Goal: Task Accomplishment & Management: Use online tool/utility

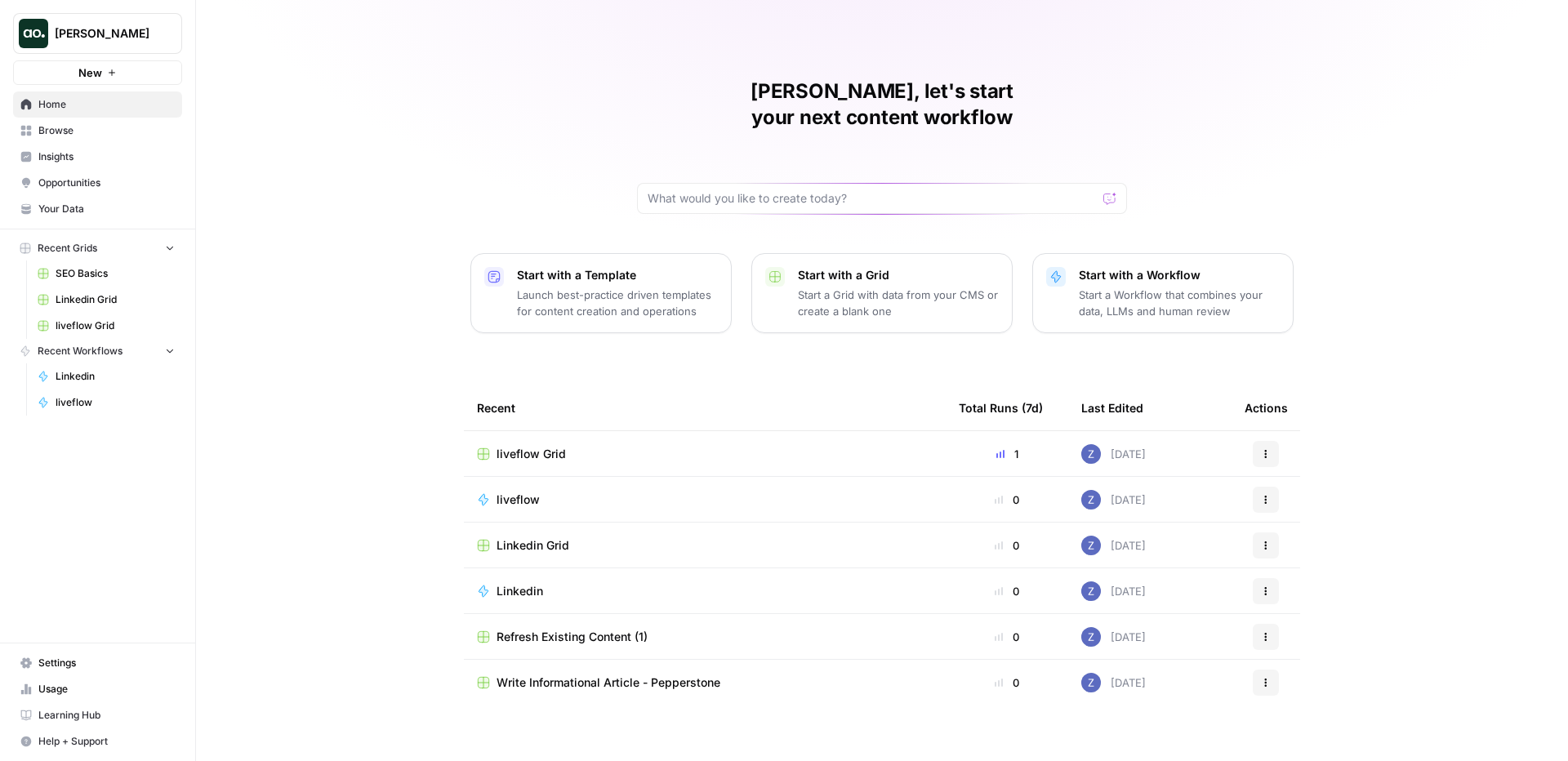
click at [82, 157] on span "Insights" at bounding box center [106, 156] width 136 height 15
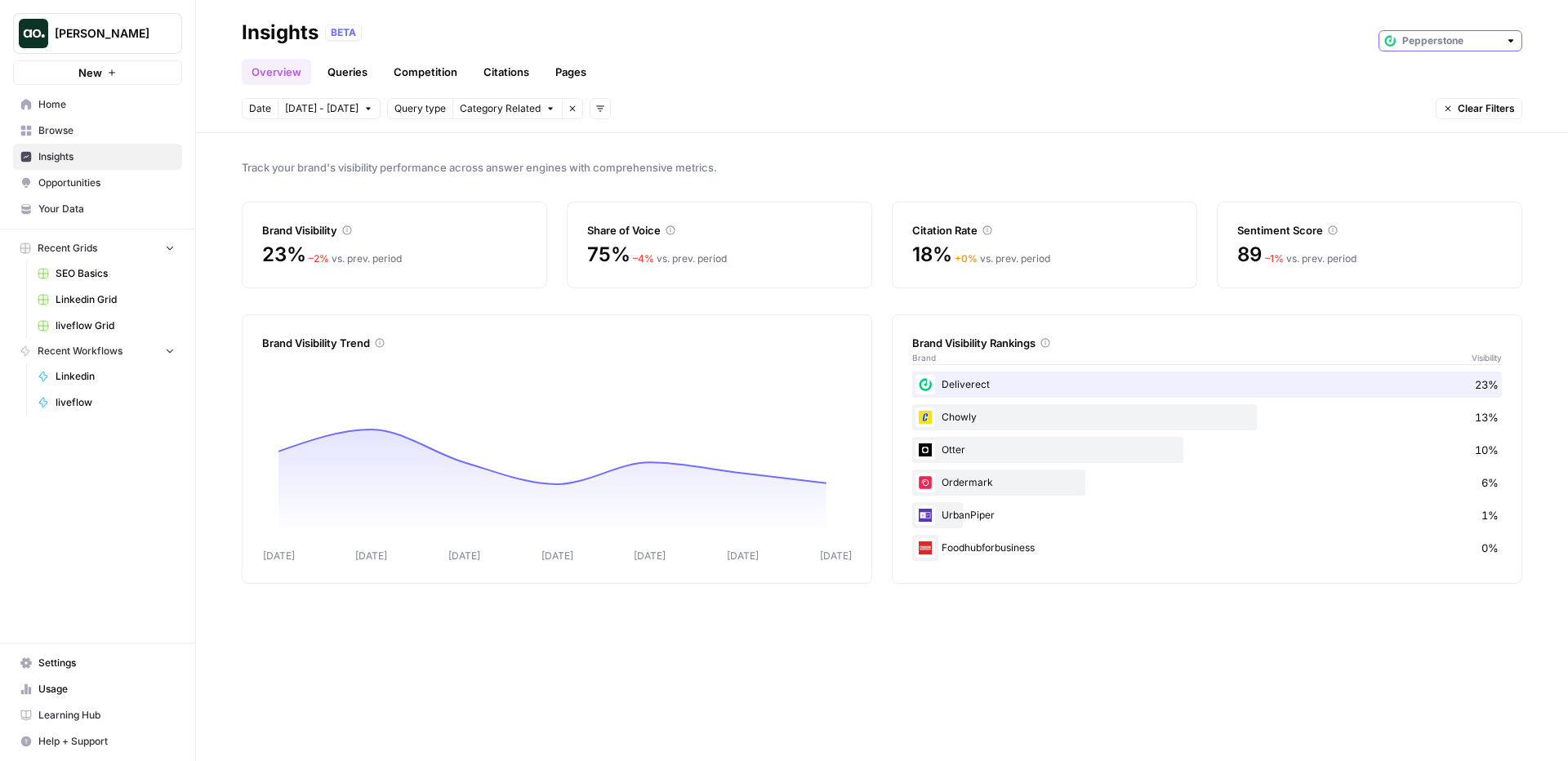
click at [1439, 45] on input "text" at bounding box center [1450, 41] width 96 height 17
click at [1440, 102] on span "Deliverect" at bounding box center [1456, 99] width 91 height 17
type input "Deliverect"
click at [157, 184] on span "Opportunities" at bounding box center [106, 182] width 136 height 15
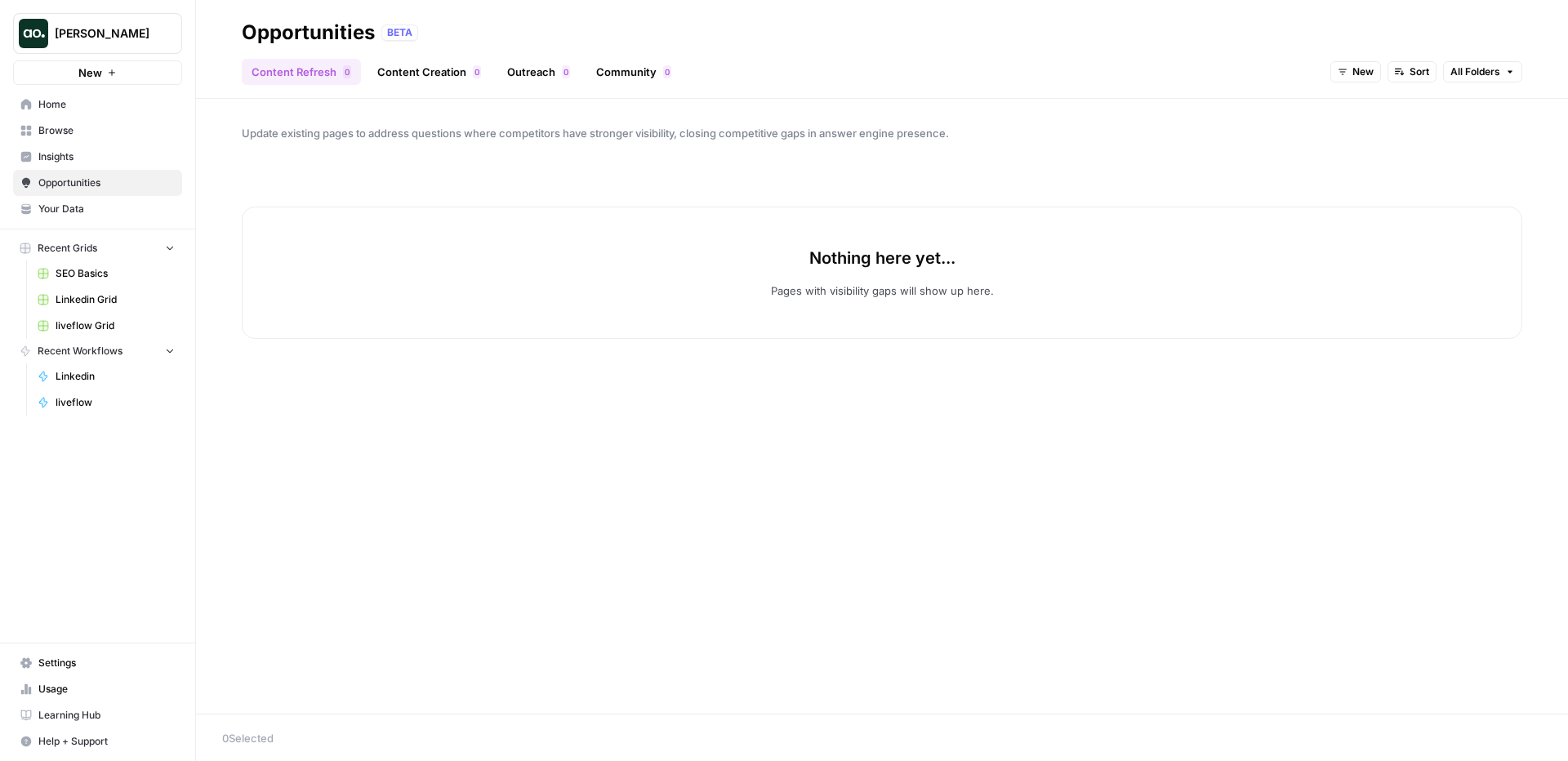
click at [140, 162] on span "Insights" at bounding box center [106, 156] width 136 height 15
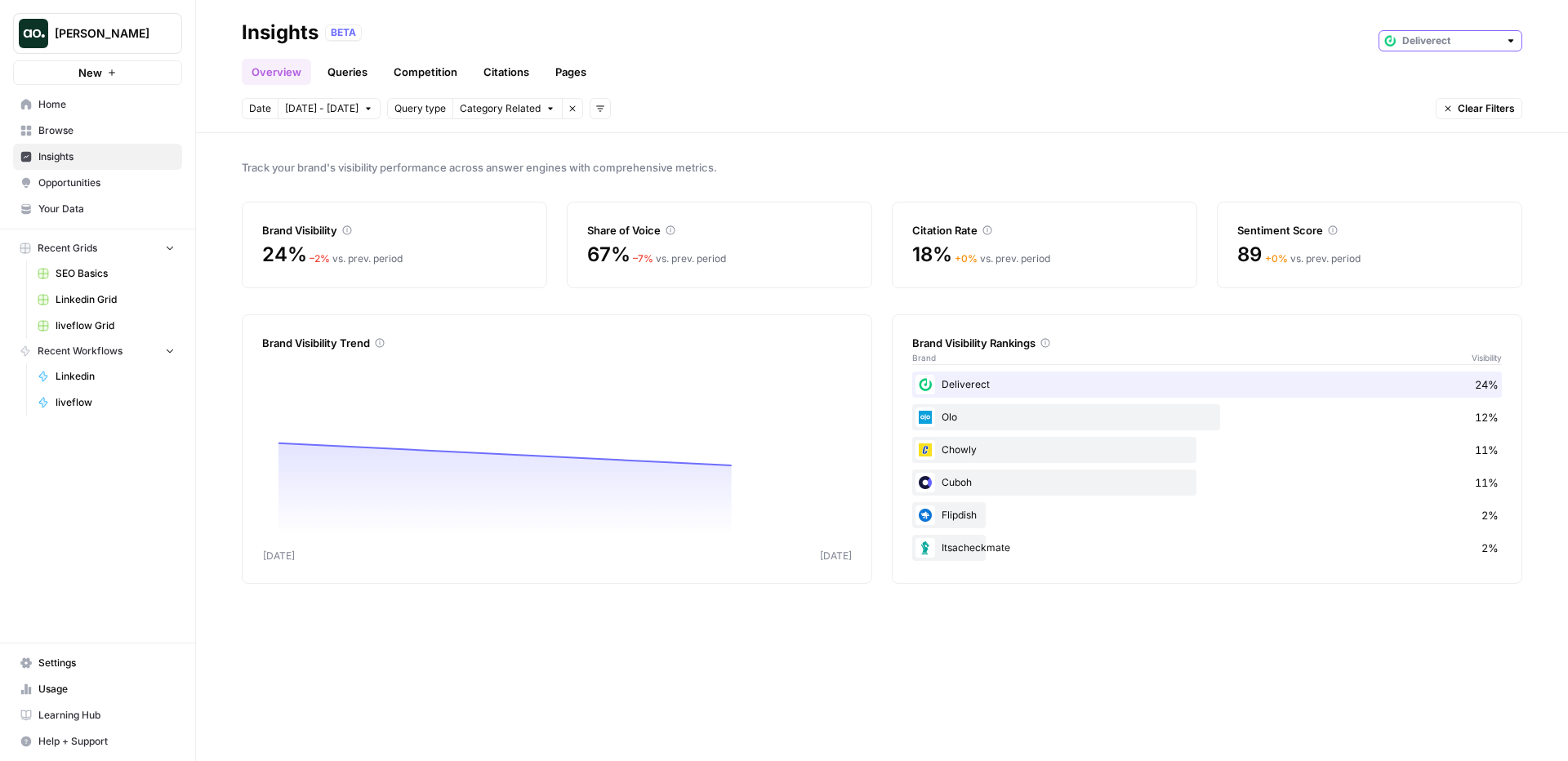
click at [1426, 44] on input "text" at bounding box center [1450, 41] width 96 height 17
click at [1431, 123] on span "Pepperstone" at bounding box center [1456, 122] width 91 height 17
type input "Pepperstone"
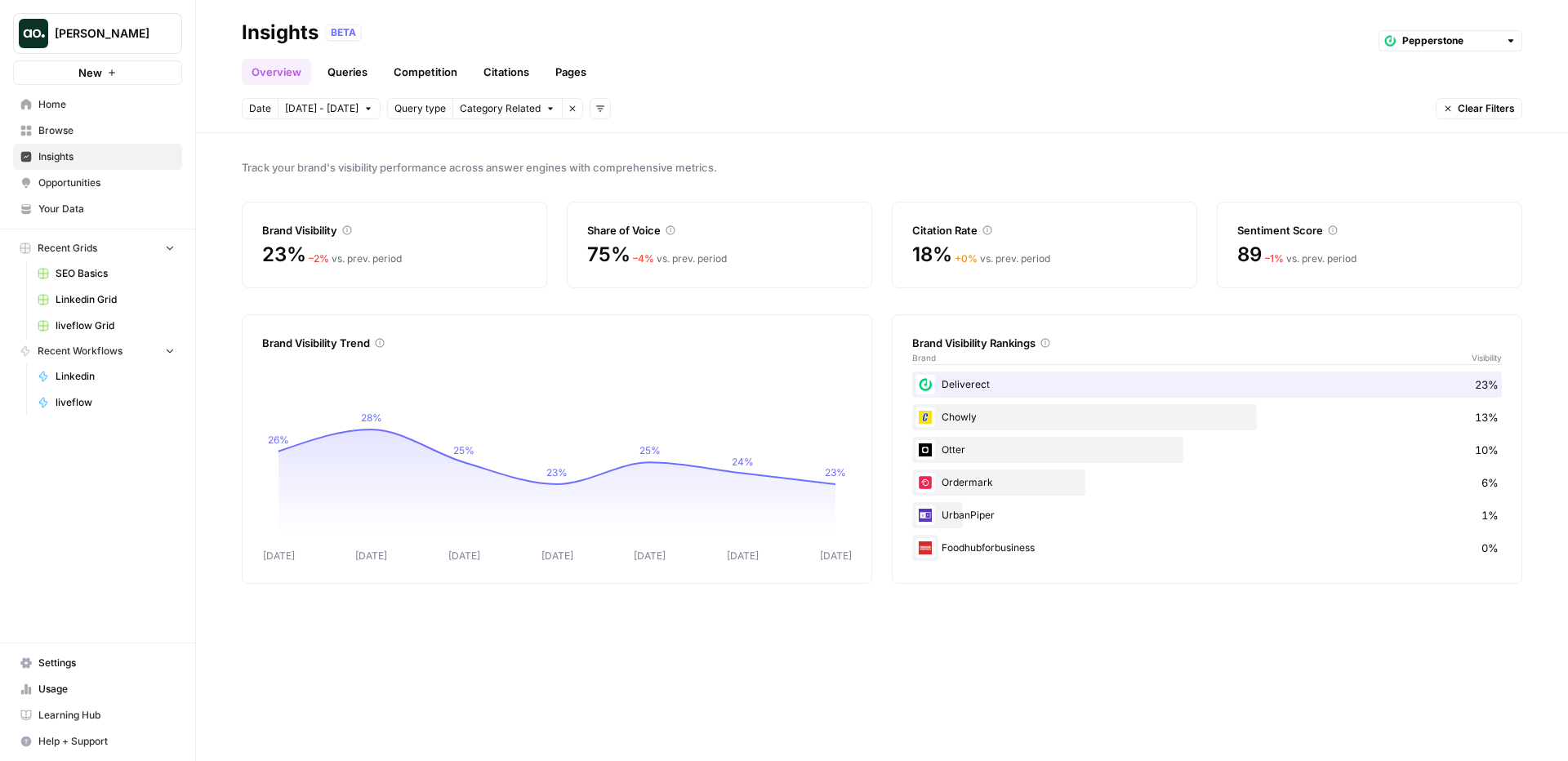
click at [350, 80] on link "Queries" at bounding box center [347, 72] width 60 height 26
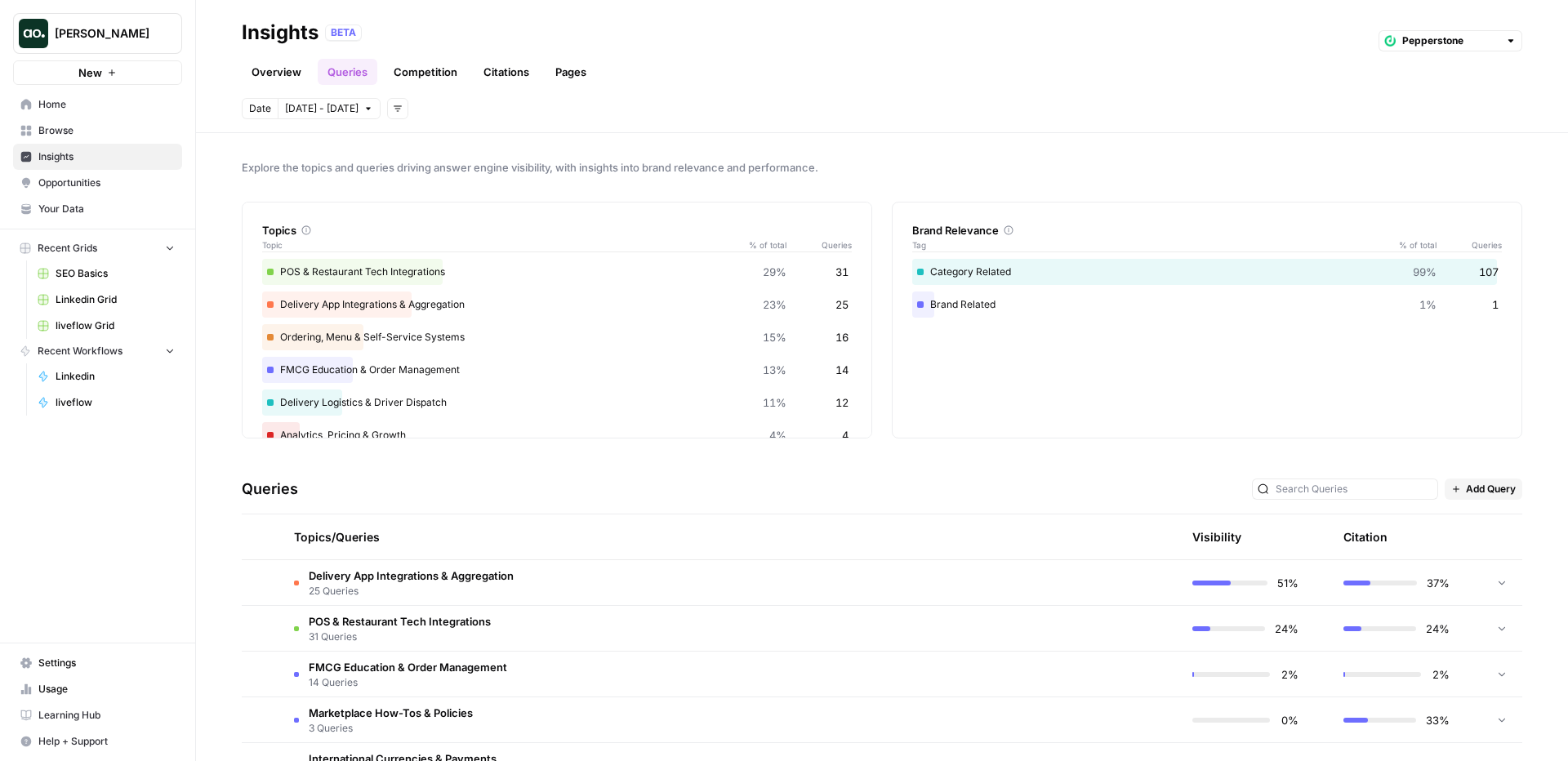
click at [83, 129] on span "Browse" at bounding box center [106, 130] width 136 height 15
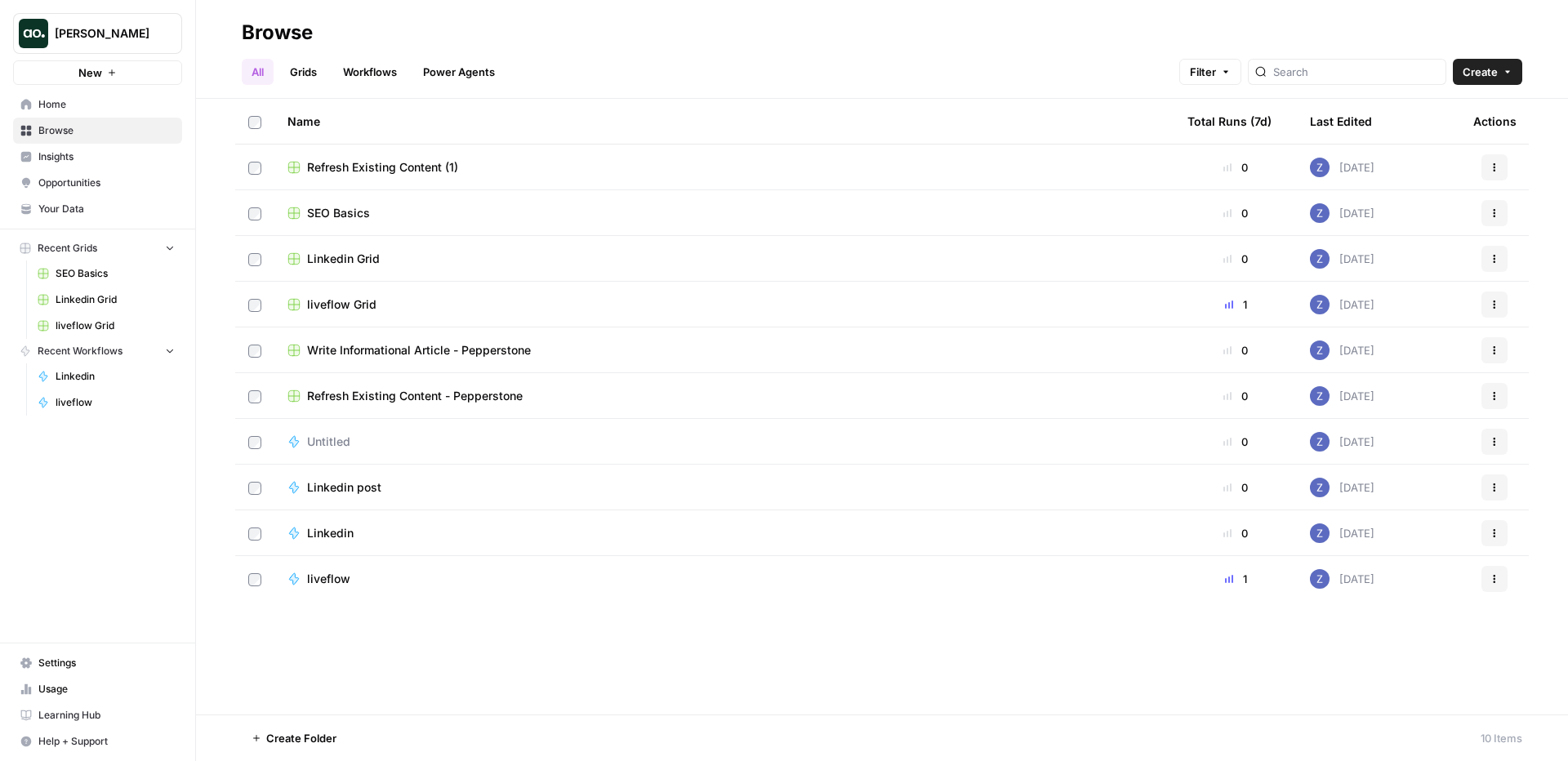
click at [103, 206] on span "Your Data" at bounding box center [106, 208] width 136 height 15
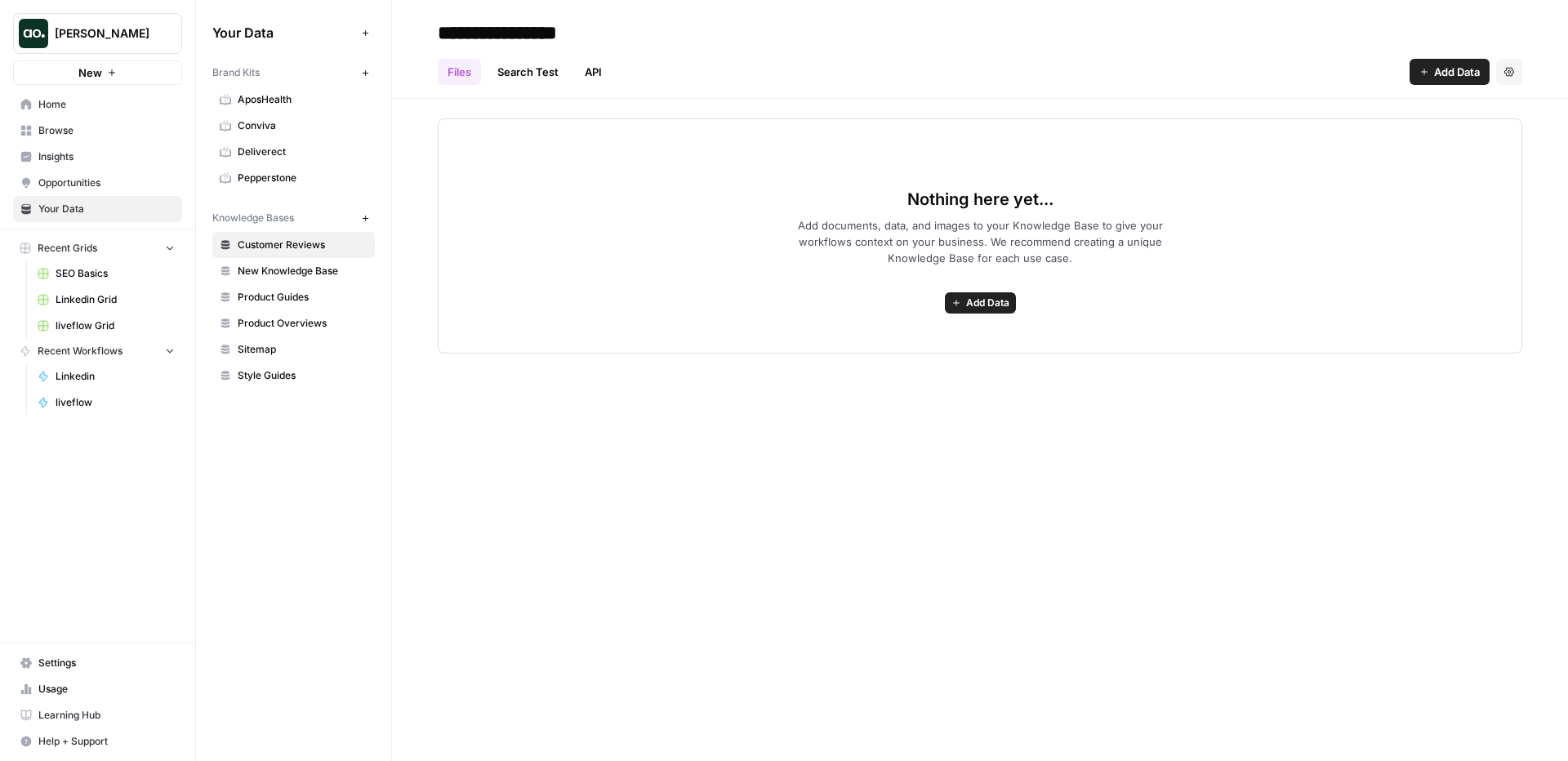
click at [296, 153] on span "Deliverect" at bounding box center [302, 151] width 129 height 15
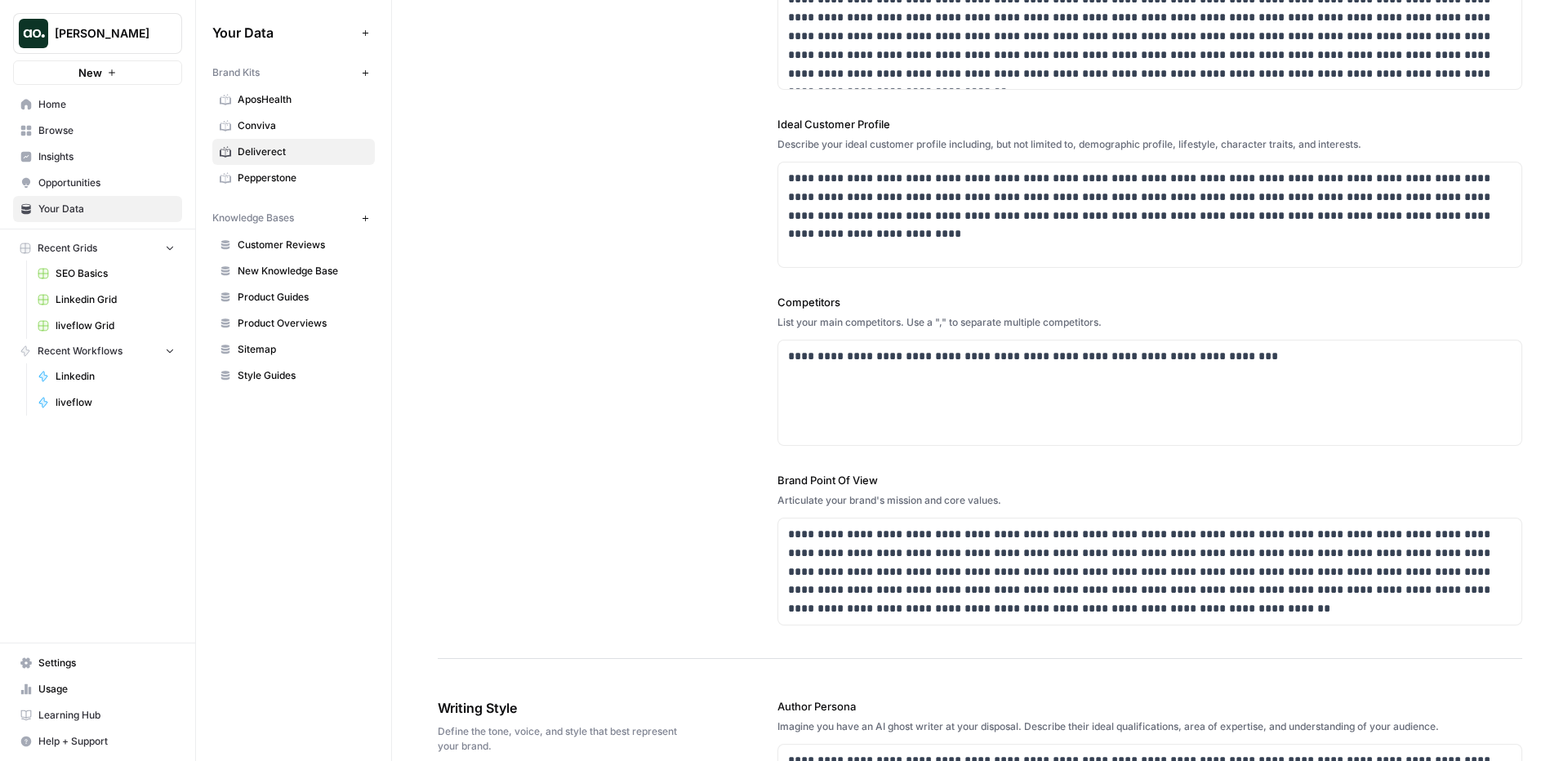
scroll to position [359, 0]
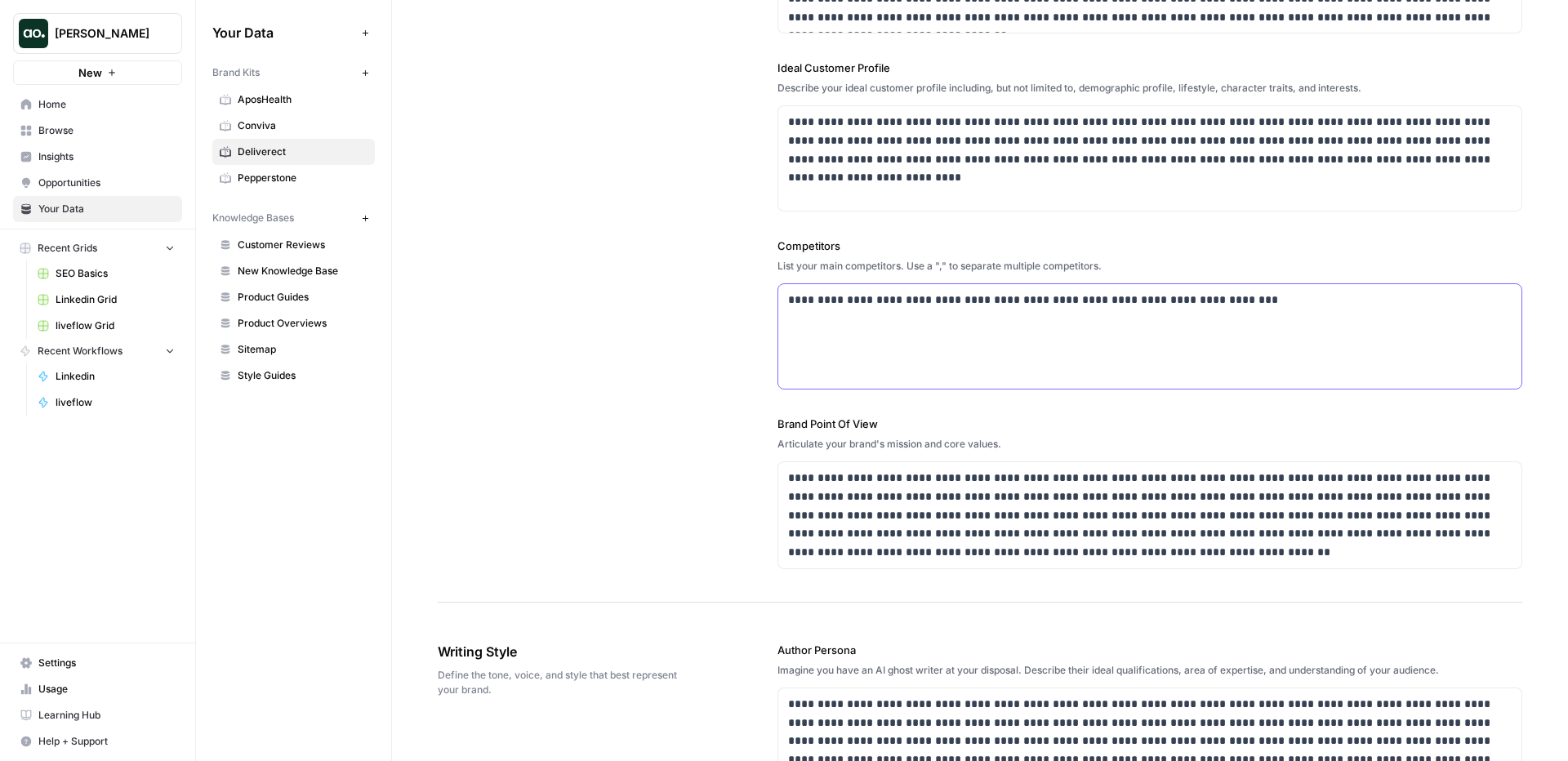
click at [786, 297] on div "**********" at bounding box center [1150, 336] width 744 height 104
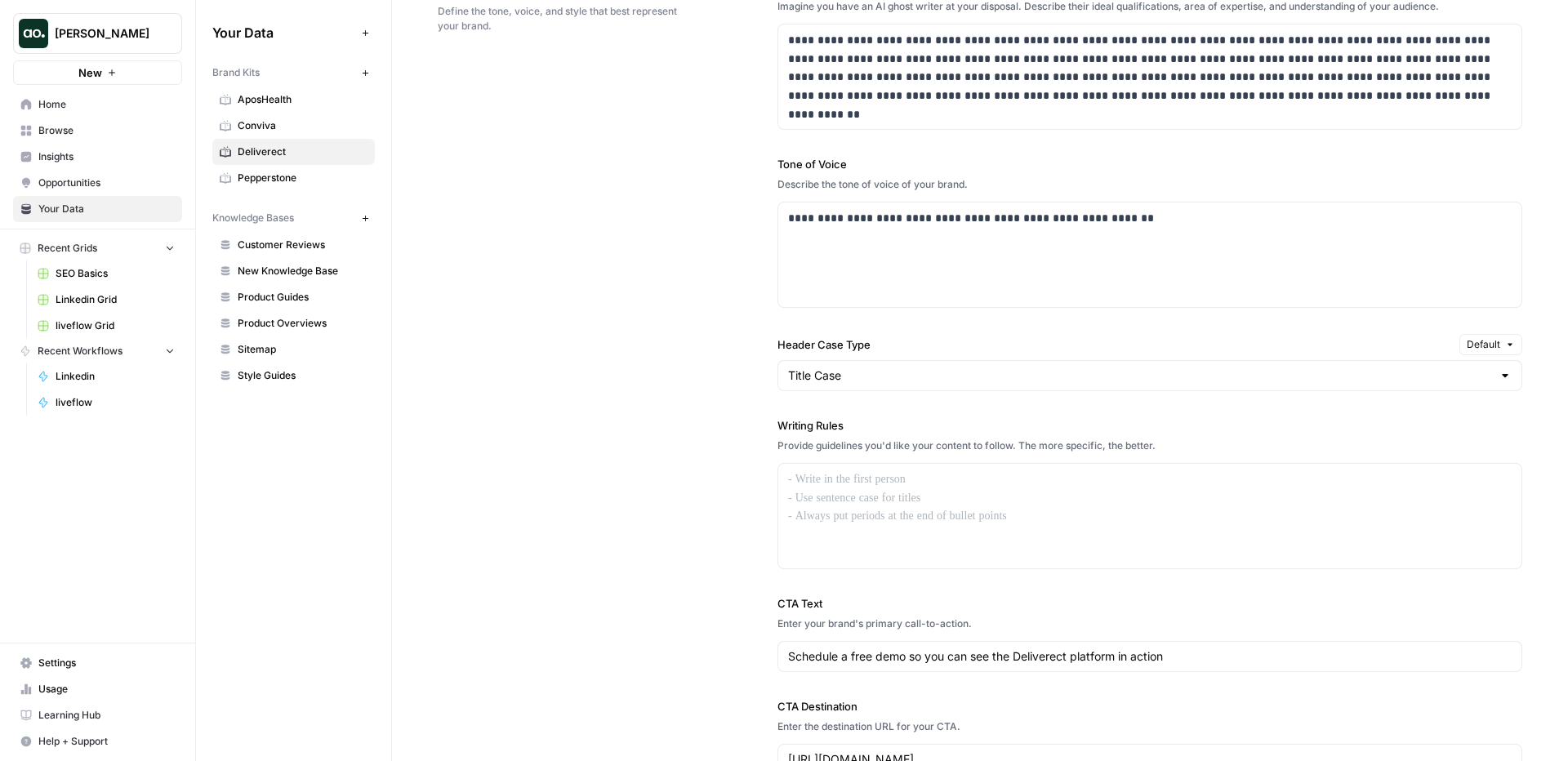
scroll to position [1095, 0]
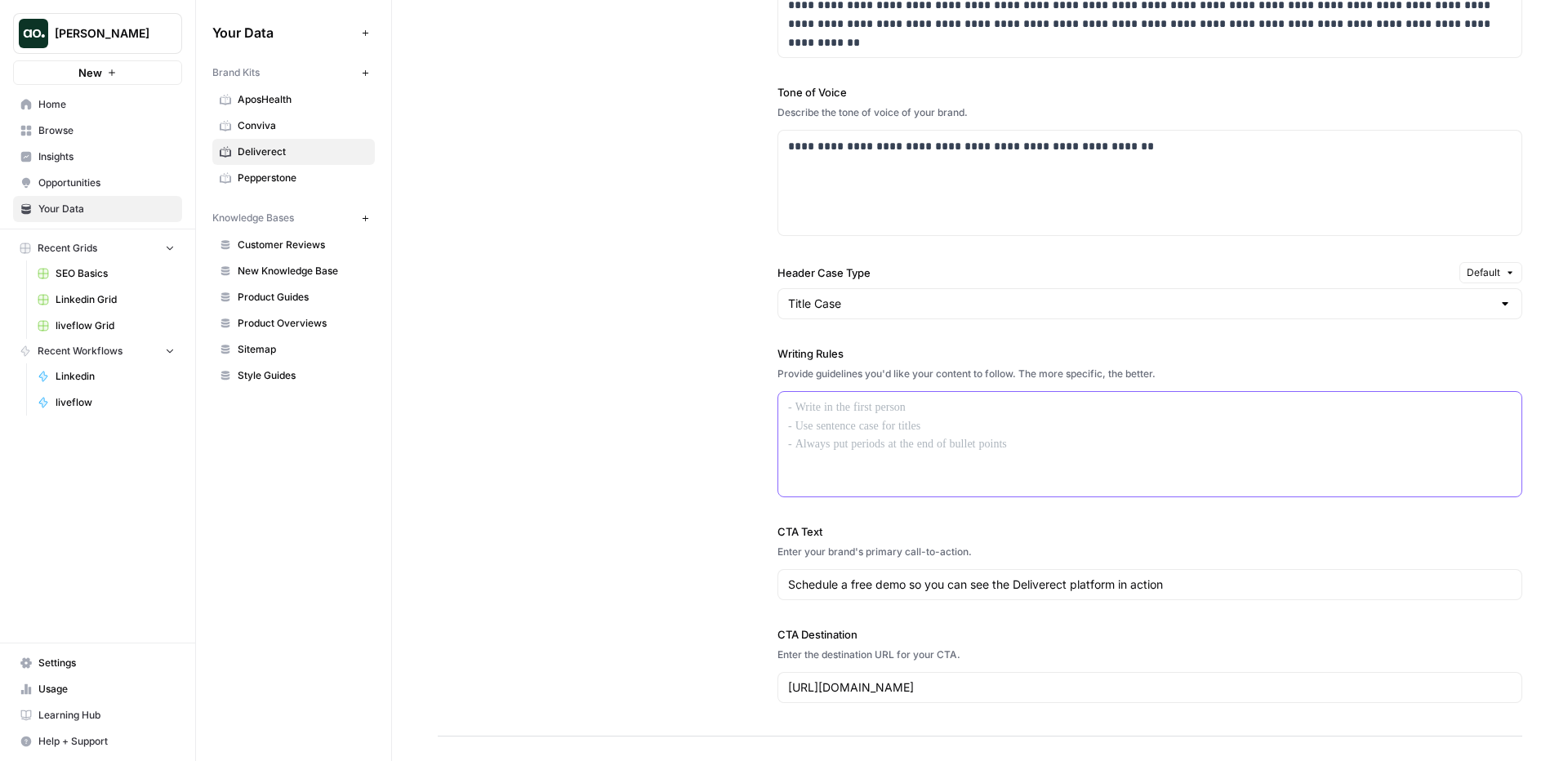
click at [922, 446] on div at bounding box center [1150, 444] width 744 height 104
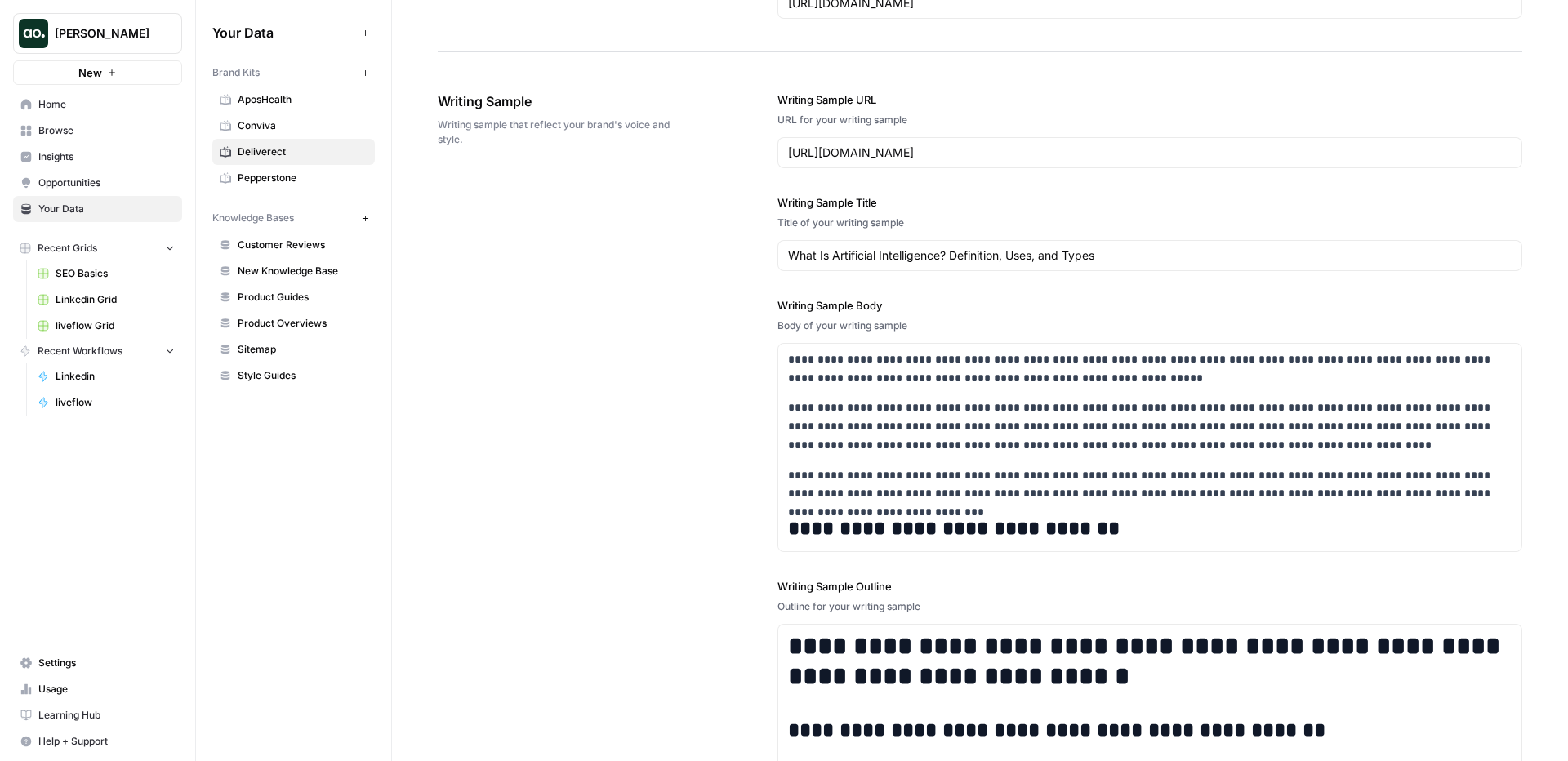
scroll to position [1750, 0]
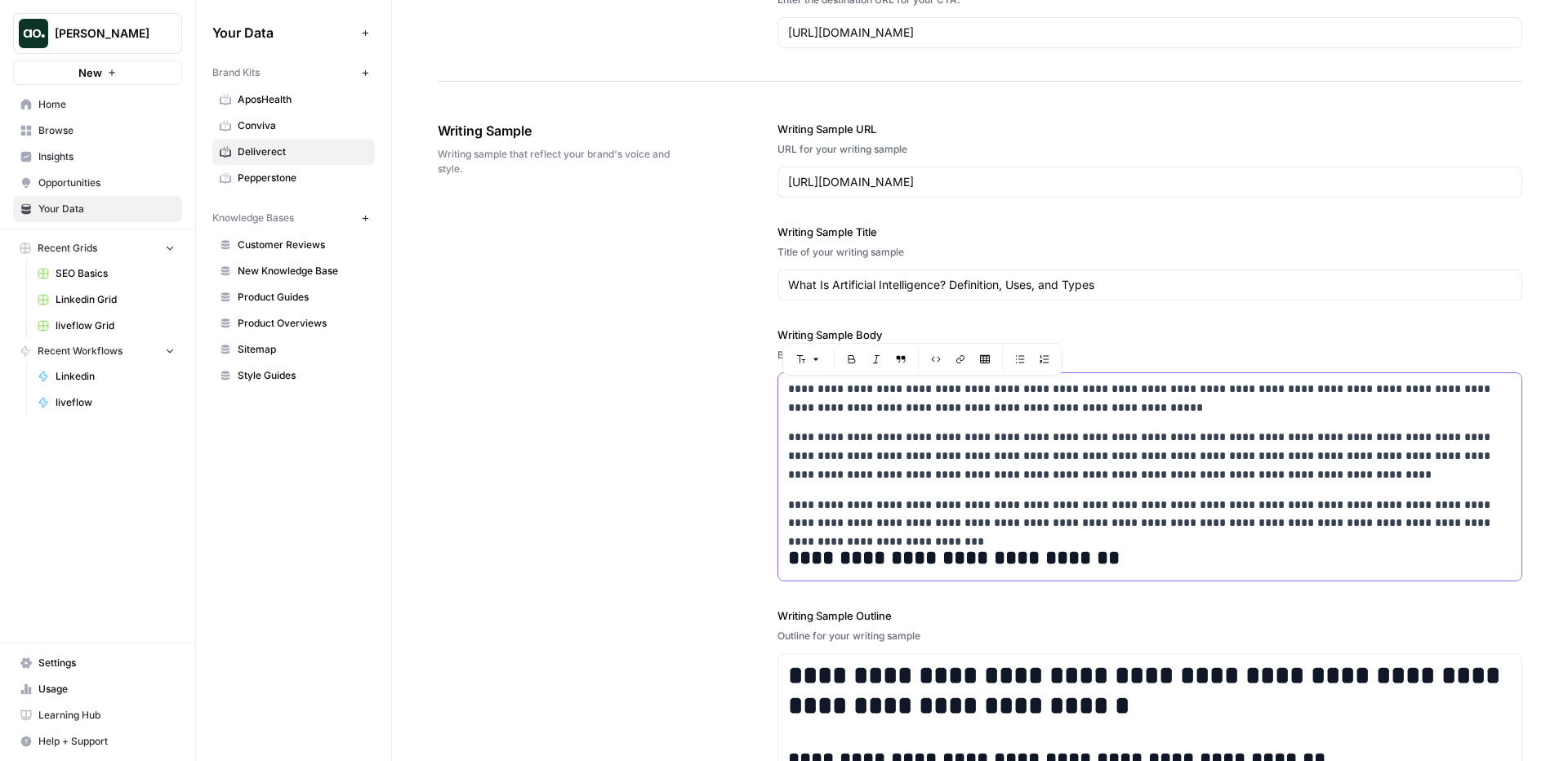
drag, startPoint x: 1064, startPoint y: 561, endPoint x: 794, endPoint y: 268, distance: 398.4
click at [794, 268] on div "**********" at bounding box center [1149, 492] width 744 height 807
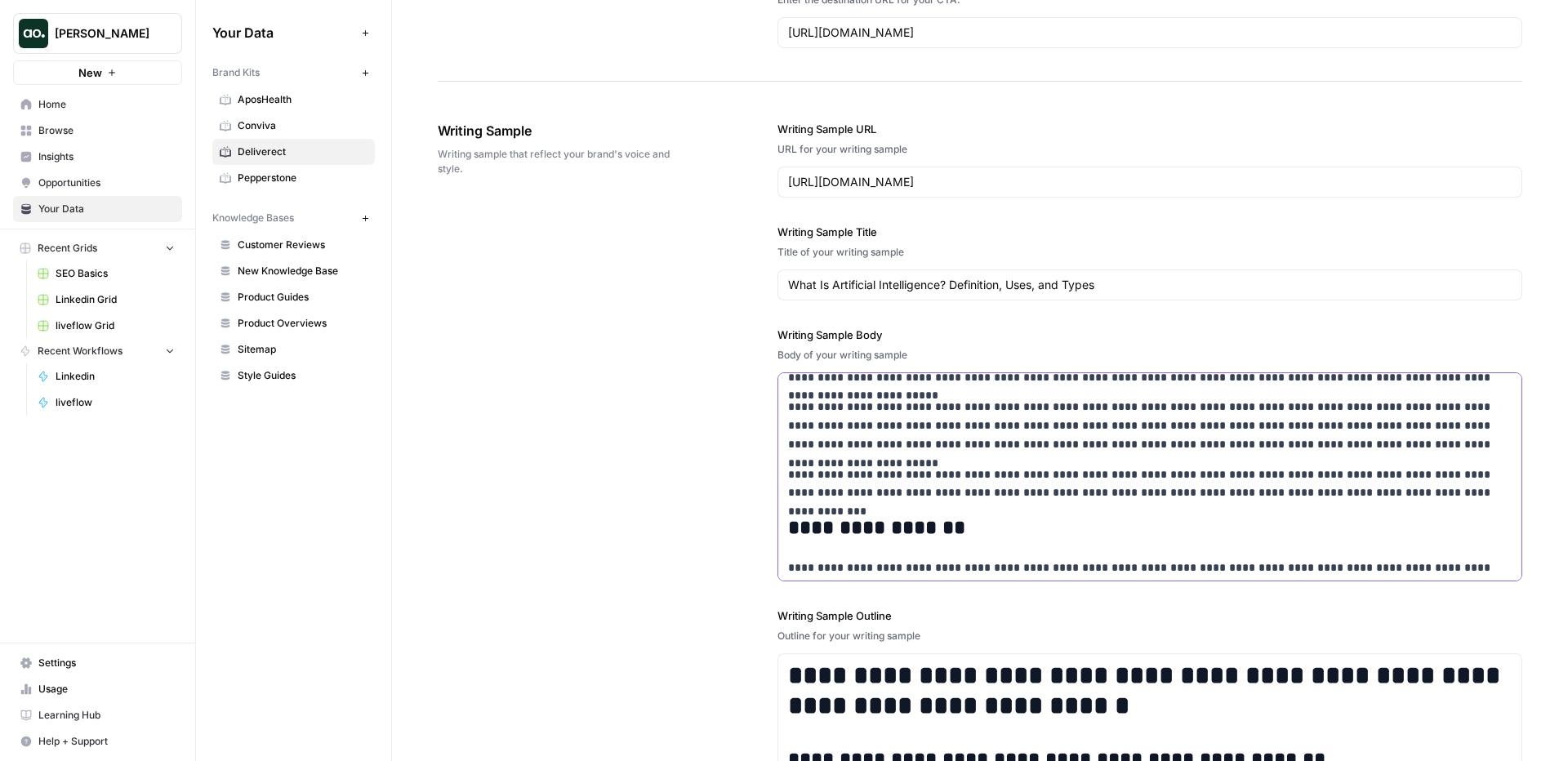
scroll to position [0, 0]
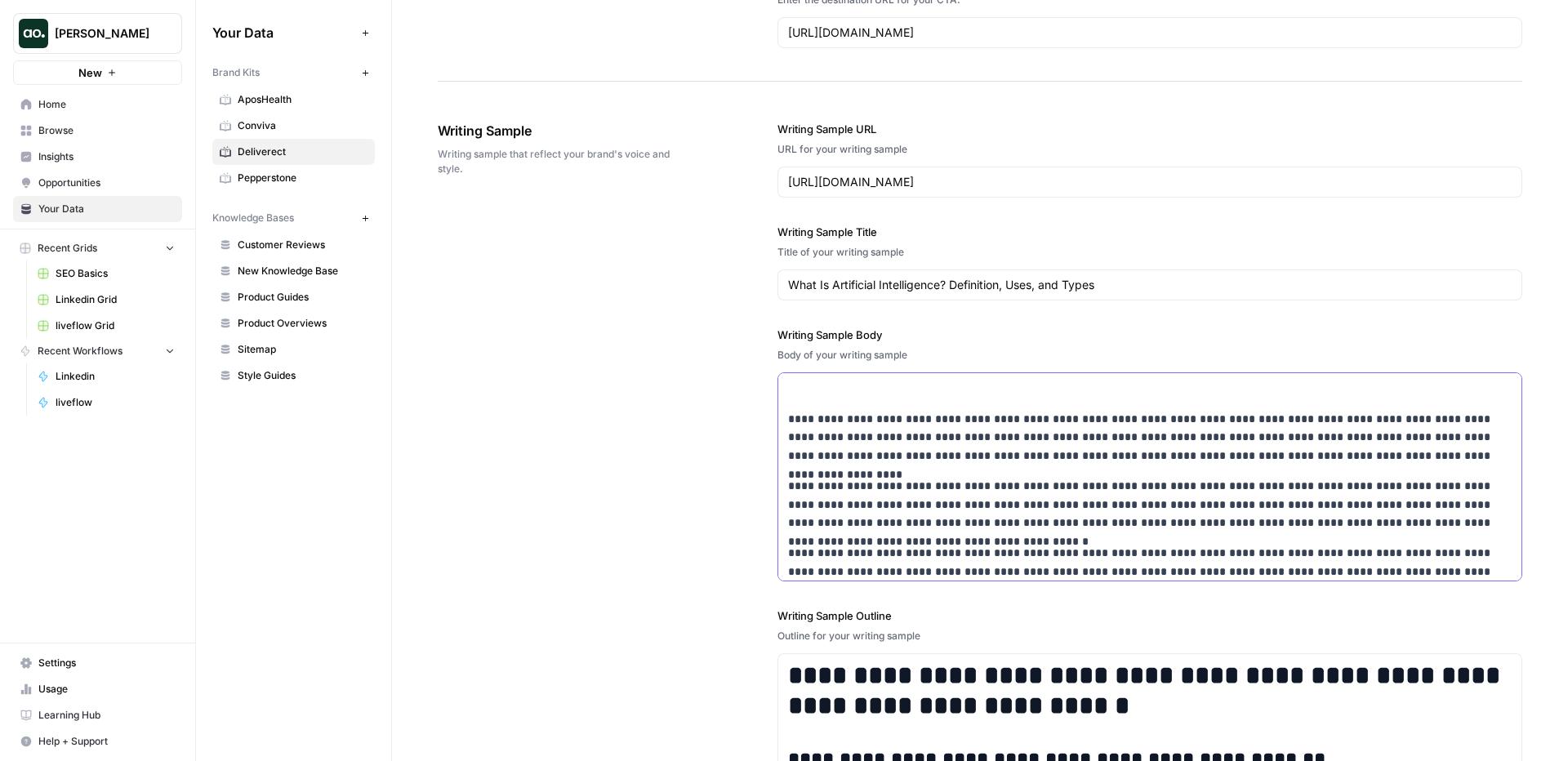
drag, startPoint x: 1370, startPoint y: 570, endPoint x: 848, endPoint y: 229, distance: 623.5
click at [848, 229] on div "**********" at bounding box center [1149, 492] width 744 height 807
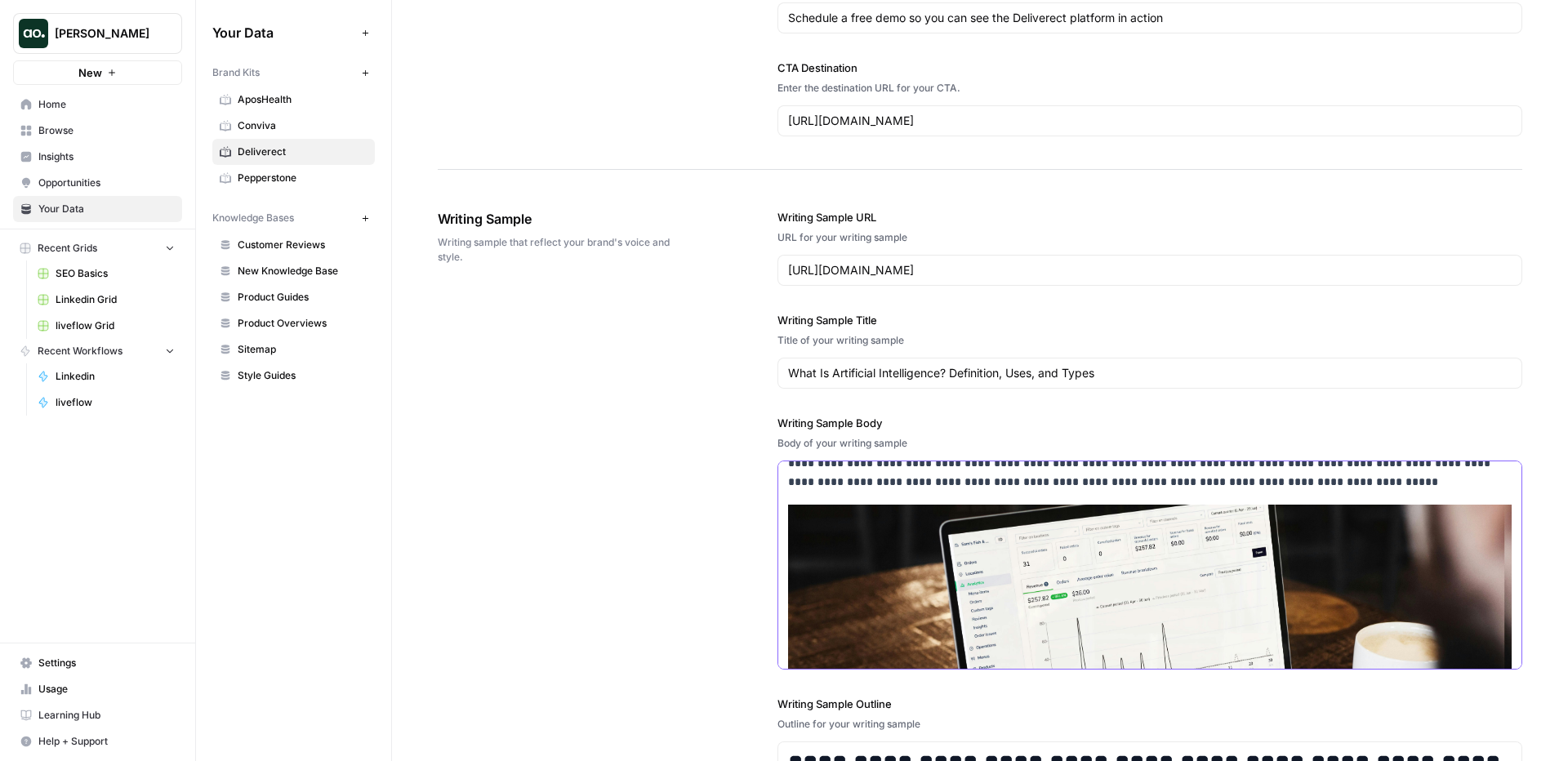
scroll to position [1727, 0]
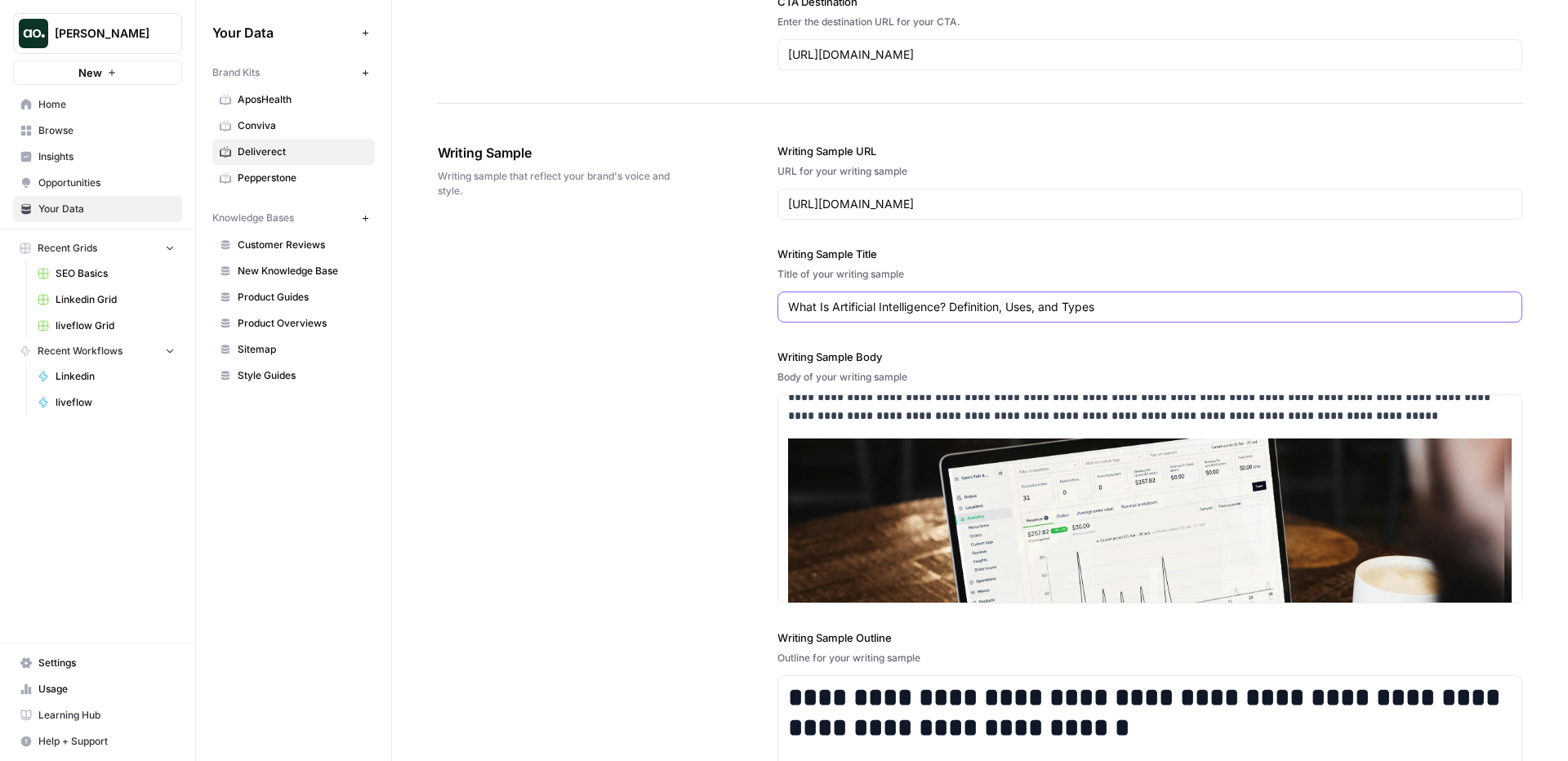
click at [1003, 299] on input "What Is Artificial Intelligence? Definition, Uses, and Types" at bounding box center [1149, 307] width 724 height 17
paste input "How to Reduce Delivery Order Errors at Scale: Why Deliverect Outperforms Other …"
type input "How to Reduce Delivery Order Errors at Scale: Why Deliverect Outperforms Other …"
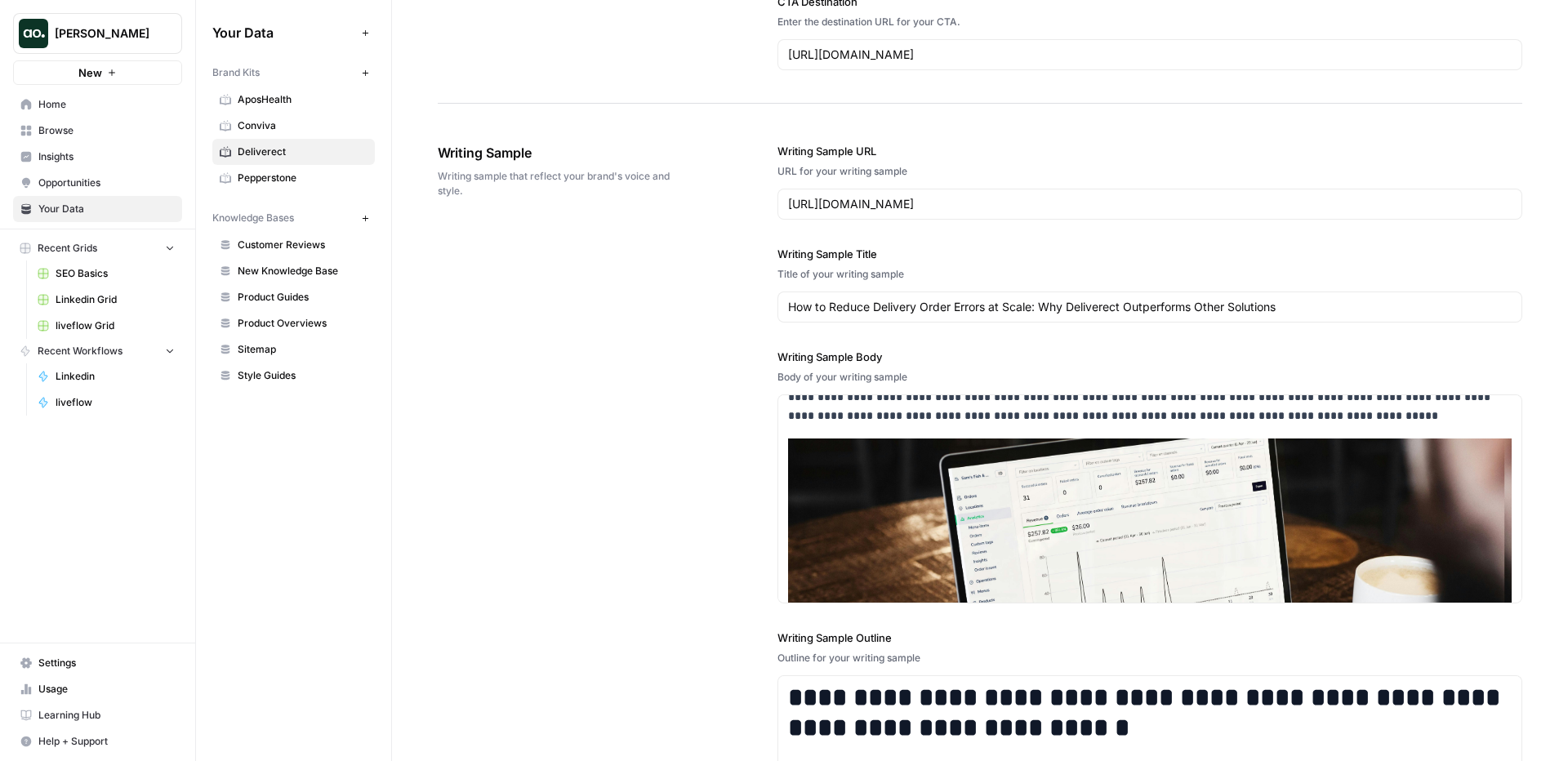
click at [1044, 258] on label "Writing Sample Title" at bounding box center [1149, 254] width 744 height 17
click at [1044, 299] on input "How to Reduce Delivery Order Errors at Scale: Why Deliverect Outperforms Other …" at bounding box center [1149, 307] width 724 height 17
click at [956, 202] on input "https://www.coursera.org/articles/what-is-artificial-intelligence" at bounding box center [1149, 204] width 724 height 17
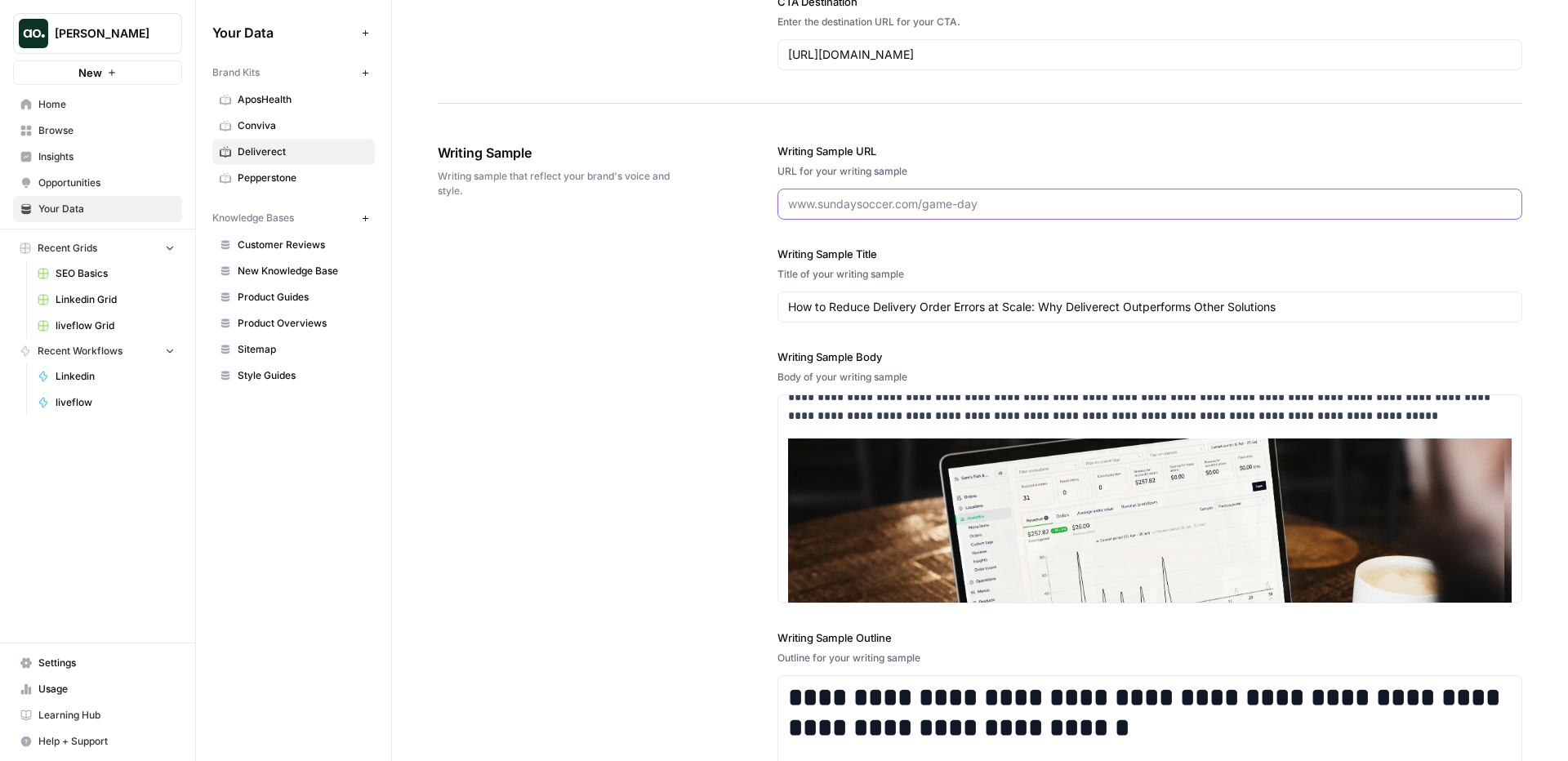
paste input "https://www.deliverect.com/en-us/blog/online-food-delivery/how-to-reduce-delive…"
type input "https://www.deliverect.com/en-us/blog/online-food-delivery/how-to-reduce-delive…"
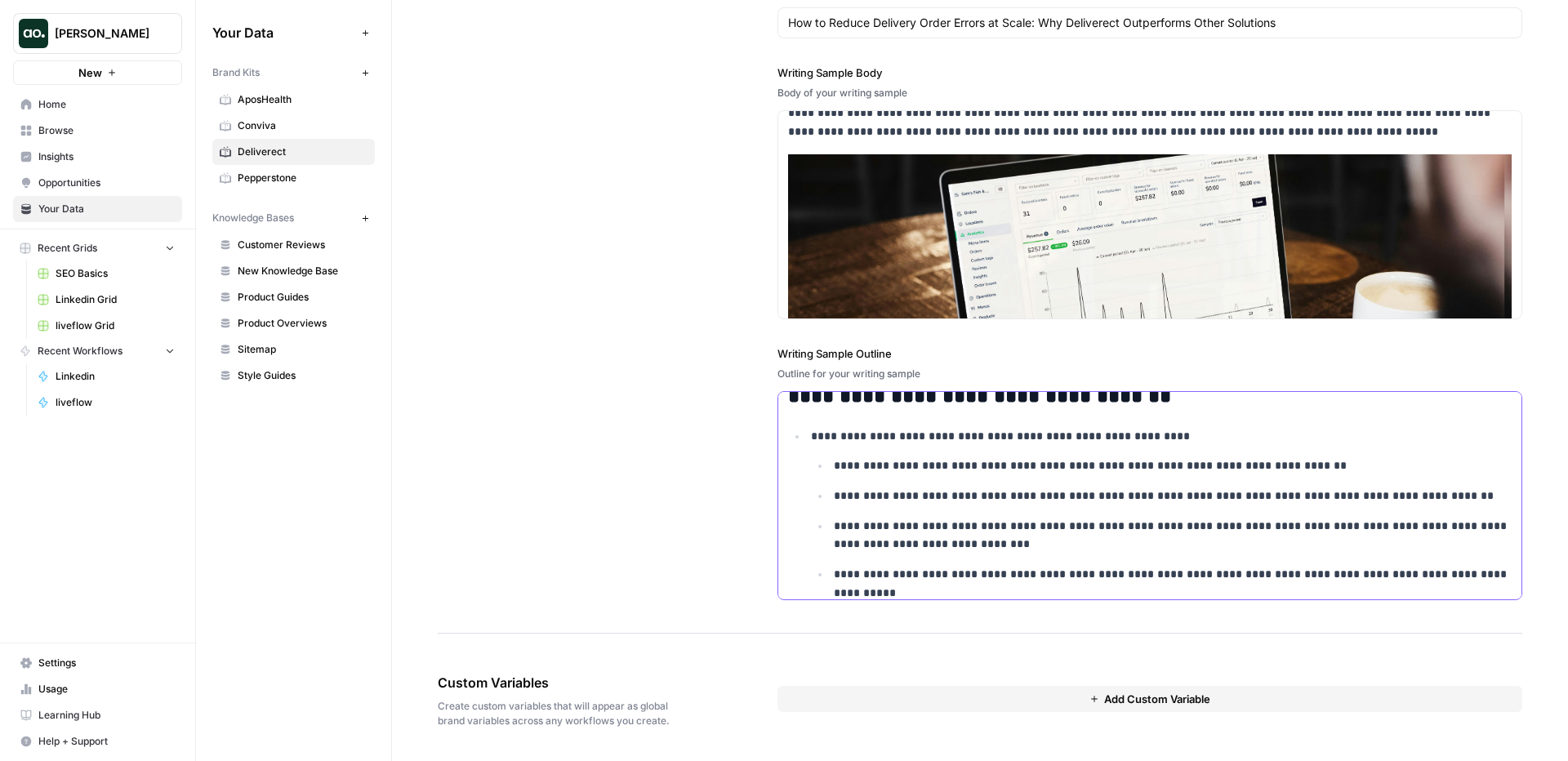
scroll to position [0, 0]
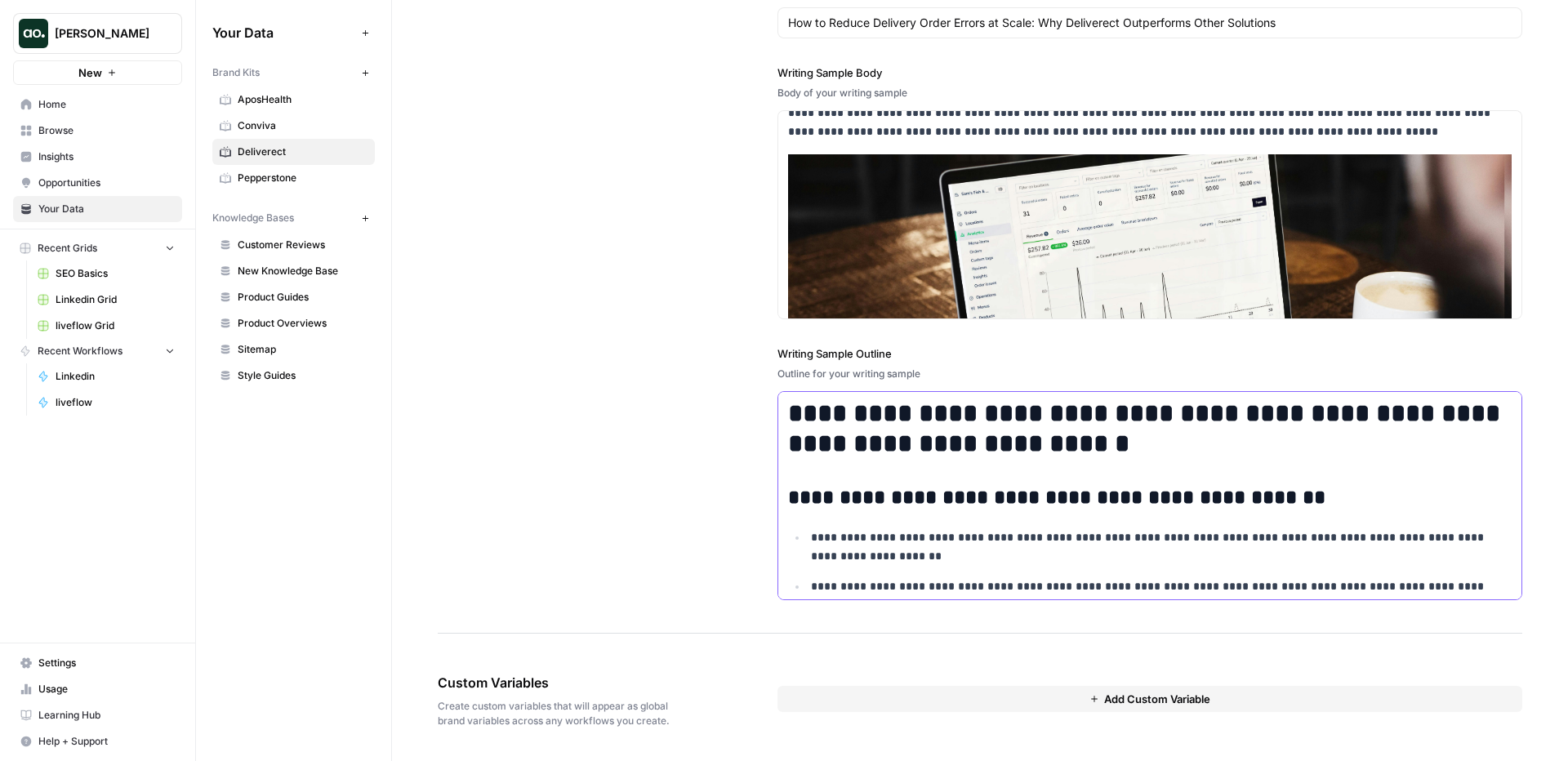
drag, startPoint x: 1500, startPoint y: 575, endPoint x: 746, endPoint y: 221, distance: 833.0
click at [745, 221] on div "**********" at bounding box center [980, 230] width 1085 height 808
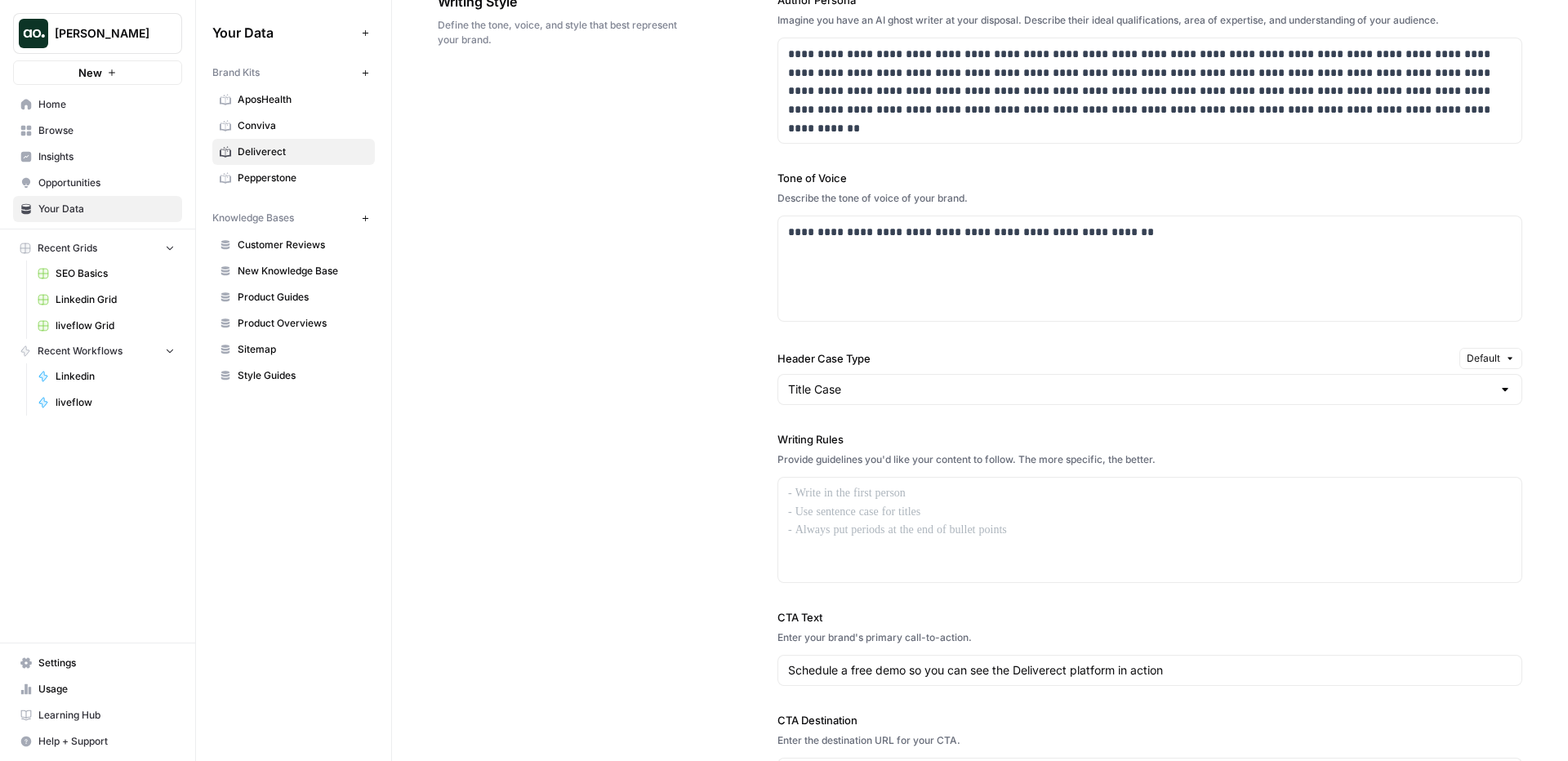
scroll to position [1031, 0]
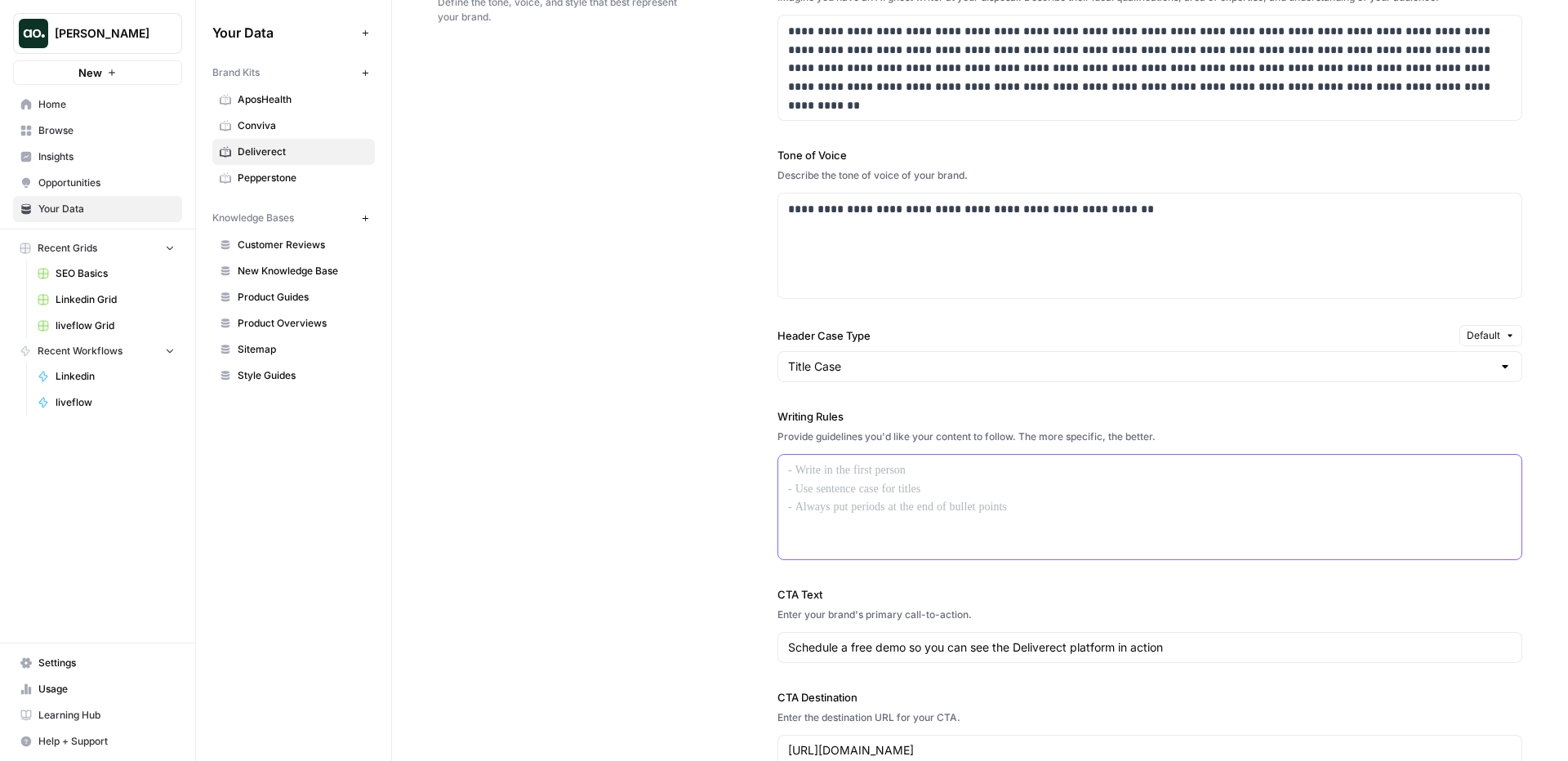
click at [853, 461] on p at bounding box center [1149, 471] width 724 height 19
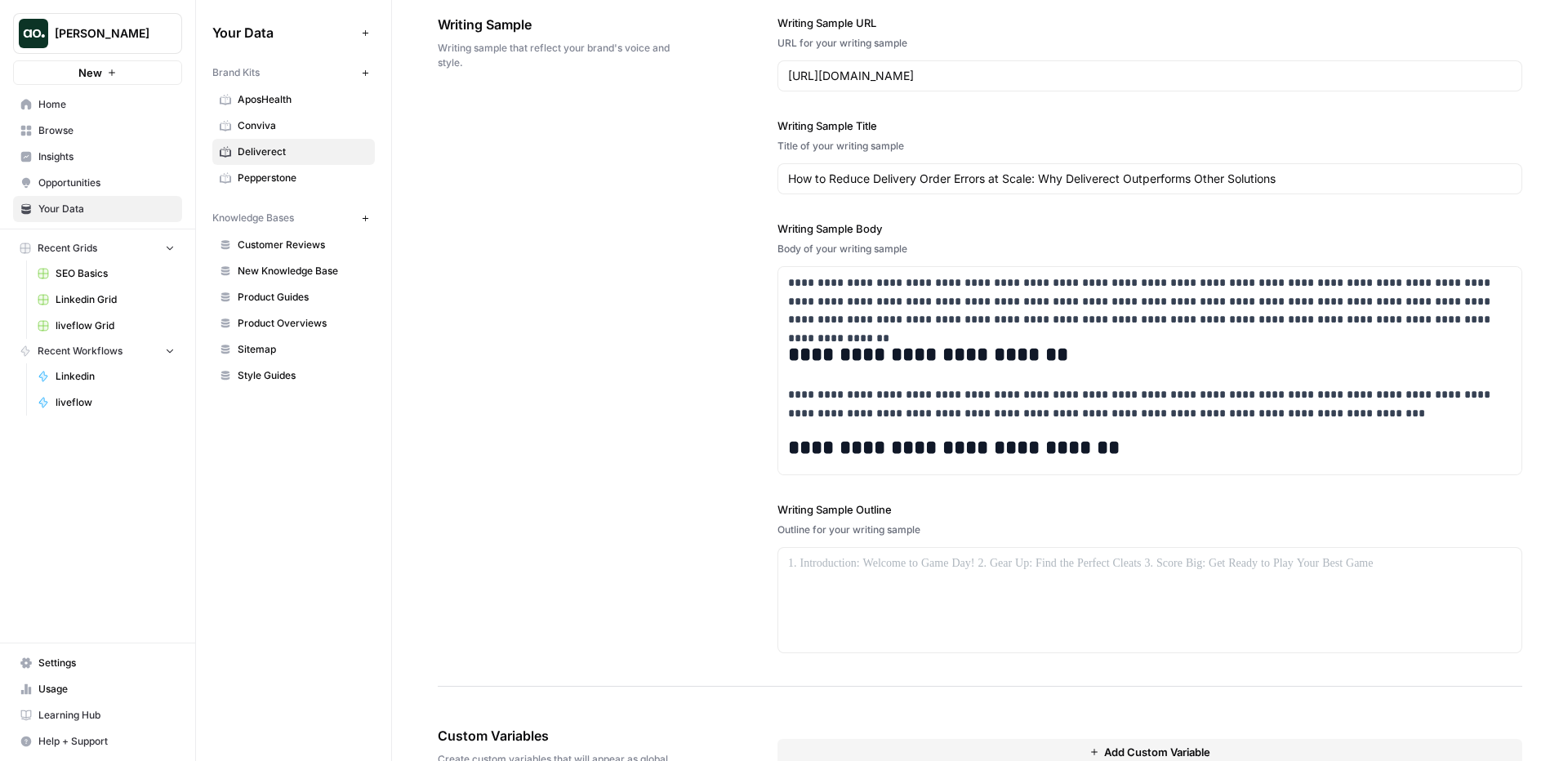
scroll to position [2012, 0]
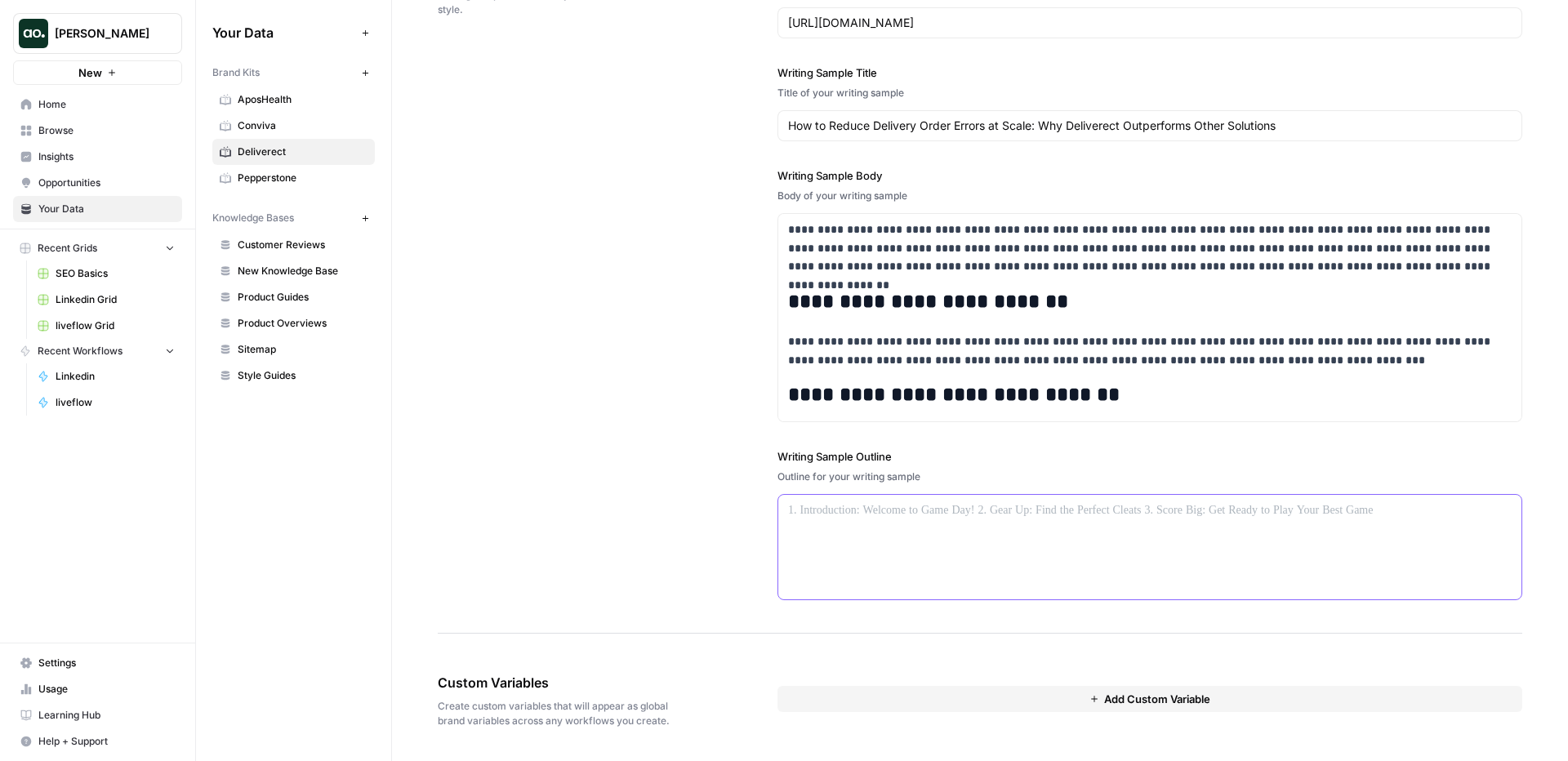
click at [859, 512] on p at bounding box center [1149, 511] width 724 height 19
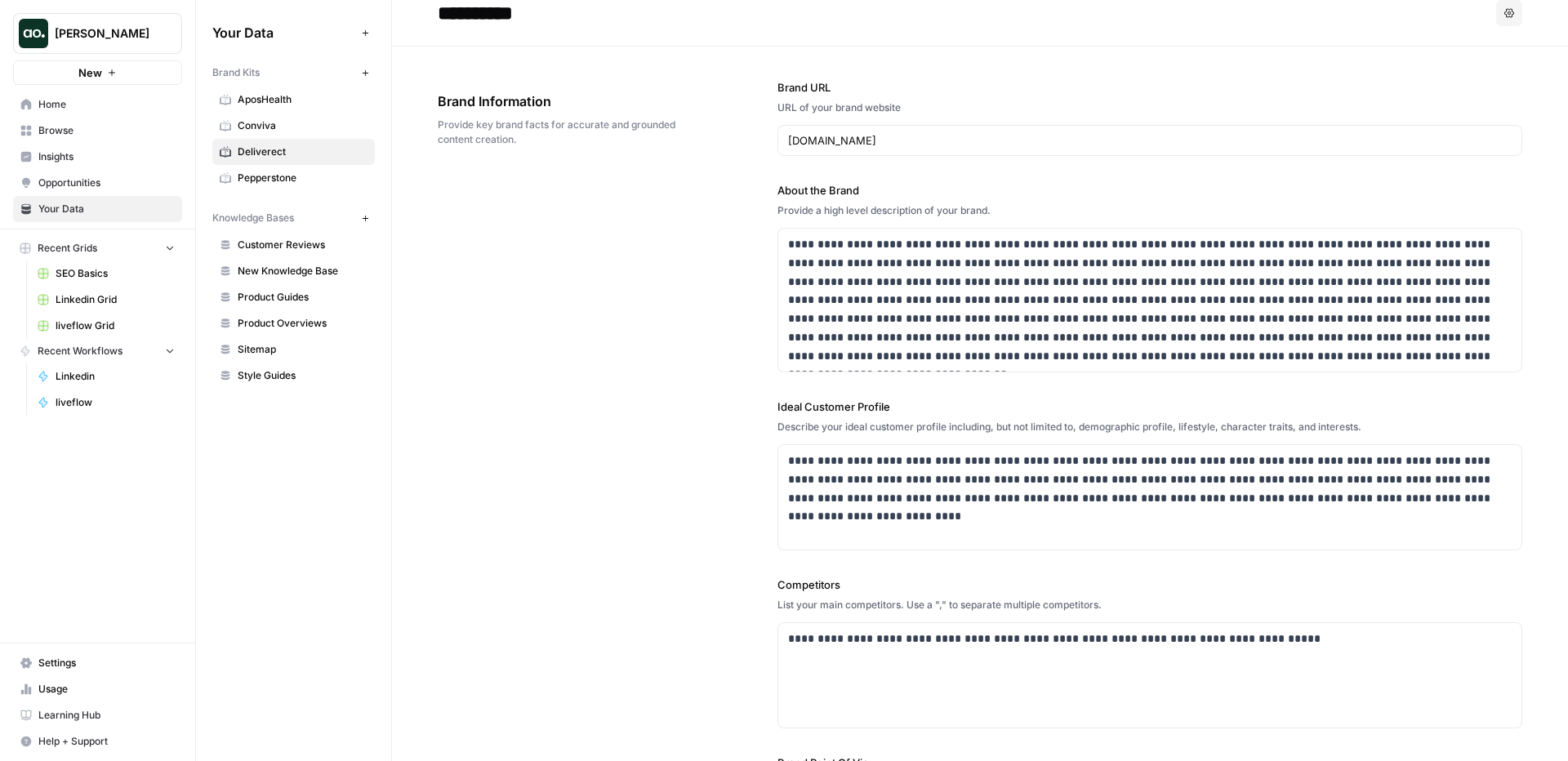
scroll to position [0, 0]
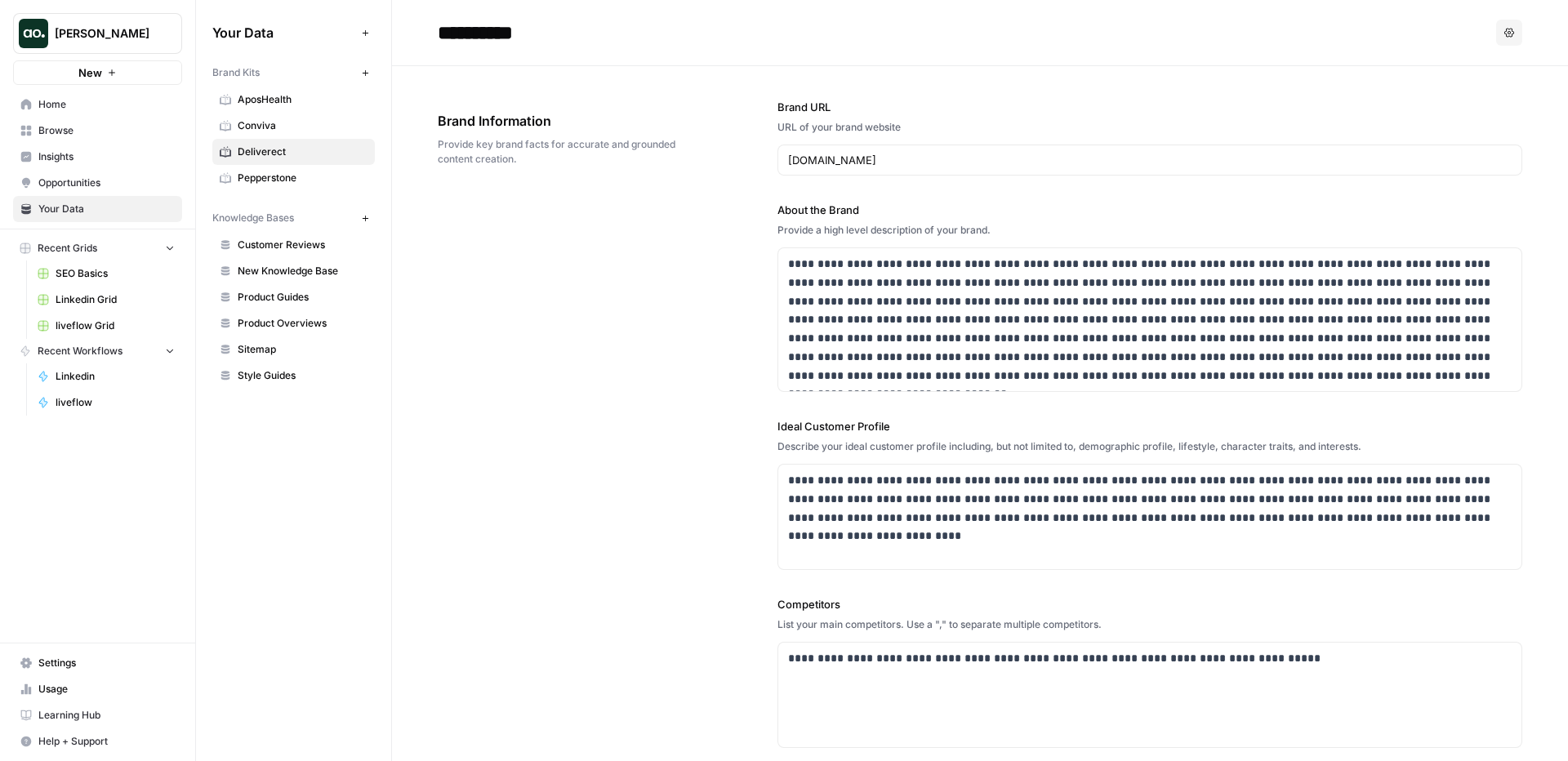
click at [649, 320] on div "**********" at bounding box center [980, 513] width 1085 height 895
click at [92, 246] on span "Recent Grids" at bounding box center [67, 248] width 60 height 15
click at [105, 149] on span "Insights" at bounding box center [106, 156] width 136 height 15
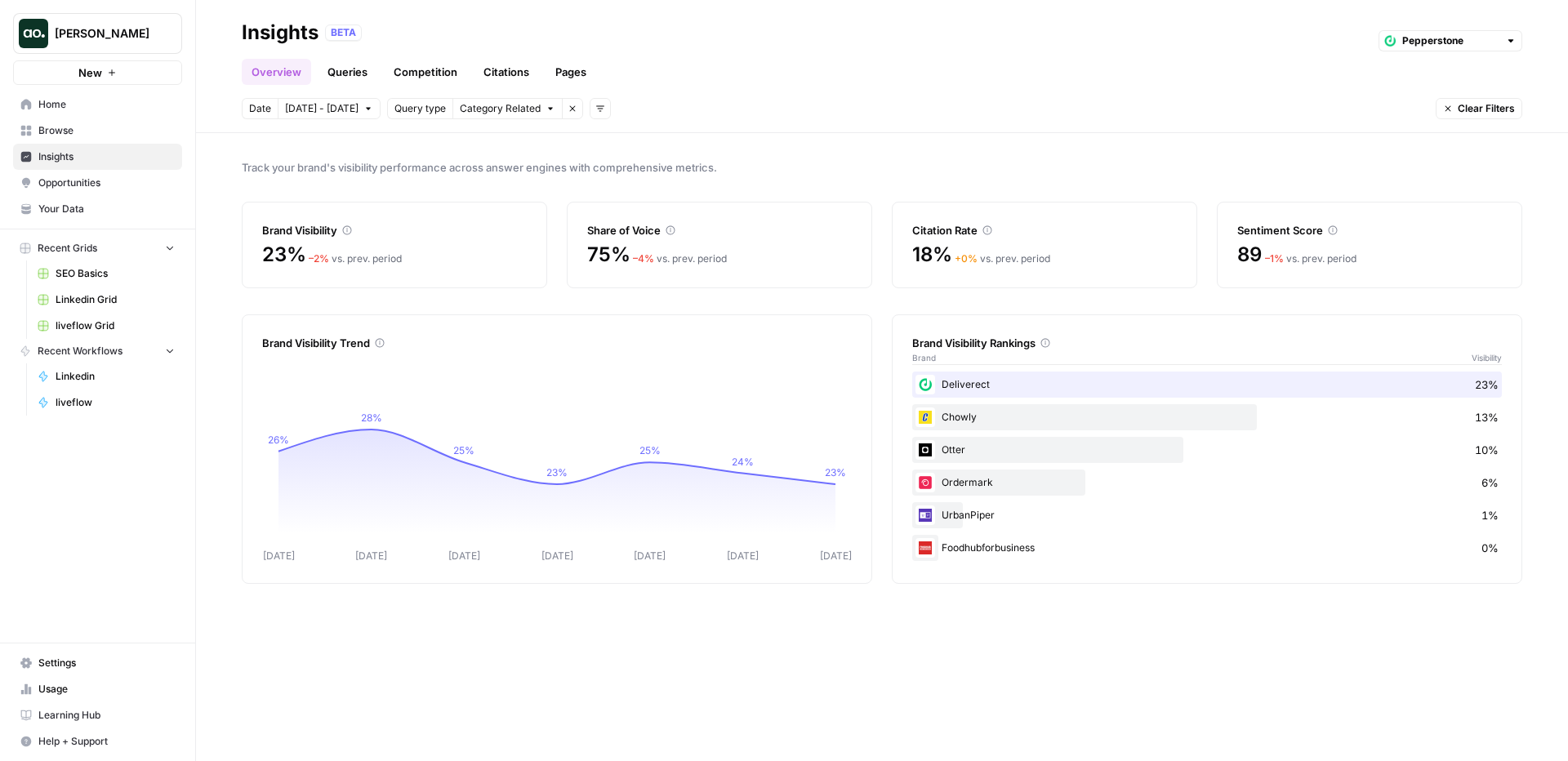
click at [595, 108] on icon "button" at bounding box center [599, 108] width 10 height 10
click at [607, 141] on span "Topic" at bounding box center [607, 144] width 43 height 17
click at [671, 105] on span "Select topics" at bounding box center [665, 109] width 60 height 15
click at [723, 107] on icon "button" at bounding box center [727, 108] width 10 height 10
click at [590, 107] on button "Add filters" at bounding box center [600, 109] width 21 height 21
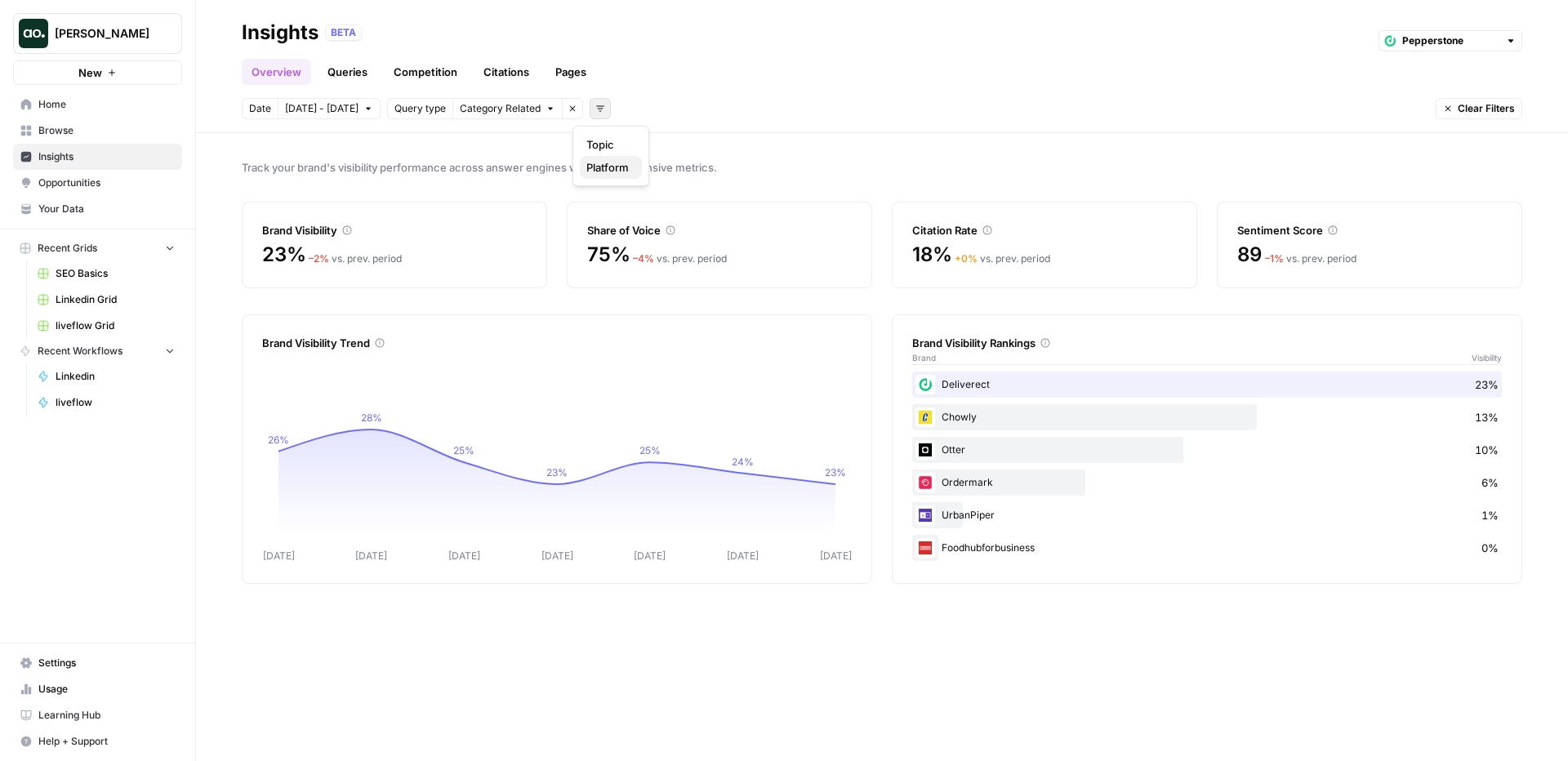
click at [619, 164] on span "Platform" at bounding box center [607, 167] width 43 height 17
click at [730, 108] on icon "button" at bounding box center [732, 109] width 5 height 3
click at [698, 146] on span "Gemini" at bounding box center [698, 144] width 82 height 17
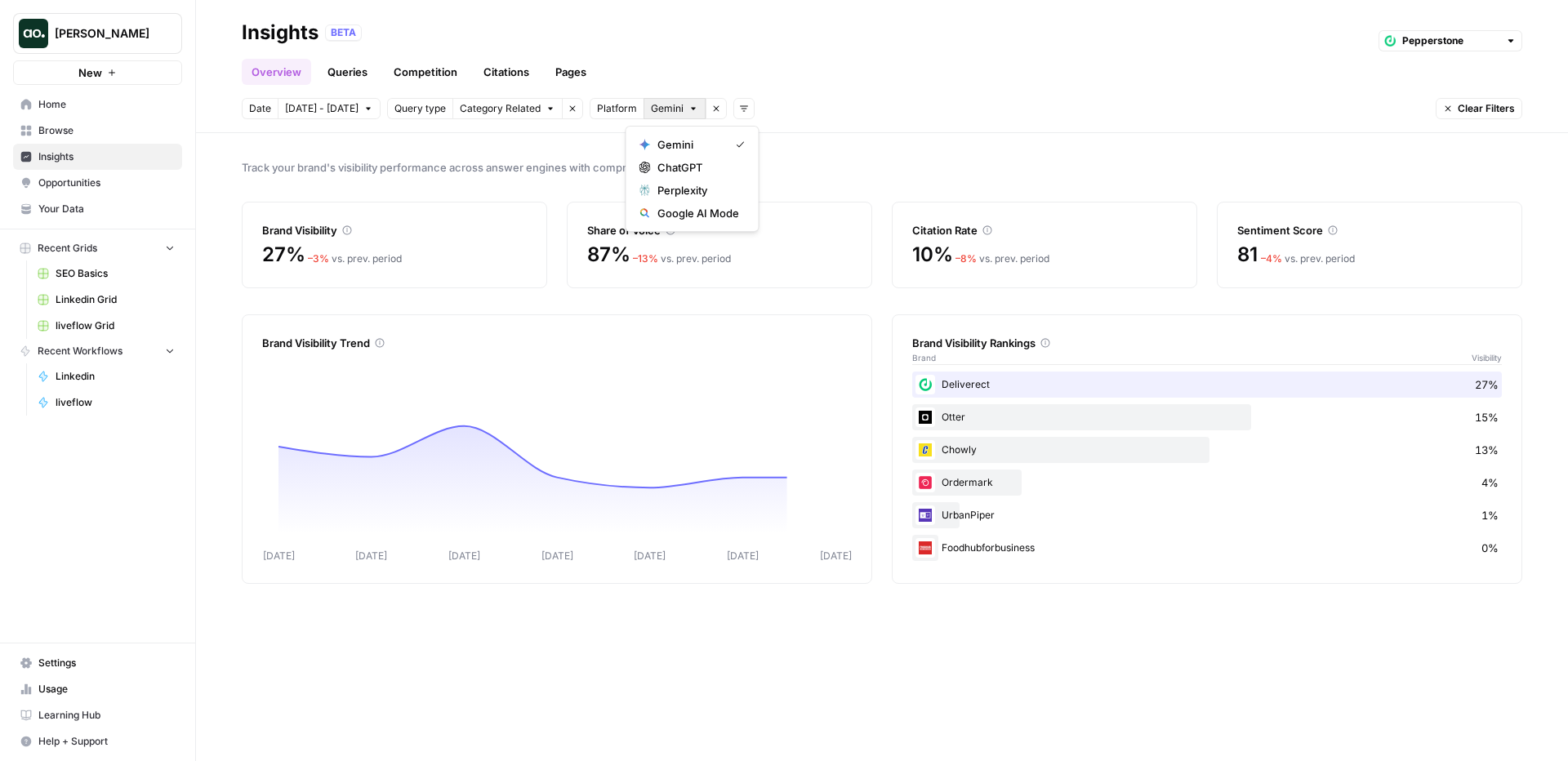
click at [665, 114] on button "Gemini" at bounding box center [674, 109] width 62 height 21
click at [668, 166] on span "ChatGPT" at bounding box center [698, 167] width 82 height 17
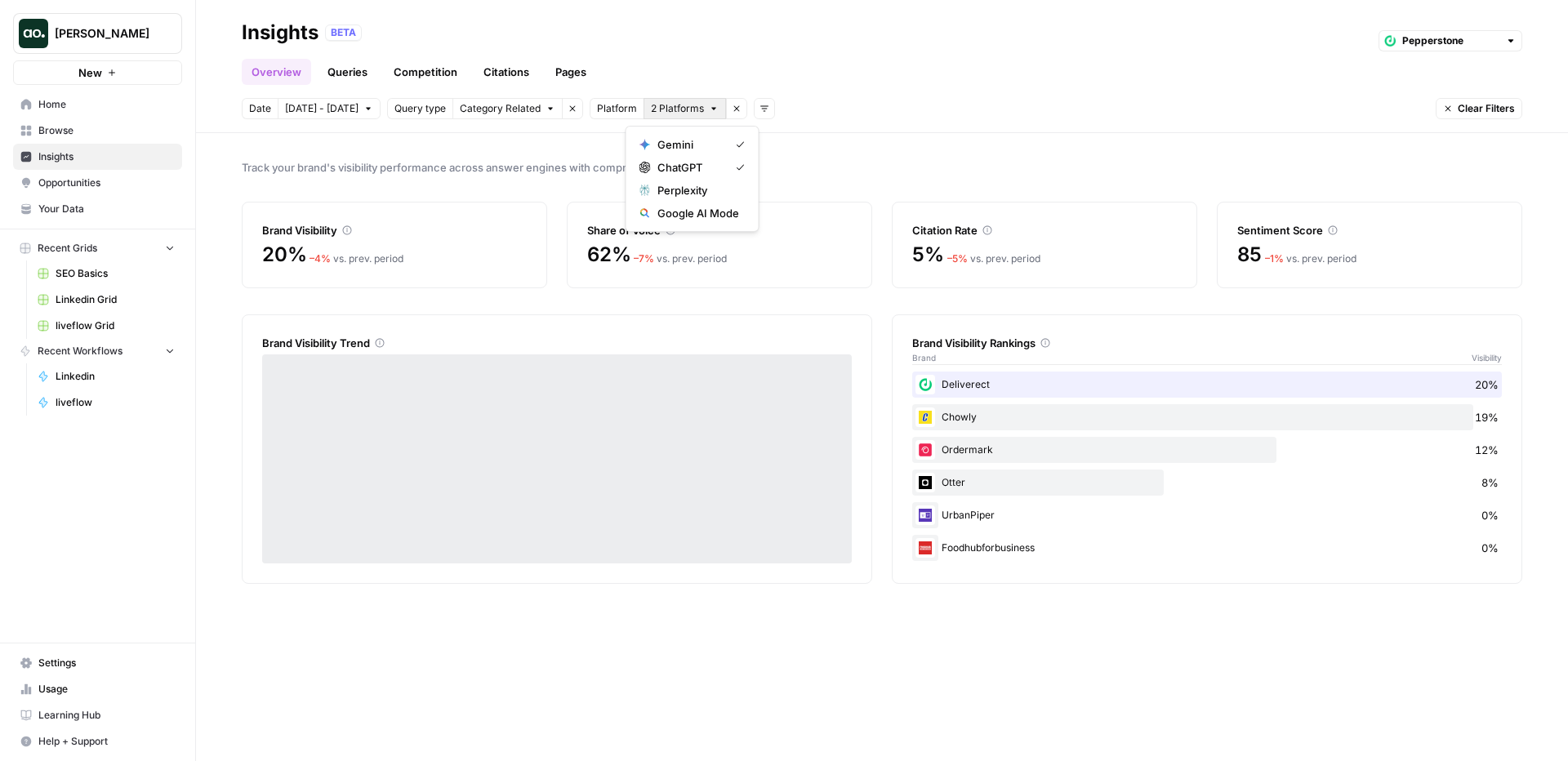
click at [667, 111] on span "2 Platforms" at bounding box center [677, 109] width 53 height 15
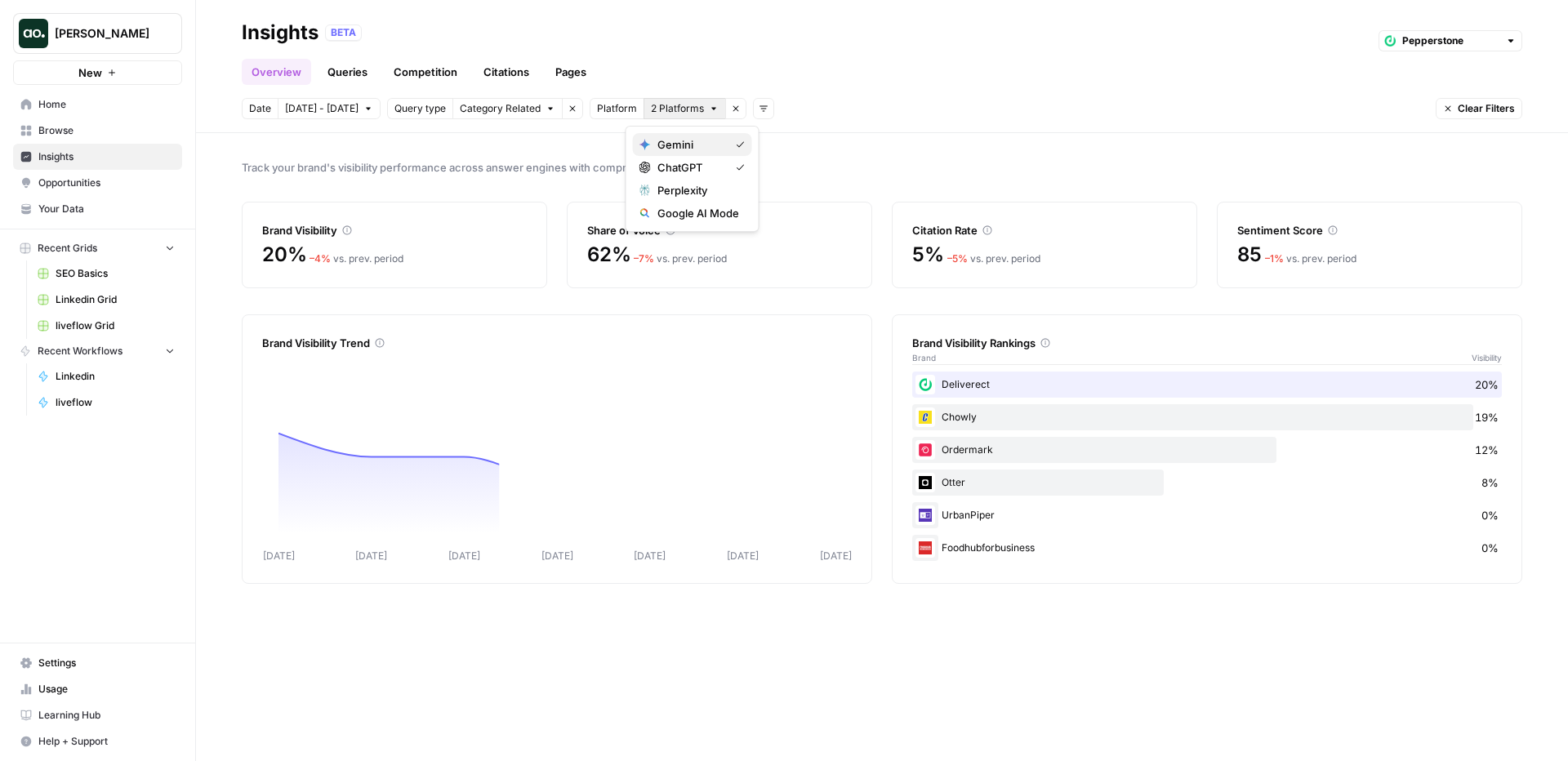
click at [685, 147] on span "Gemini" at bounding box center [690, 144] width 65 height 17
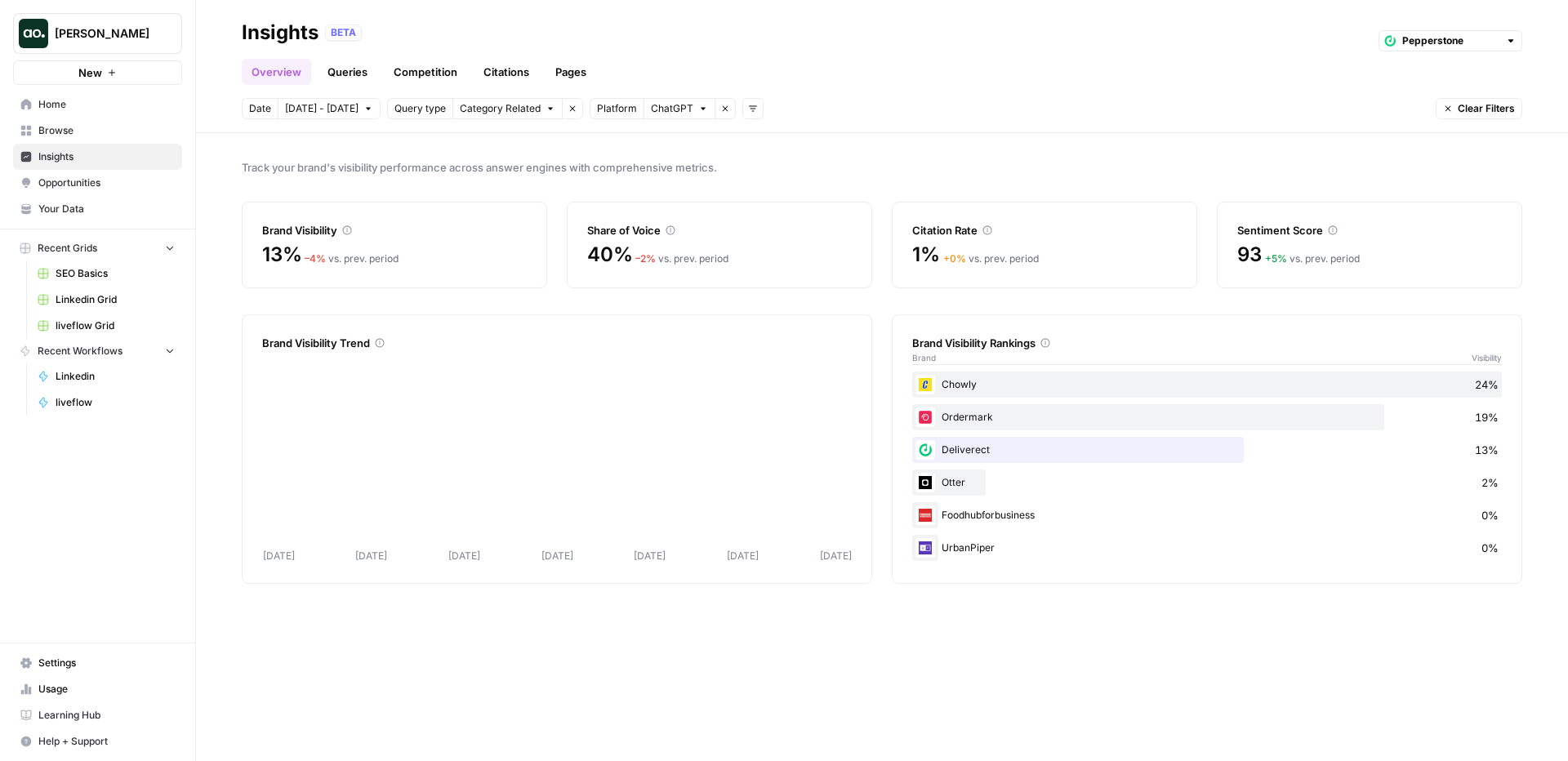
click at [663, 114] on span "ChatGPT" at bounding box center [672, 109] width 43 height 15
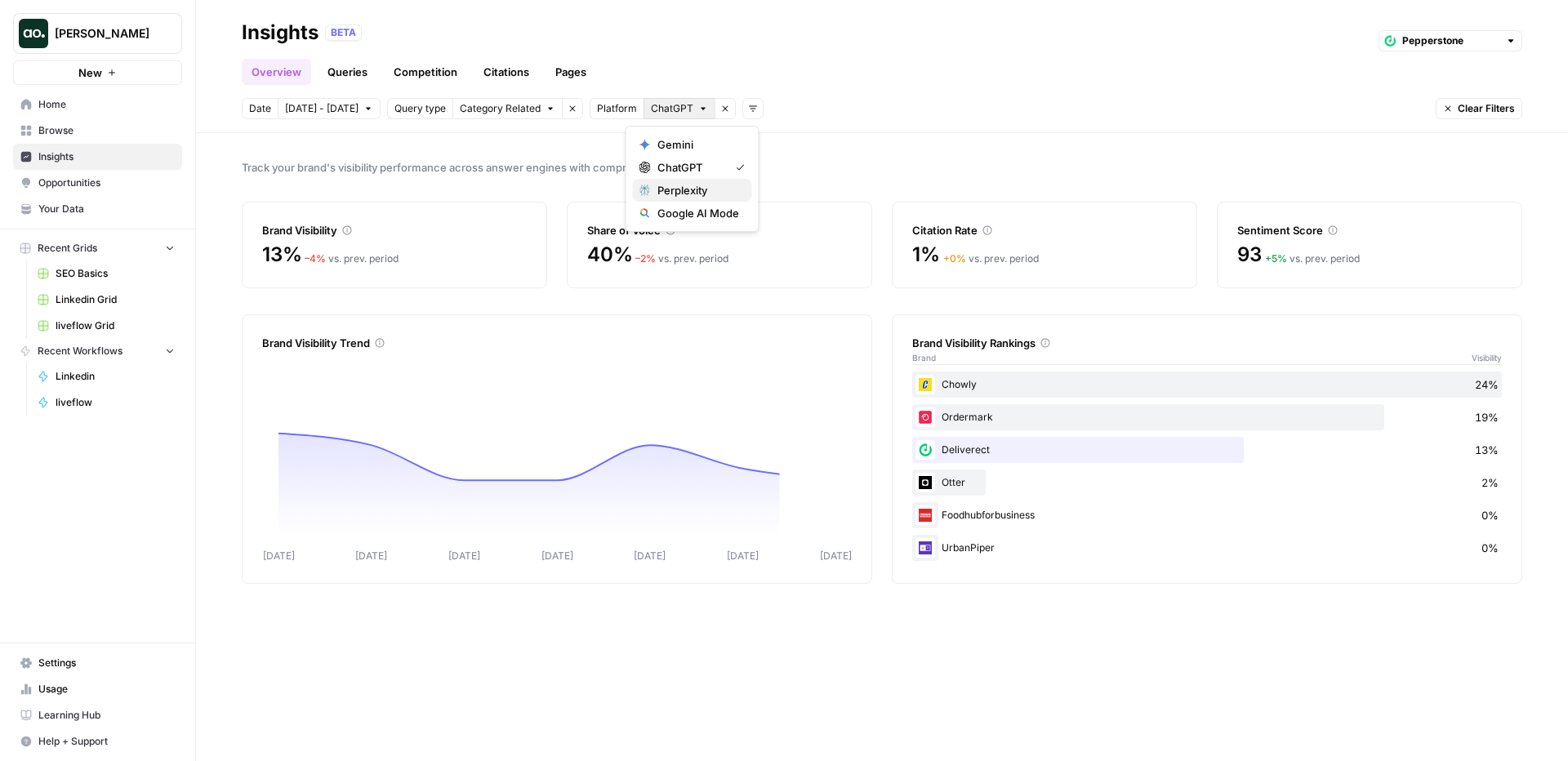
click at [675, 193] on span "Perplexity" at bounding box center [698, 190] width 82 height 17
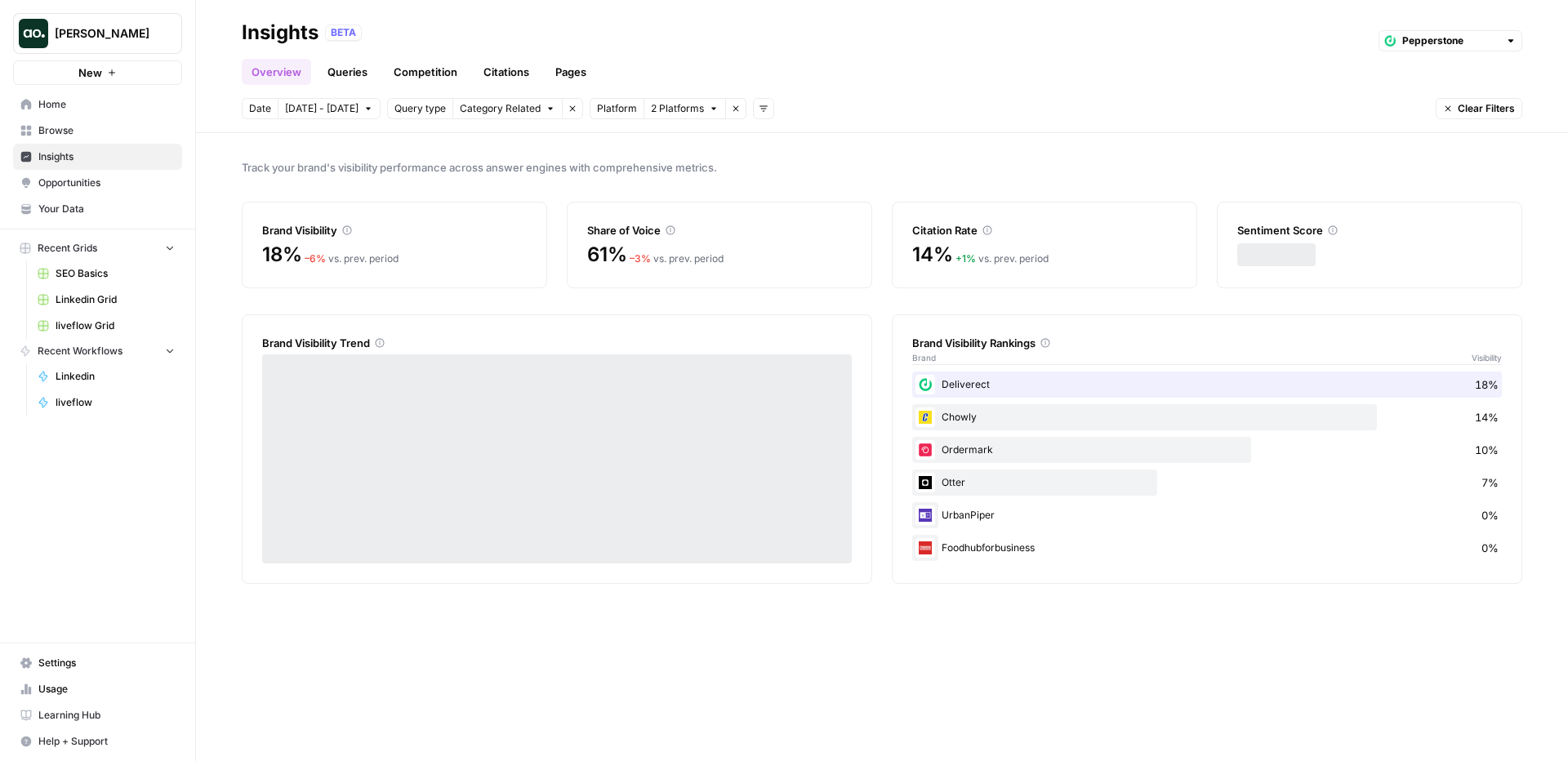
click at [665, 106] on span "2 Platforms" at bounding box center [677, 109] width 53 height 15
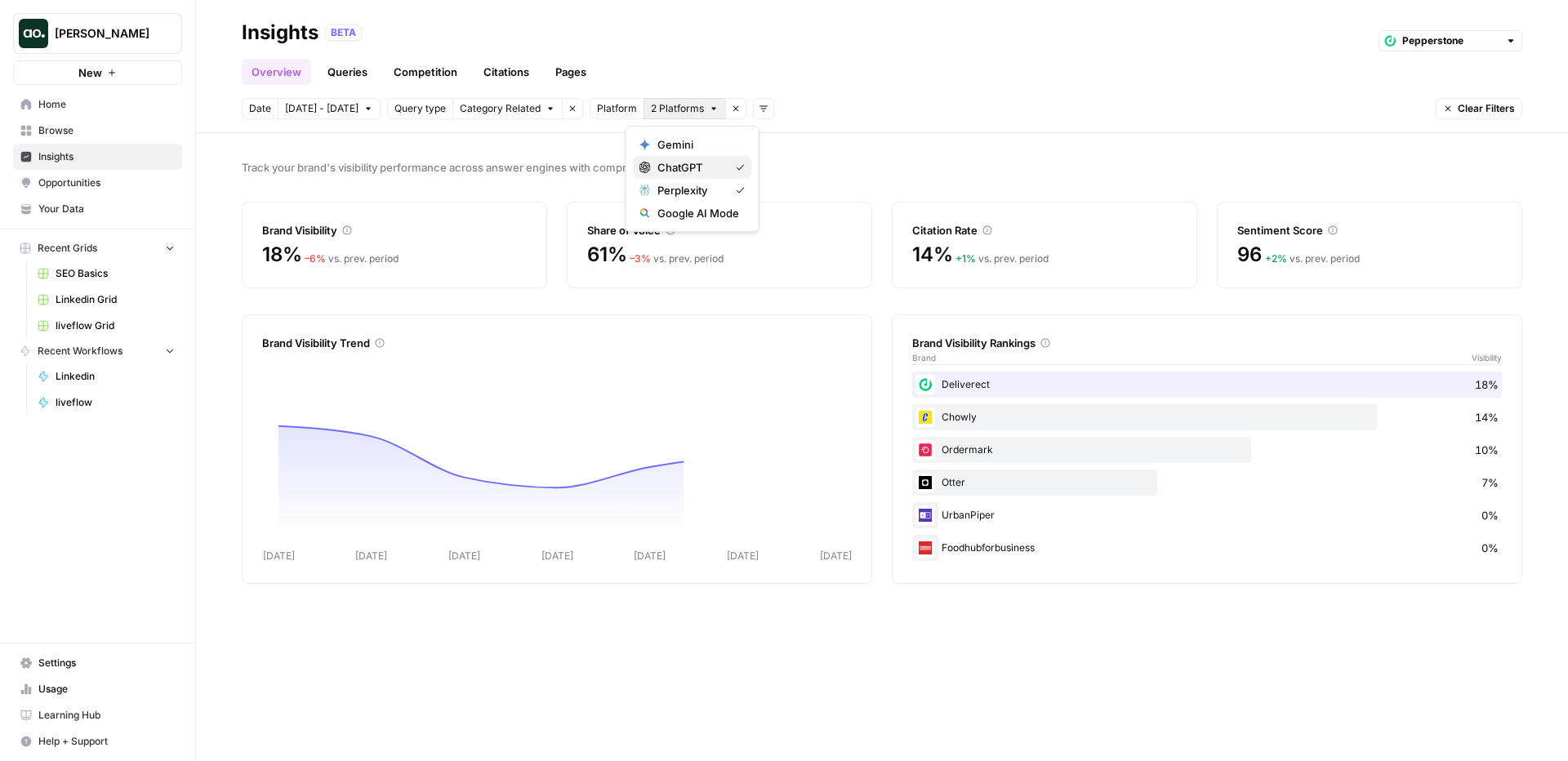
click at [700, 164] on span "ChatGPT" at bounding box center [690, 167] width 65 height 17
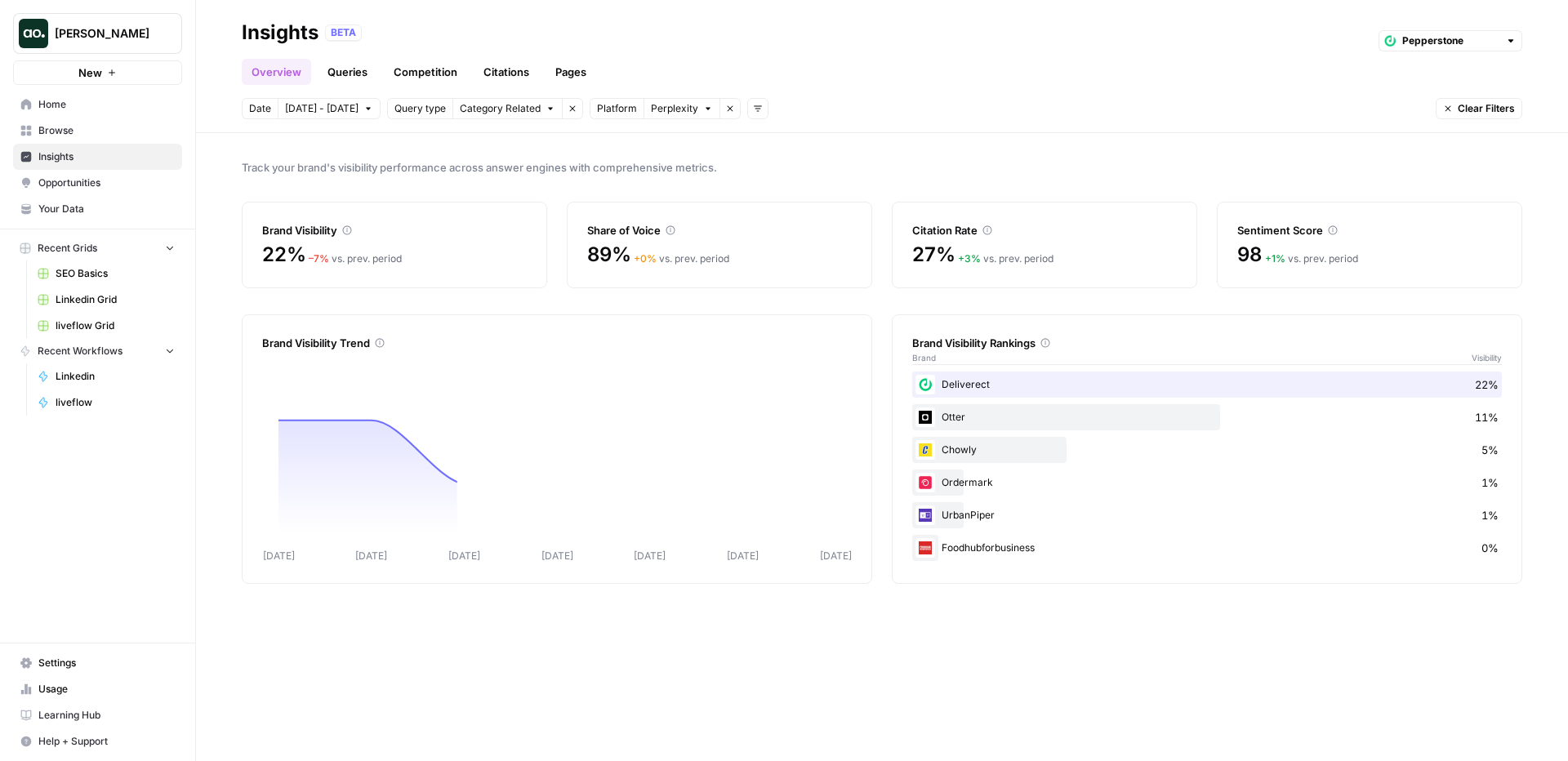
click at [670, 109] on span "Perplexity" at bounding box center [674, 109] width 48 height 15
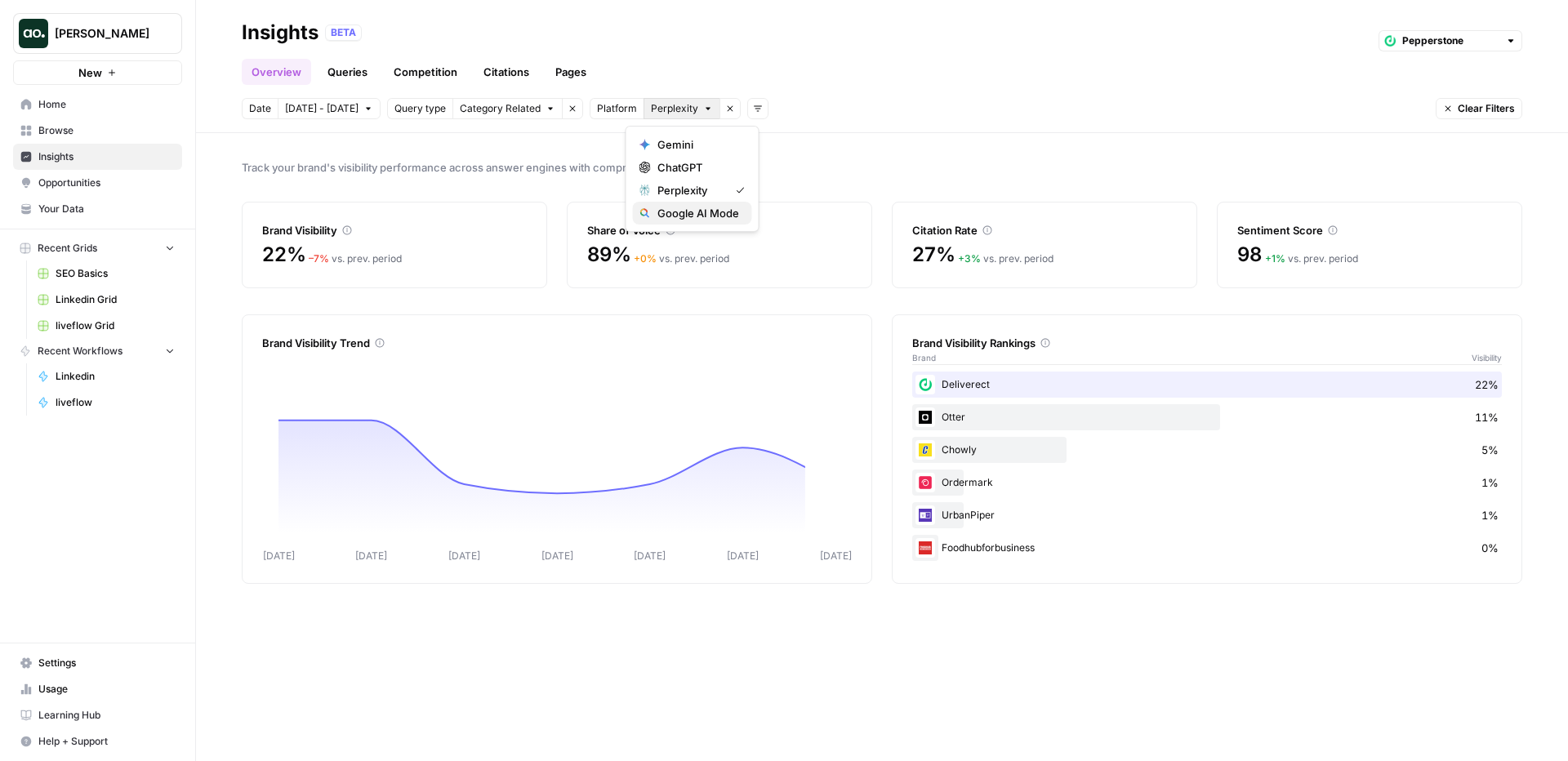
click at [691, 208] on span "Google AI Mode" at bounding box center [698, 213] width 82 height 17
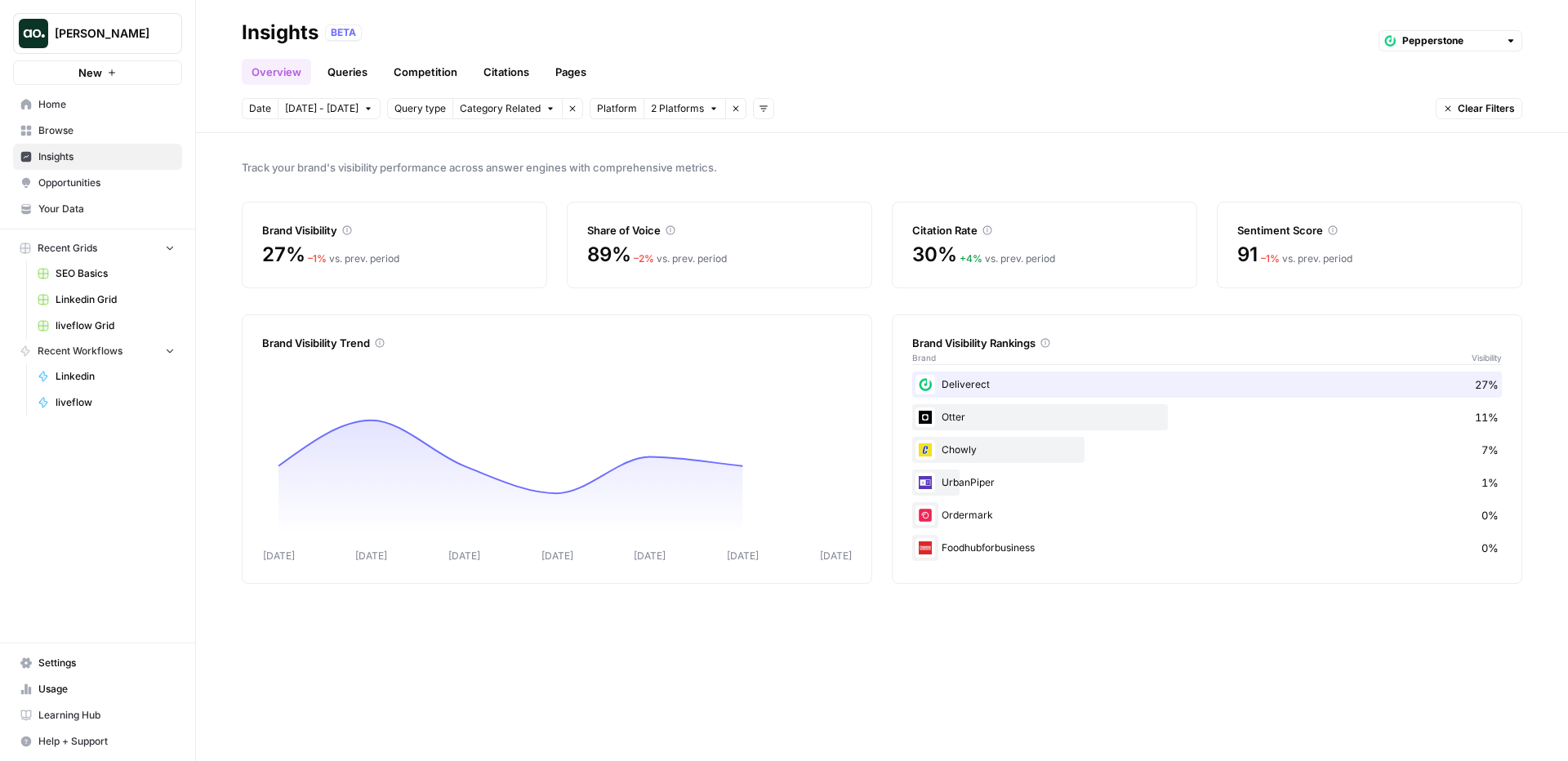
click at [678, 110] on span "2 Platforms" at bounding box center [677, 109] width 53 height 15
click at [698, 166] on span "ChatGPT" at bounding box center [706, 167] width 98 height 17
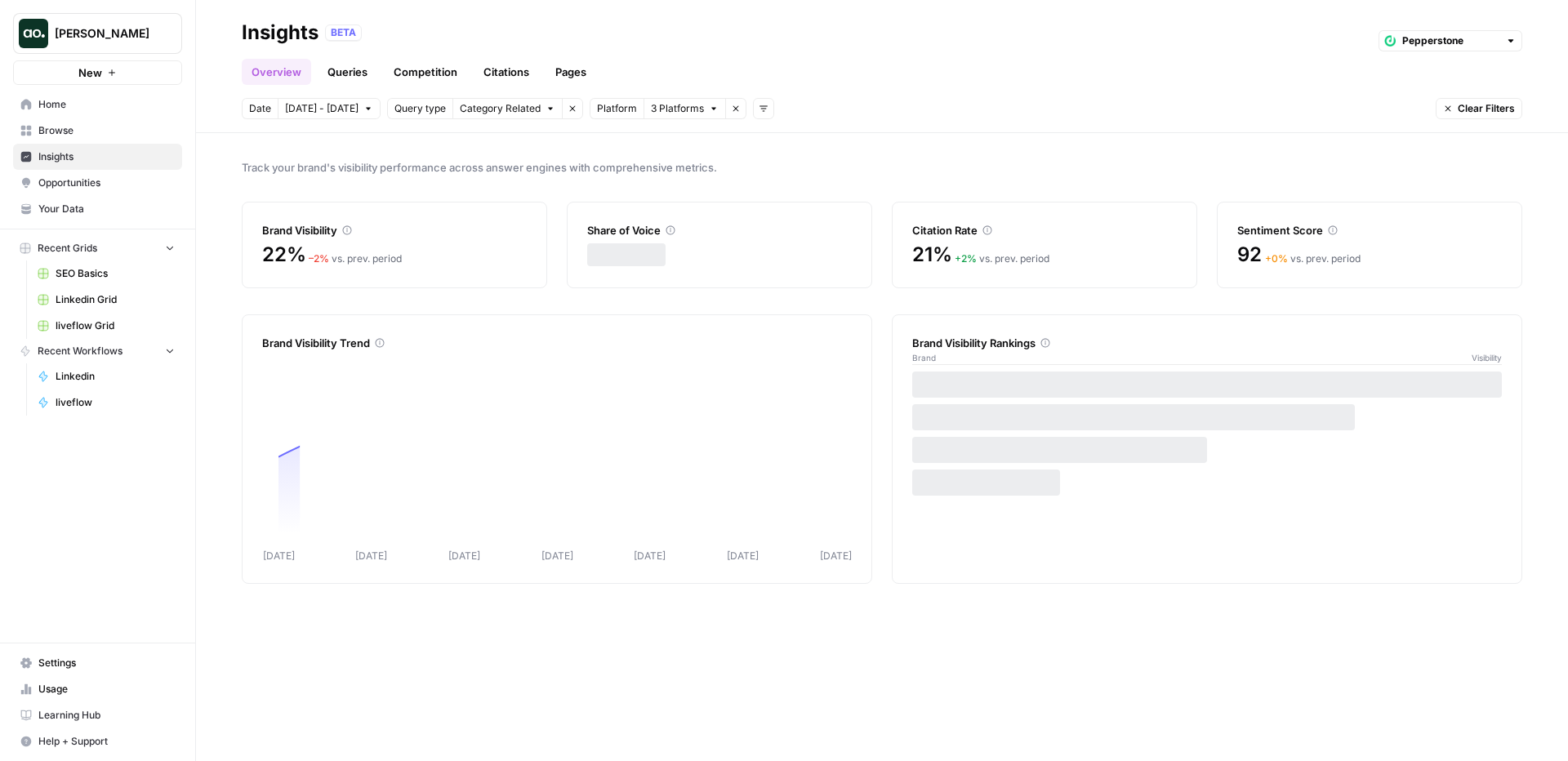
click at [678, 109] on span "3 Platforms" at bounding box center [677, 109] width 53 height 15
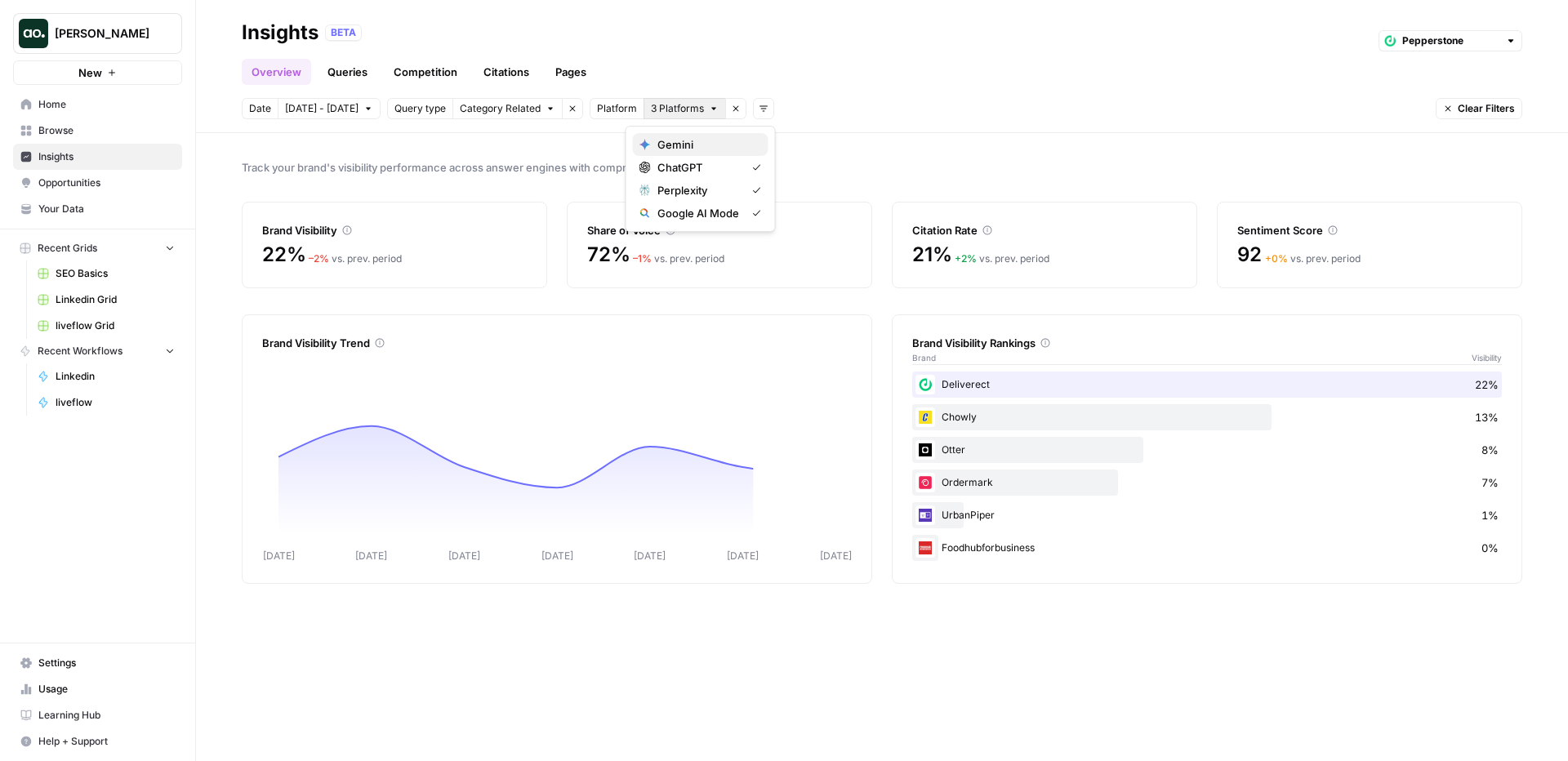
click at [731, 146] on span "Gemini" at bounding box center [706, 144] width 98 height 17
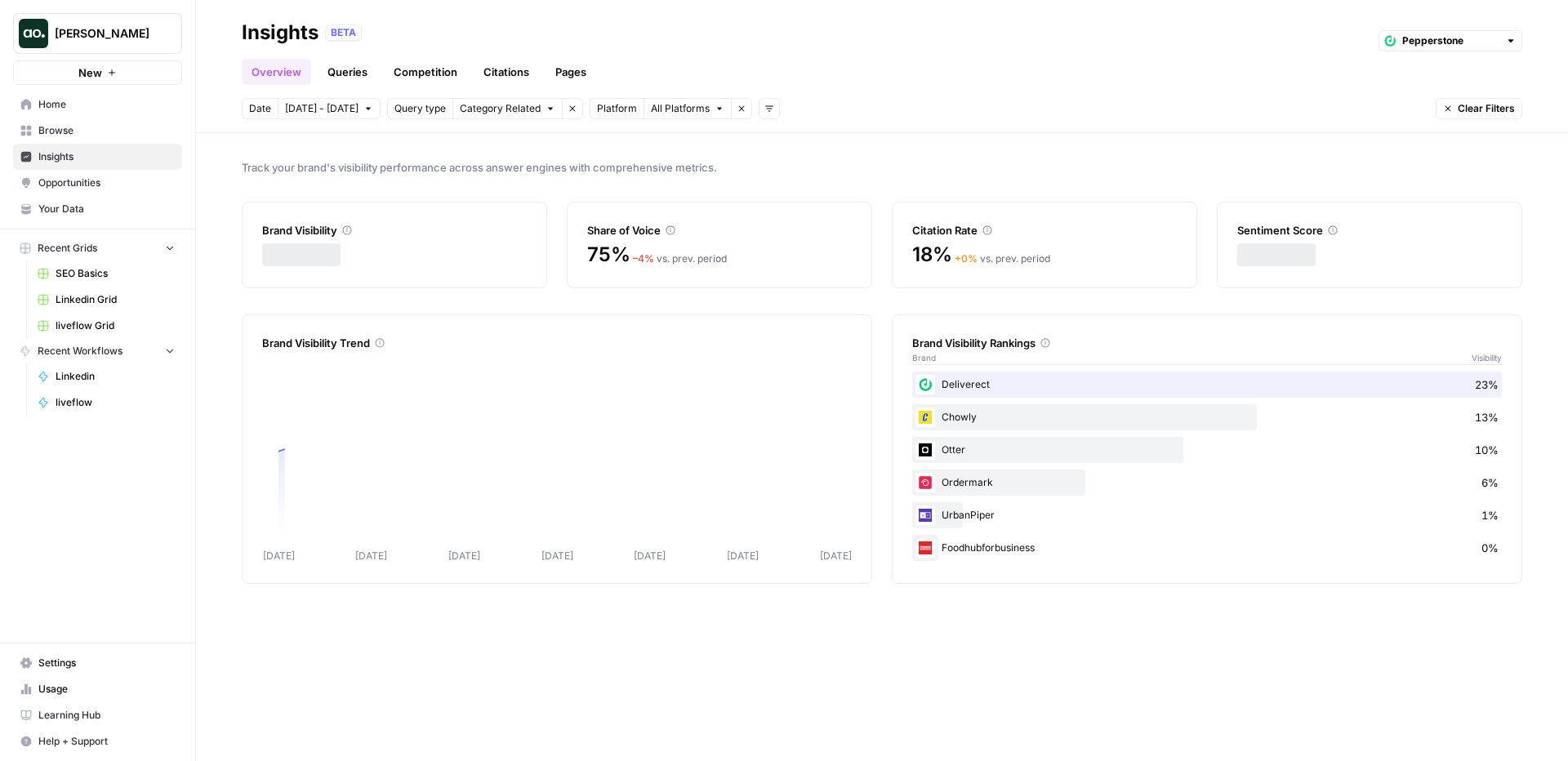
click at [921, 91] on header "Insights BETA Pepperstone Overview Queries Competition Citations Pages Date Oct…" at bounding box center [882, 66] width 1372 height 133
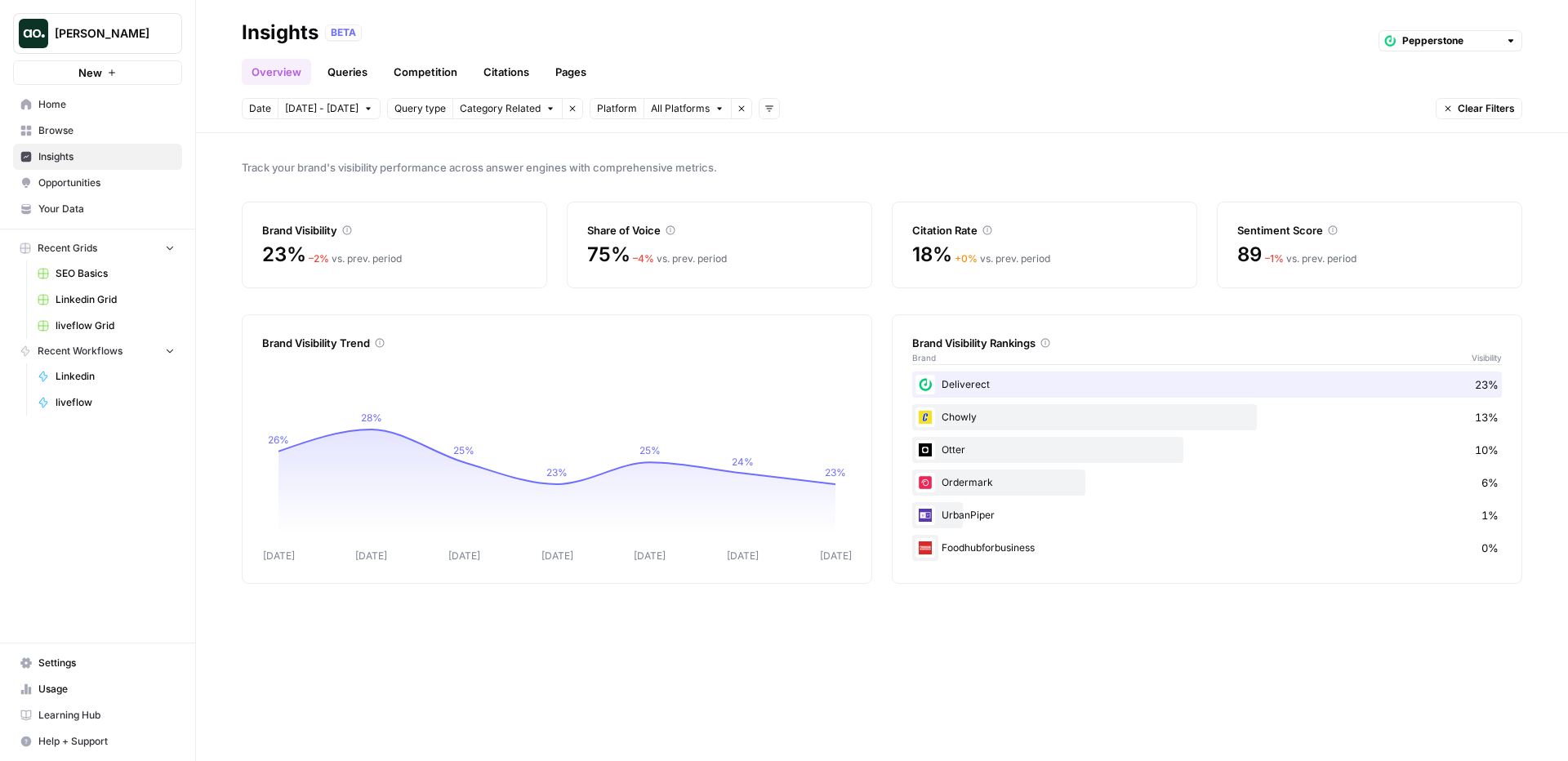
click at [737, 108] on icon "button" at bounding box center [741, 108] width 10 height 10
click at [590, 107] on button "Add filters" at bounding box center [600, 109] width 21 height 21
click at [627, 142] on span "Topic" at bounding box center [607, 144] width 43 height 17
click at [664, 112] on span "Select topics" at bounding box center [665, 109] width 60 height 15
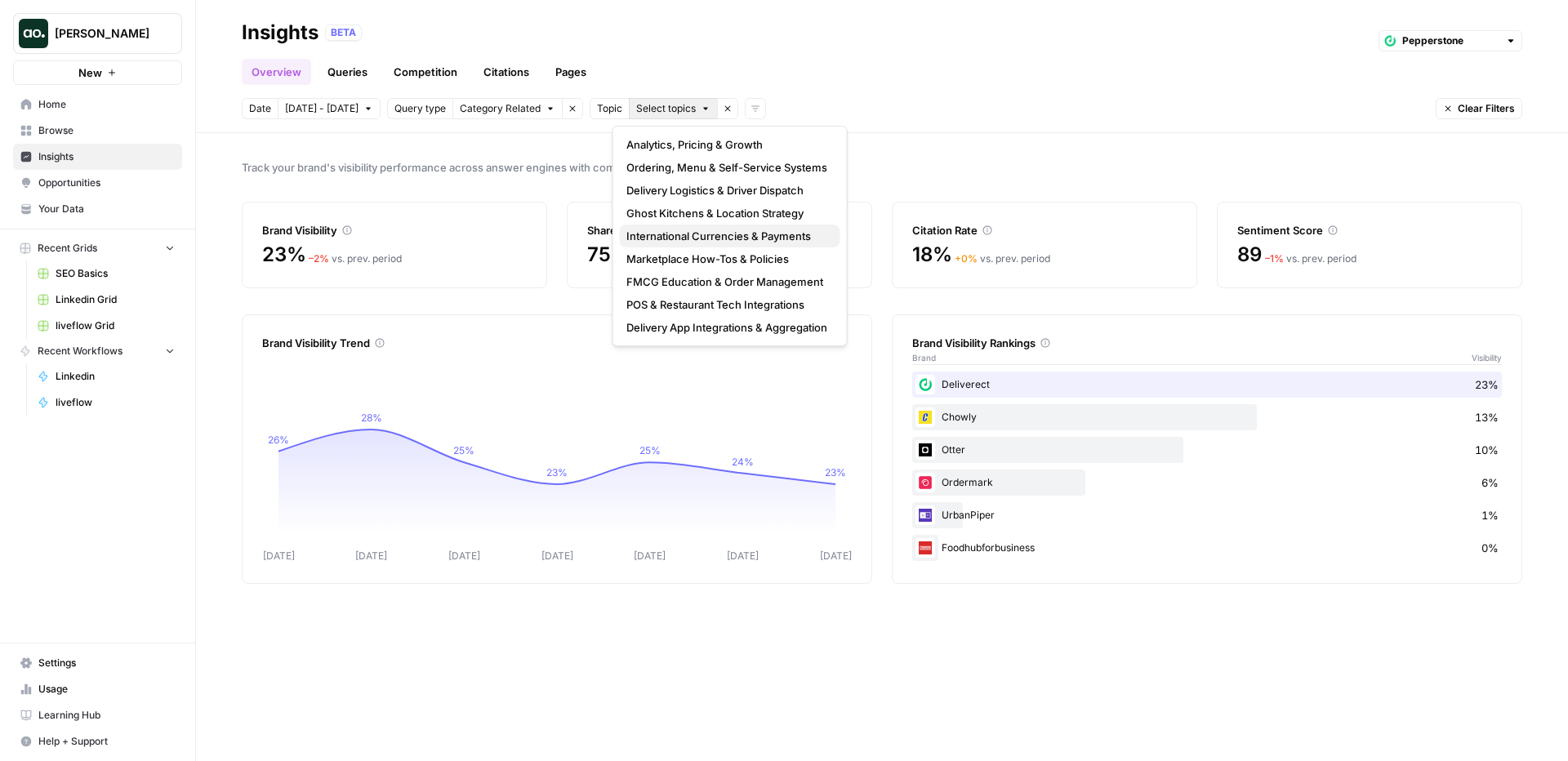
click at [718, 234] on span "International Currencies & Payments" at bounding box center [726, 235] width 201 height 17
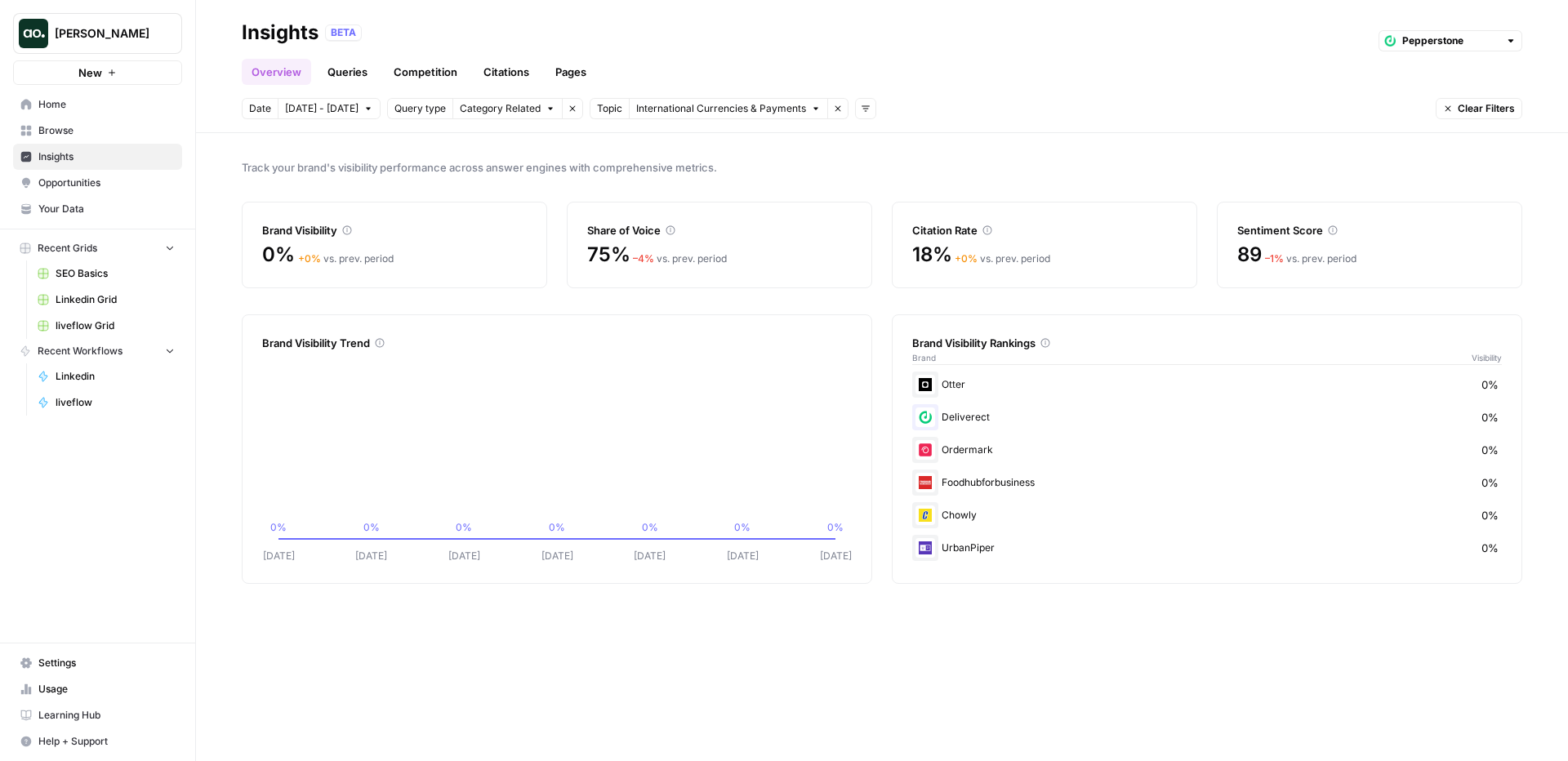
click at [702, 105] on span "International Currencies & Payments" at bounding box center [721, 109] width 170 height 15
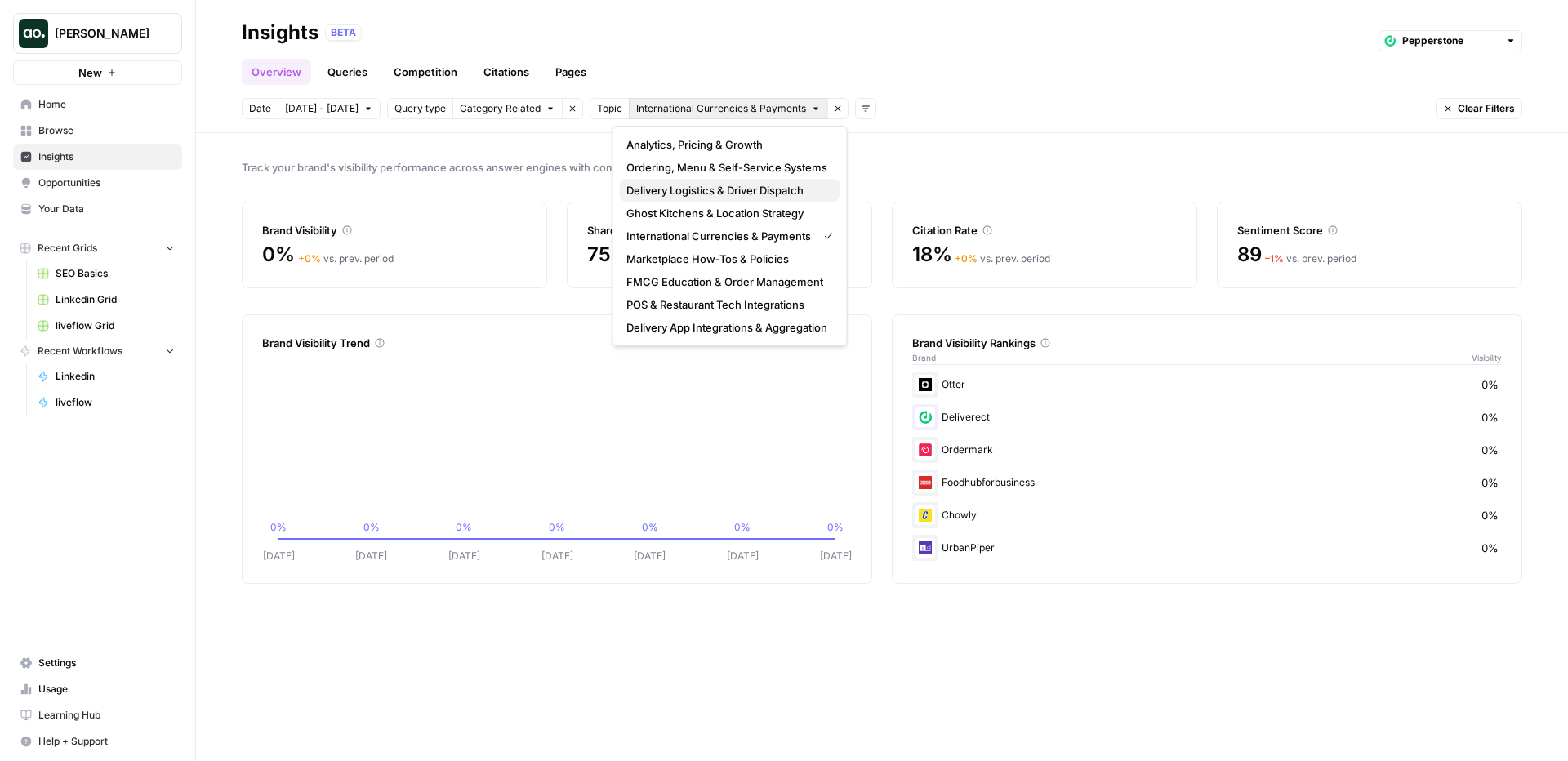
click at [686, 194] on span "Delivery Logistics & Driver Dispatch" at bounding box center [726, 190] width 201 height 17
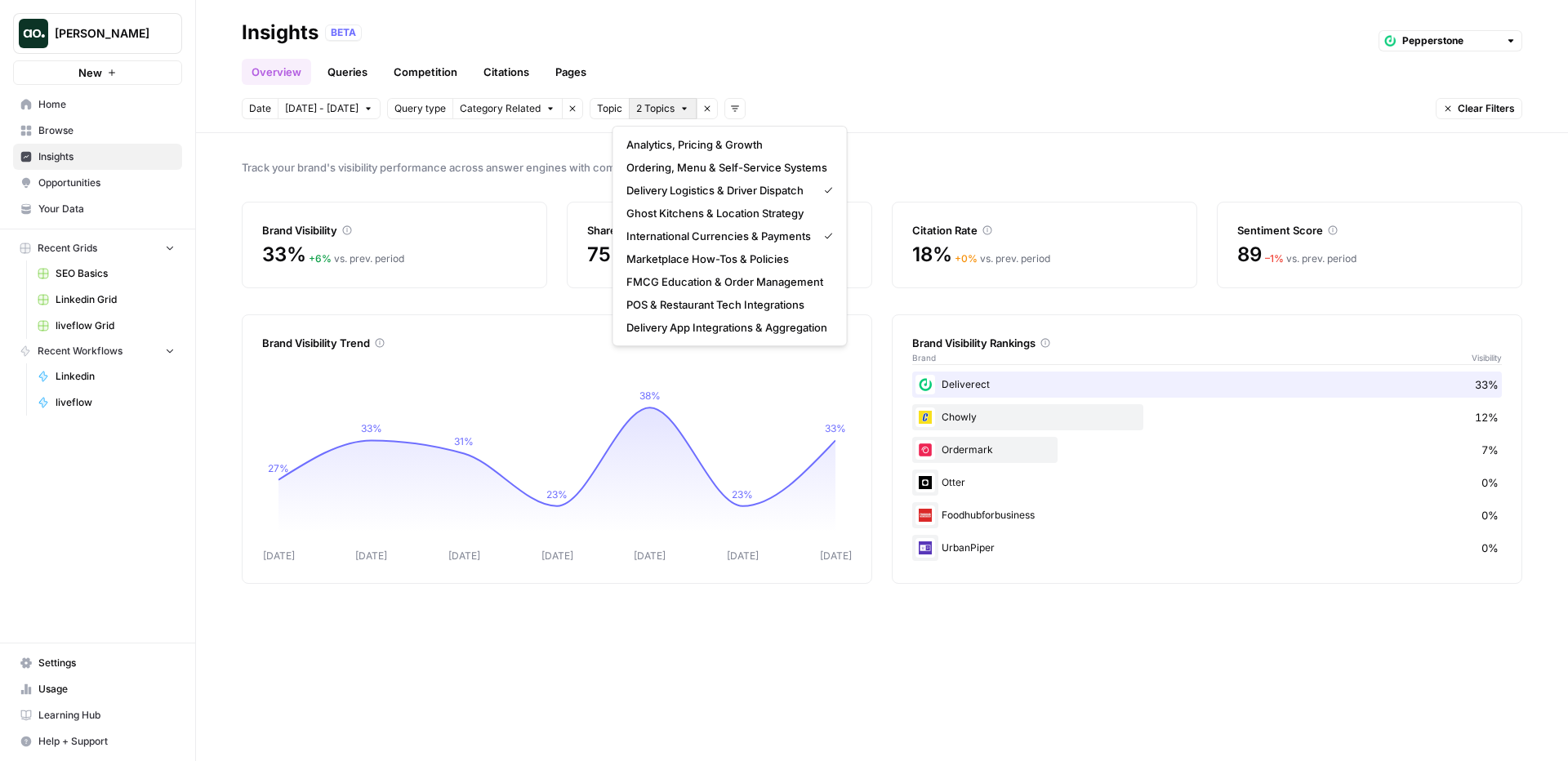
click at [659, 116] on button "2 Topics" at bounding box center [663, 109] width 68 height 21
click at [705, 229] on span "International Currencies & Payments" at bounding box center [718, 235] width 184 height 17
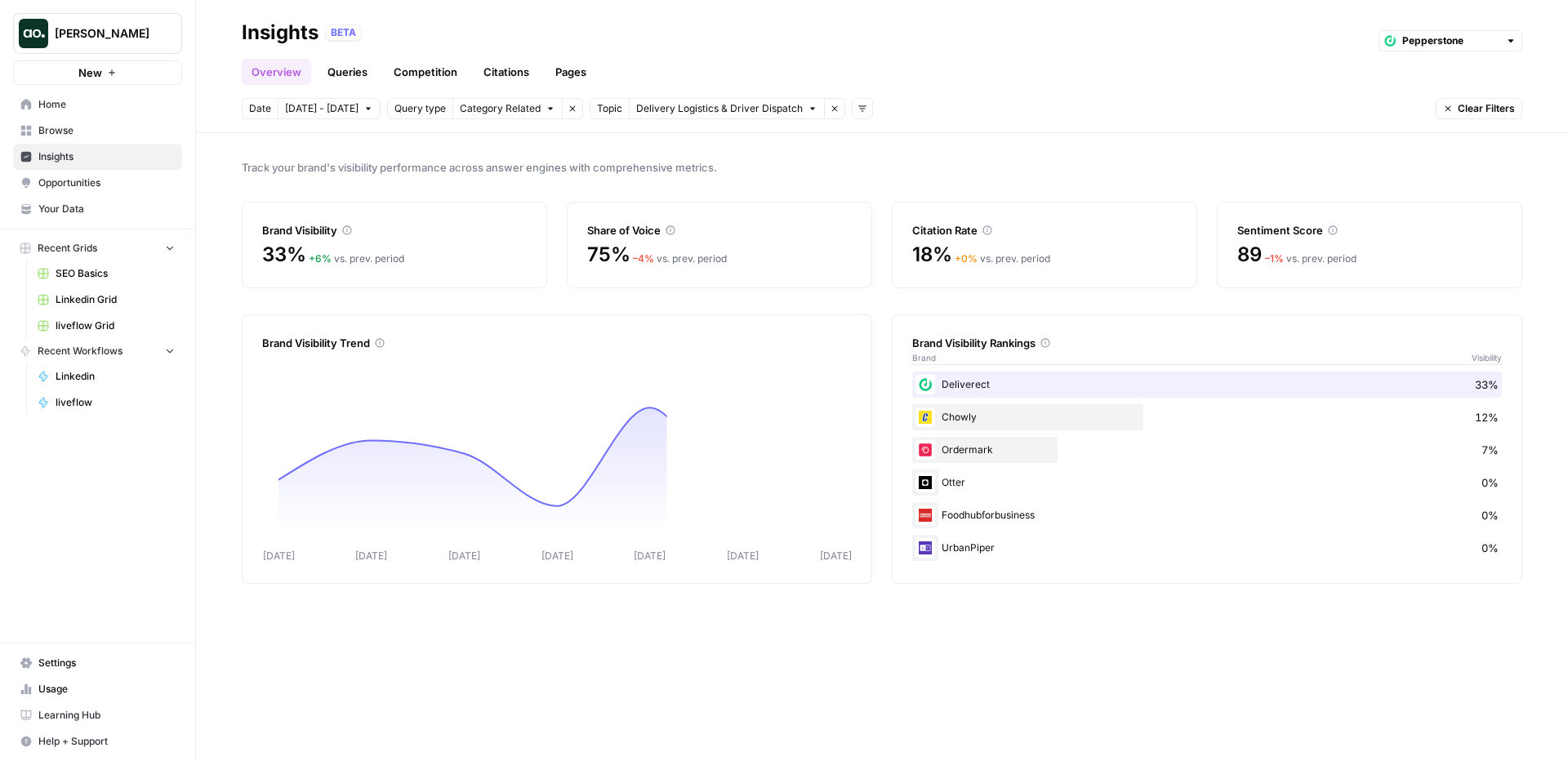
click at [658, 114] on span "Delivery Logistics & Driver Dispatch" at bounding box center [719, 109] width 167 height 15
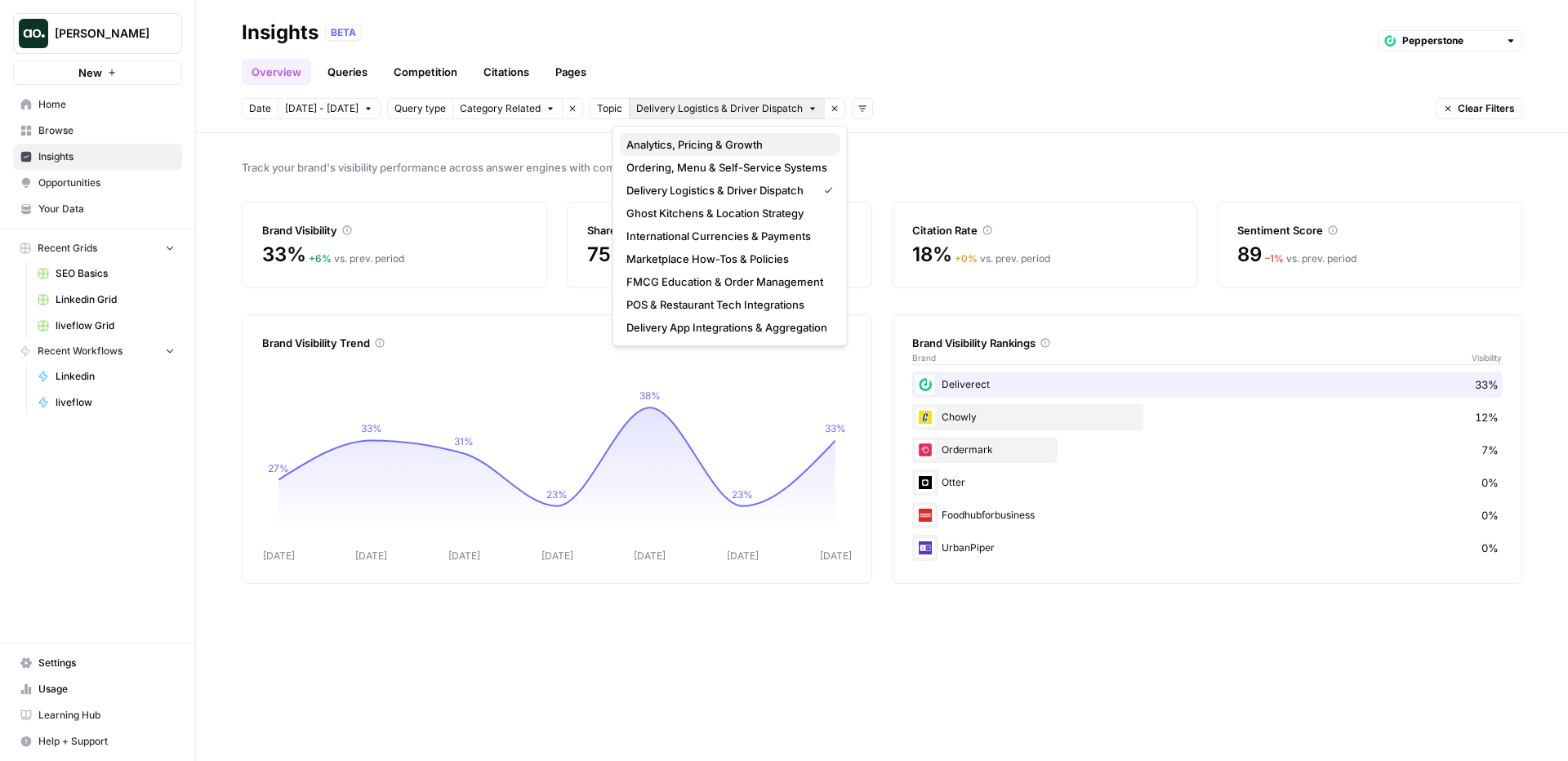
click at [725, 143] on span "Analytics, Pricing & Growth" at bounding box center [726, 144] width 201 height 17
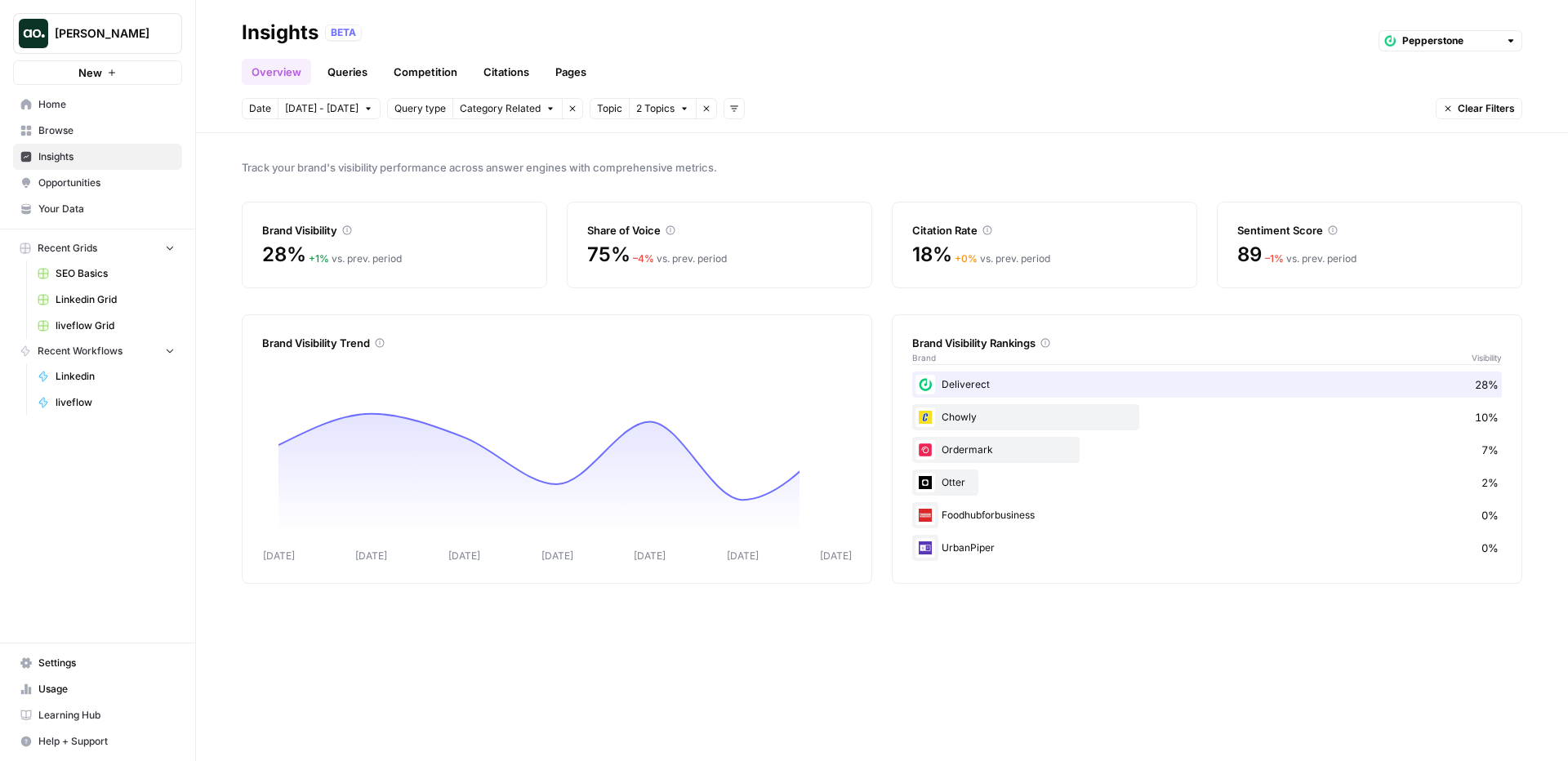
click at [702, 106] on icon "button" at bounding box center [706, 108] width 10 height 10
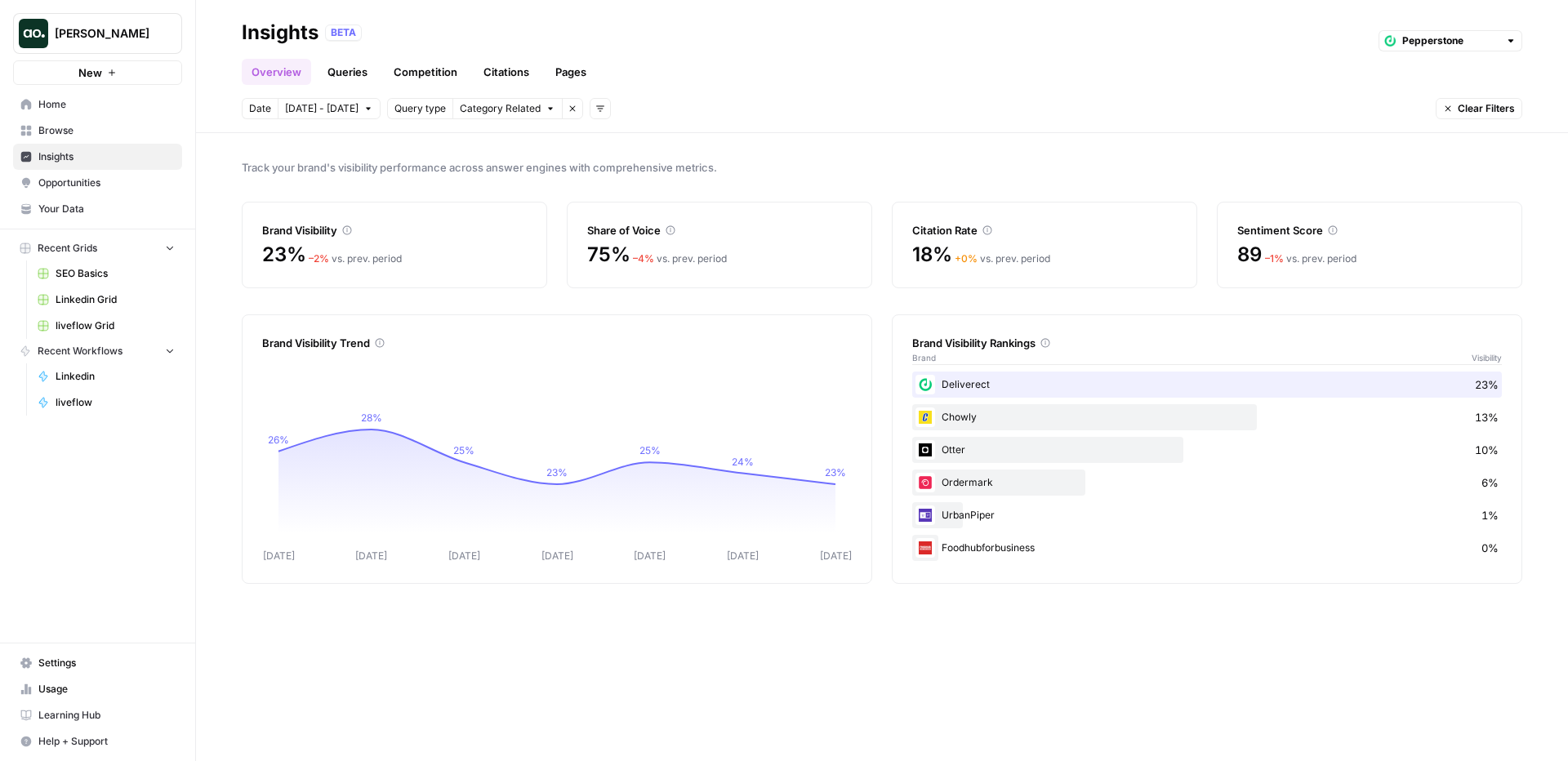
click at [590, 108] on button "Add filters" at bounding box center [600, 109] width 21 height 21
click at [612, 141] on span "Topic" at bounding box center [607, 144] width 43 height 17
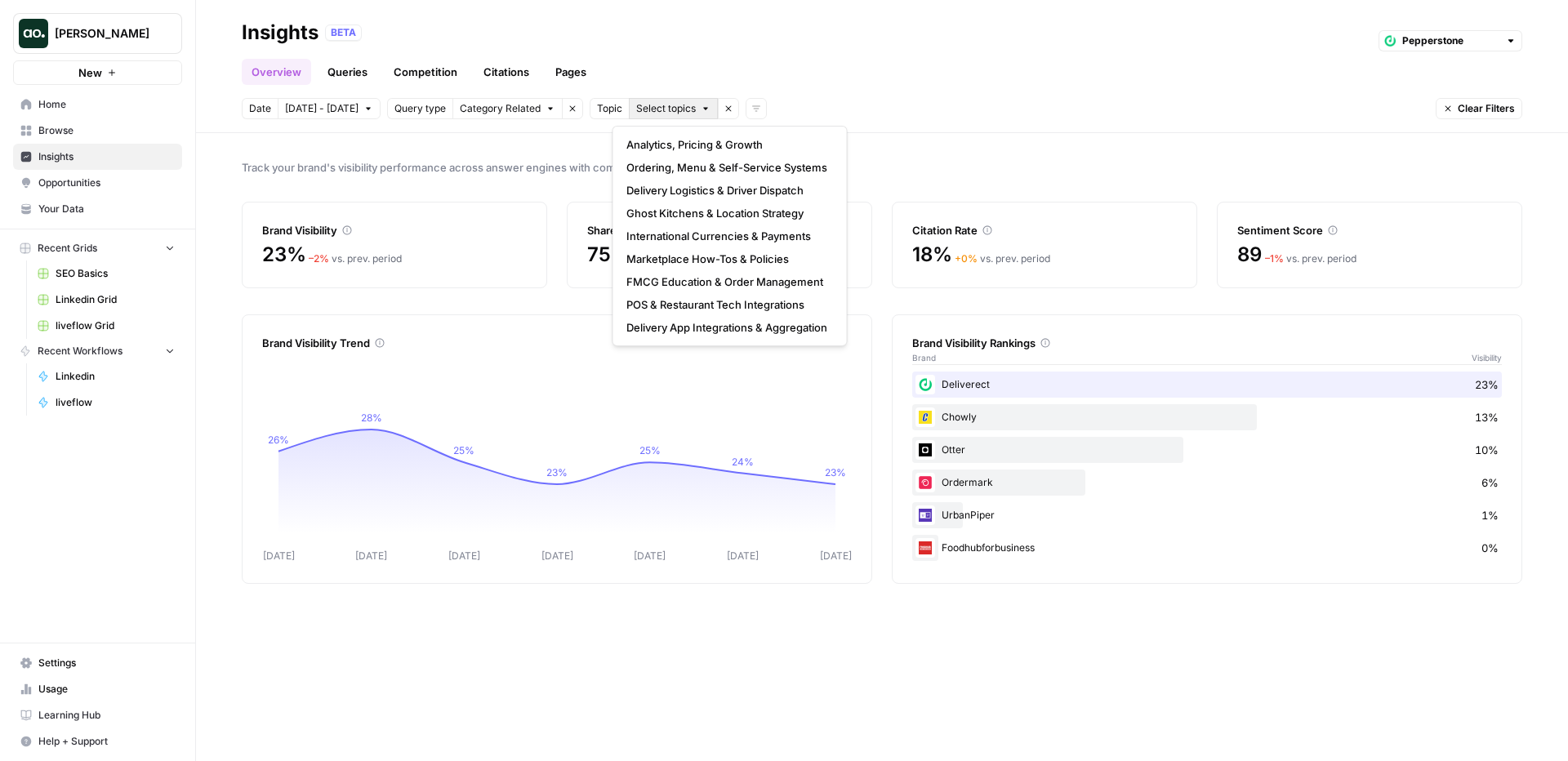
click at [678, 110] on span "Select topics" at bounding box center [665, 109] width 60 height 15
click at [943, 100] on div "Date Oct 1 - Oct 7 Query type Category Related Remove filter Topic Select topic…" at bounding box center [882, 109] width 1280 height 21
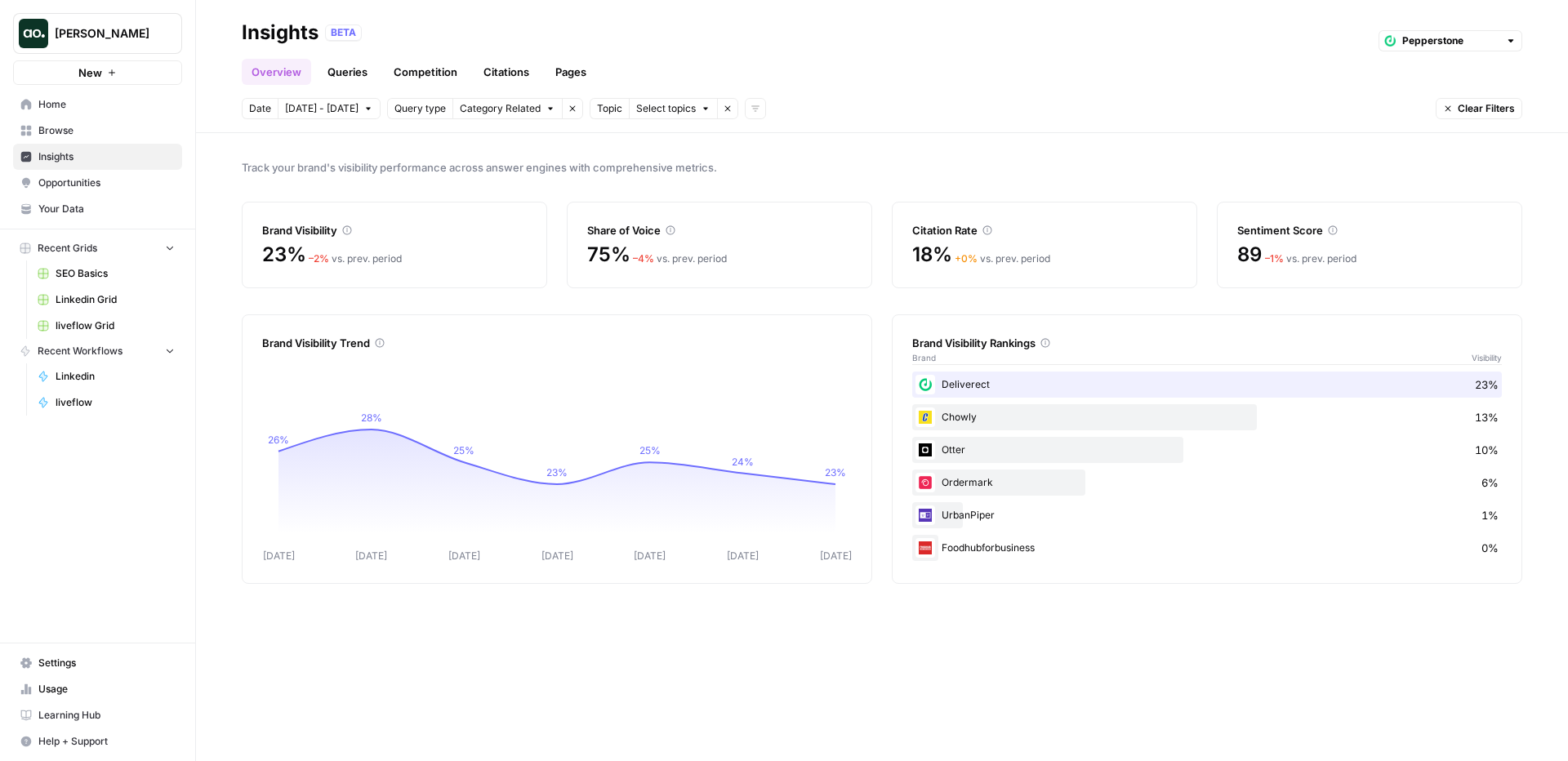
click at [363, 73] on link "Queries" at bounding box center [347, 72] width 60 height 26
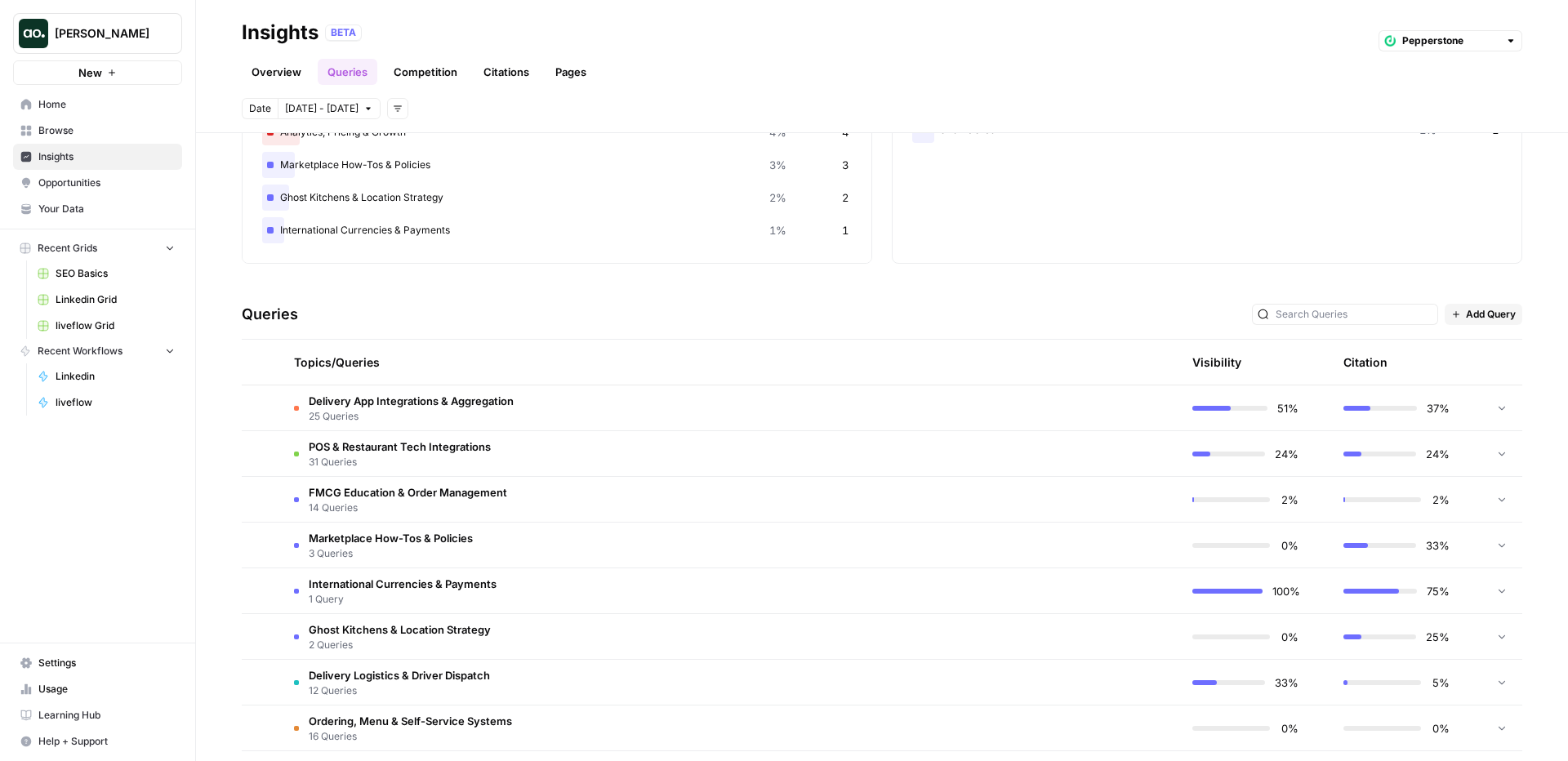
scroll to position [237, 0]
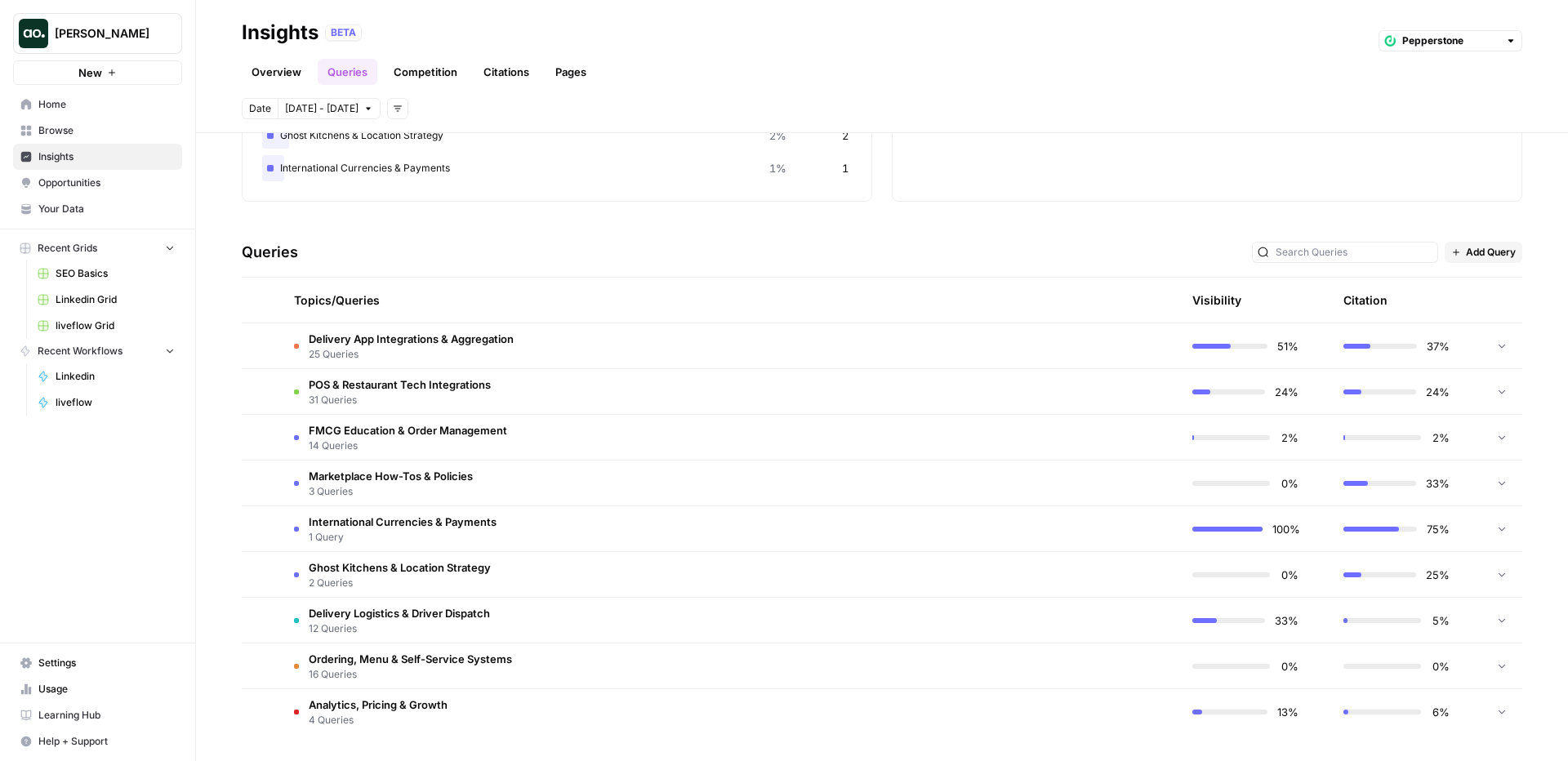
click at [656, 347] on td "Delivery App Integrations & Aggregation 25 Queries" at bounding box center [652, 346] width 744 height 45
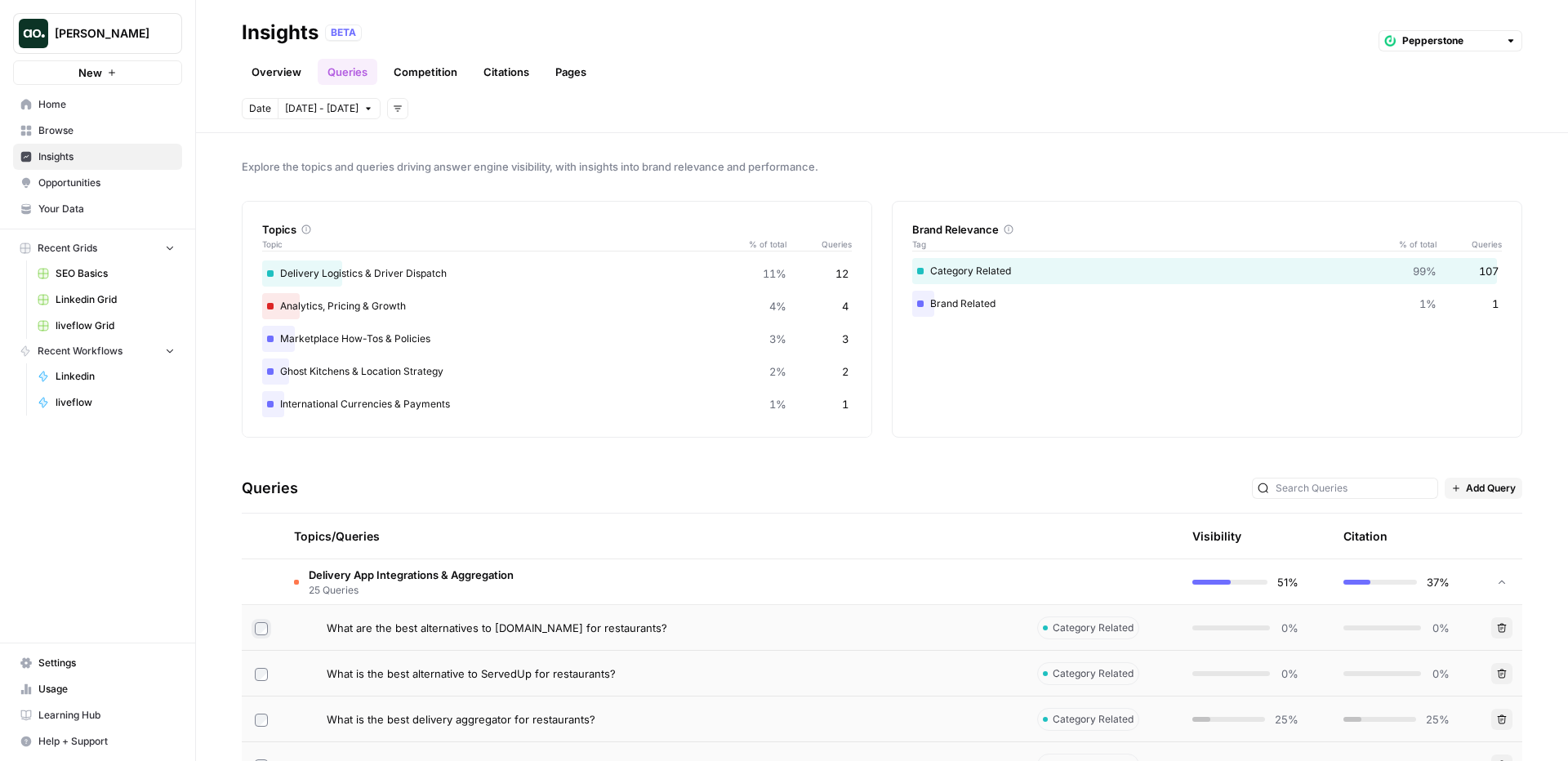
scroll to position [0, 0]
click at [1499, 490] on span "Add Query" at bounding box center [1491, 489] width 50 height 15
click at [1502, 548] on span "Bulk Upload" at bounding box center [1506, 547] width 61 height 17
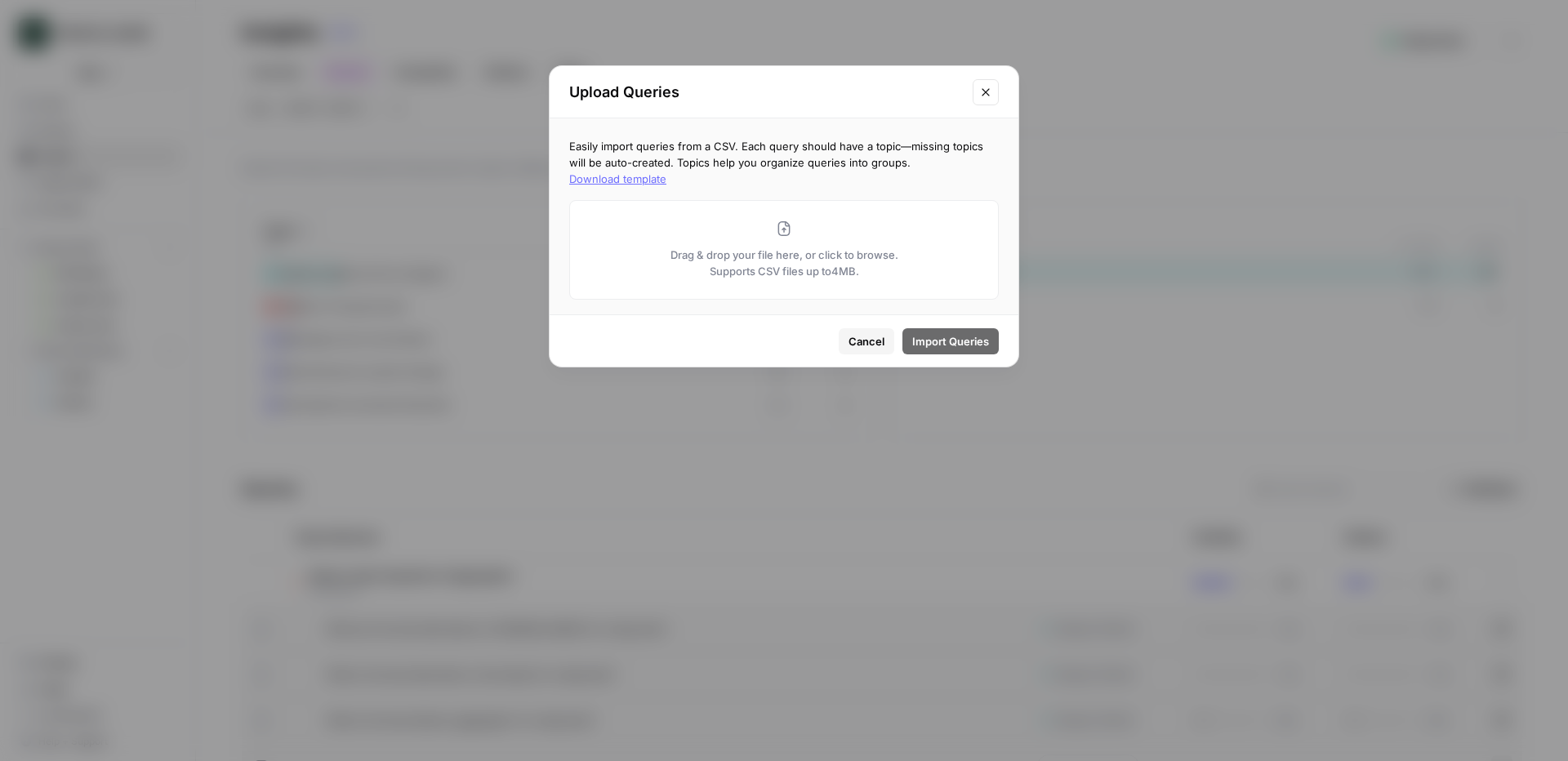
click at [989, 89] on icon "Close modal" at bounding box center [985, 92] width 13 height 13
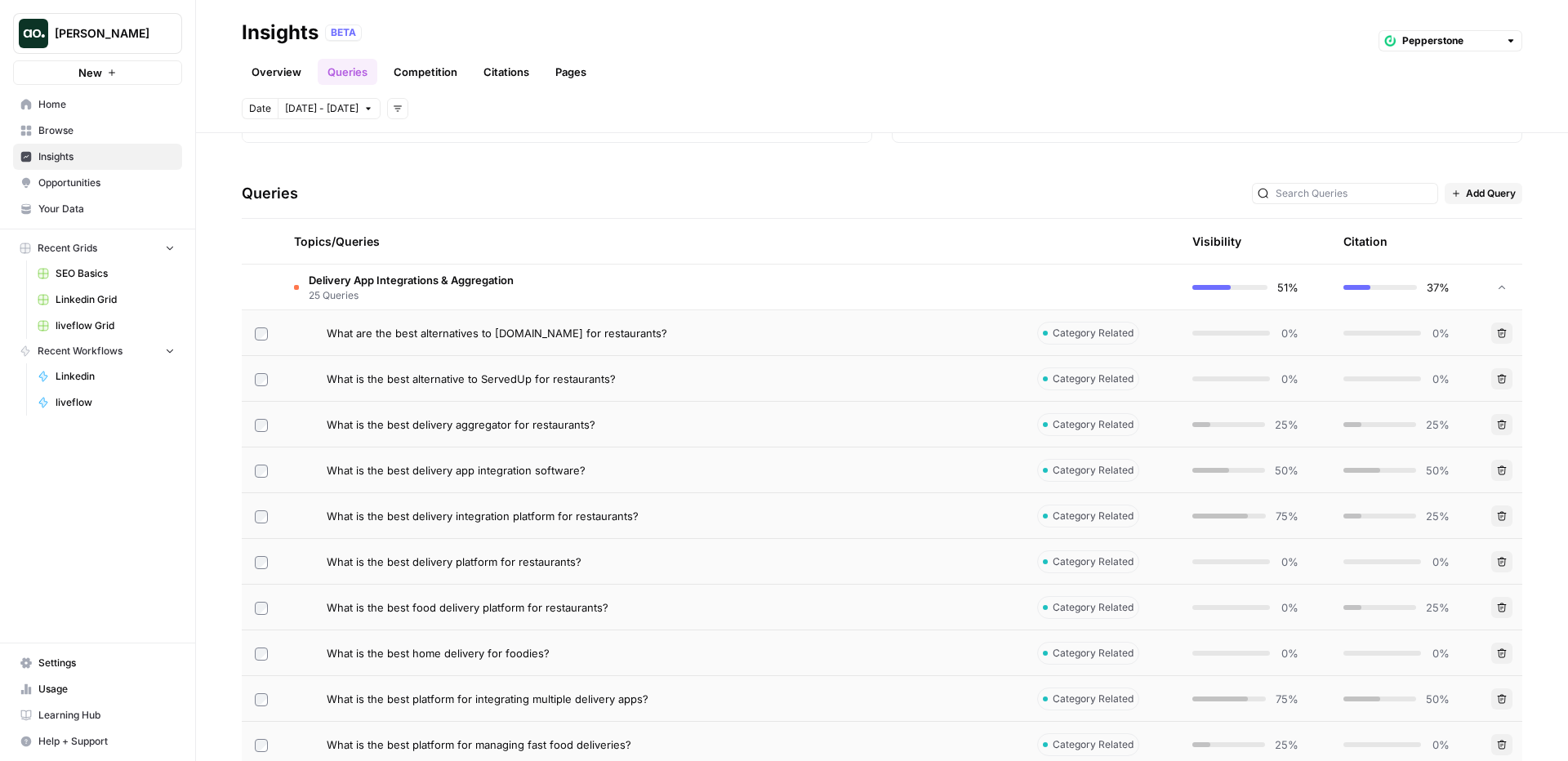
scroll to position [309, 0]
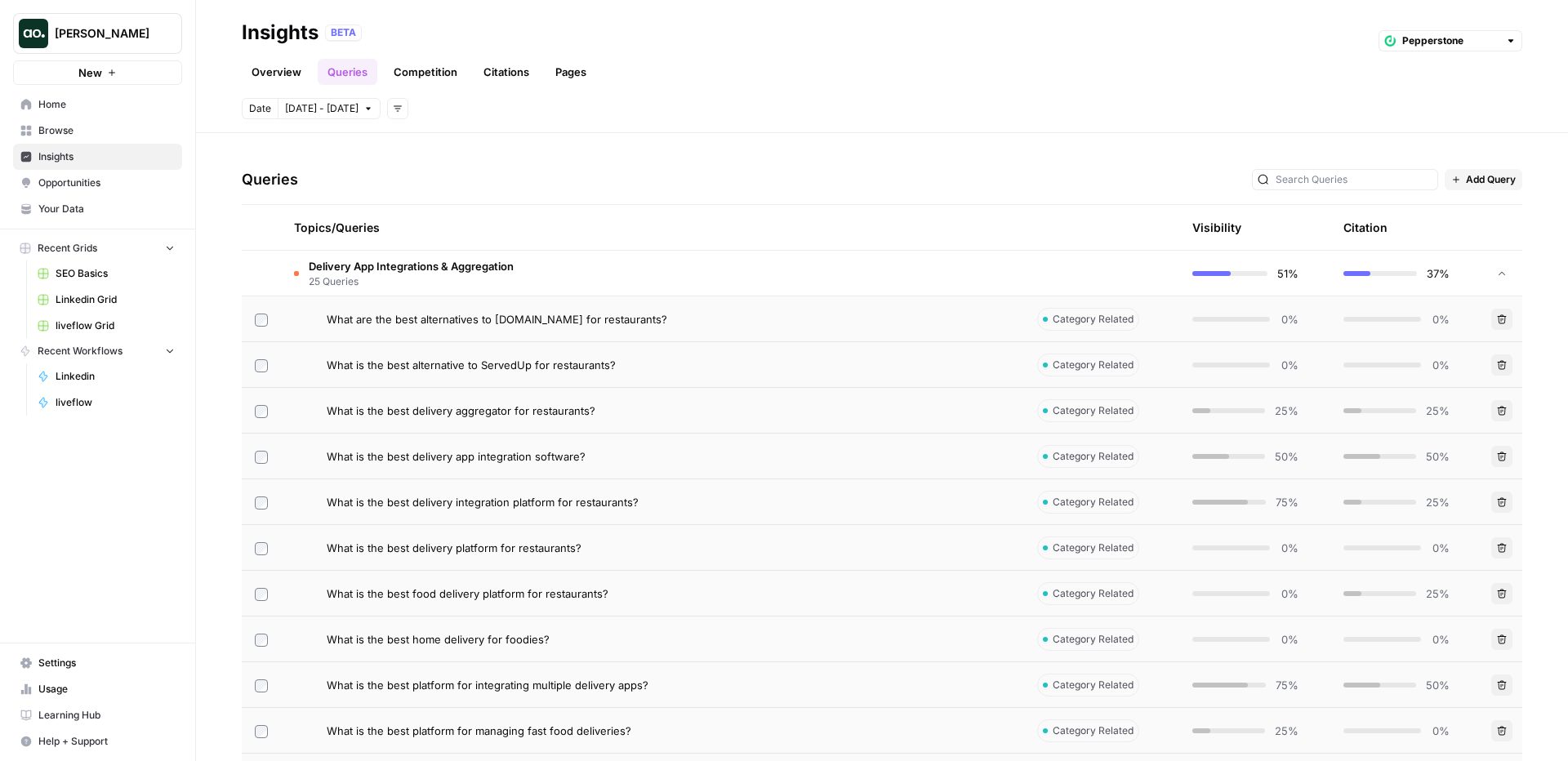
click at [945, 452] on div "What is the best delivery app integration software?" at bounding box center [669, 456] width 685 height 17
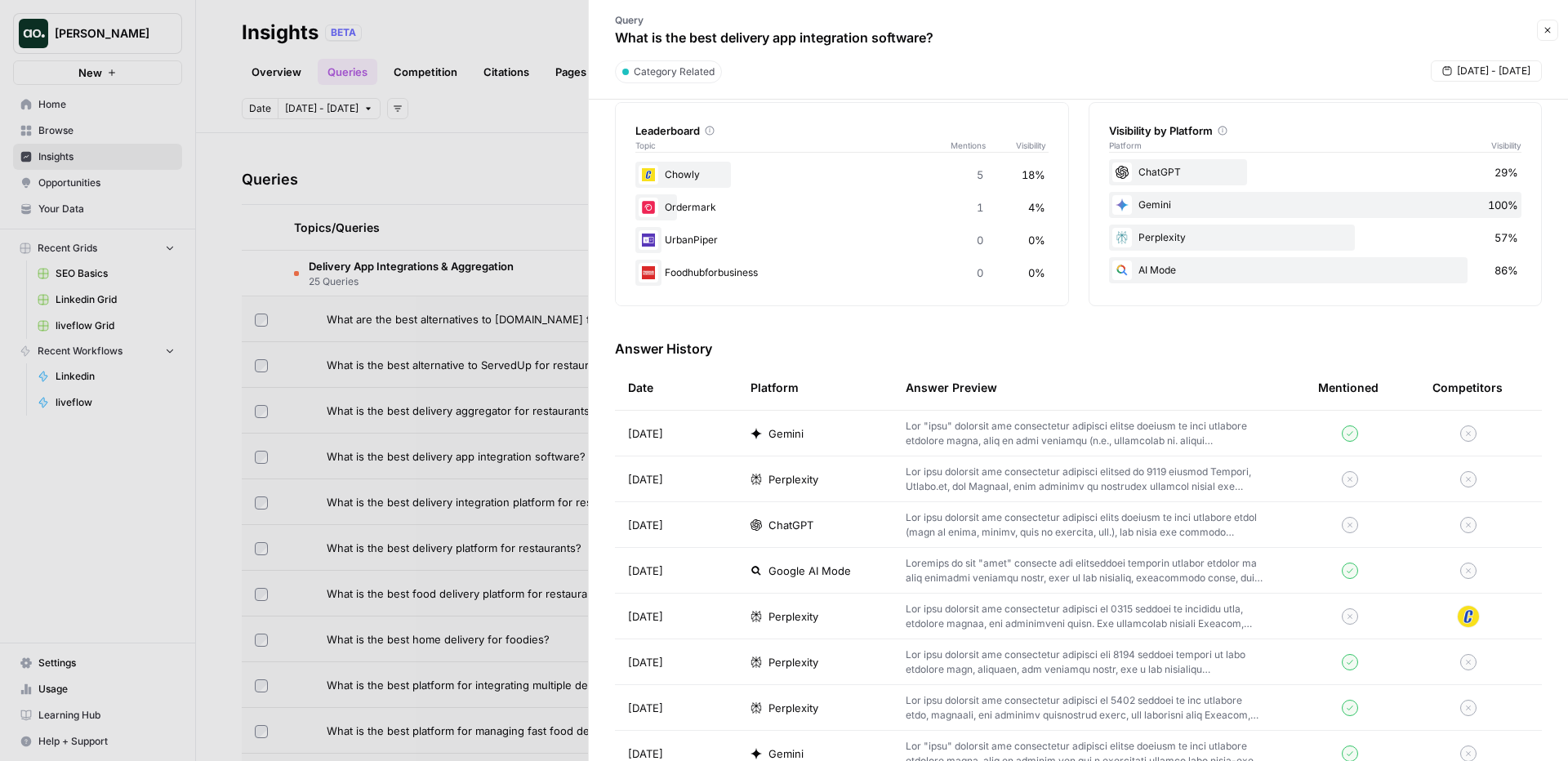
scroll to position [266, 0]
click at [810, 473] on span "Perplexity" at bounding box center [793, 477] width 50 height 17
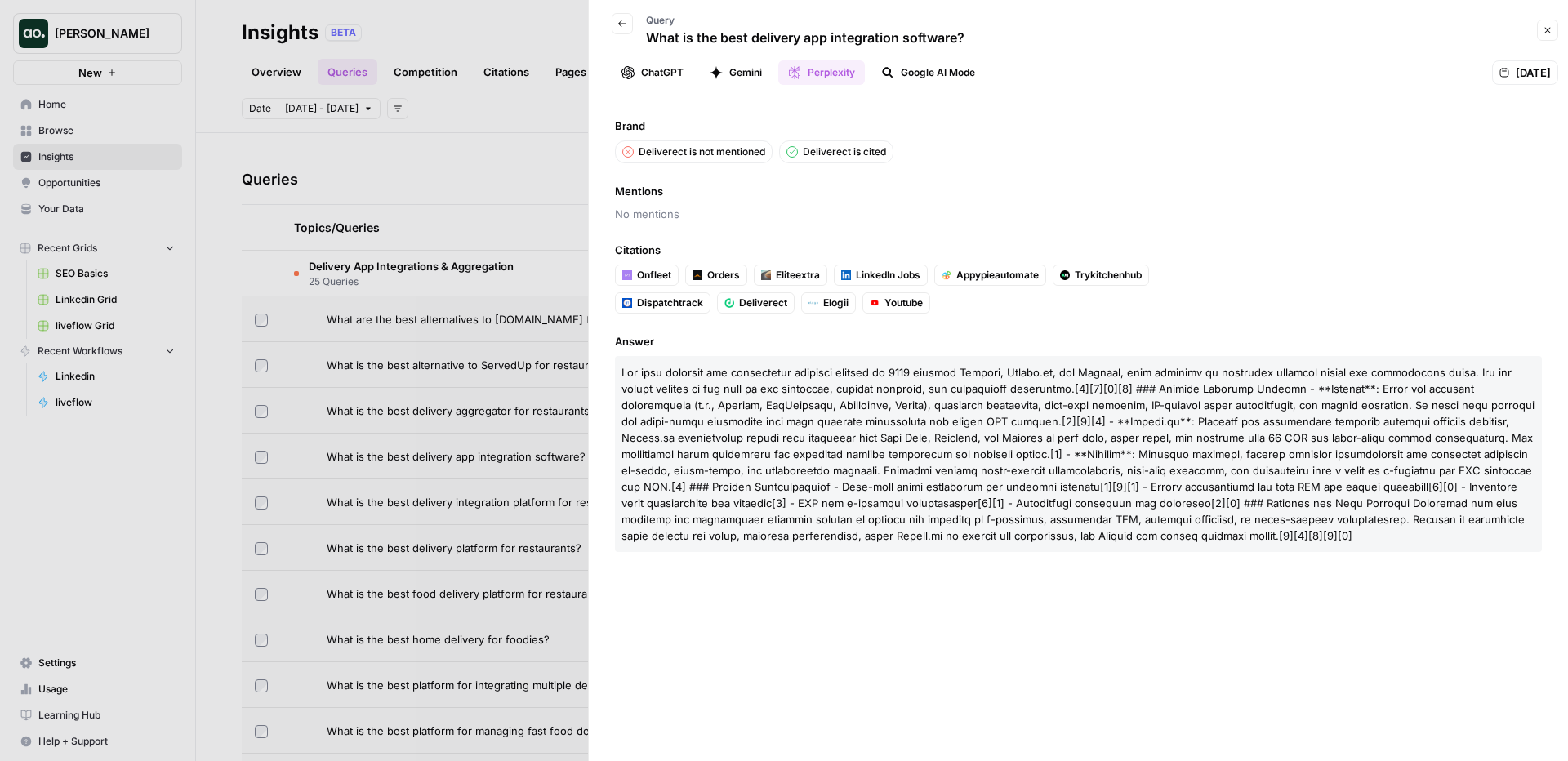
click at [746, 69] on button "Gemini" at bounding box center [736, 73] width 72 height 24
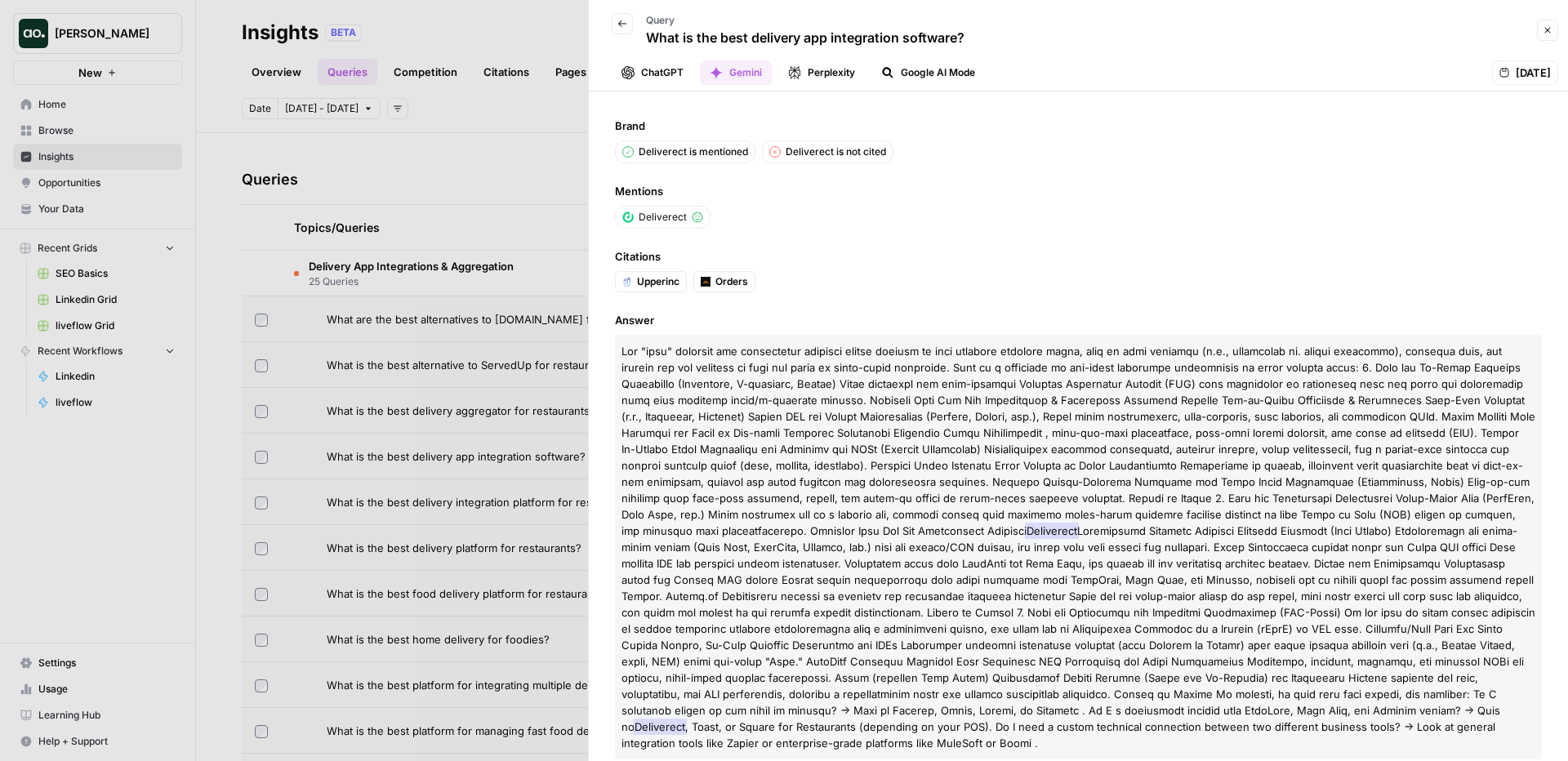
click at [936, 71] on button "Google AI Mode" at bounding box center [928, 73] width 114 height 24
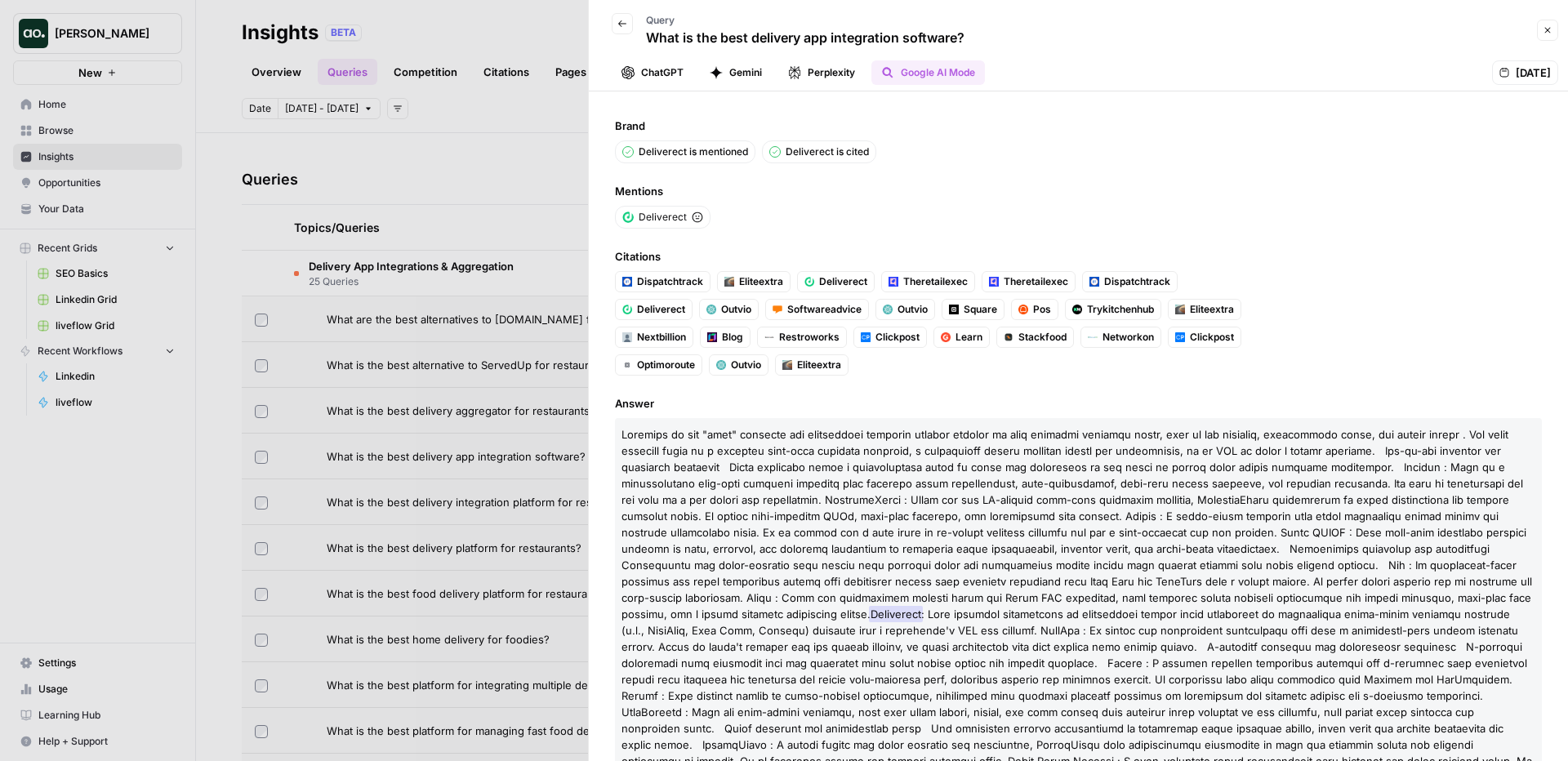
click at [659, 76] on button "ChatGPT" at bounding box center [652, 73] width 82 height 24
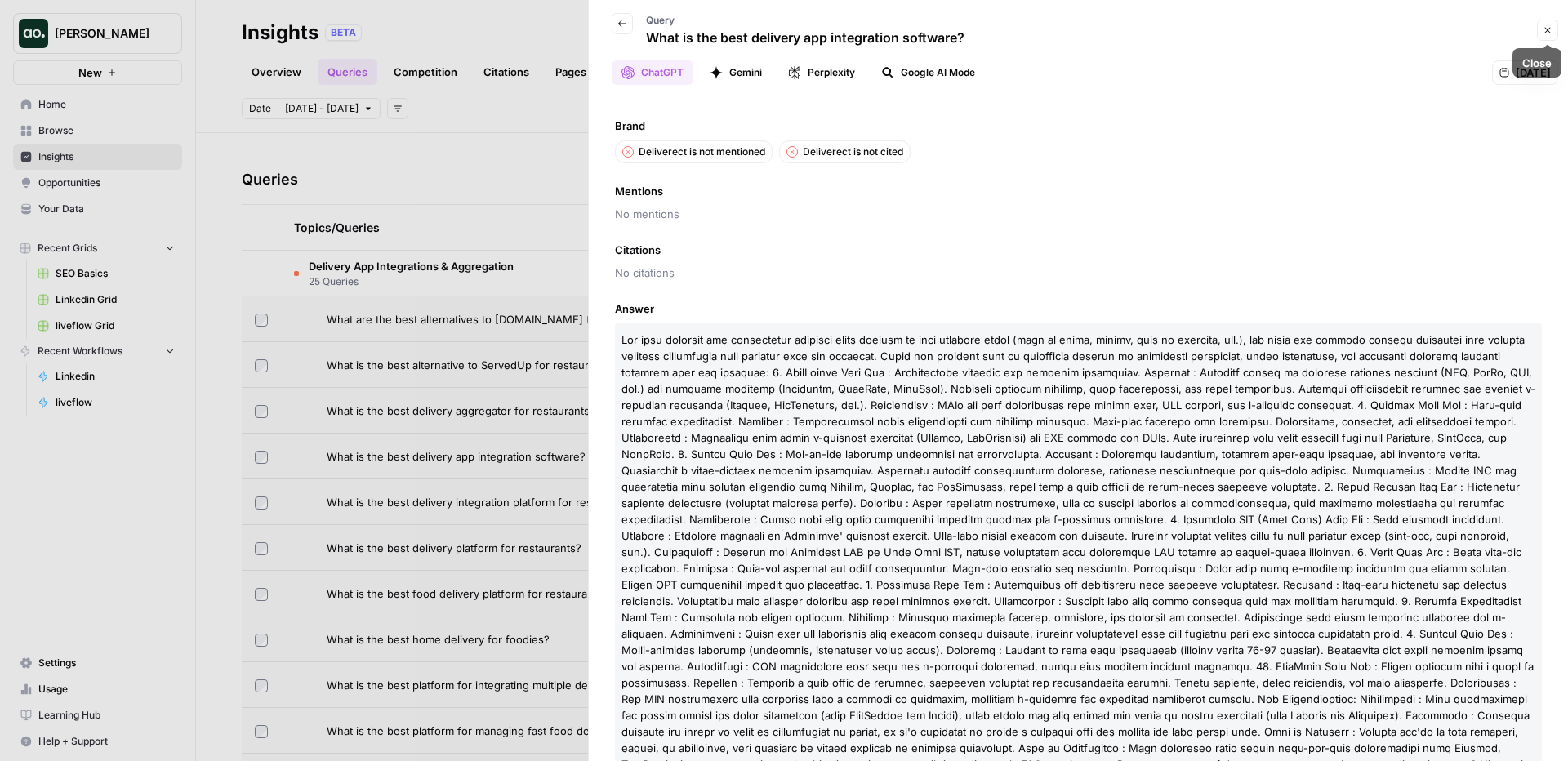
click at [544, 361] on div at bounding box center [784, 380] width 1568 height 761
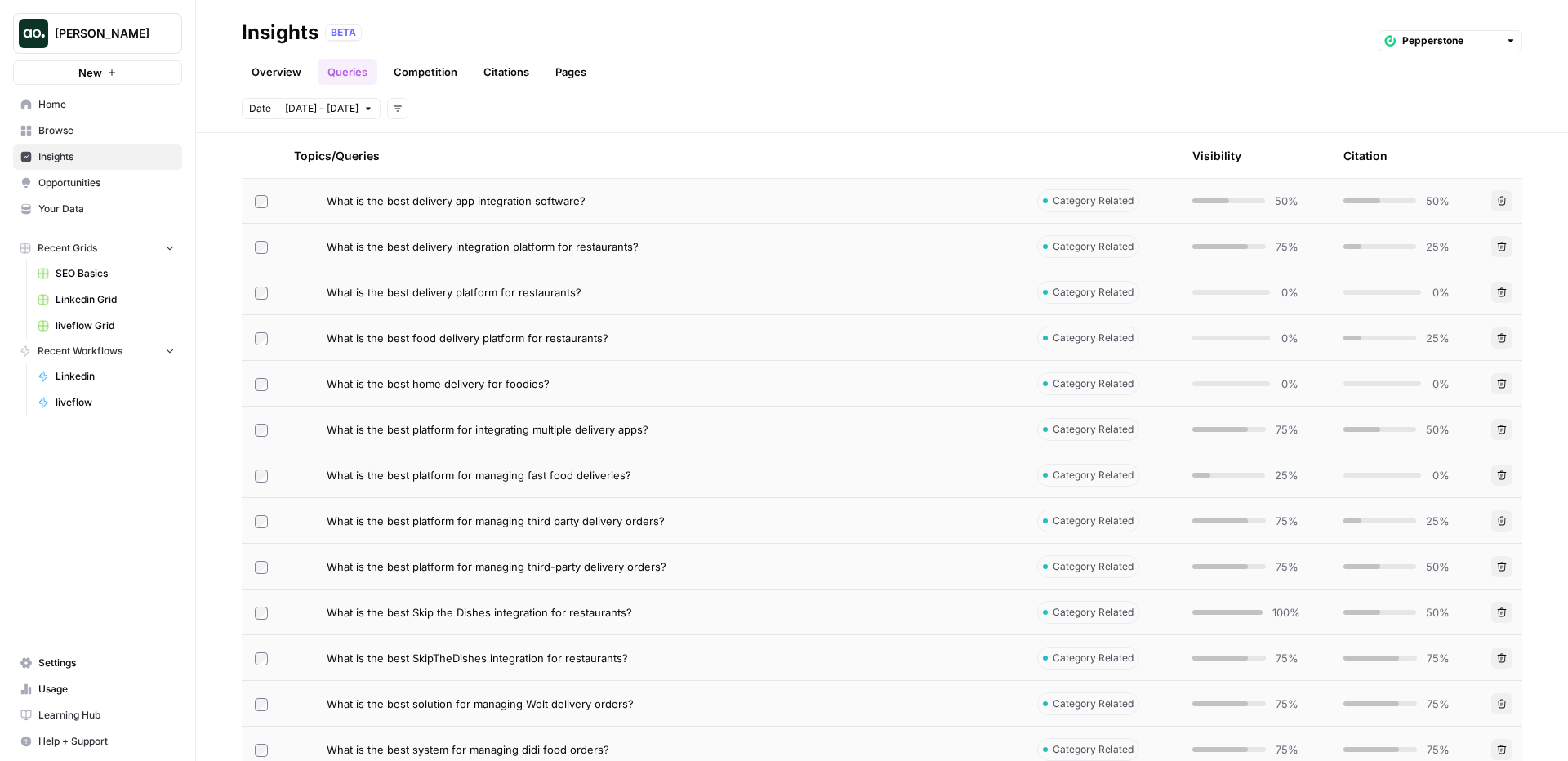
scroll to position [568, 0]
click at [748, 566] on div "What is the best platform for managing third-party delivery orders?" at bounding box center [669, 563] width 685 height 17
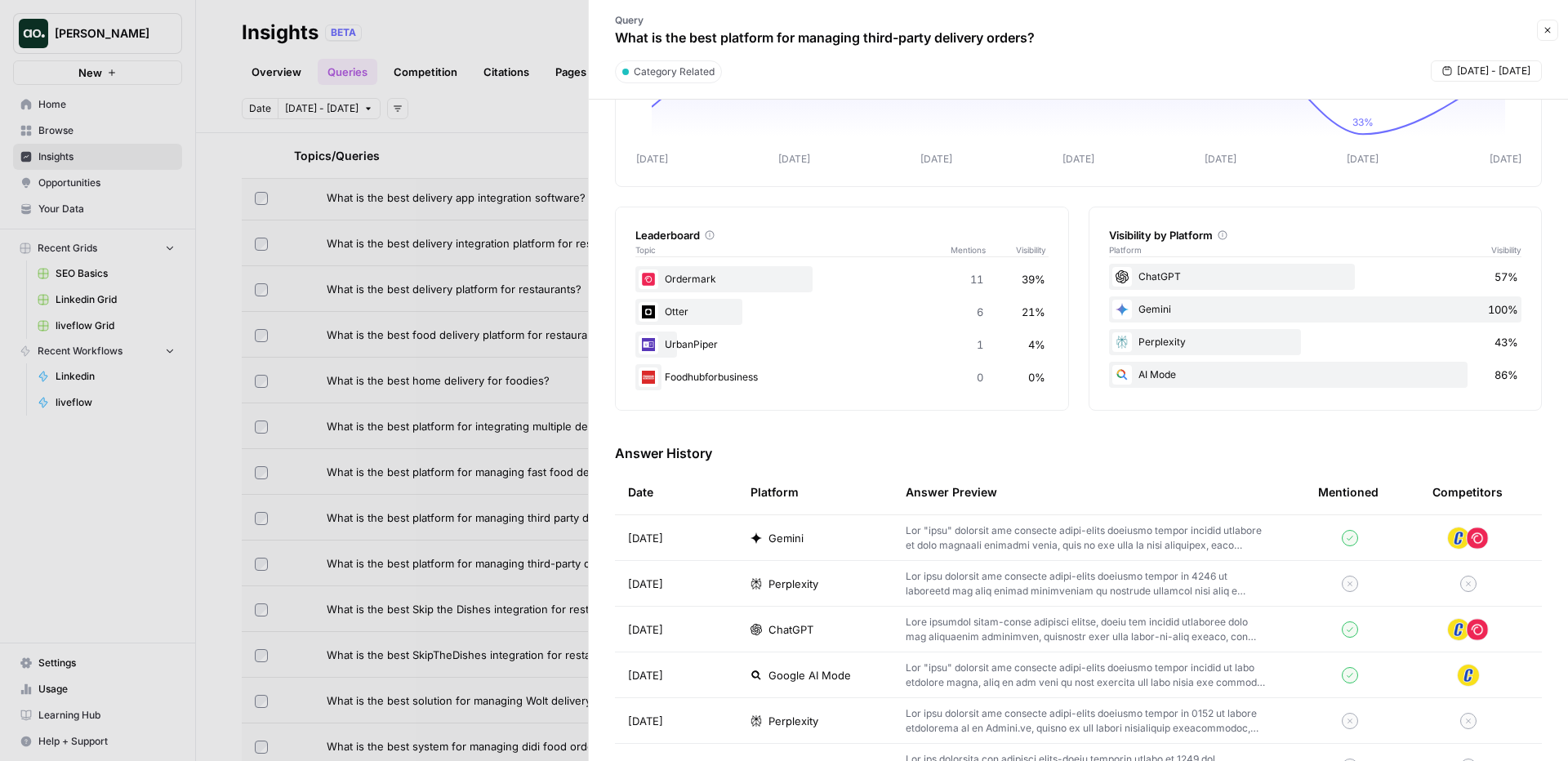
scroll to position [161, 0]
click at [824, 533] on div "Gemini" at bounding box center [815, 536] width 129 height 17
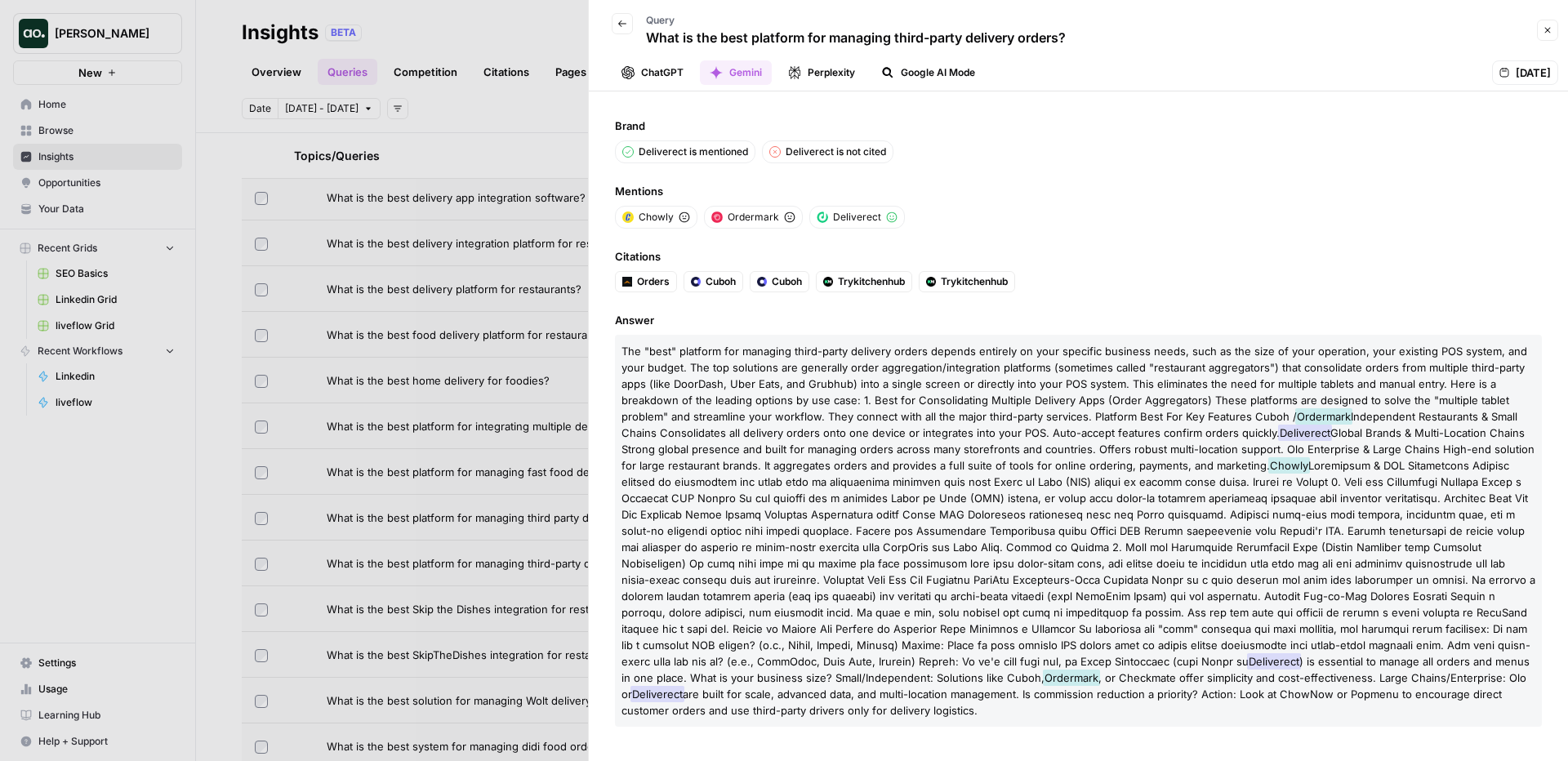
click at [1549, 32] on icon "button" at bounding box center [1548, 30] width 6 height 6
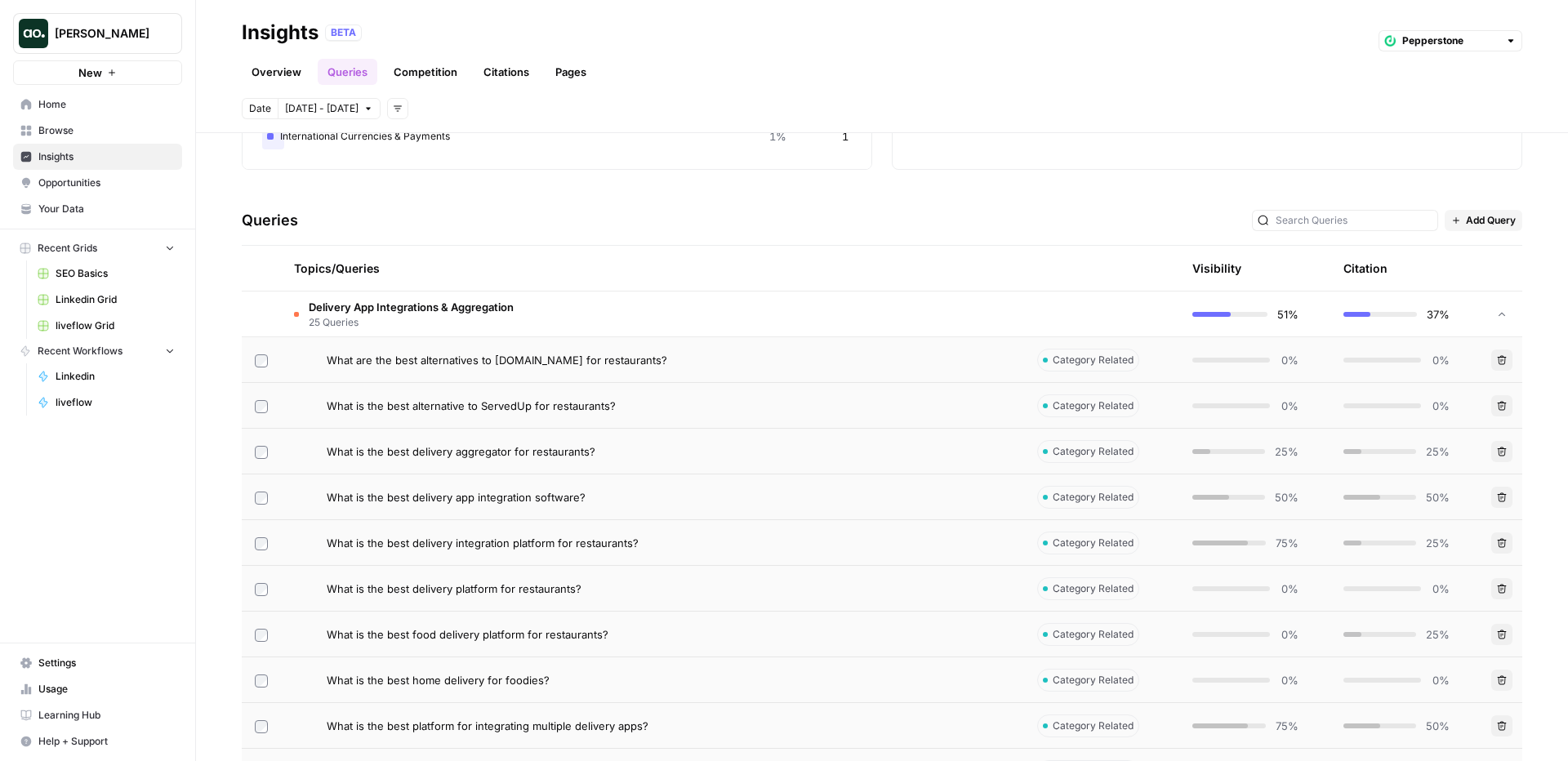
scroll to position [219, 0]
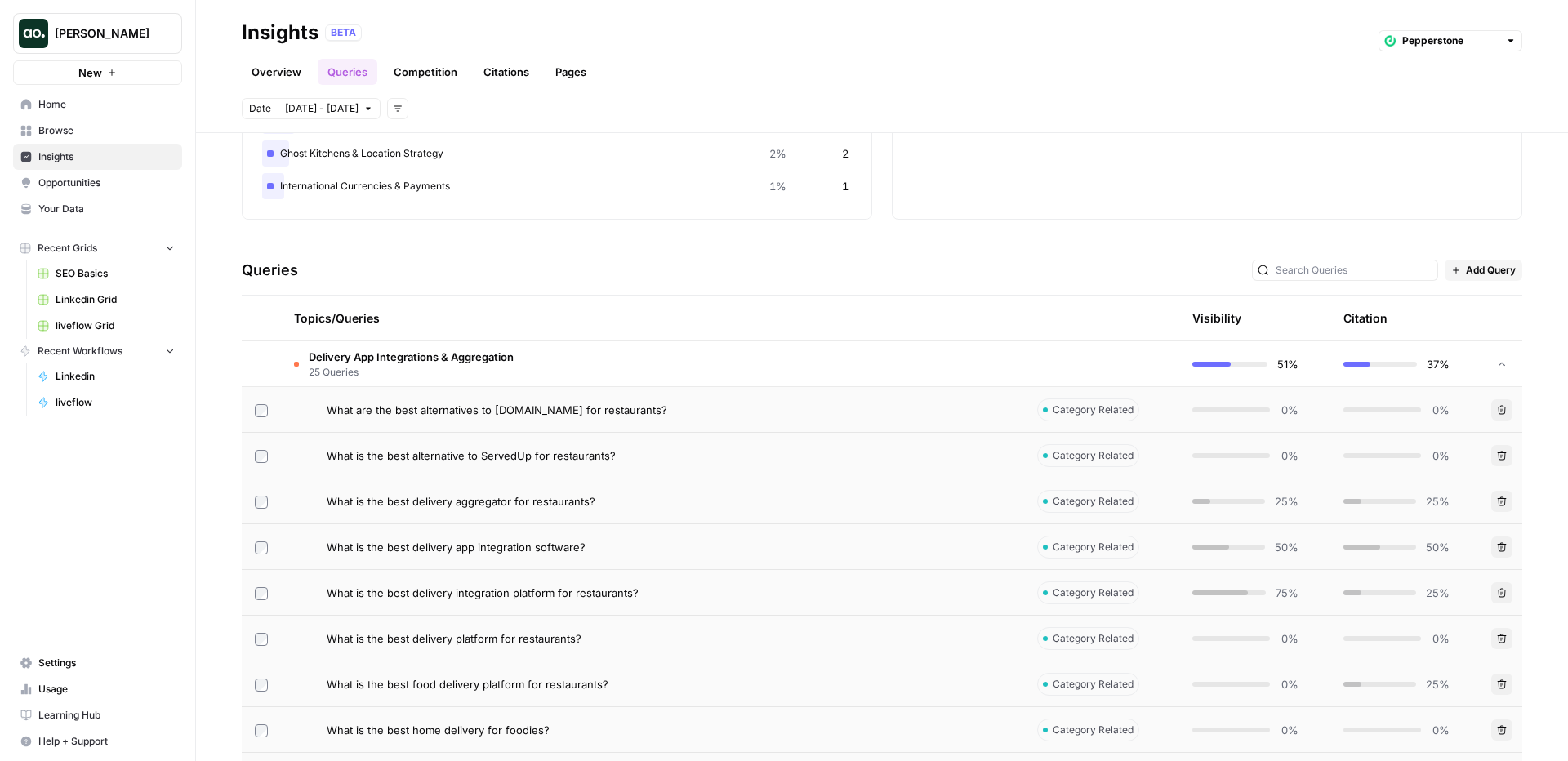
click at [813, 353] on td "Delivery App Integrations & Aggregation 25 Queries" at bounding box center [652, 364] width 744 height 45
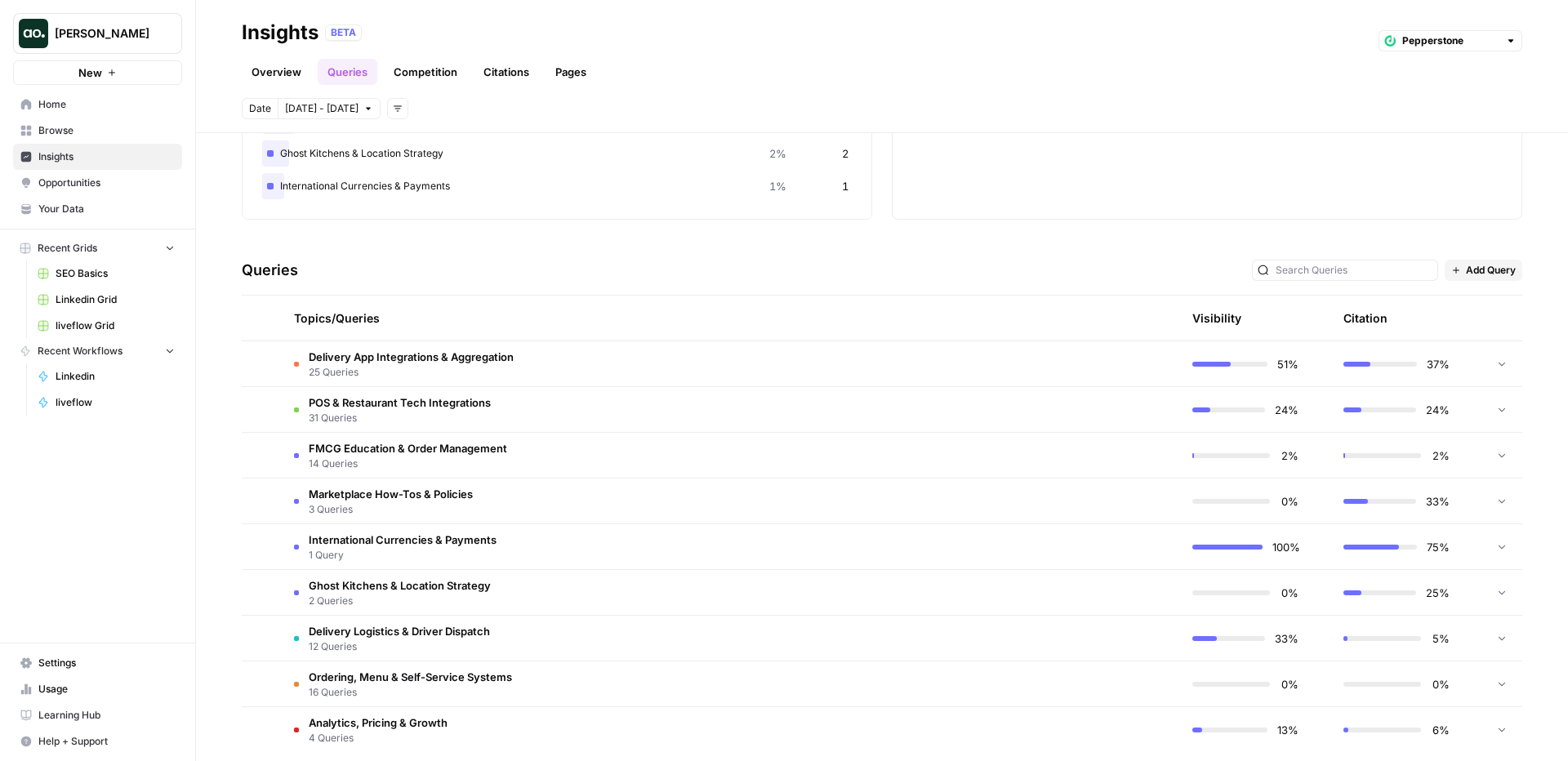
click at [502, 71] on link "Citations" at bounding box center [506, 72] width 65 height 26
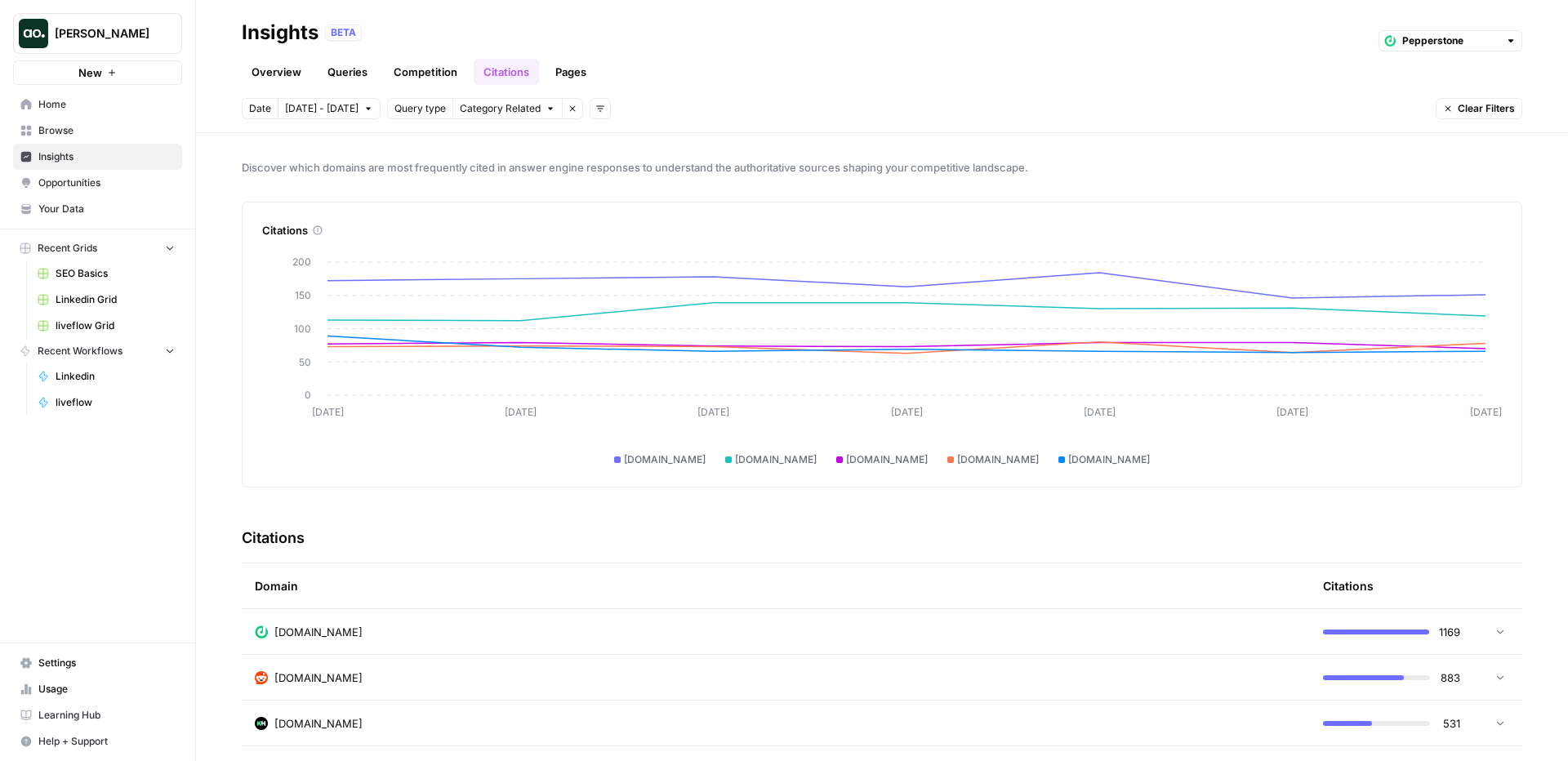
click at [590, 108] on button "Add filters" at bounding box center [600, 109] width 21 height 21
click at [821, 65] on div "Overview Queries Competition Citations Pages" at bounding box center [882, 65] width 1280 height 39
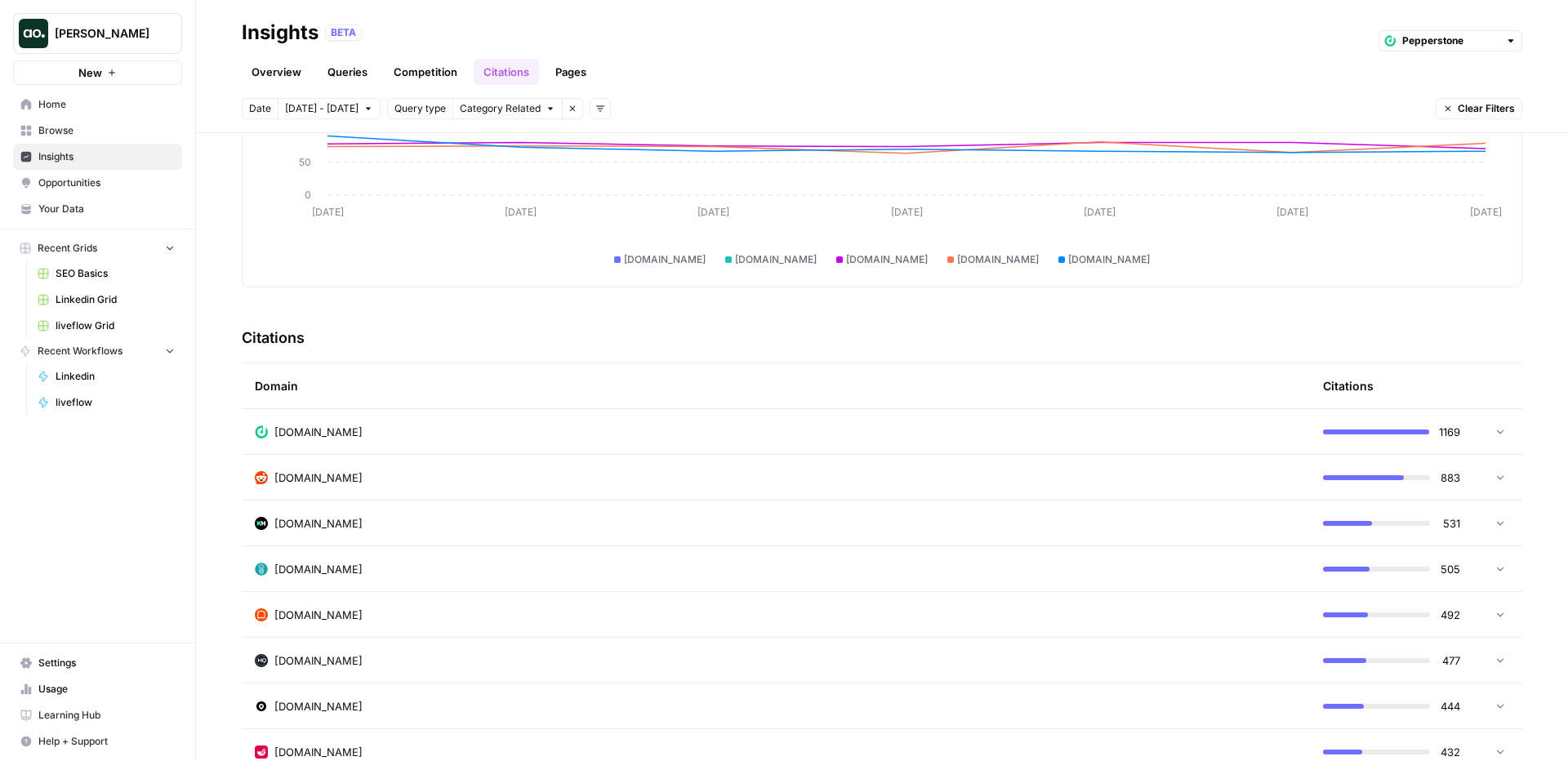
scroll to position [228, 0]
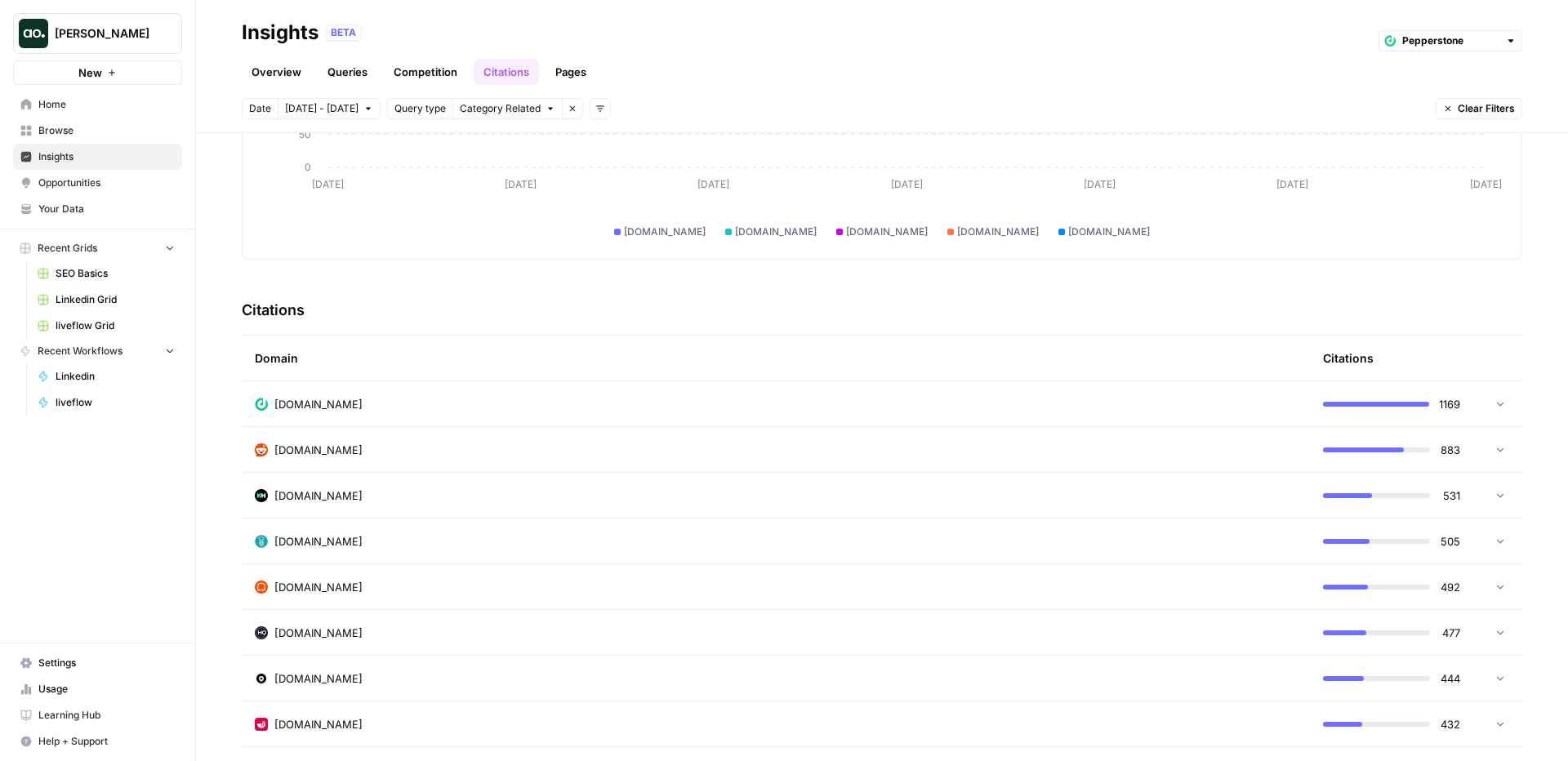
click at [475, 400] on div "deliverect.com" at bounding box center [776, 404] width 1042 height 17
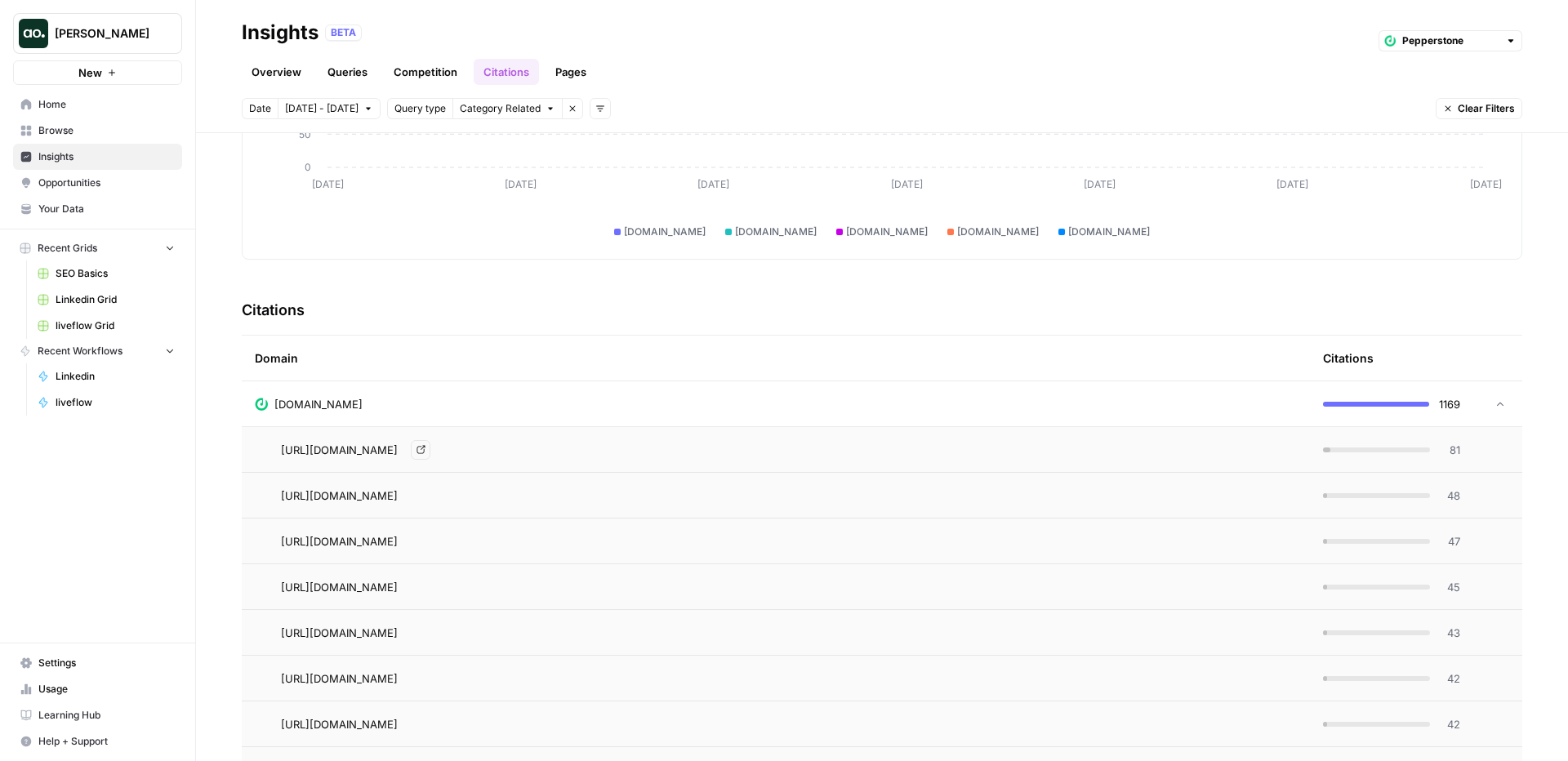
click at [426, 452] on icon "Go to page https://www.deliverect.com/en-us/integrations/aloha-cloud" at bounding box center [420, 449] width 9 height 9
click at [1374, 448] on div at bounding box center [1376, 450] width 107 height 5
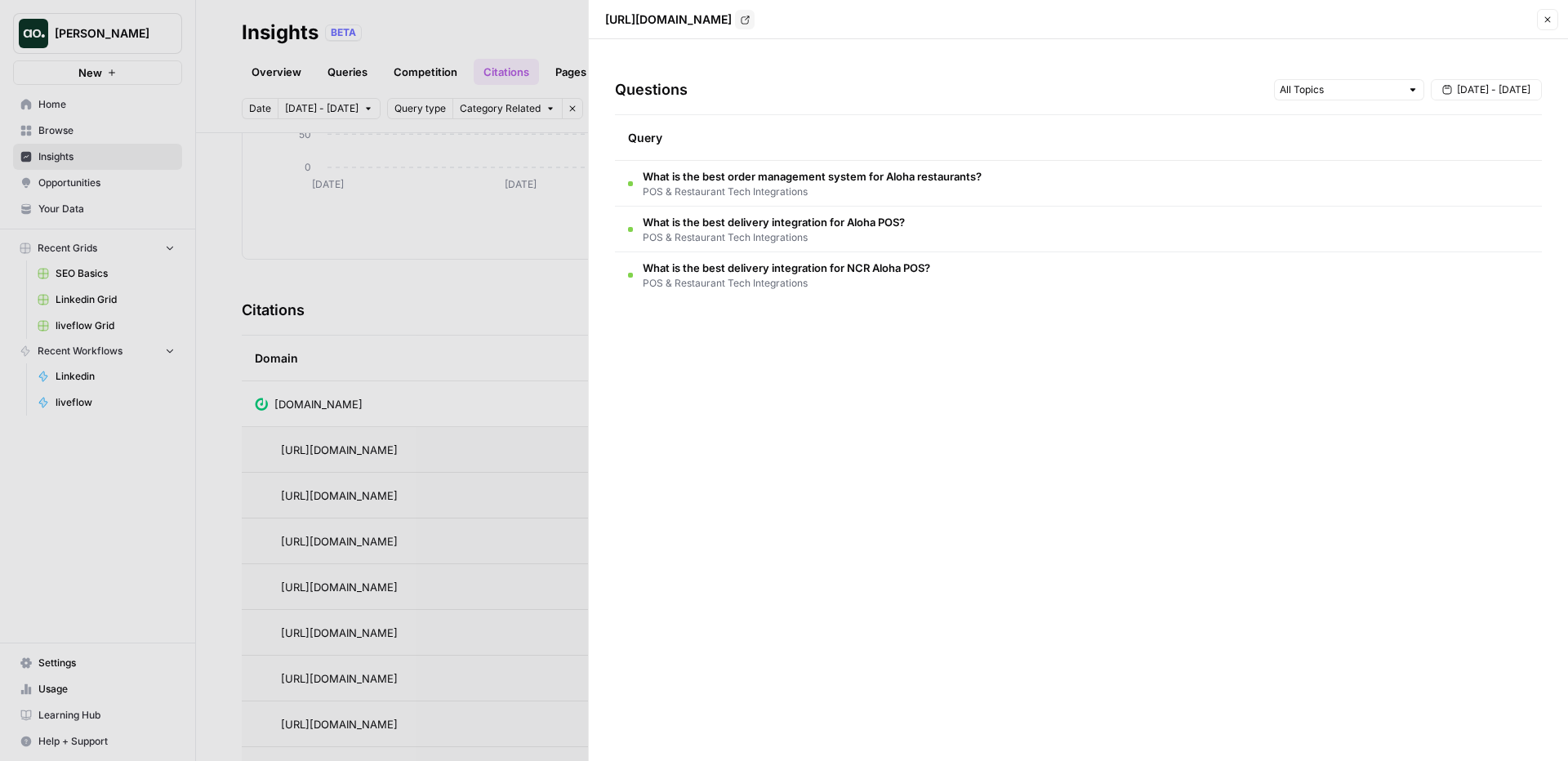
click at [460, 301] on div at bounding box center [784, 380] width 1568 height 761
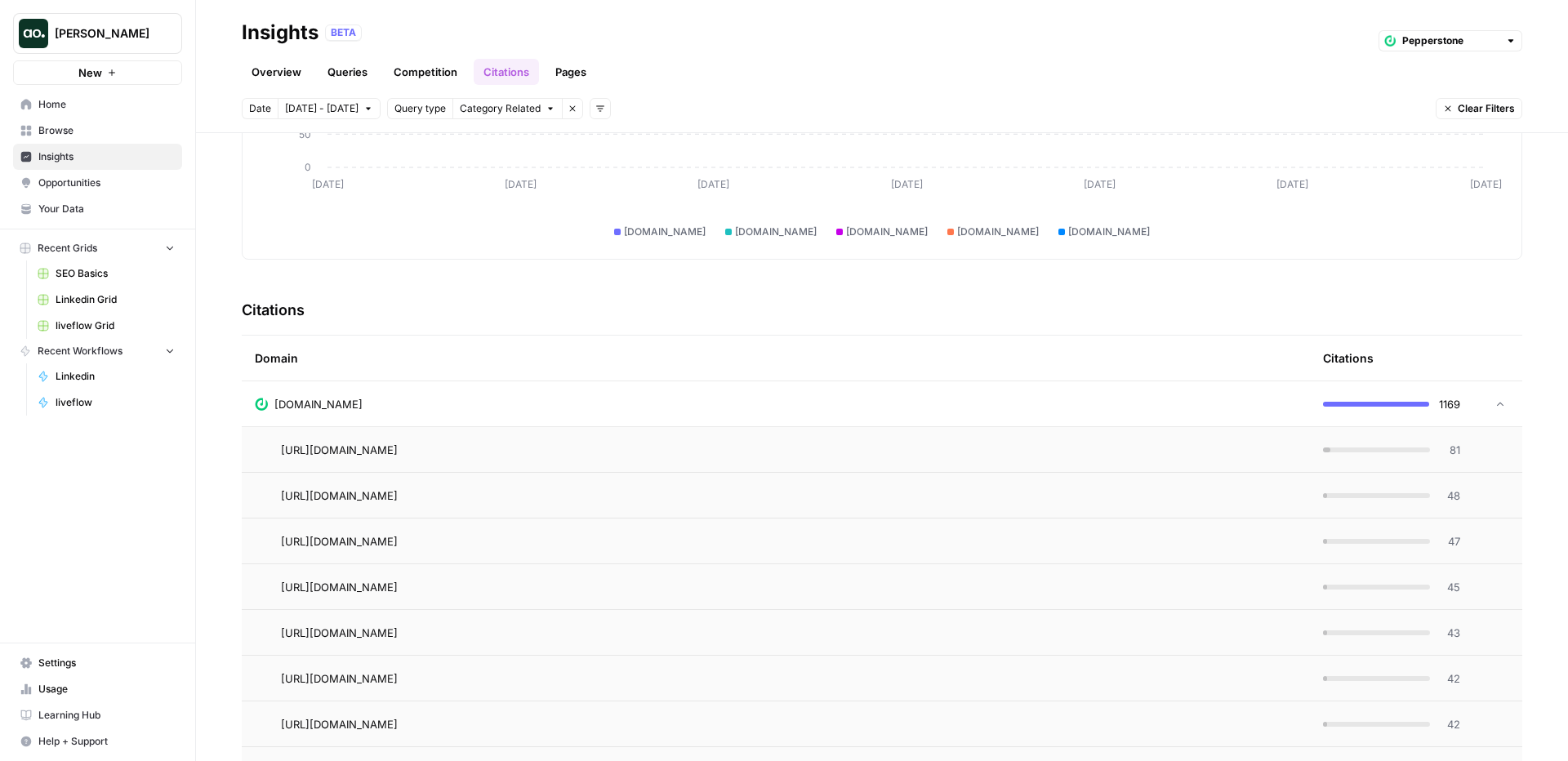
click at [465, 407] on div "deliverect.com" at bounding box center [776, 404] width 1042 height 17
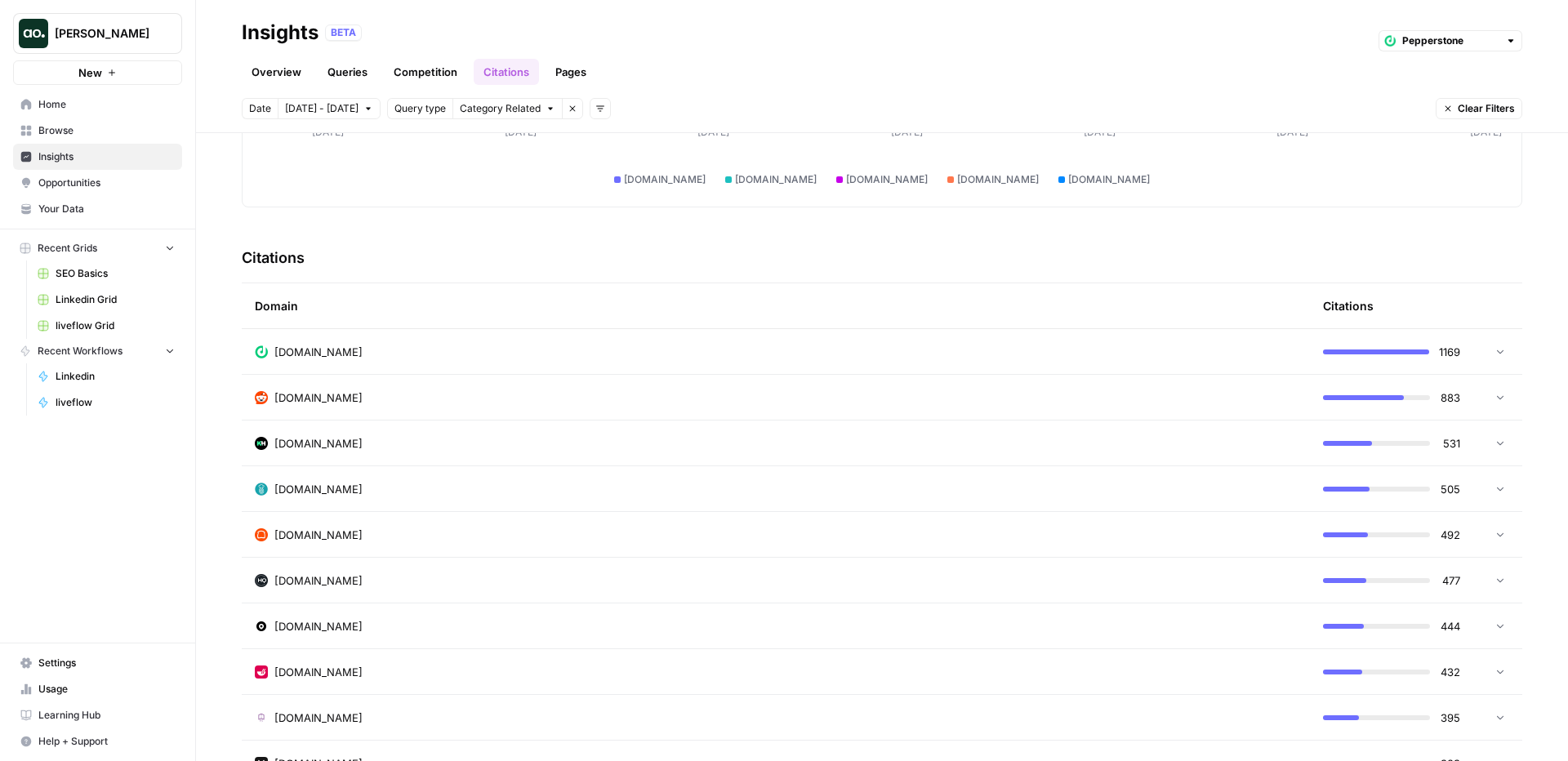
scroll to position [285, 0]
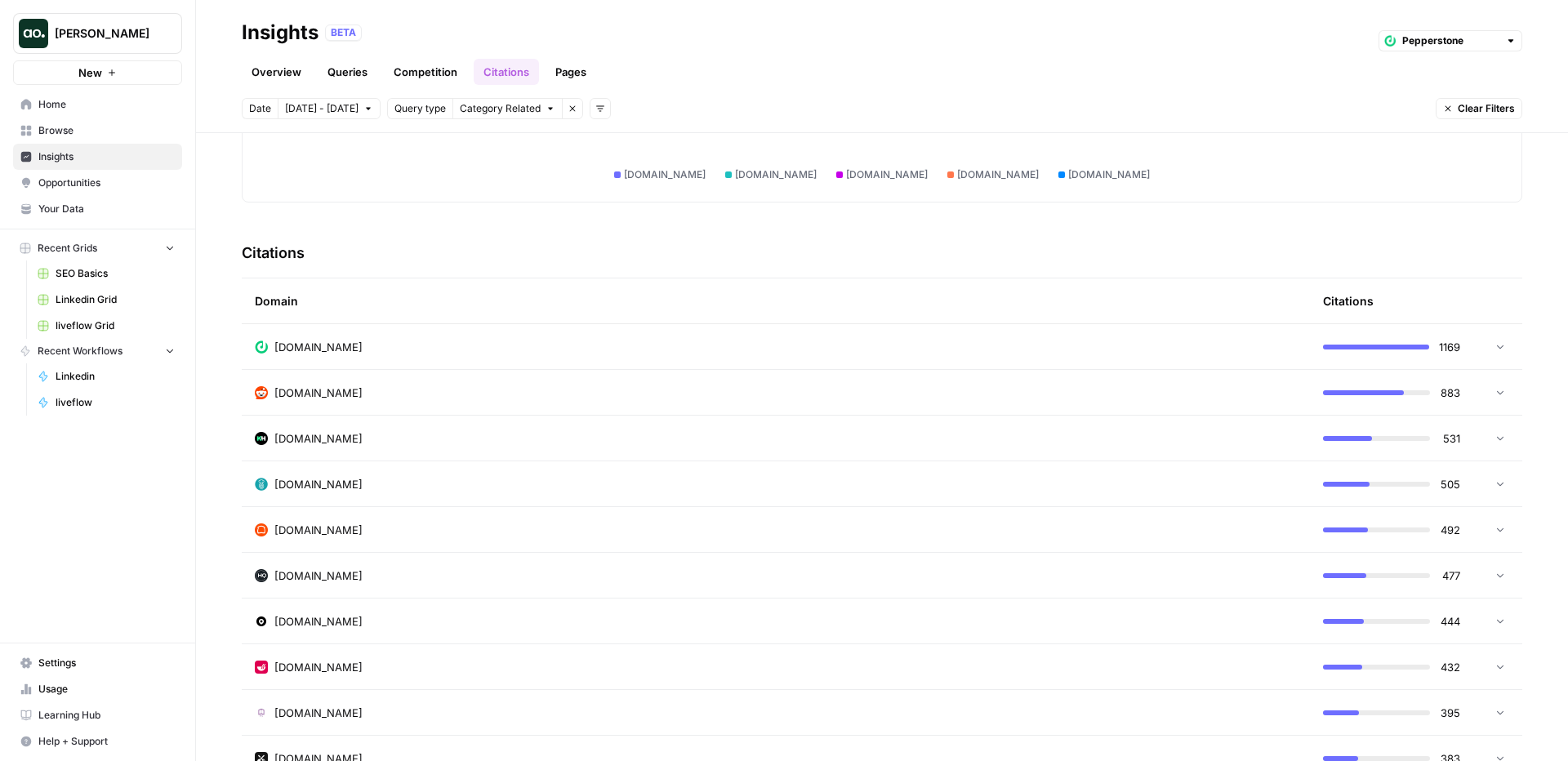
click at [552, 397] on div "reddit.com" at bounding box center [776, 393] width 1042 height 17
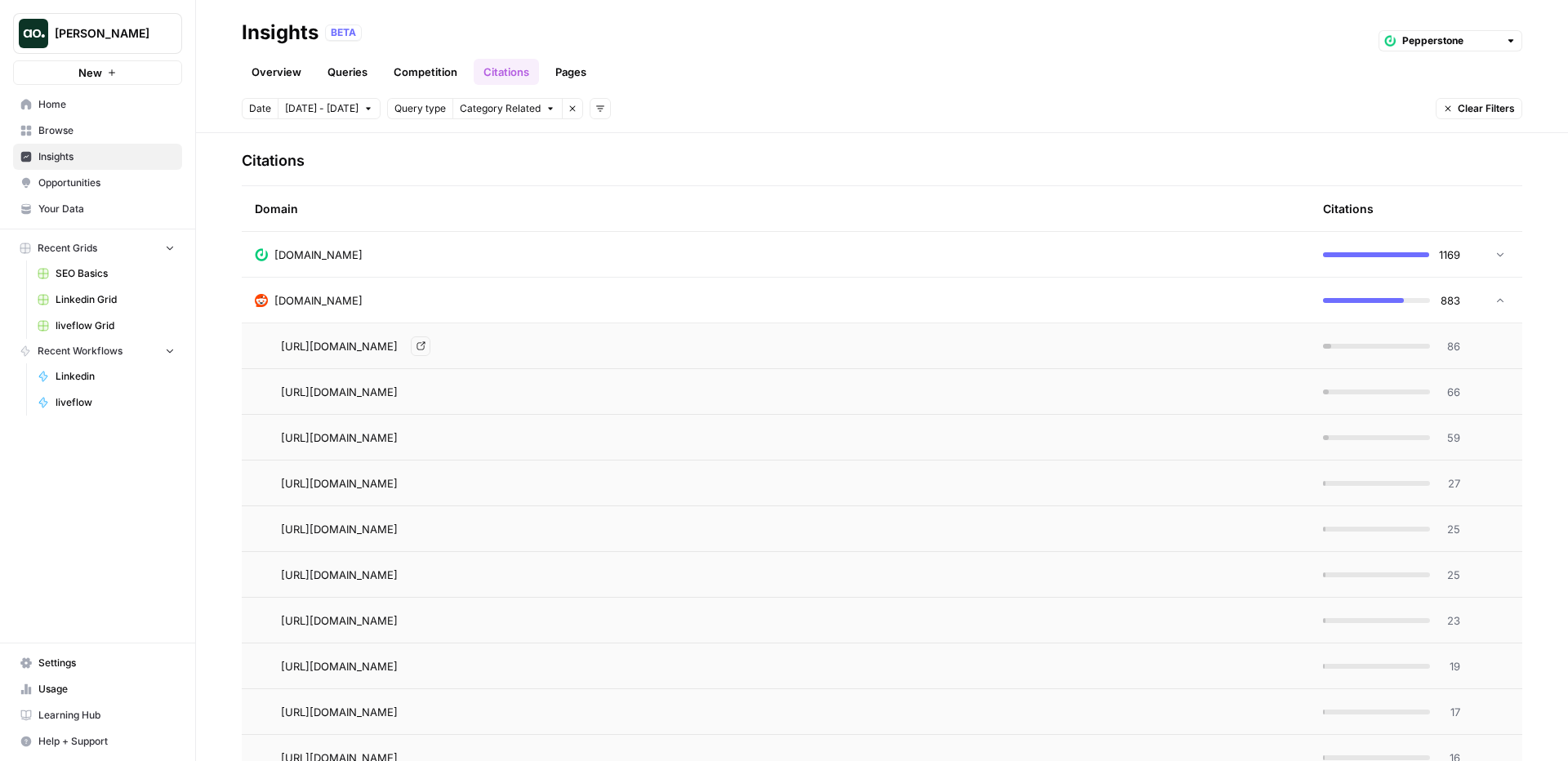
scroll to position [378, 0]
click at [425, 345] on icon "Go to page https://www.reddit.com/r/Restaurant_Managers/comments/1hfcsgk/restau…" at bounding box center [420, 345] width 8 height 8
click at [841, 303] on div "reddit.com" at bounding box center [776, 300] width 1042 height 17
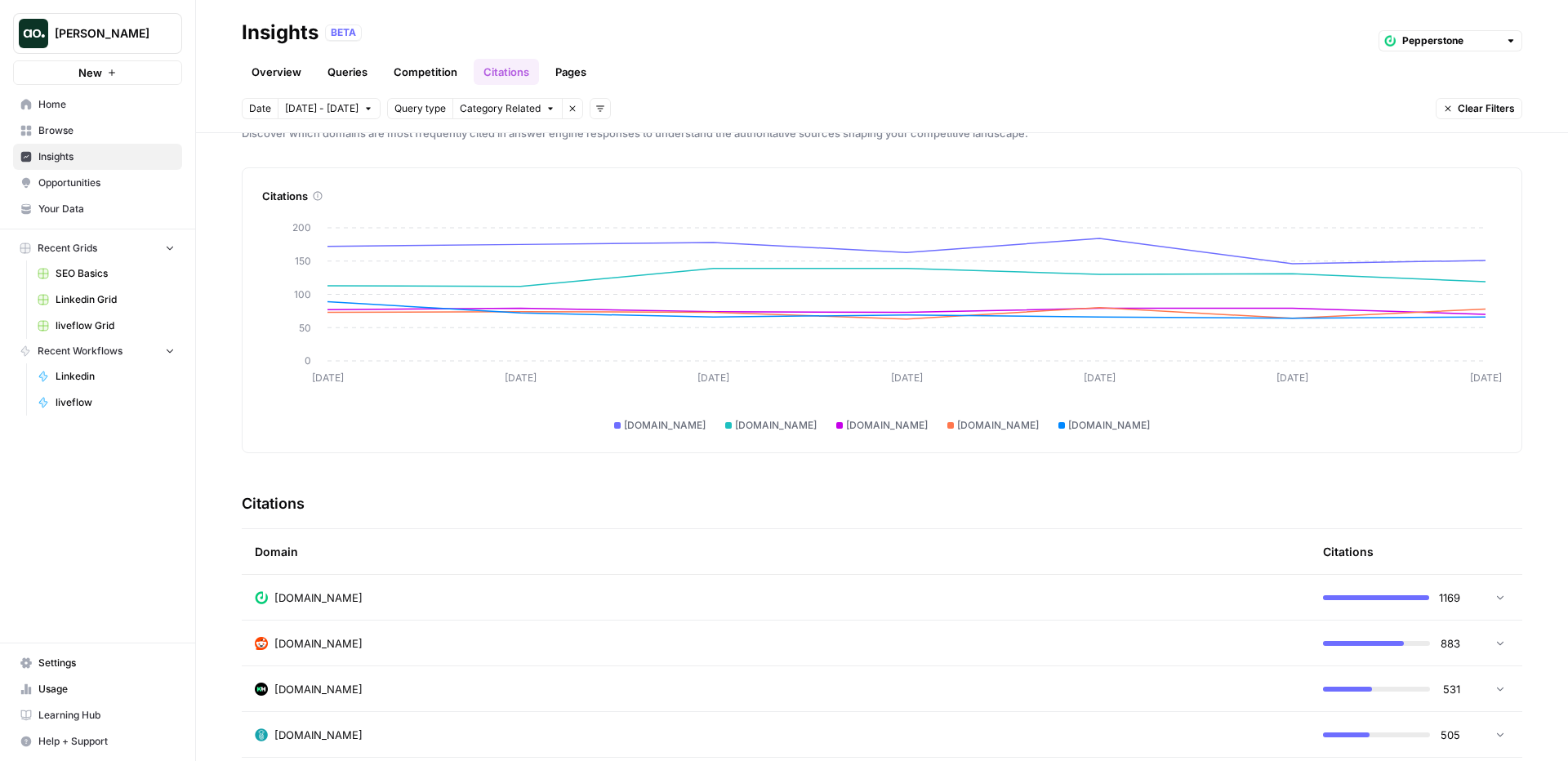
scroll to position [0, 0]
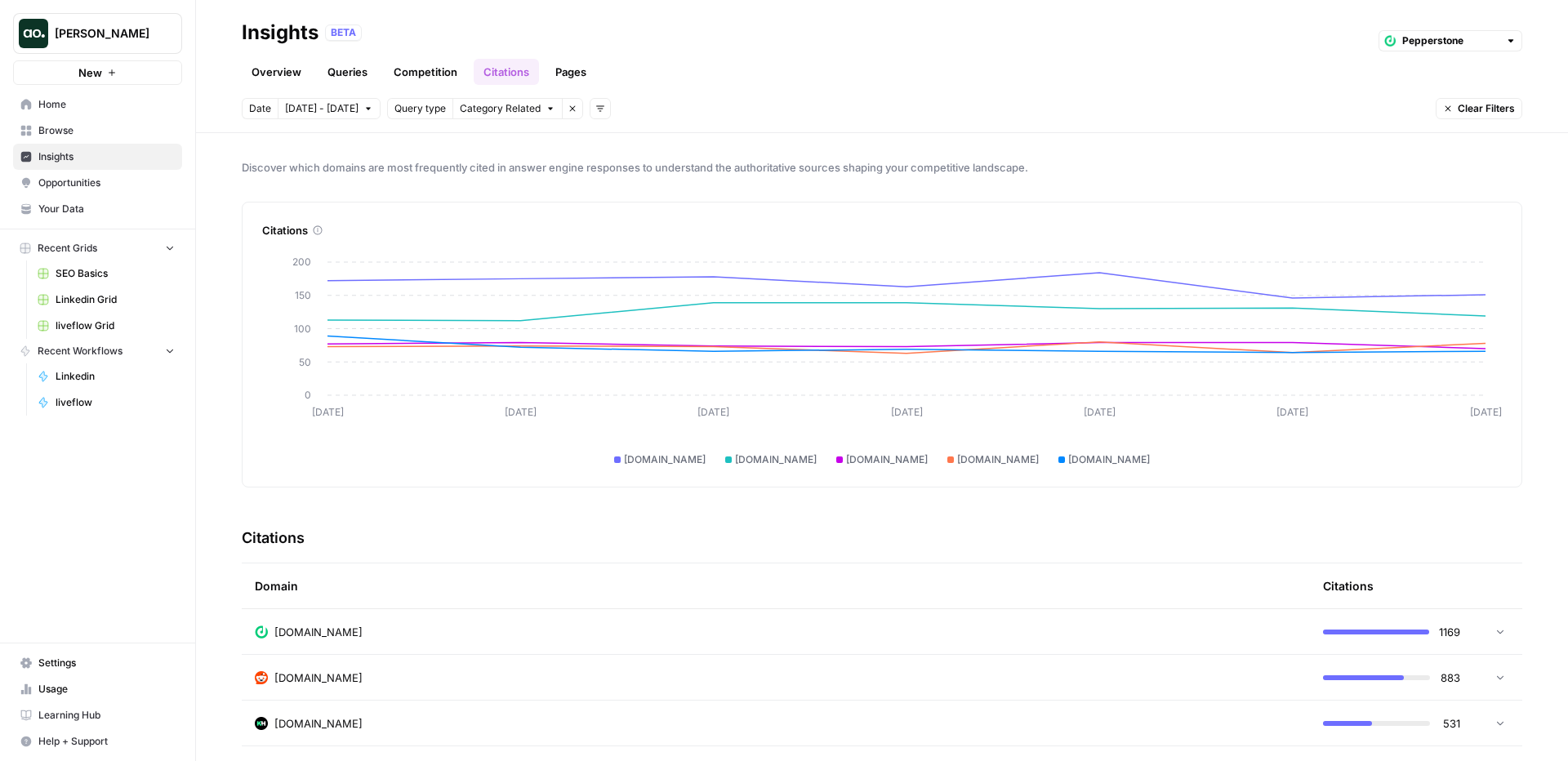
click at [580, 74] on link "Pages" at bounding box center [571, 72] width 50 height 26
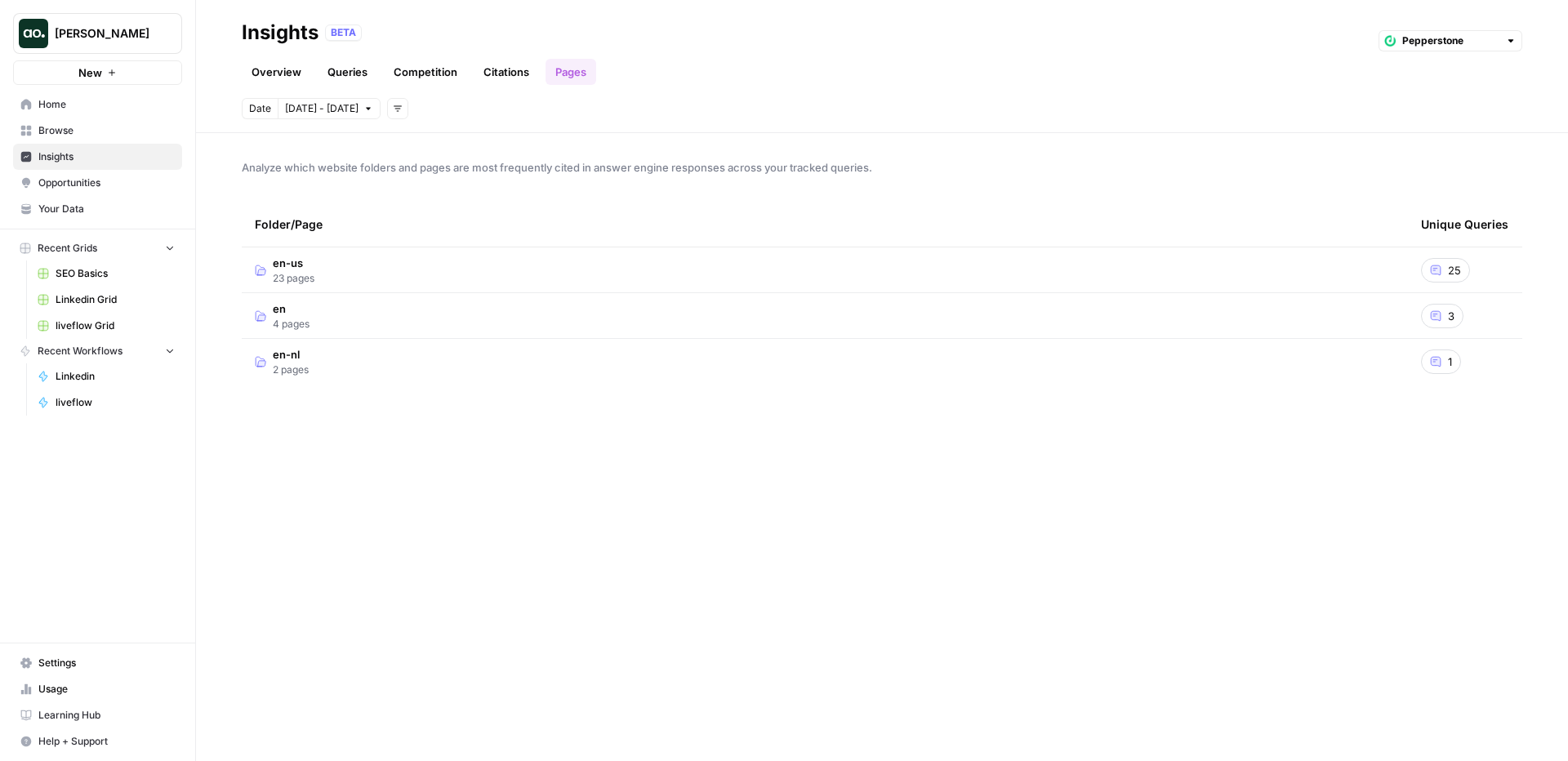
click at [804, 273] on td "en-us 23 pages" at bounding box center [824, 270] width 1167 height 45
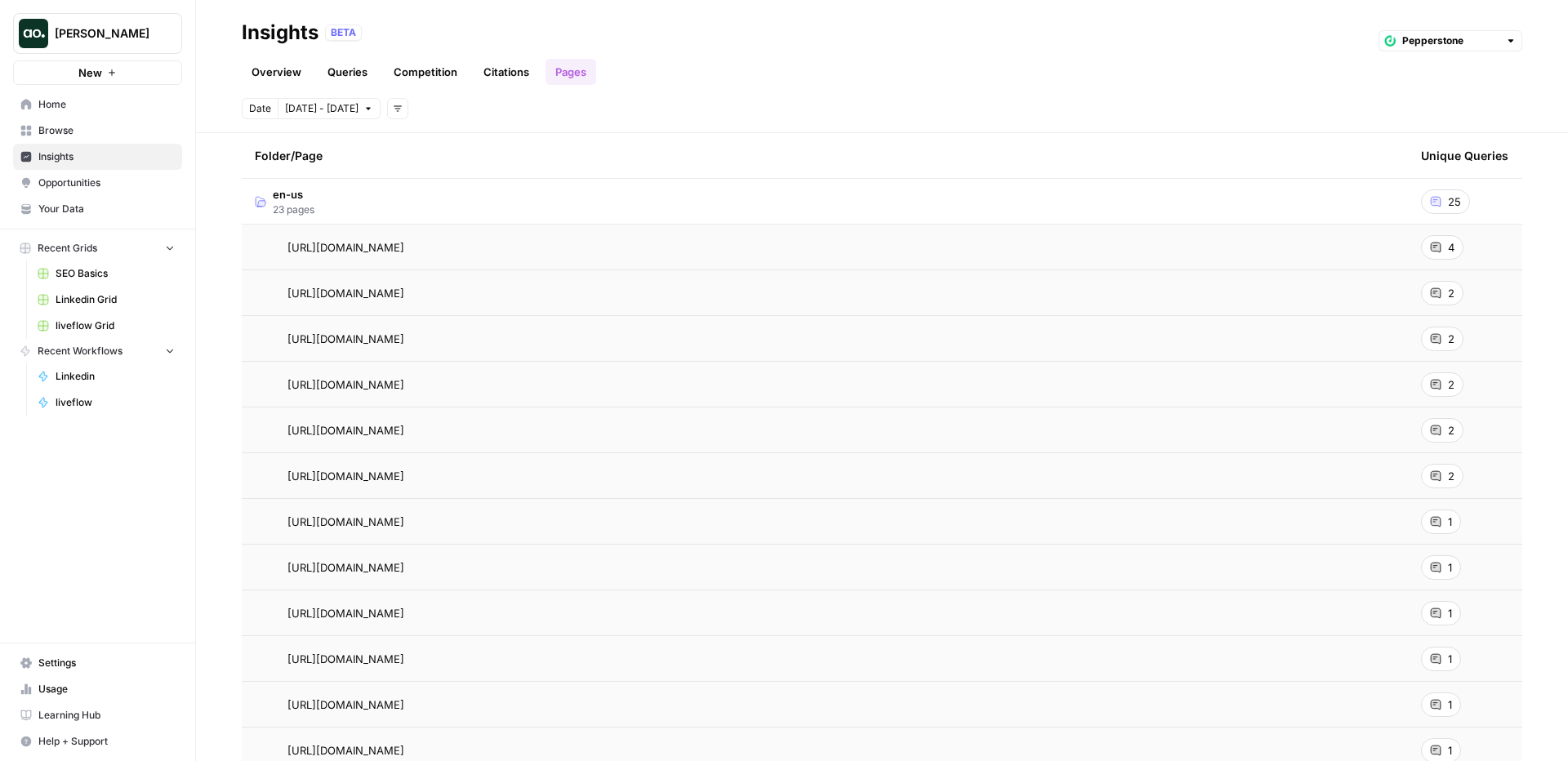
scroll to position [74, 0]
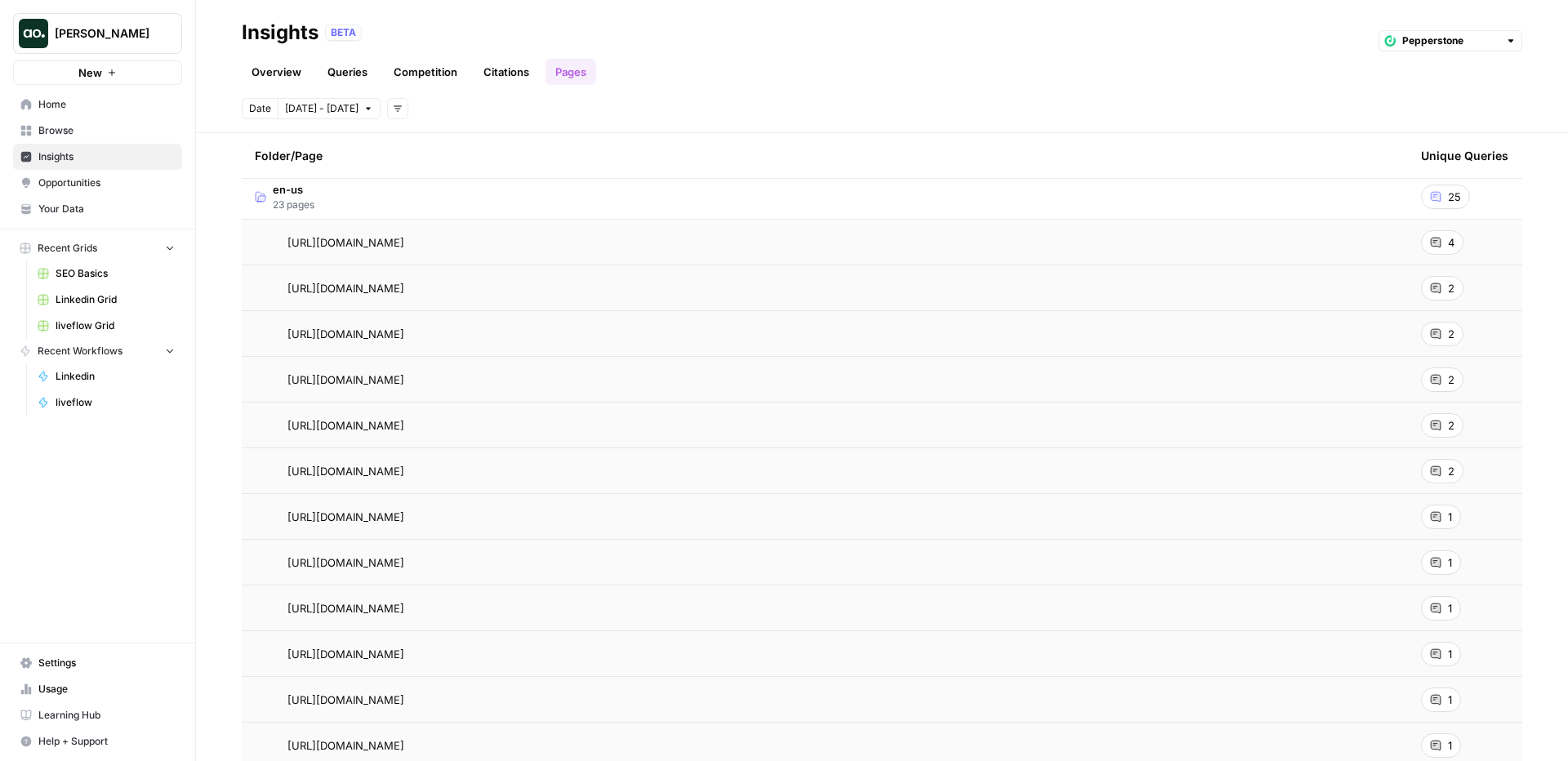
click at [1452, 244] on span "4" at bounding box center [1452, 242] width 7 height 17
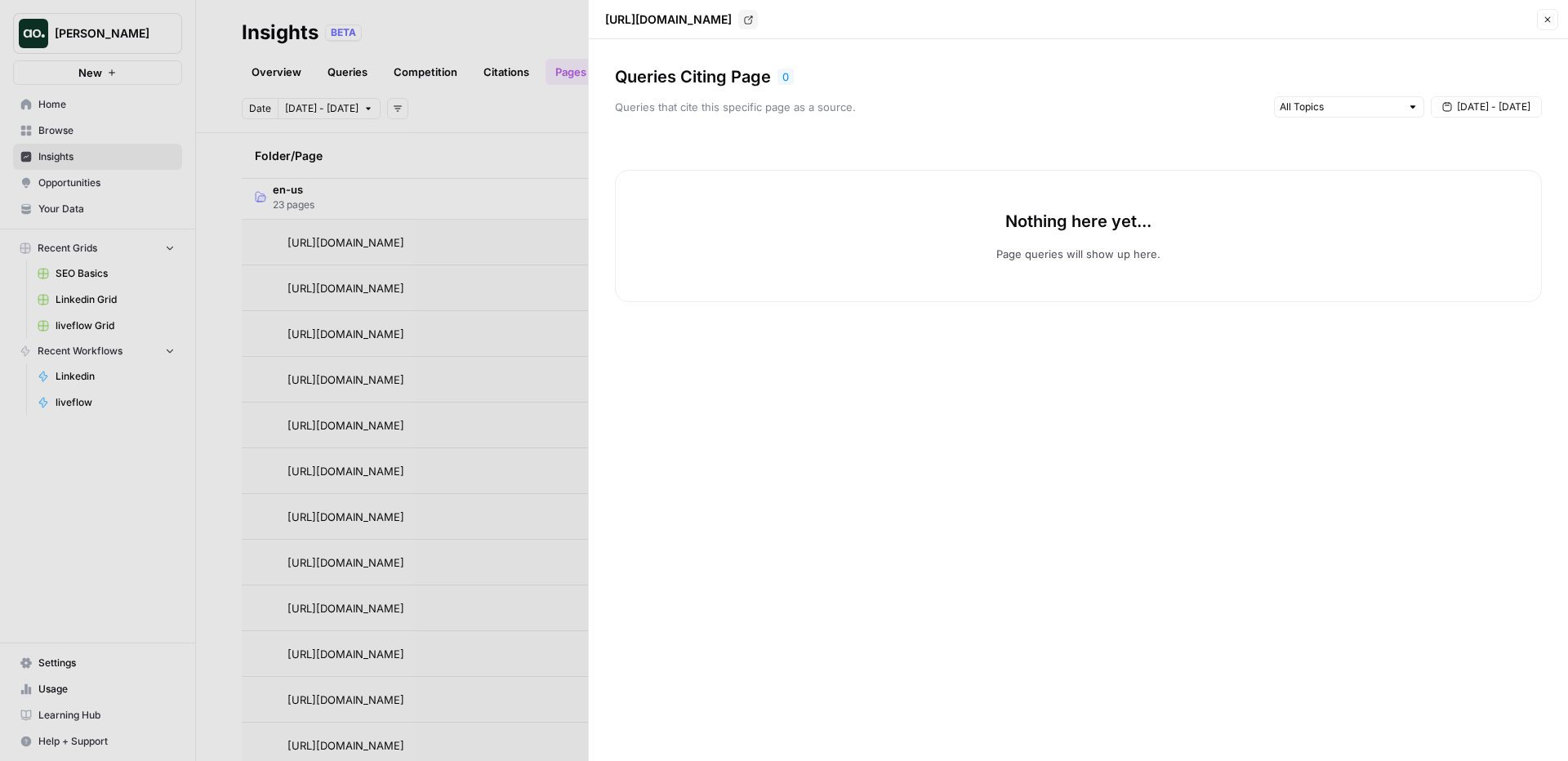
click at [543, 157] on div at bounding box center [784, 380] width 1568 height 761
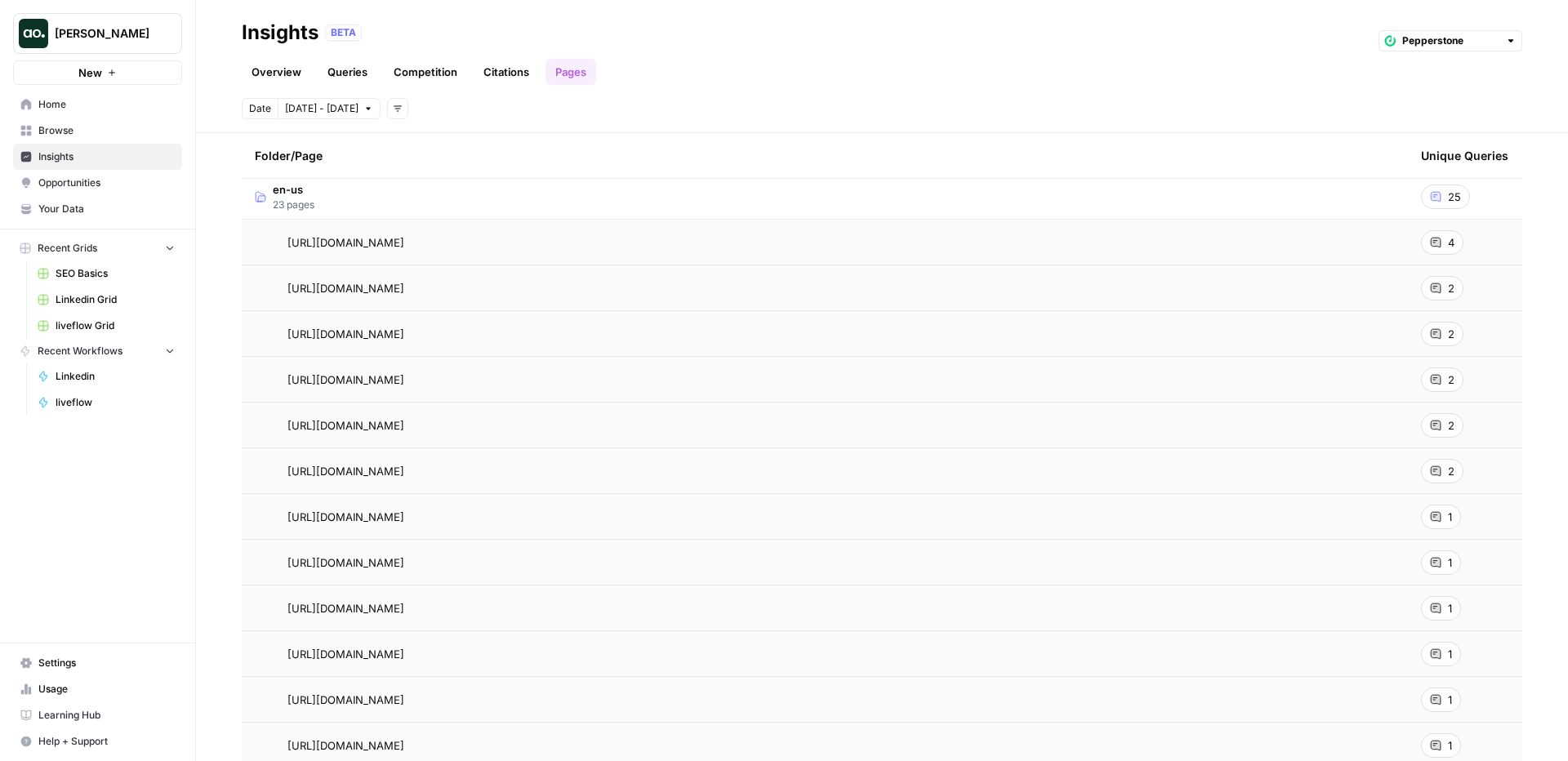
click at [1438, 286] on icon at bounding box center [1435, 288] width 10 height 10
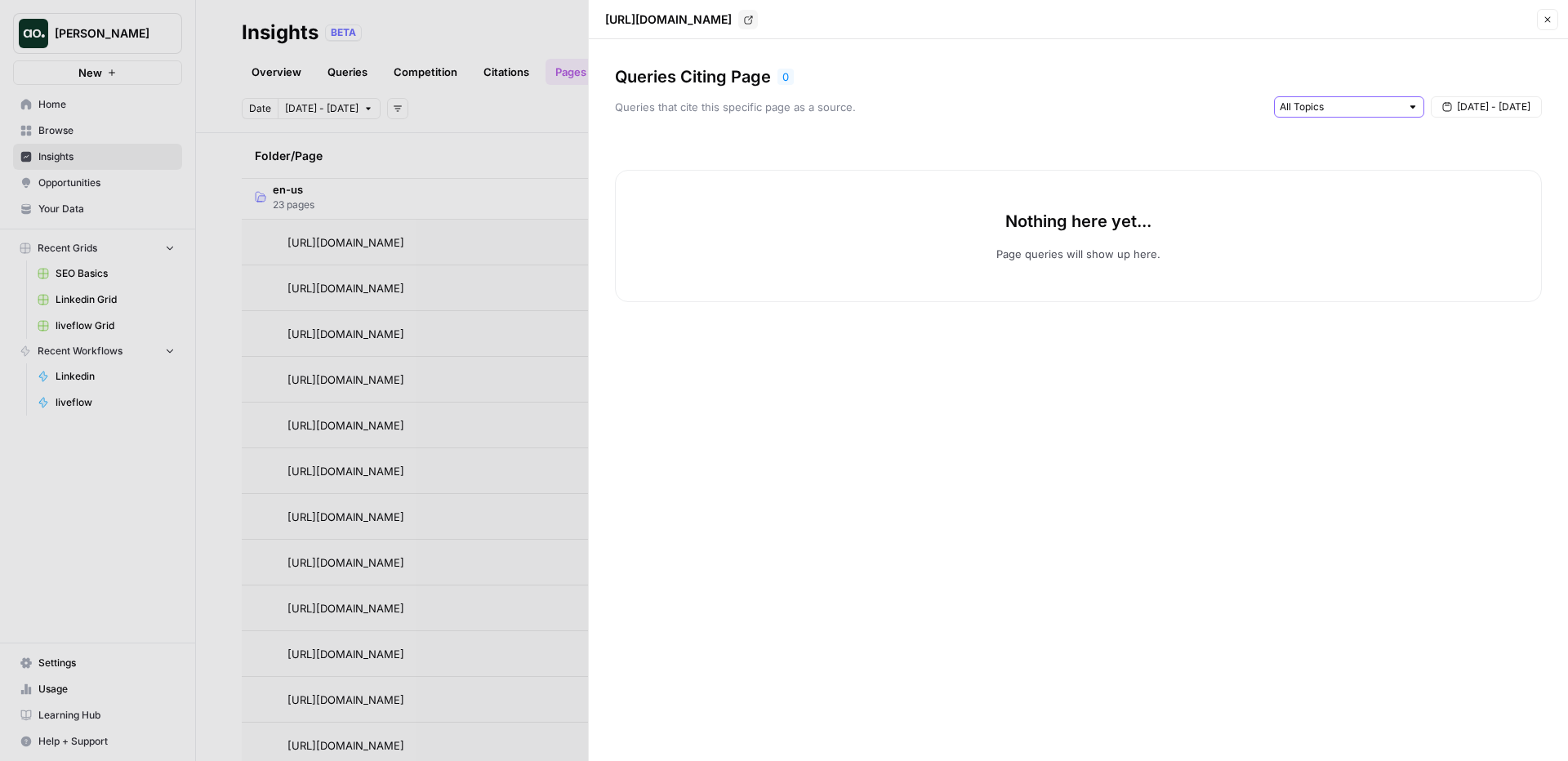
click at [1344, 104] on input "text" at bounding box center [1340, 107] width 121 height 17
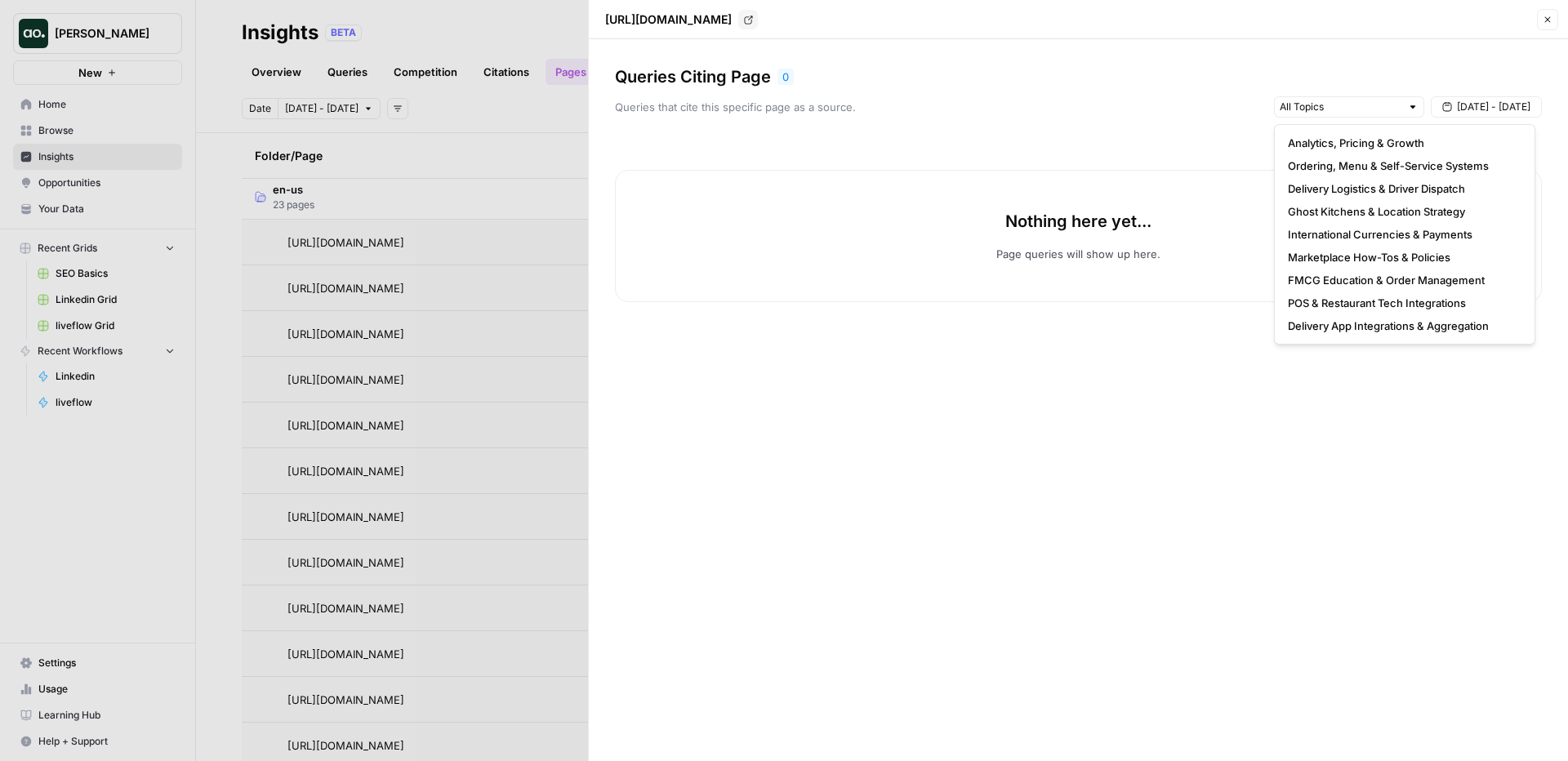
click at [1545, 19] on icon "button" at bounding box center [1547, 19] width 10 height 10
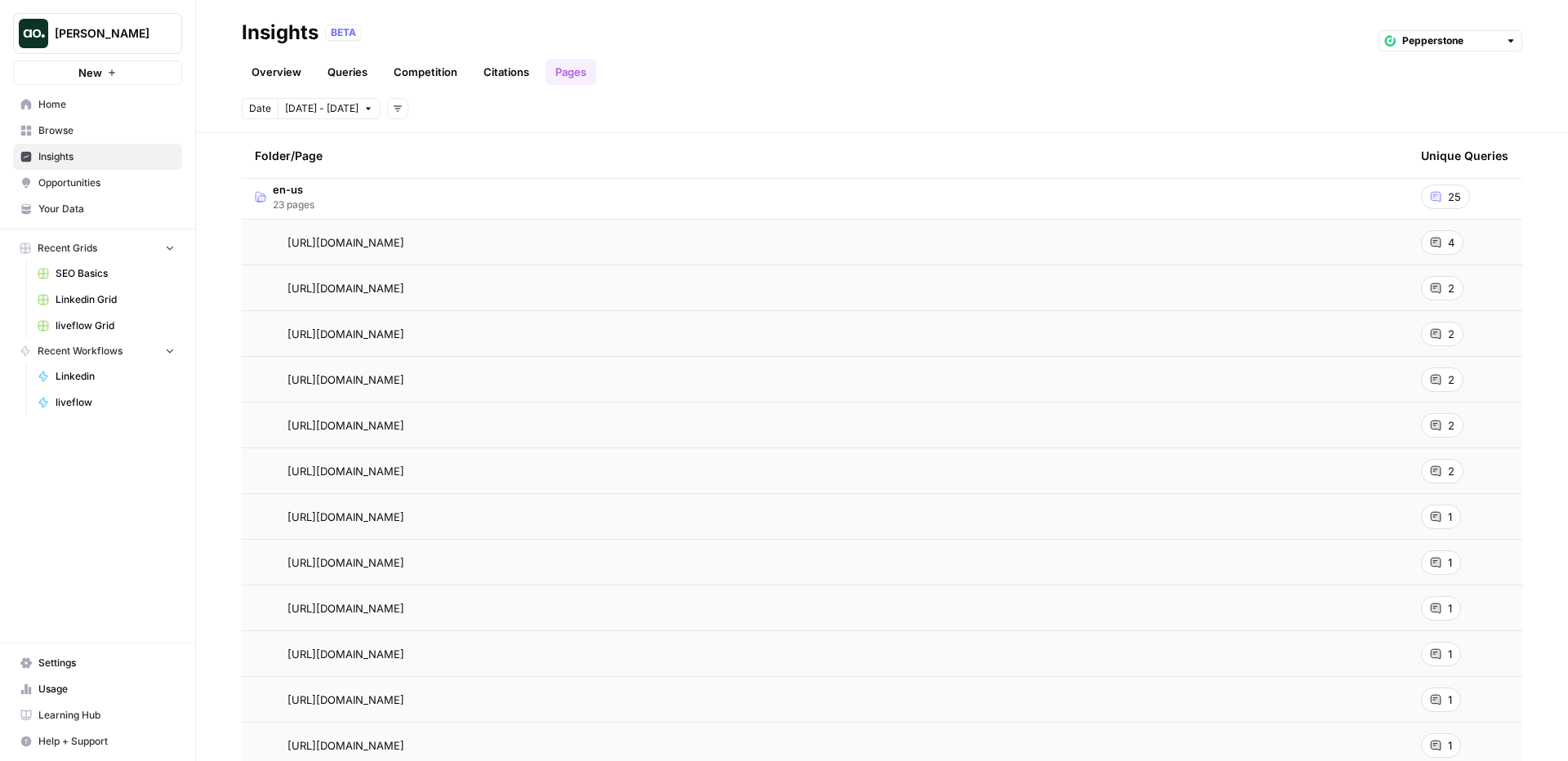
click at [437, 334] on link "Go to page" at bounding box center [427, 334] width 20 height 20
click at [432, 239] on icon "Go to page https://www.deliverect.com/en-us/integrations/delivery-channels" at bounding box center [427, 242] width 9 height 9
click at [437, 384] on link "Go to page" at bounding box center [427, 380] width 20 height 20
click at [1444, 334] on div "2" at bounding box center [1442, 334] width 43 height 24
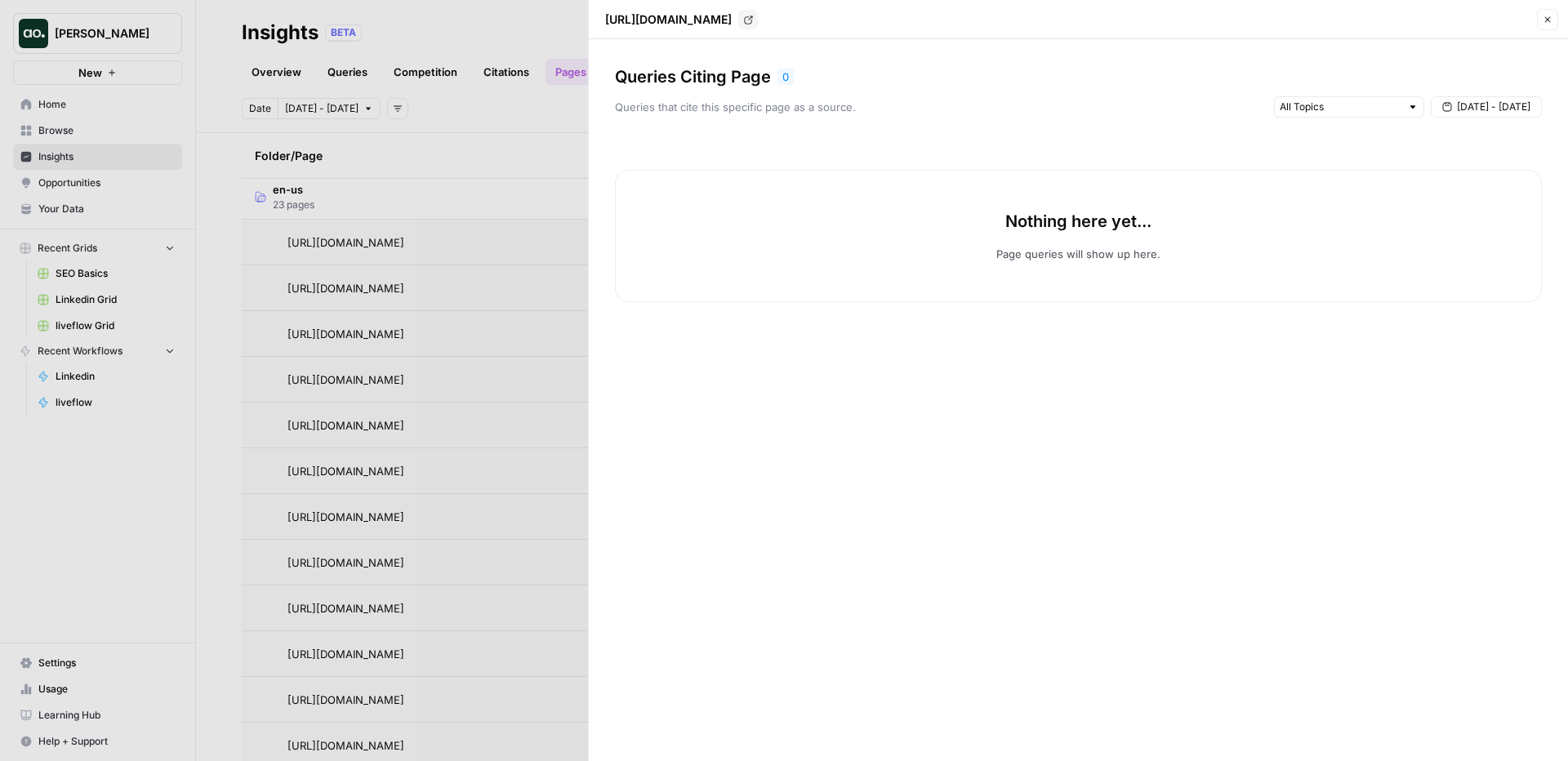
click at [498, 130] on div at bounding box center [784, 380] width 1568 height 761
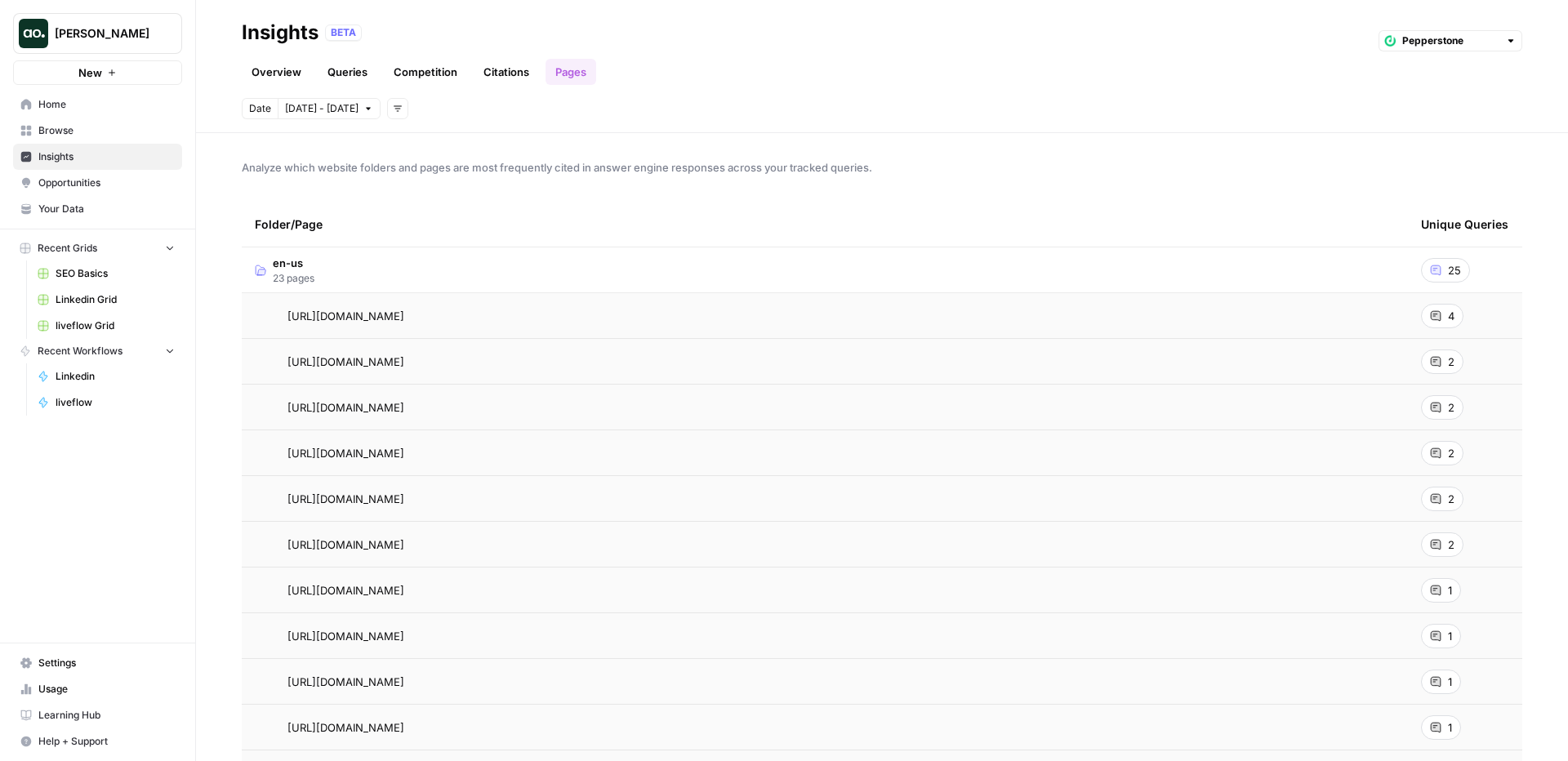
click at [492, 271] on td "en-us 23 pages" at bounding box center [824, 270] width 1167 height 45
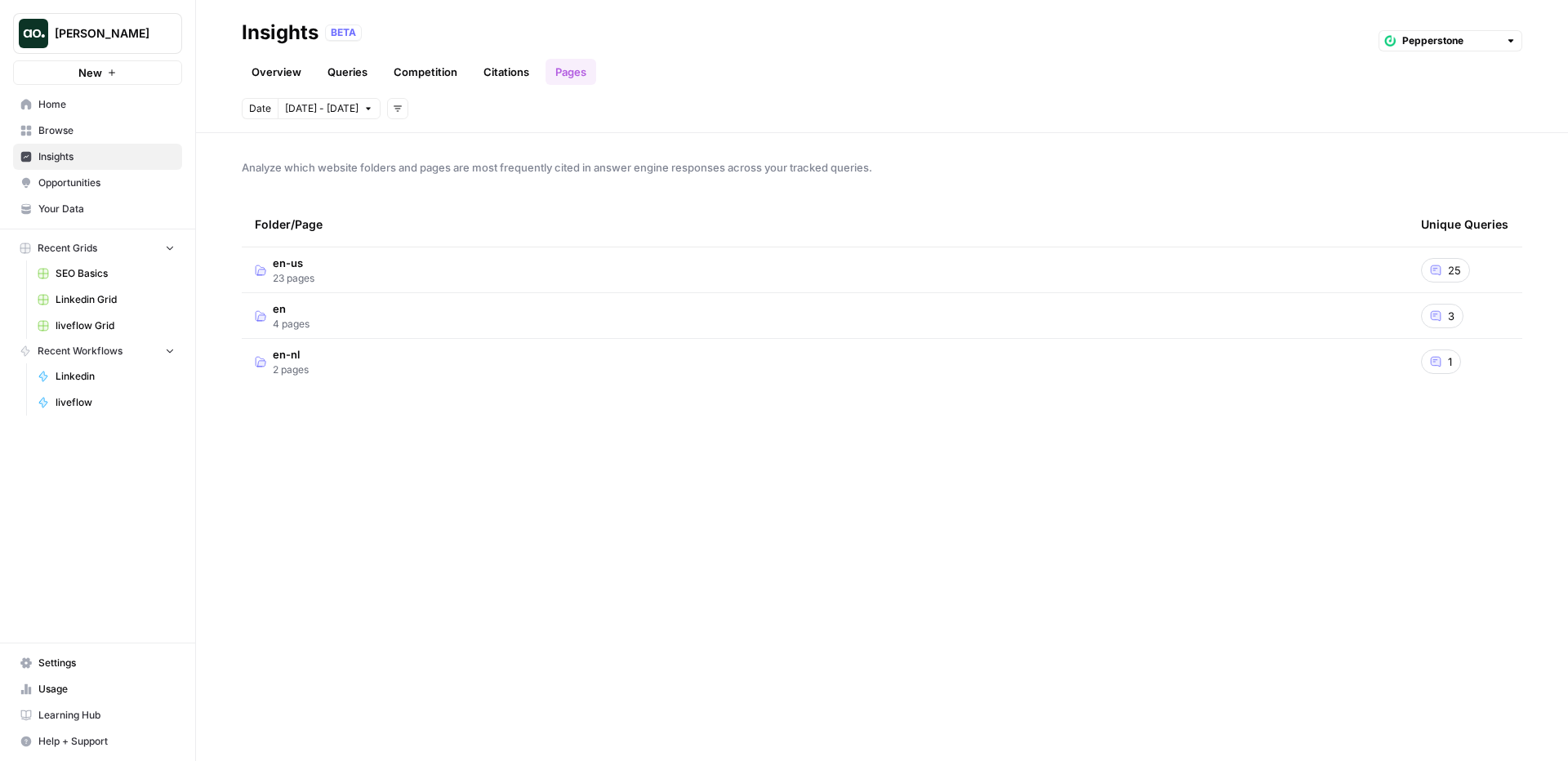
click at [393, 107] on icon "button" at bounding box center [397, 108] width 10 height 10
click at [490, 111] on div "Date Oct 1 - Oct 7 Add filters" at bounding box center [882, 109] width 1280 height 21
click at [281, 76] on link "Overview" at bounding box center [276, 72] width 69 height 26
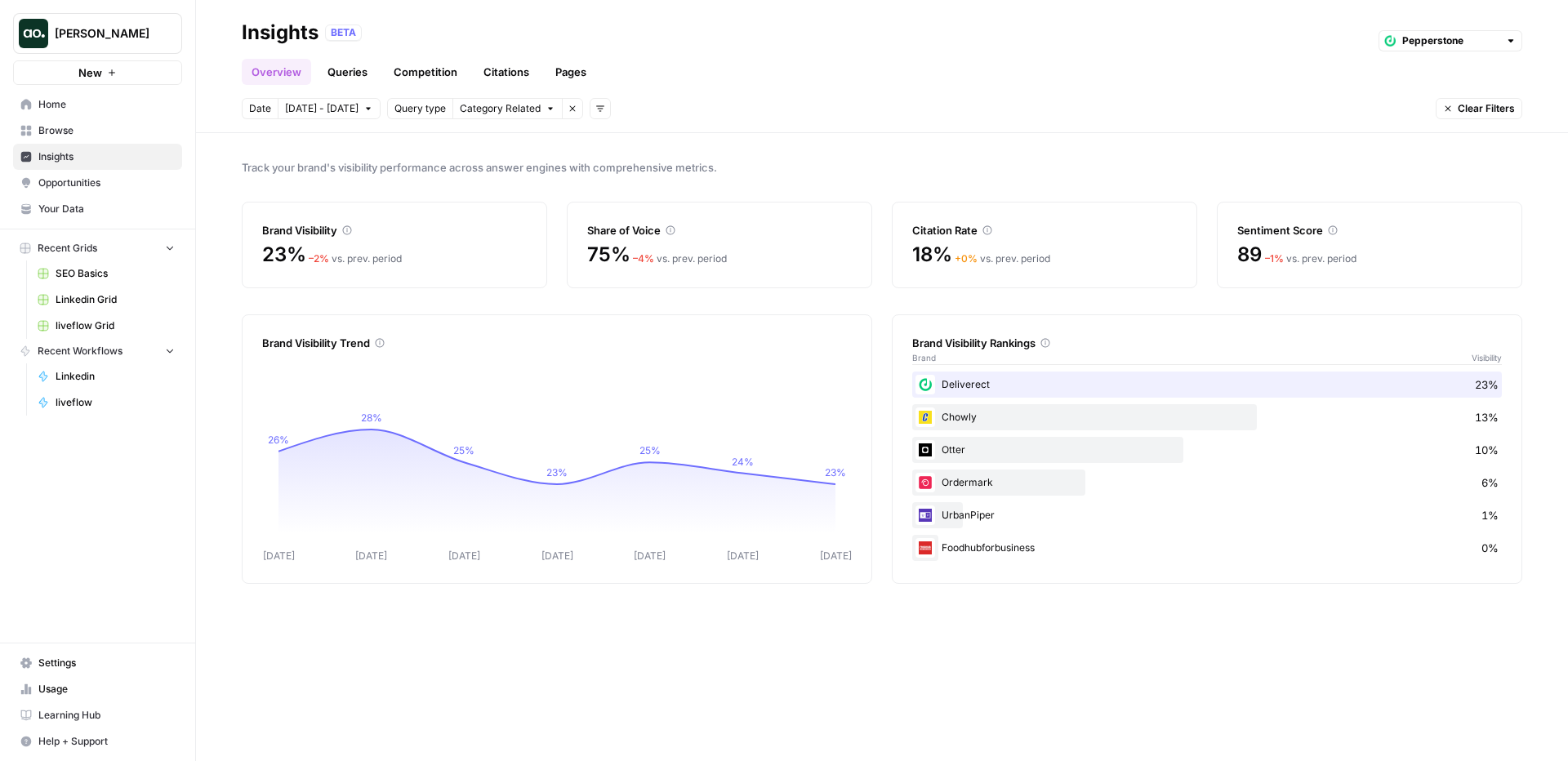
click at [124, 184] on span "Opportunities" at bounding box center [106, 182] width 136 height 15
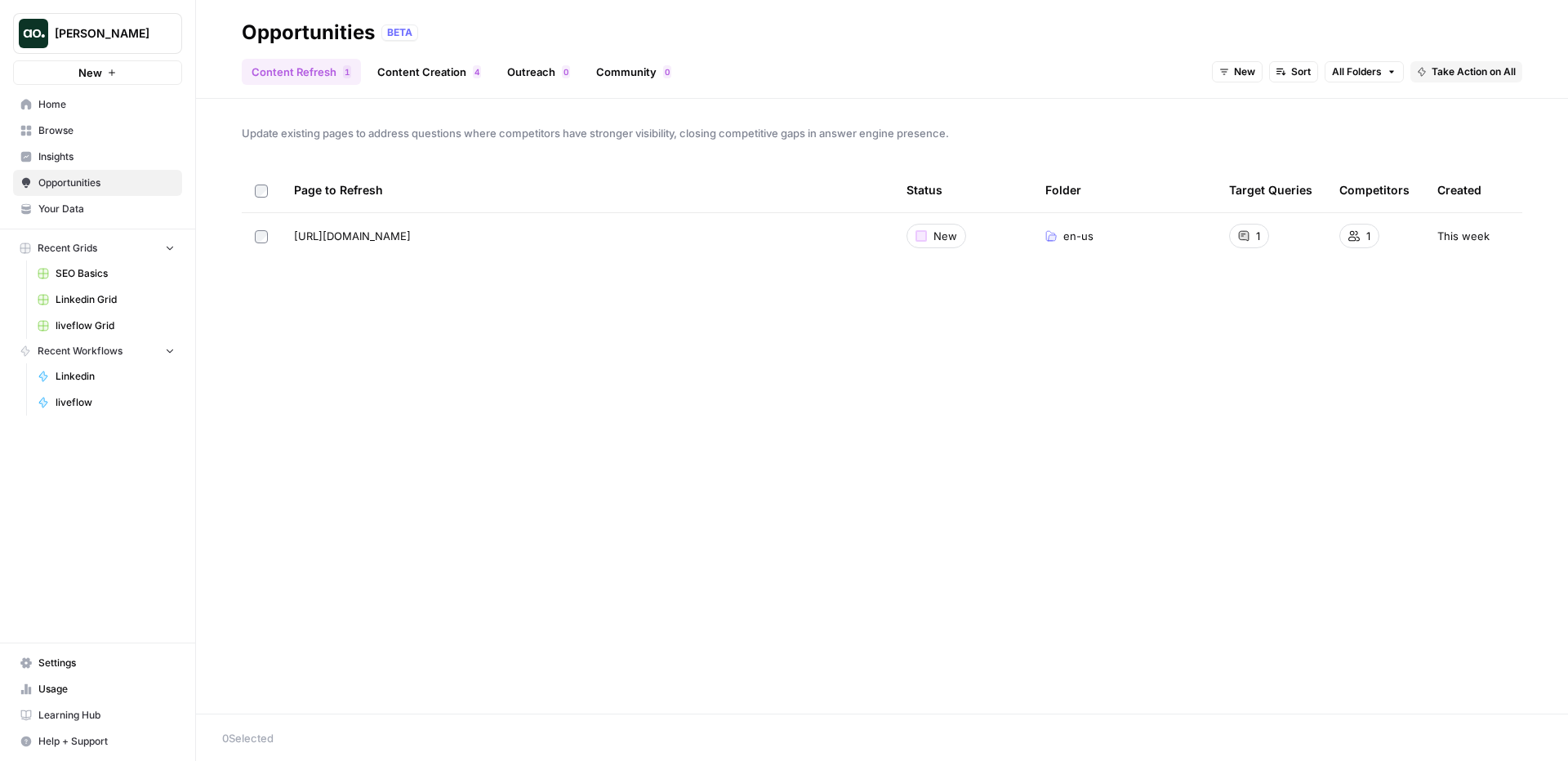
click at [122, 158] on span "Insights" at bounding box center [106, 156] width 136 height 15
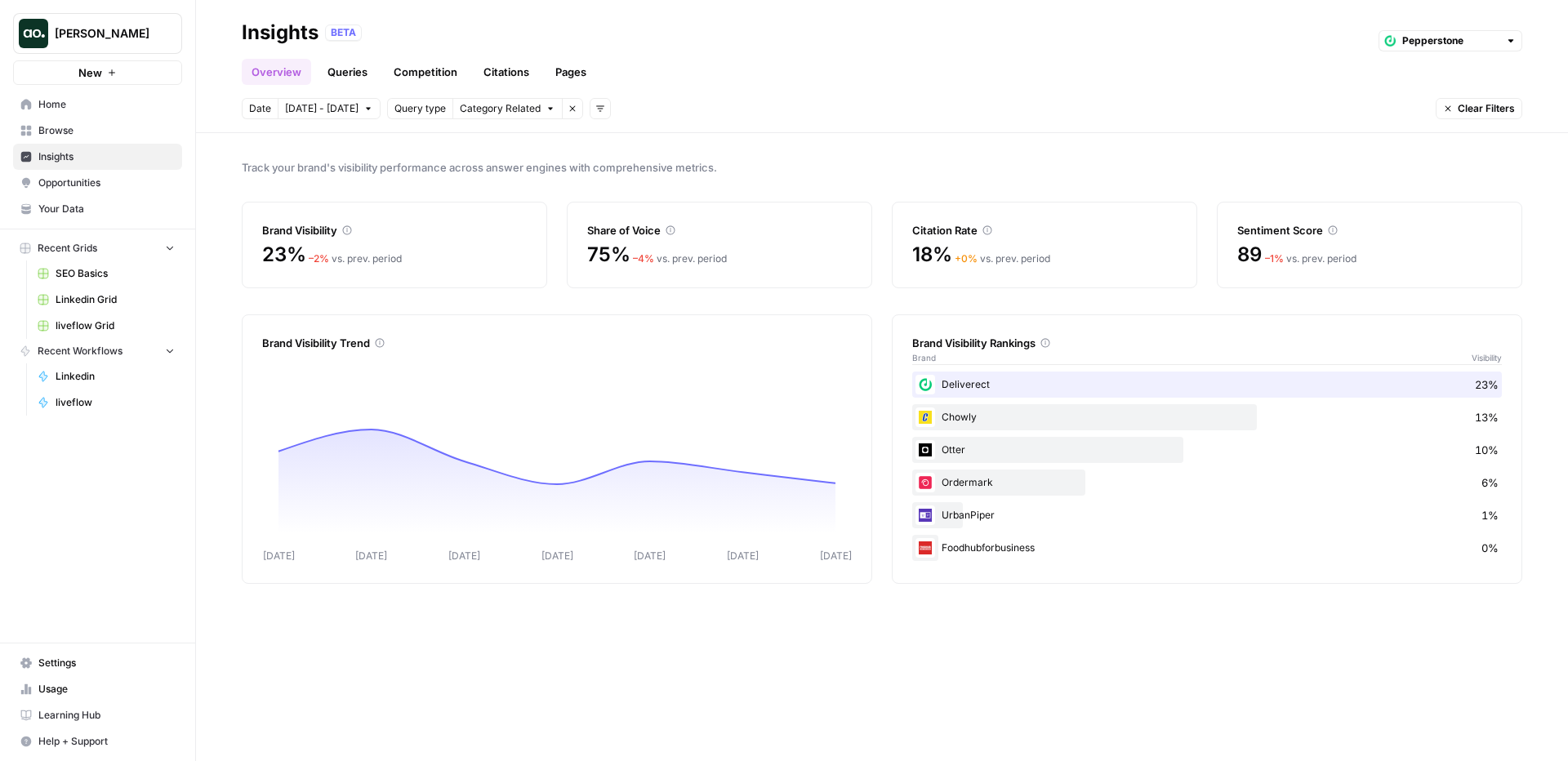
click at [434, 70] on link "Competition" at bounding box center [426, 72] width 83 height 26
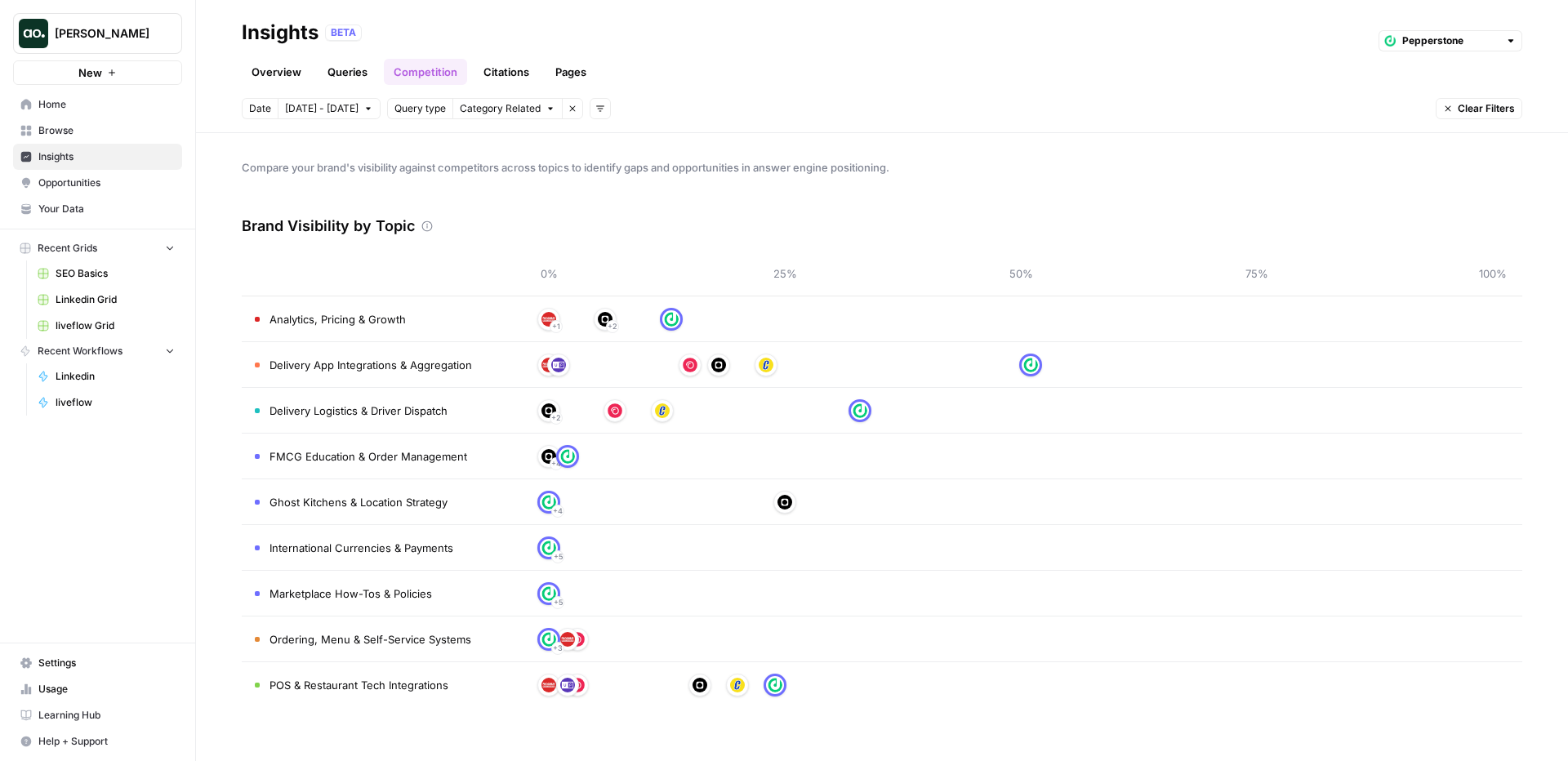
click at [311, 112] on span "Oct 1 - Oct 7" at bounding box center [321, 109] width 74 height 15
click at [804, 107] on div "Date Oct 1 - Oct 7 Query type Category Related Remove filter Add filters Clear …" at bounding box center [882, 109] width 1280 height 21
click at [505, 73] on link "Citations" at bounding box center [506, 72] width 65 height 26
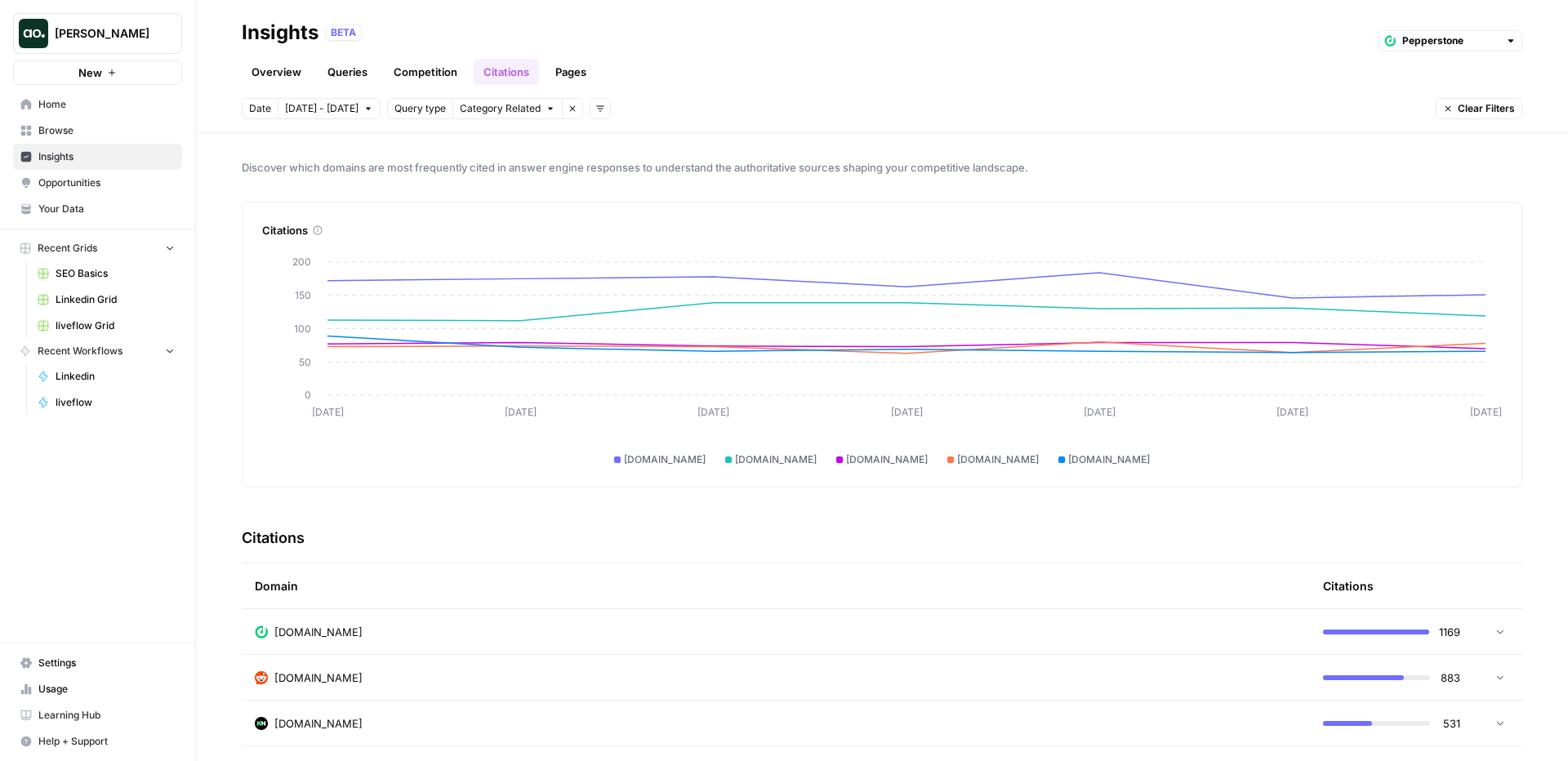
click at [135, 185] on span "Opportunities" at bounding box center [106, 182] width 136 height 15
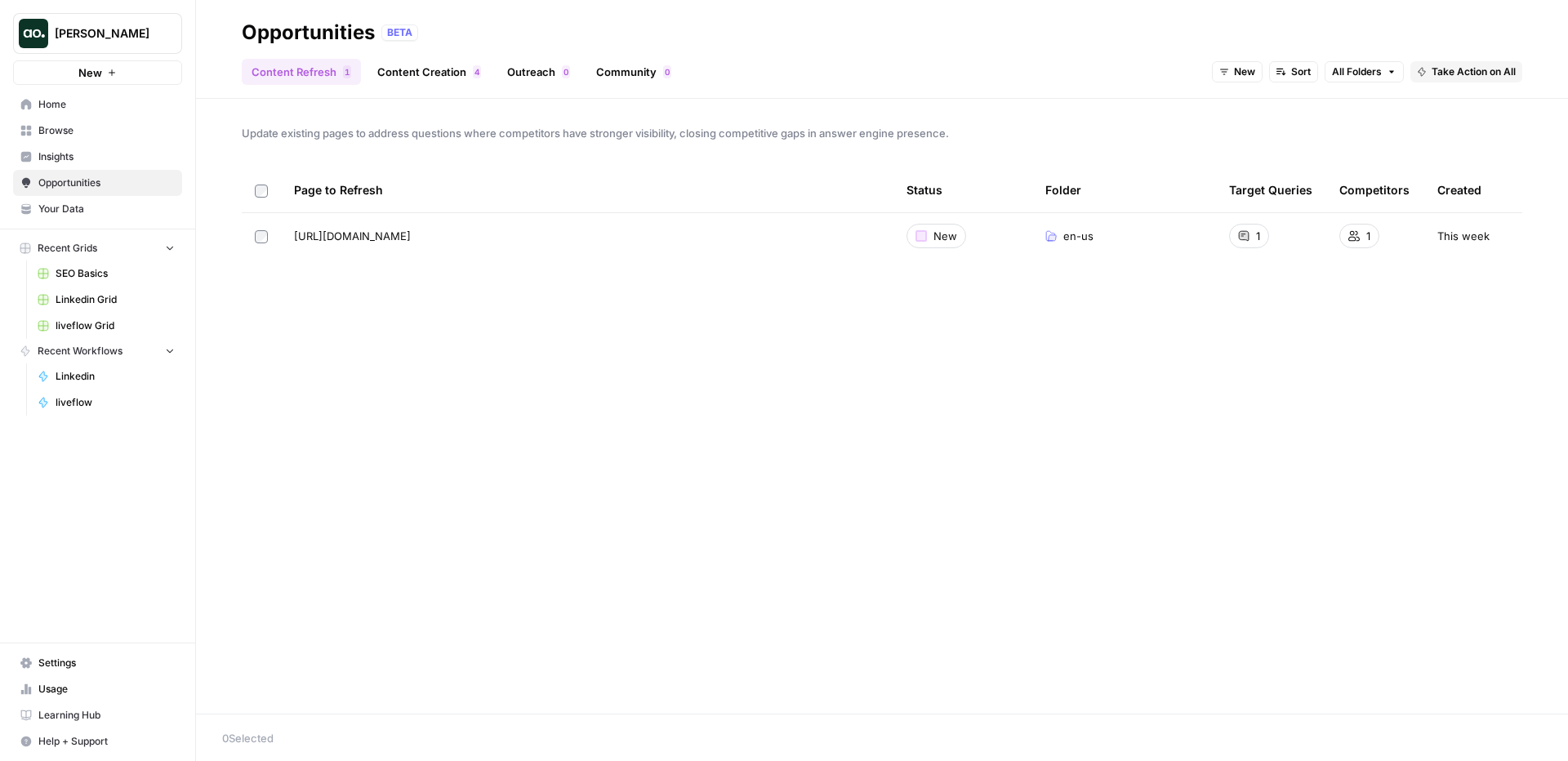
click at [439, 234] on icon "Go to page https://www.deliverect.com/en-us/blog/omni-channel-restaurant/5-ways…" at bounding box center [434, 236] width 9 height 9
click at [1257, 230] on span "1" at bounding box center [1258, 235] width 4 height 17
click at [1457, 74] on span "Take Action on All" at bounding box center [1473, 71] width 84 height 15
click at [1467, 107] on span "Create New Grid" at bounding box center [1490, 108] width 98 height 17
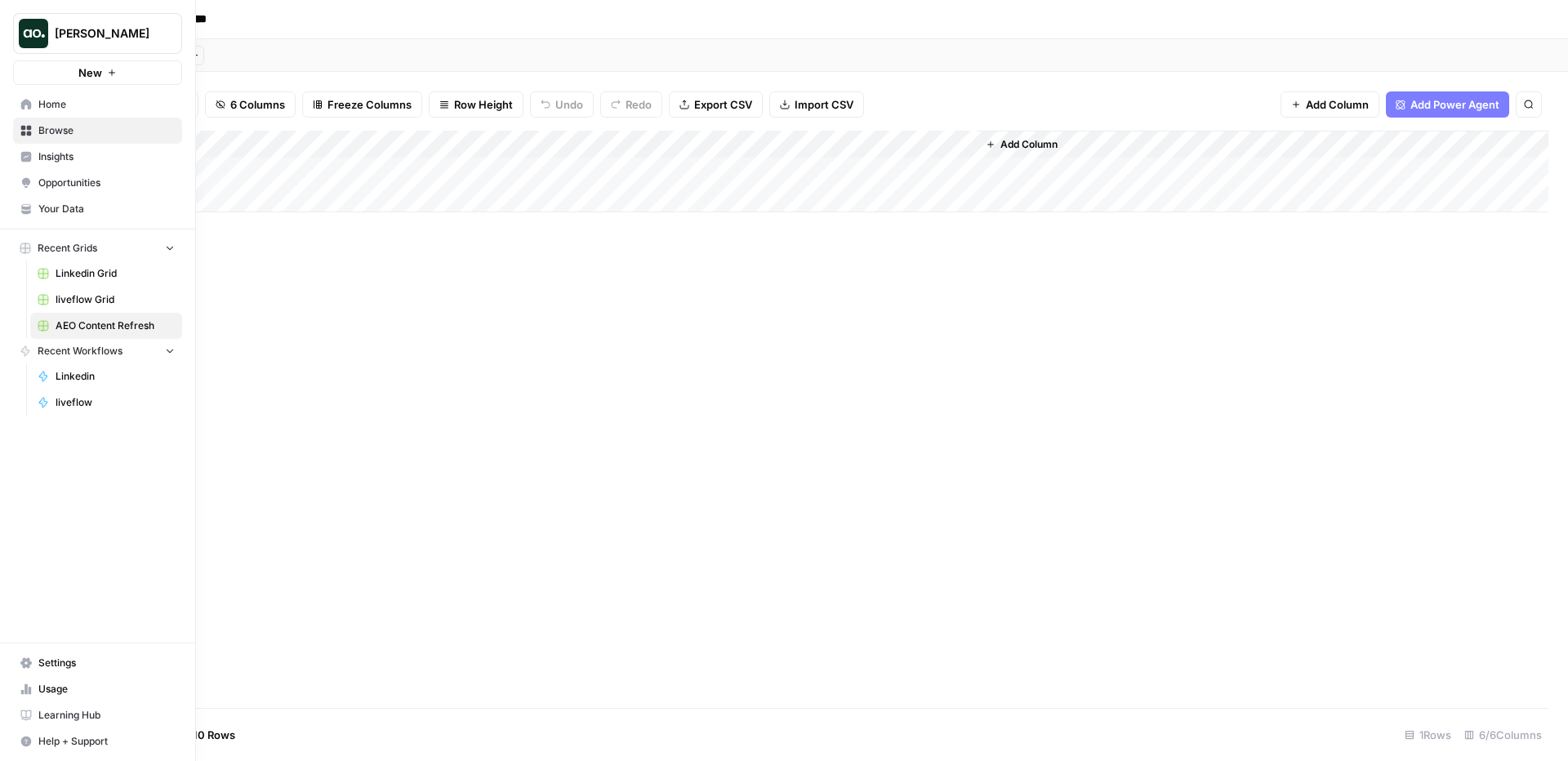
click at [75, 183] on span "Opportunities" at bounding box center [106, 182] width 136 height 15
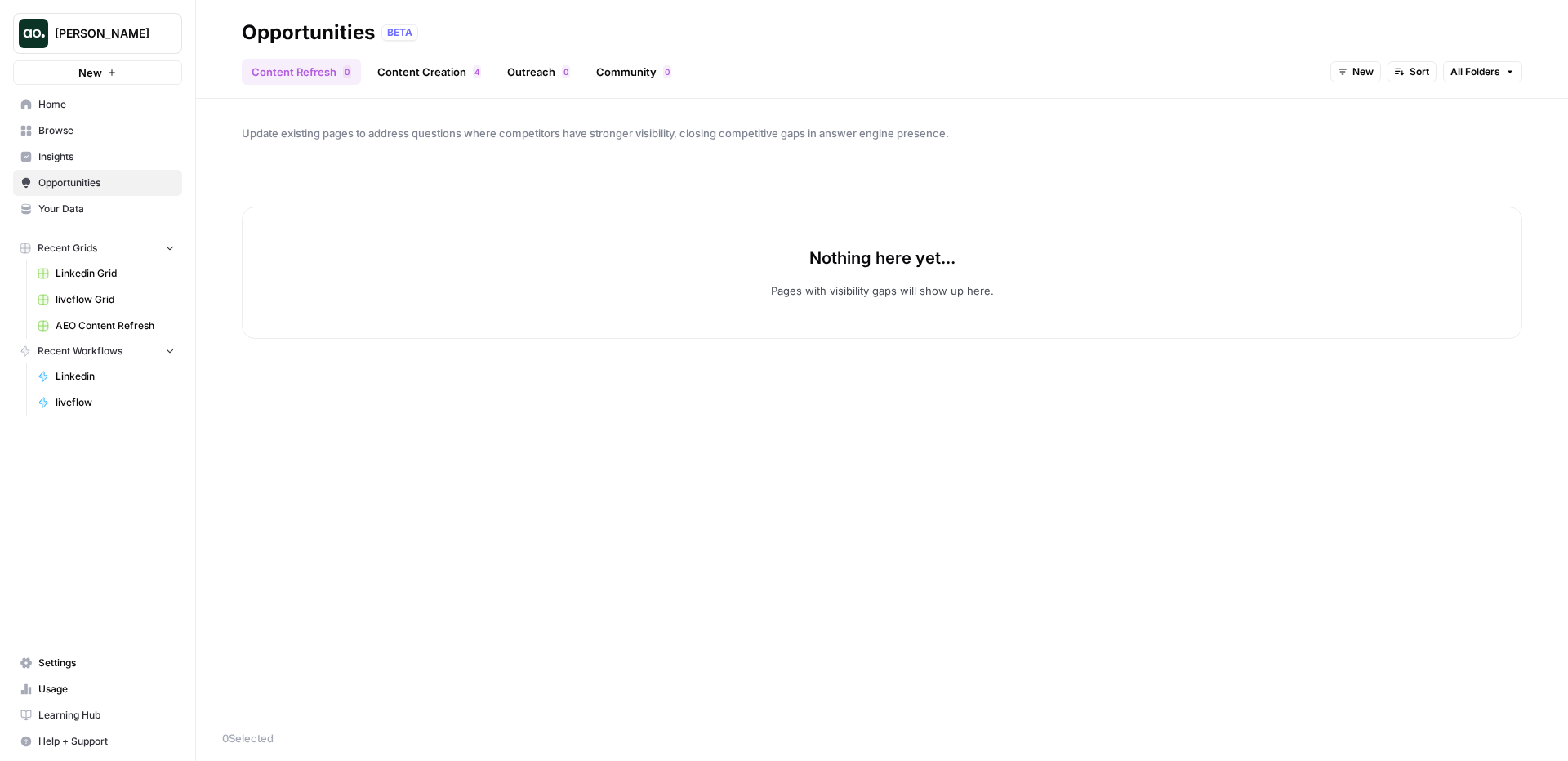
click at [453, 71] on link "Content Creation 4" at bounding box center [429, 72] width 123 height 26
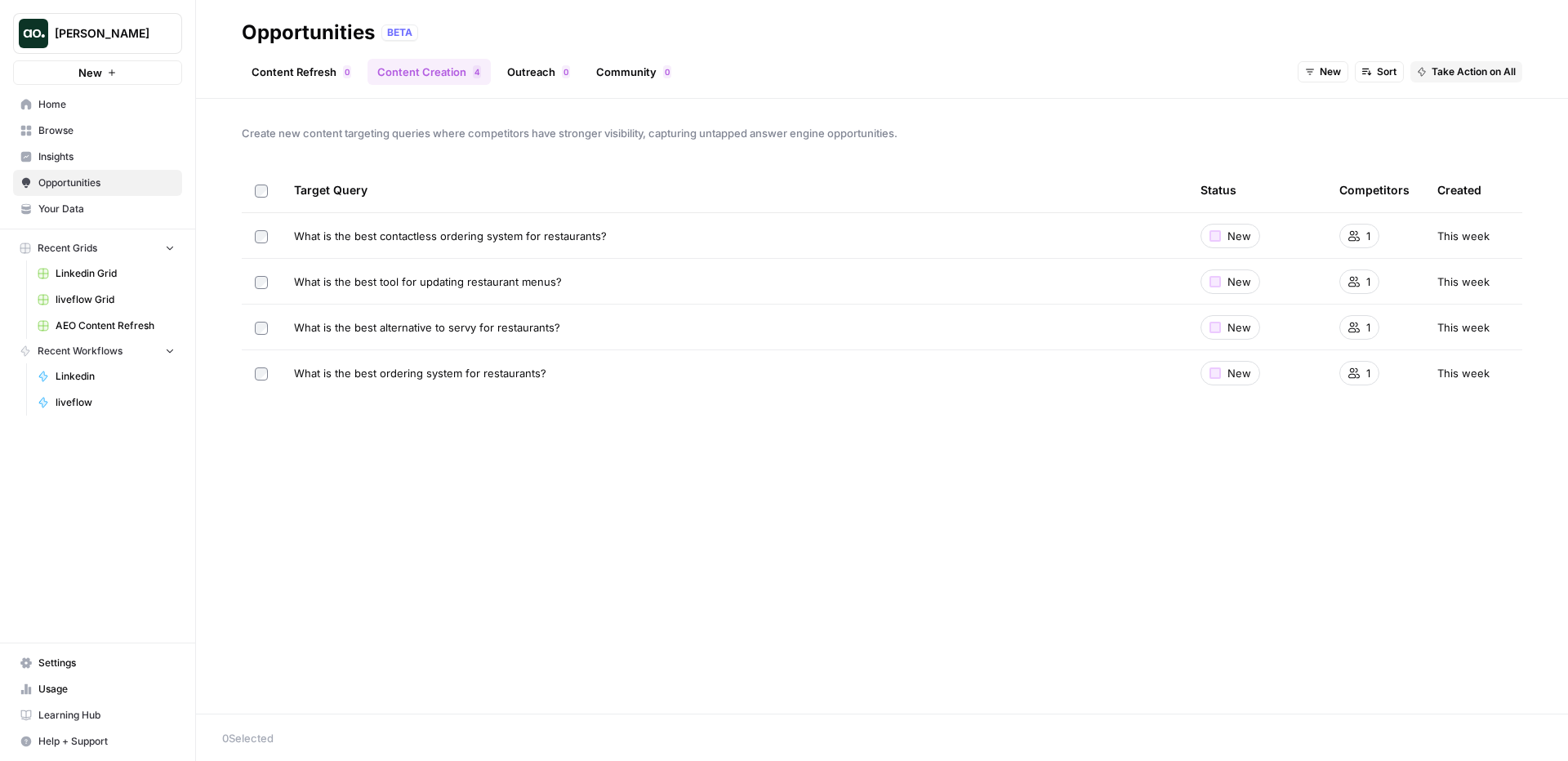
click at [1386, 71] on span "Sort" at bounding box center [1386, 71] width 20 height 15
click at [1471, 69] on span "Take Action on All" at bounding box center [1473, 71] width 84 height 15
click at [1463, 103] on span "Create New Grid" at bounding box center [1490, 108] width 98 height 17
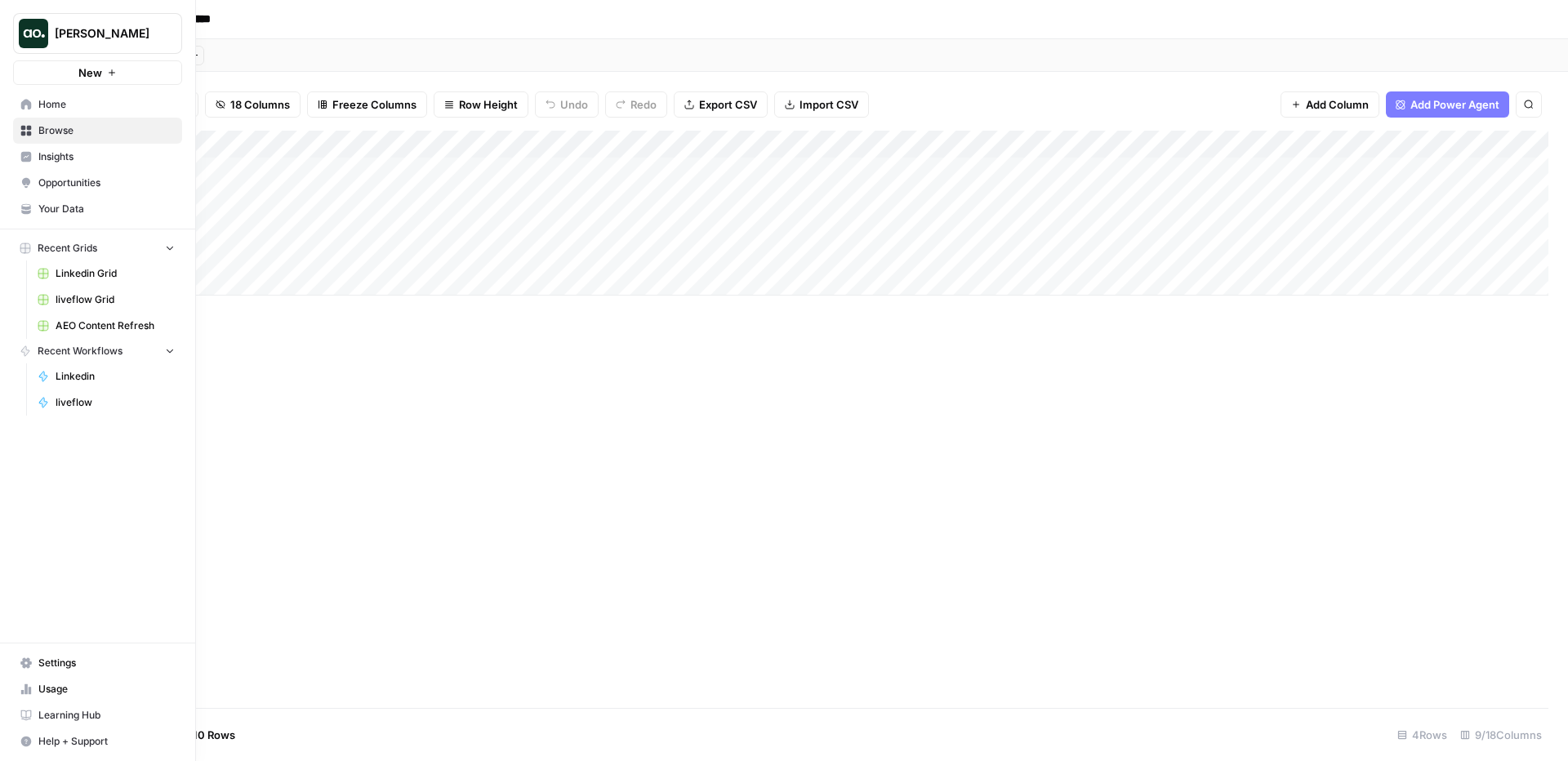
click at [70, 188] on span "Opportunities" at bounding box center [106, 182] width 136 height 15
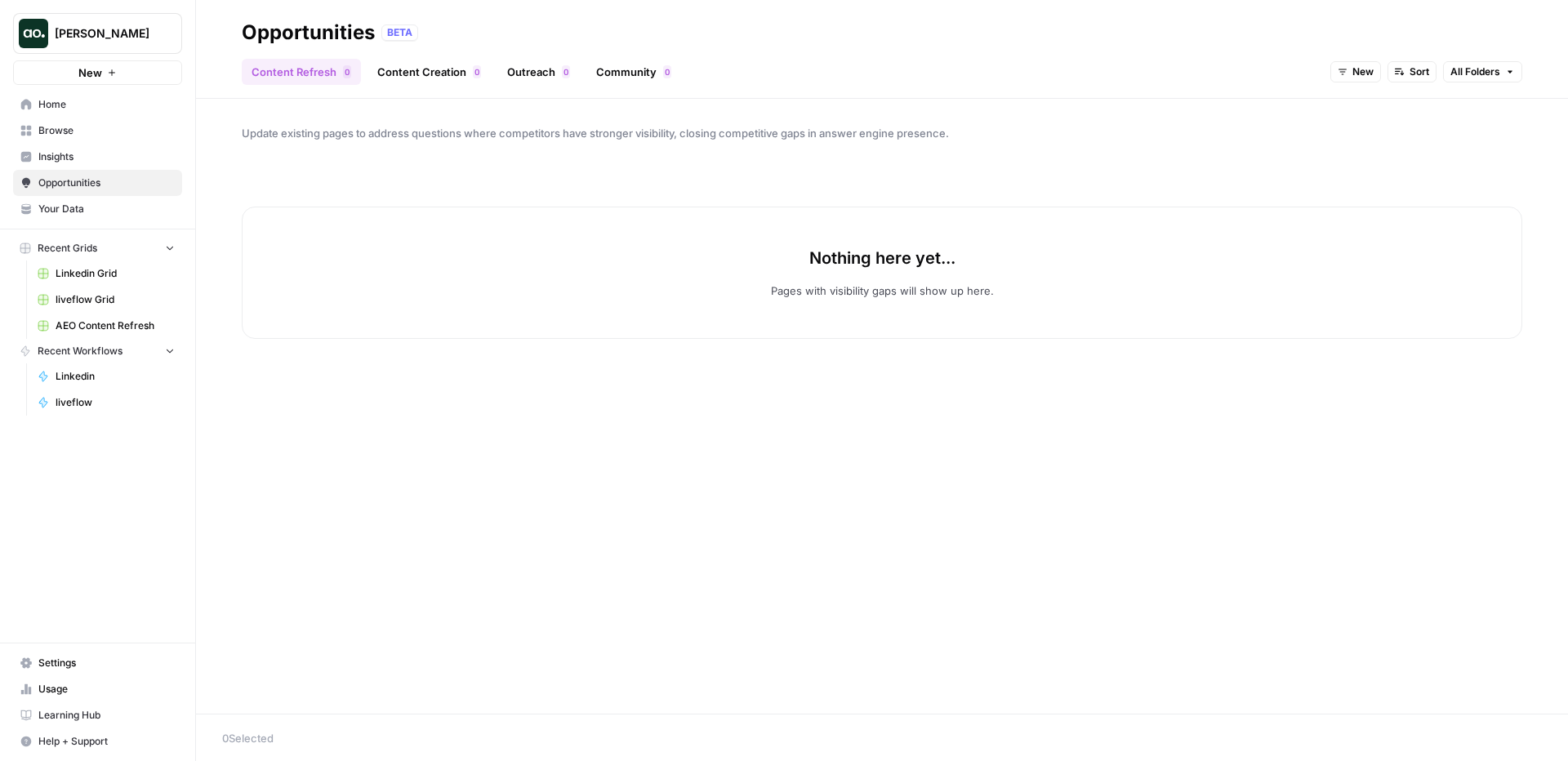
click at [546, 74] on link "Outreach 0" at bounding box center [539, 72] width 83 height 26
click at [658, 68] on link "Community 0" at bounding box center [633, 72] width 95 height 26
click at [285, 66] on link "Content Refresh 0" at bounding box center [301, 72] width 119 height 26
click at [112, 183] on span "Opportunities" at bounding box center [106, 182] width 136 height 15
click at [82, 207] on span "Your Data" at bounding box center [106, 208] width 136 height 15
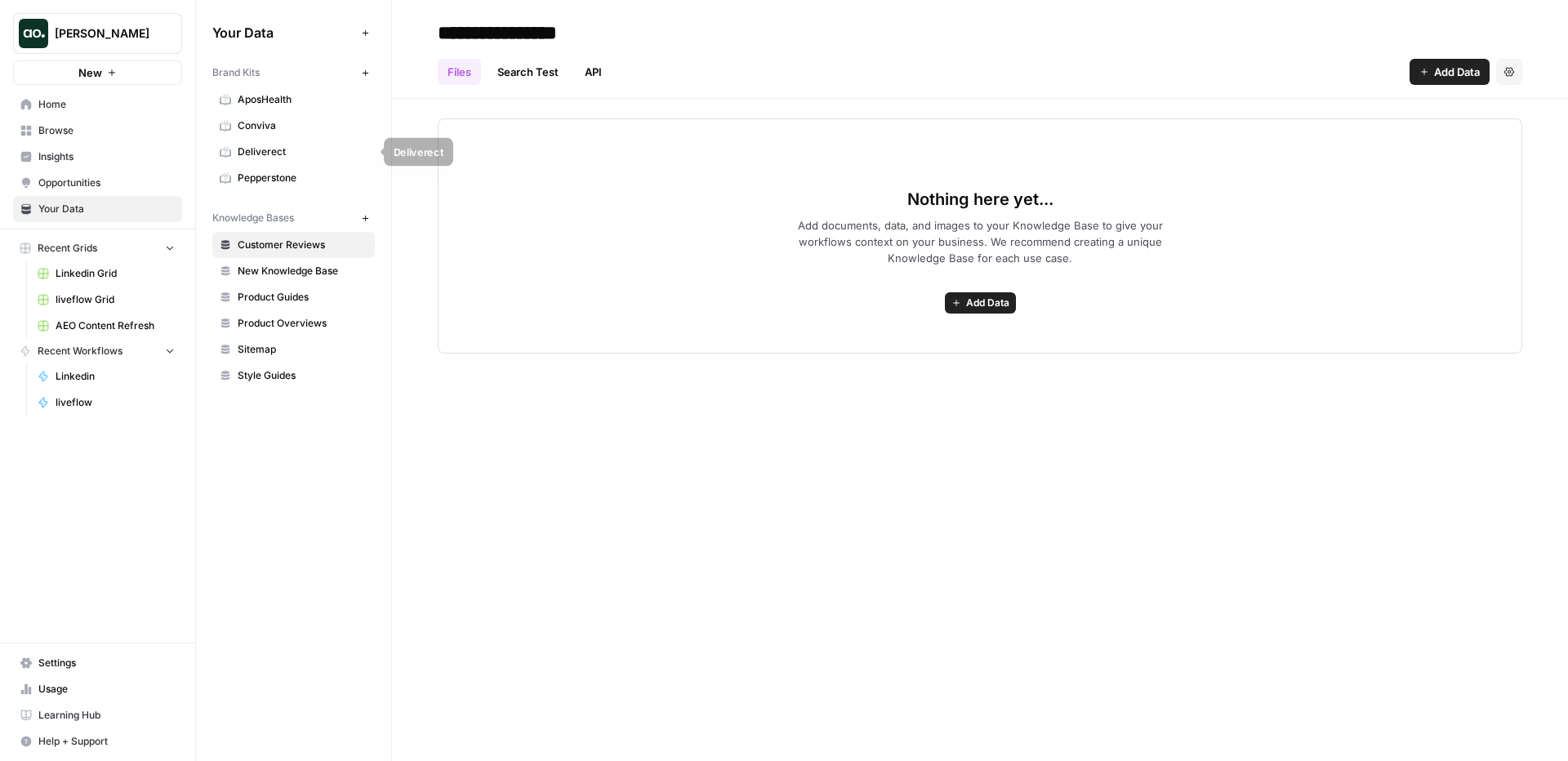
click at [273, 150] on span "Deliverect" at bounding box center [302, 151] width 129 height 15
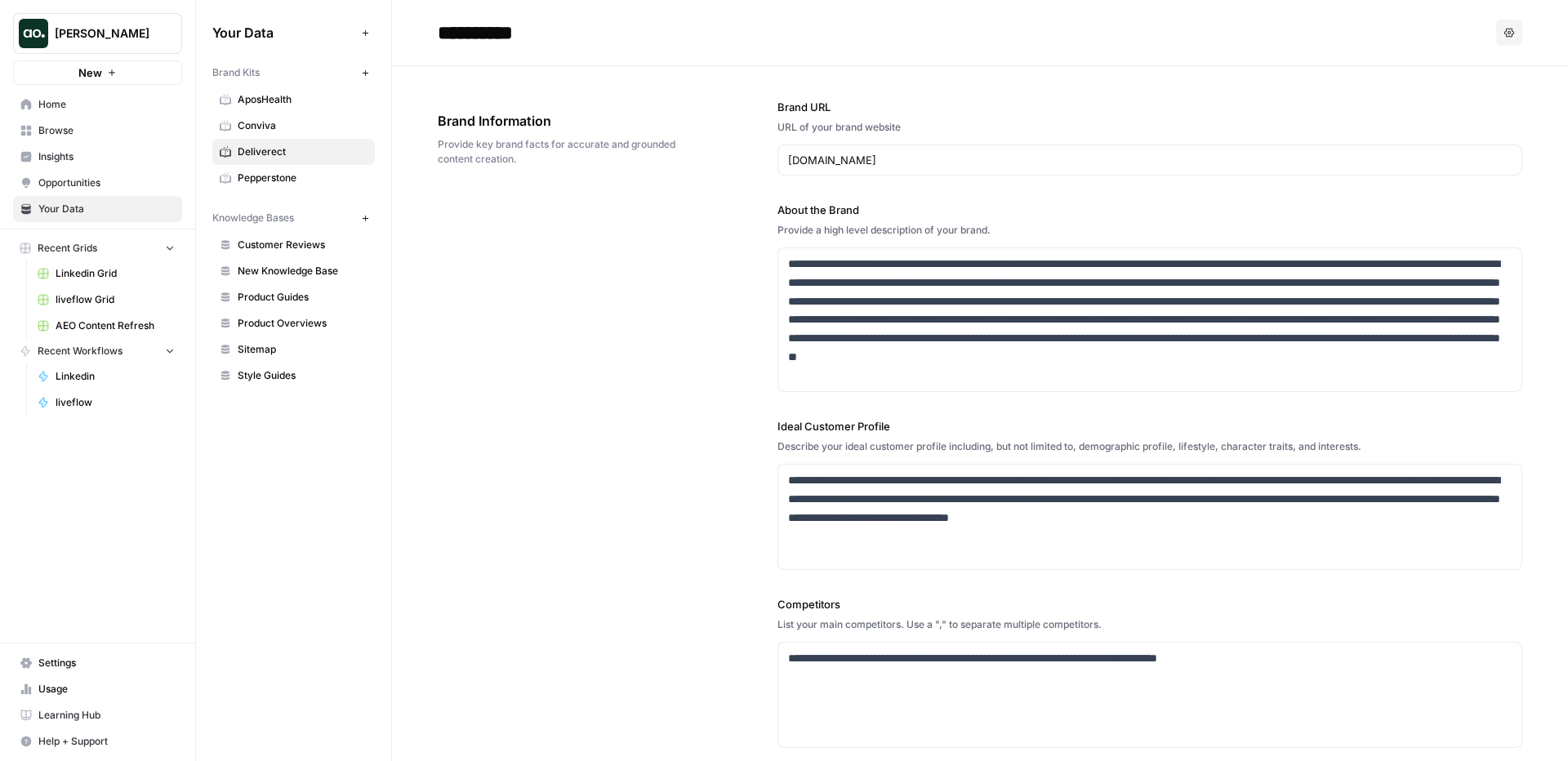
click at [294, 275] on span "New Knowledge Base" at bounding box center [302, 271] width 129 height 15
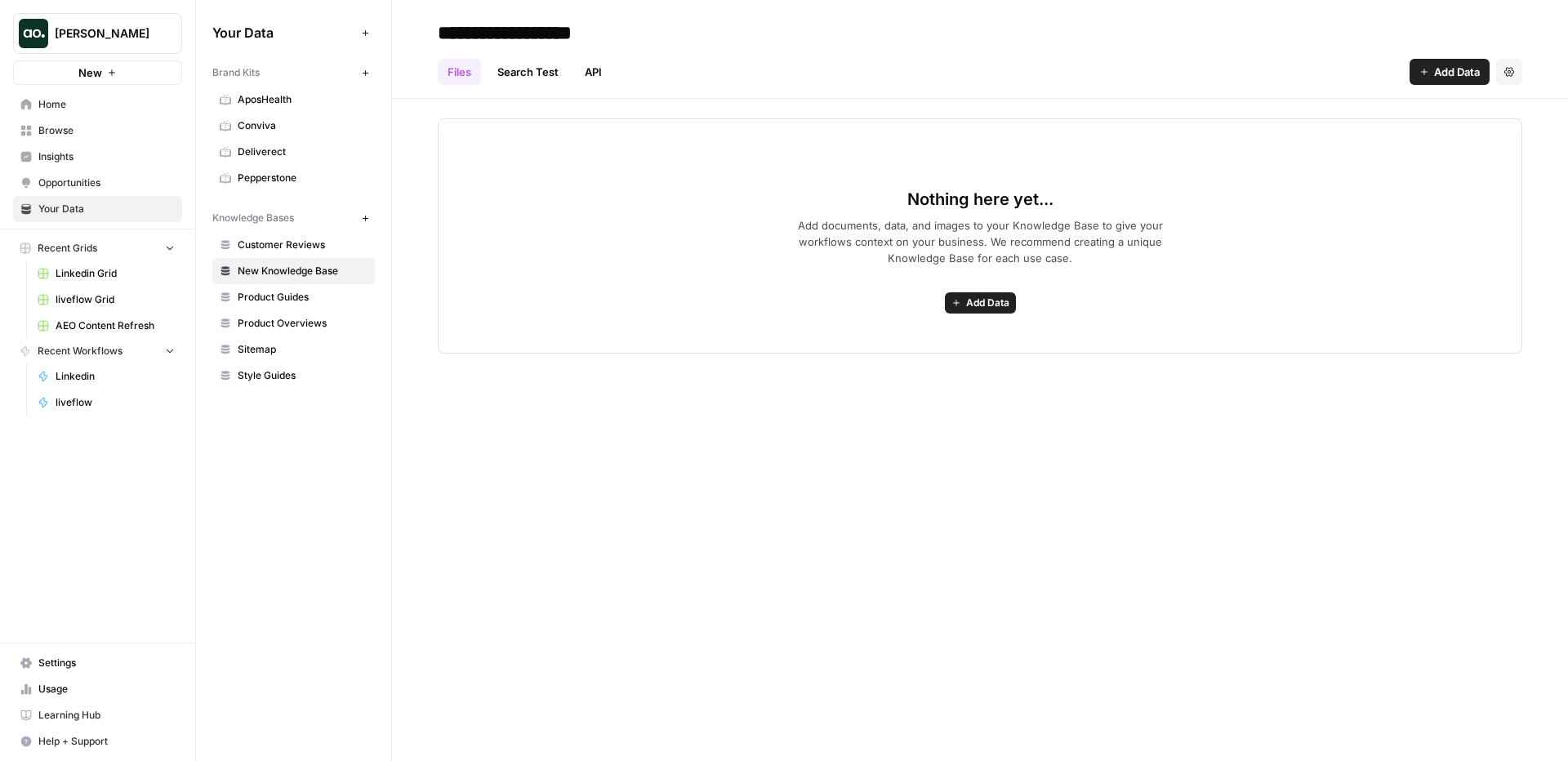
click at [1464, 73] on span "Add Data" at bounding box center [1457, 71] width 46 height 17
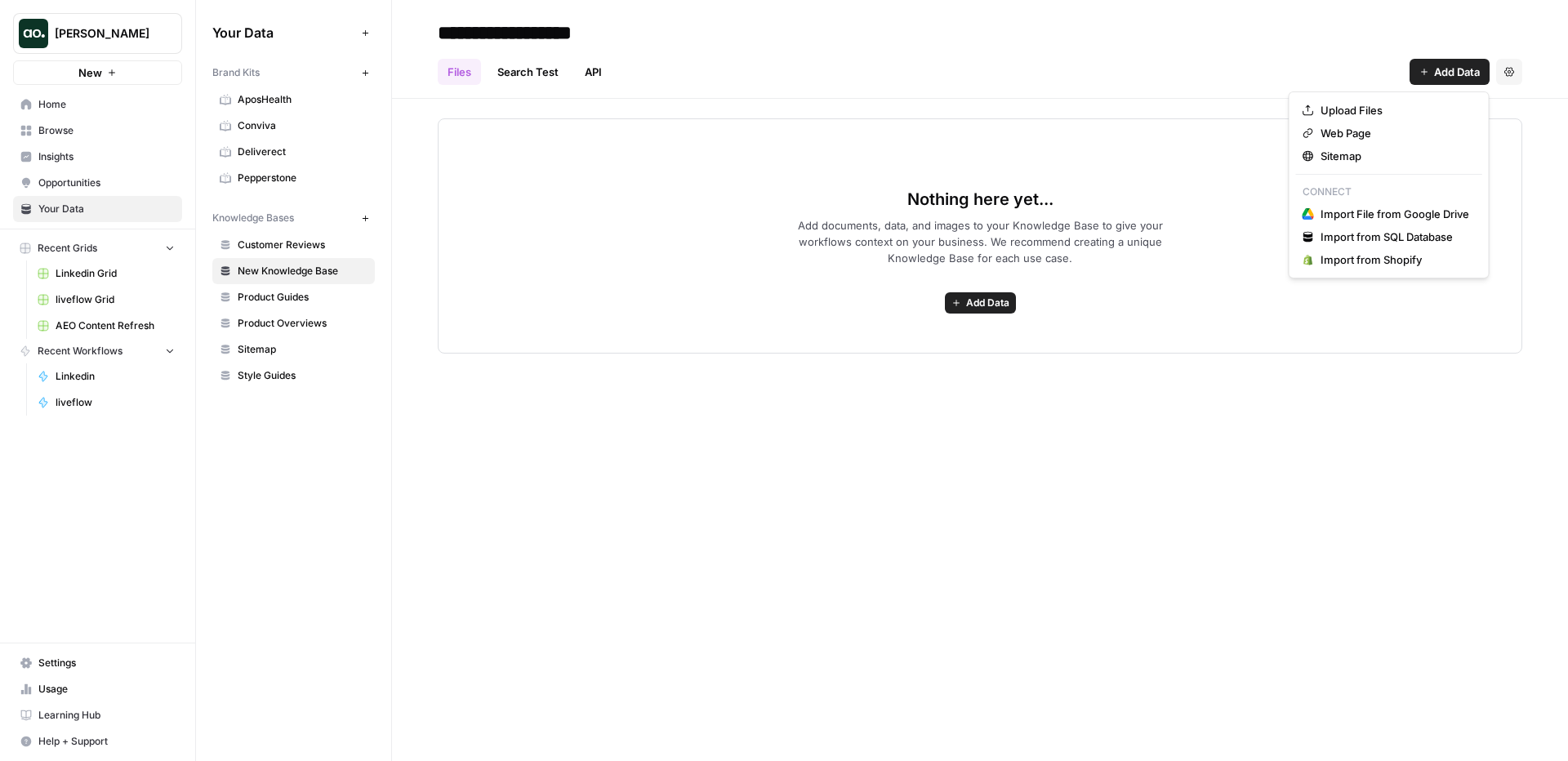
click at [539, 69] on link "Search Test" at bounding box center [527, 72] width 81 height 26
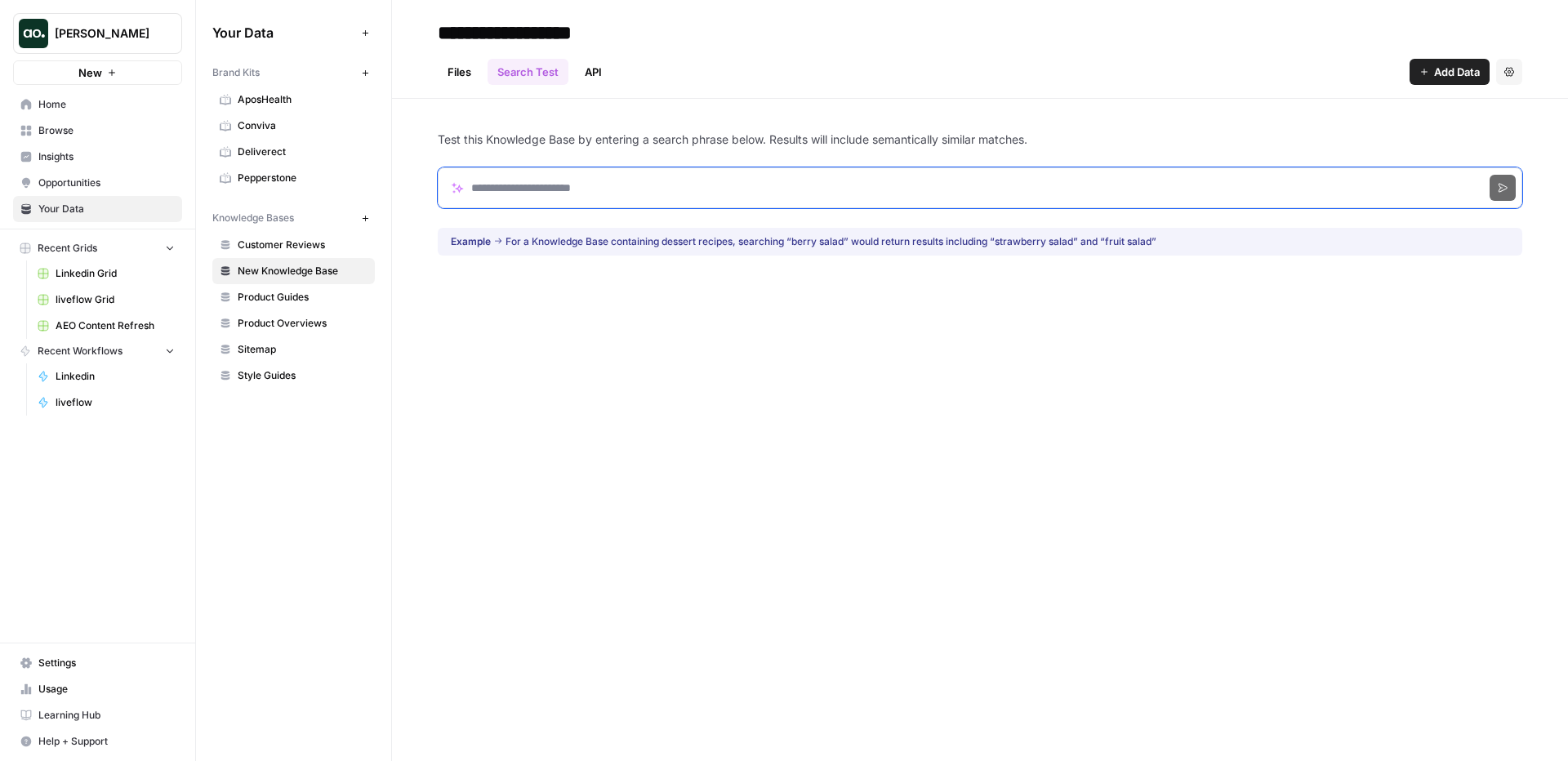
click at [621, 183] on input "Search phrase" at bounding box center [980, 188] width 1085 height 41
click at [599, 74] on link "API" at bounding box center [593, 72] width 36 height 26
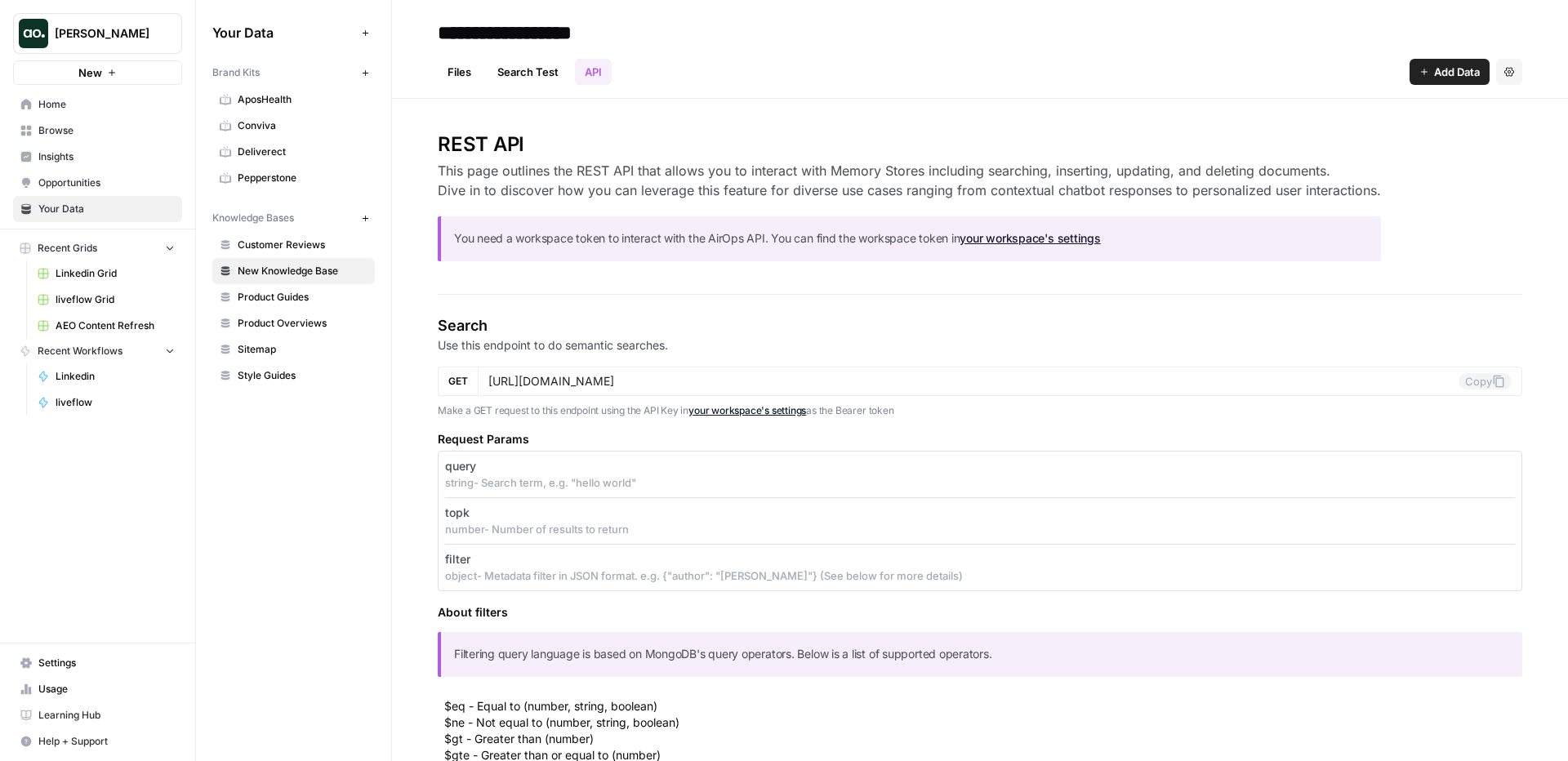
click at [64, 658] on span "Settings" at bounding box center [106, 663] width 136 height 15
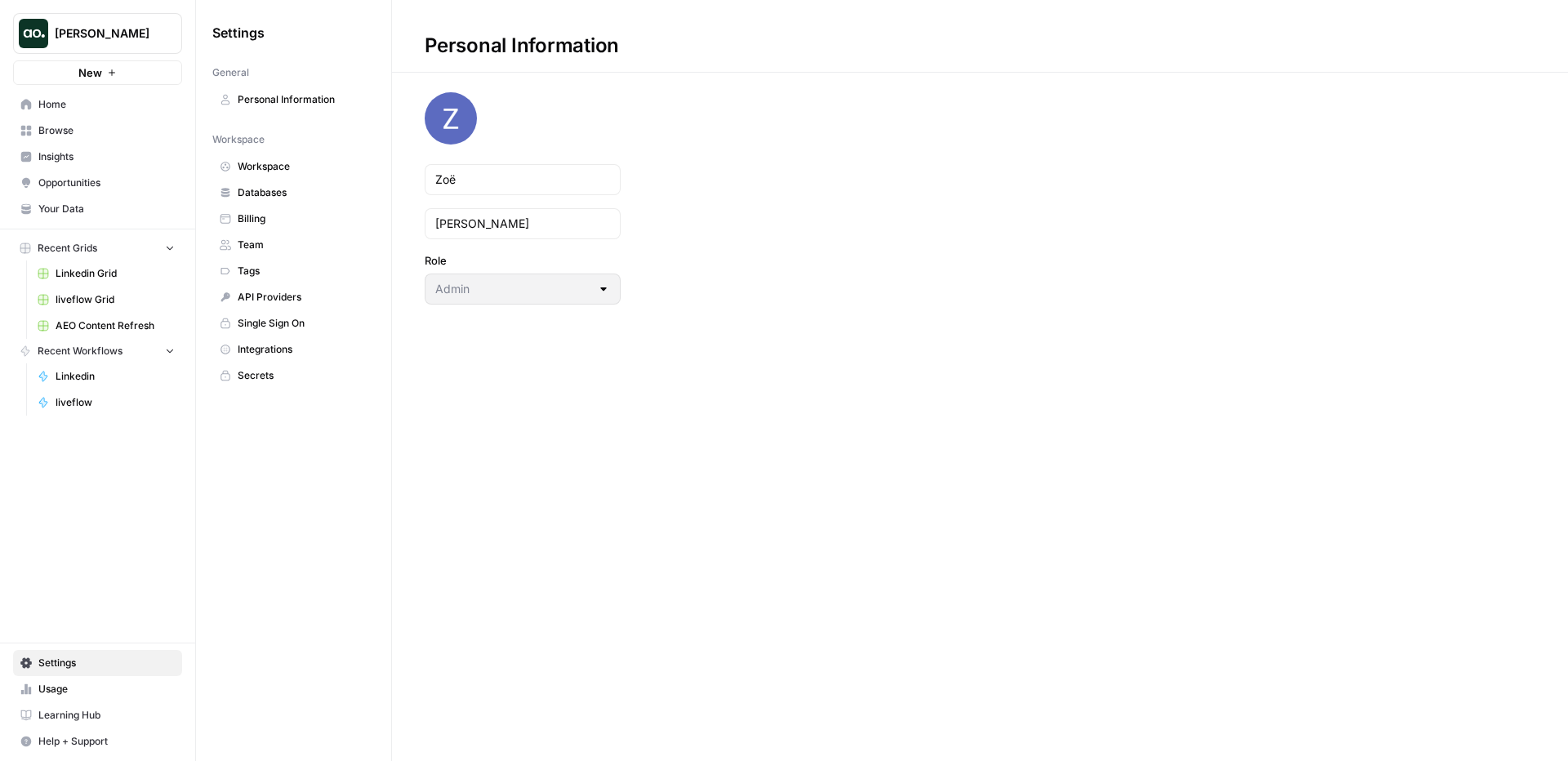
click at [309, 351] on span "Integrations" at bounding box center [302, 349] width 129 height 15
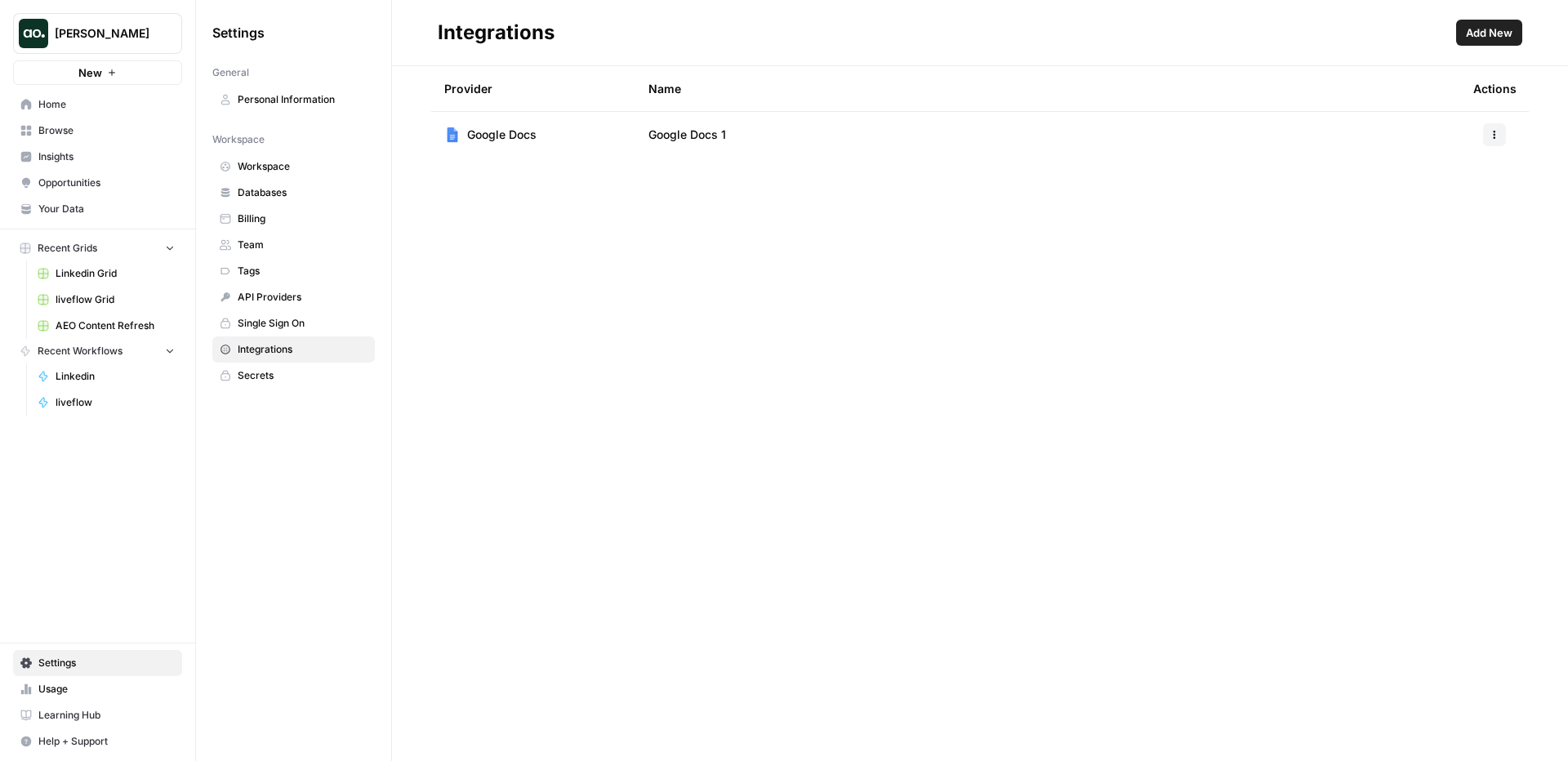
click at [1482, 35] on span "Add New" at bounding box center [1490, 32] width 47 height 17
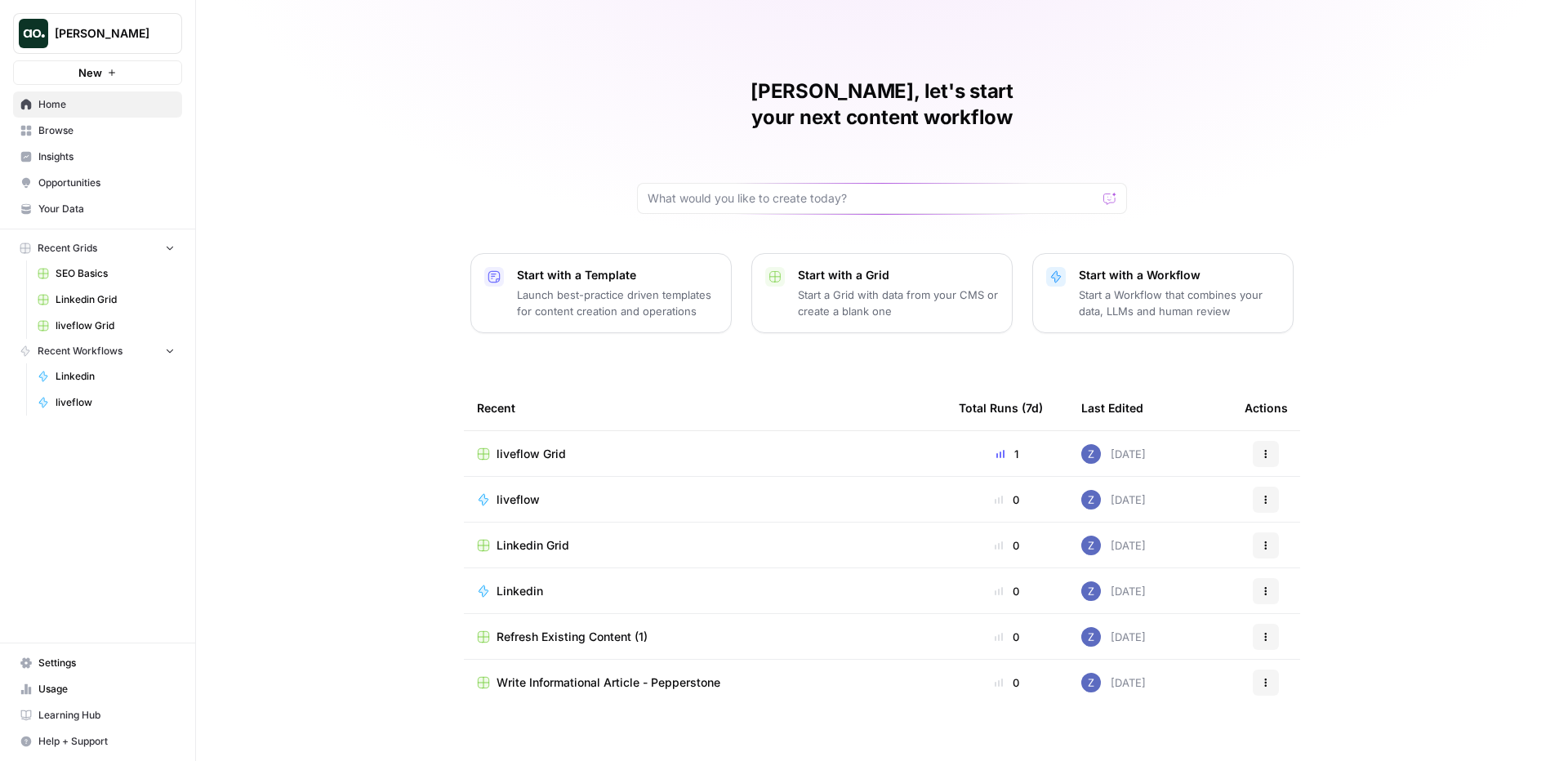
click at [105, 252] on button "Recent Grids" at bounding box center [97, 248] width 169 height 24
click at [116, 42] on button "Zoe Jessup" at bounding box center [97, 33] width 169 height 41
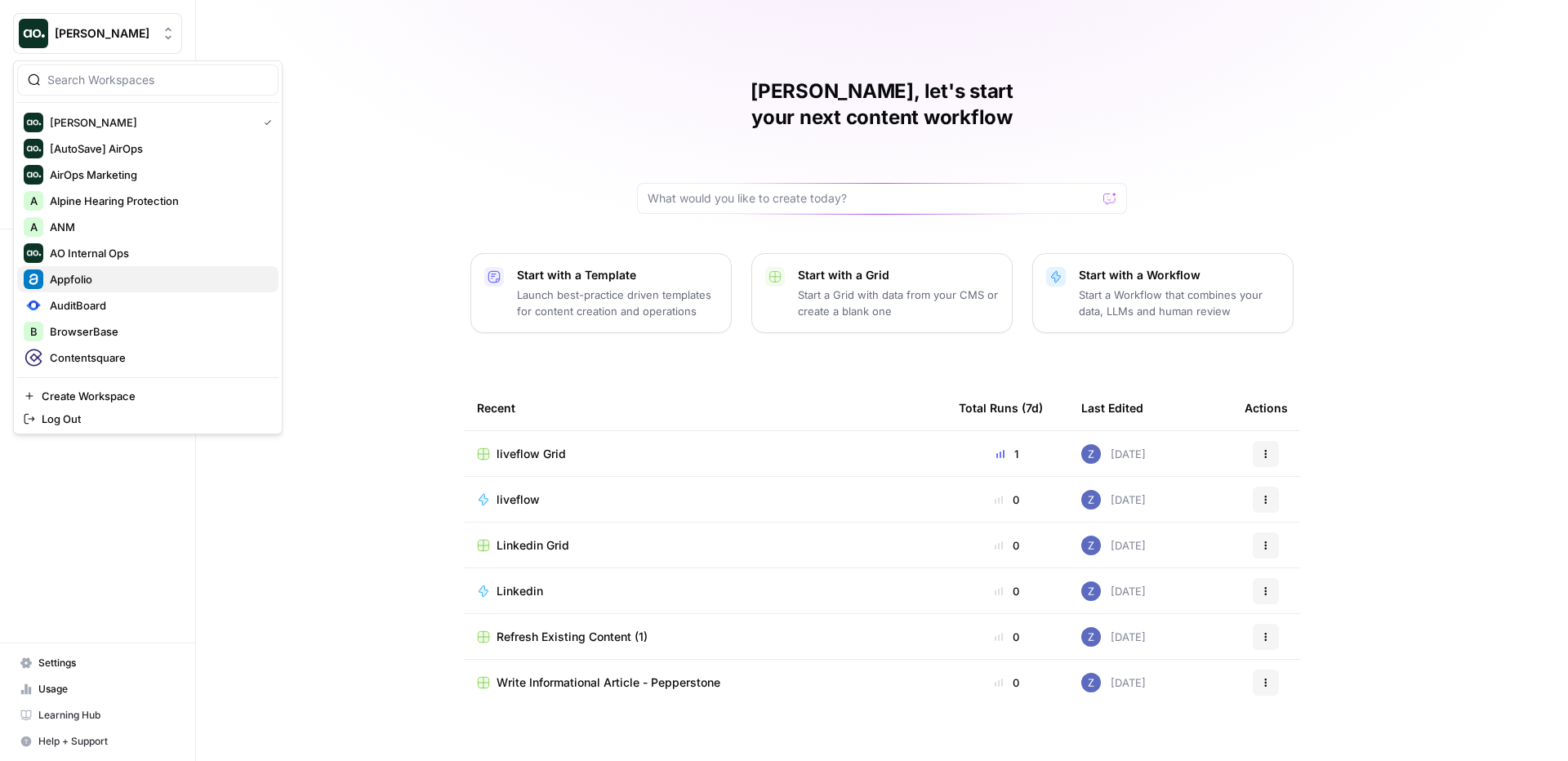
scroll to position [172, 0]
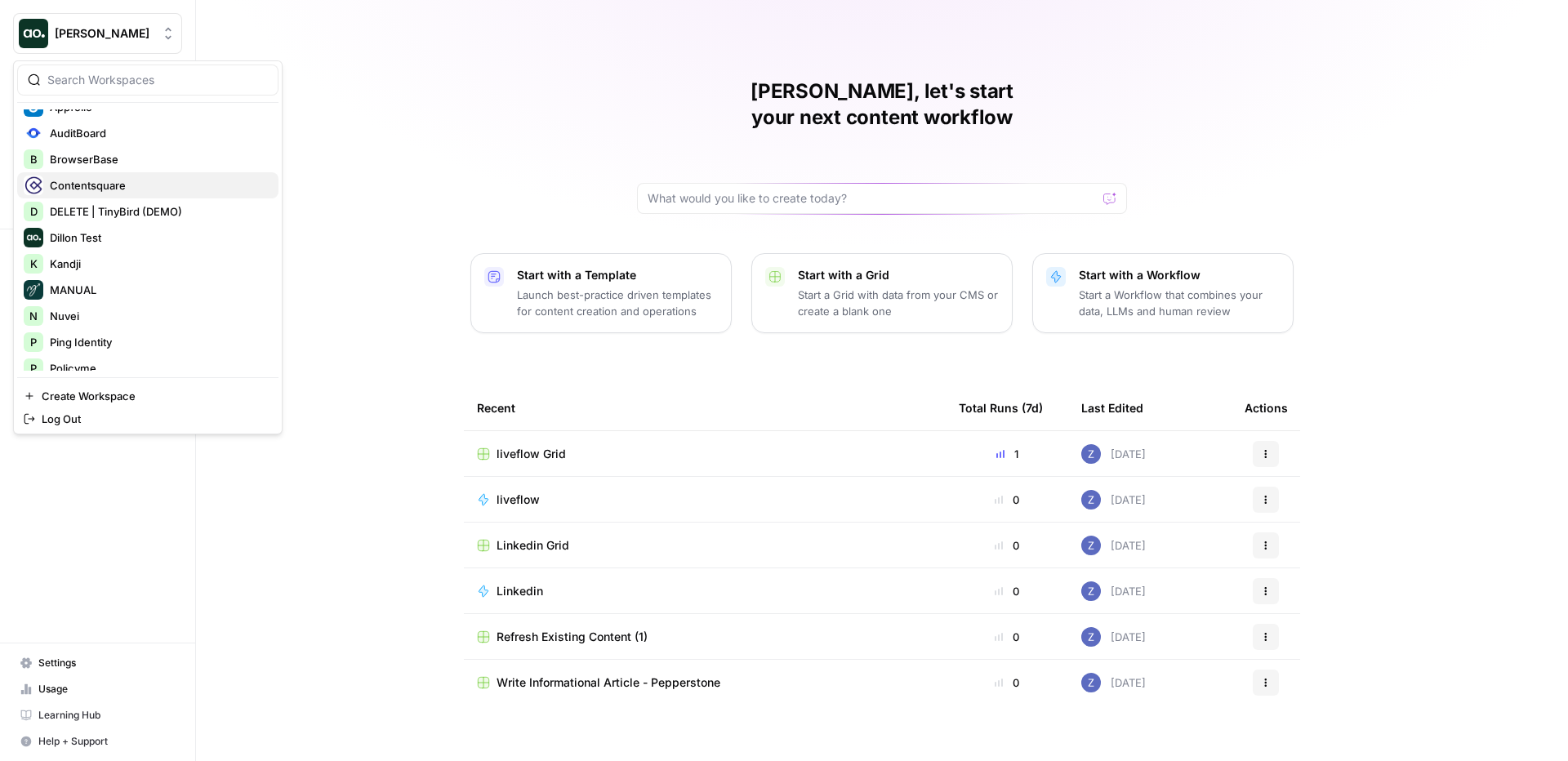
click at [124, 185] on span "Contentsquare" at bounding box center [157, 185] width 215 height 17
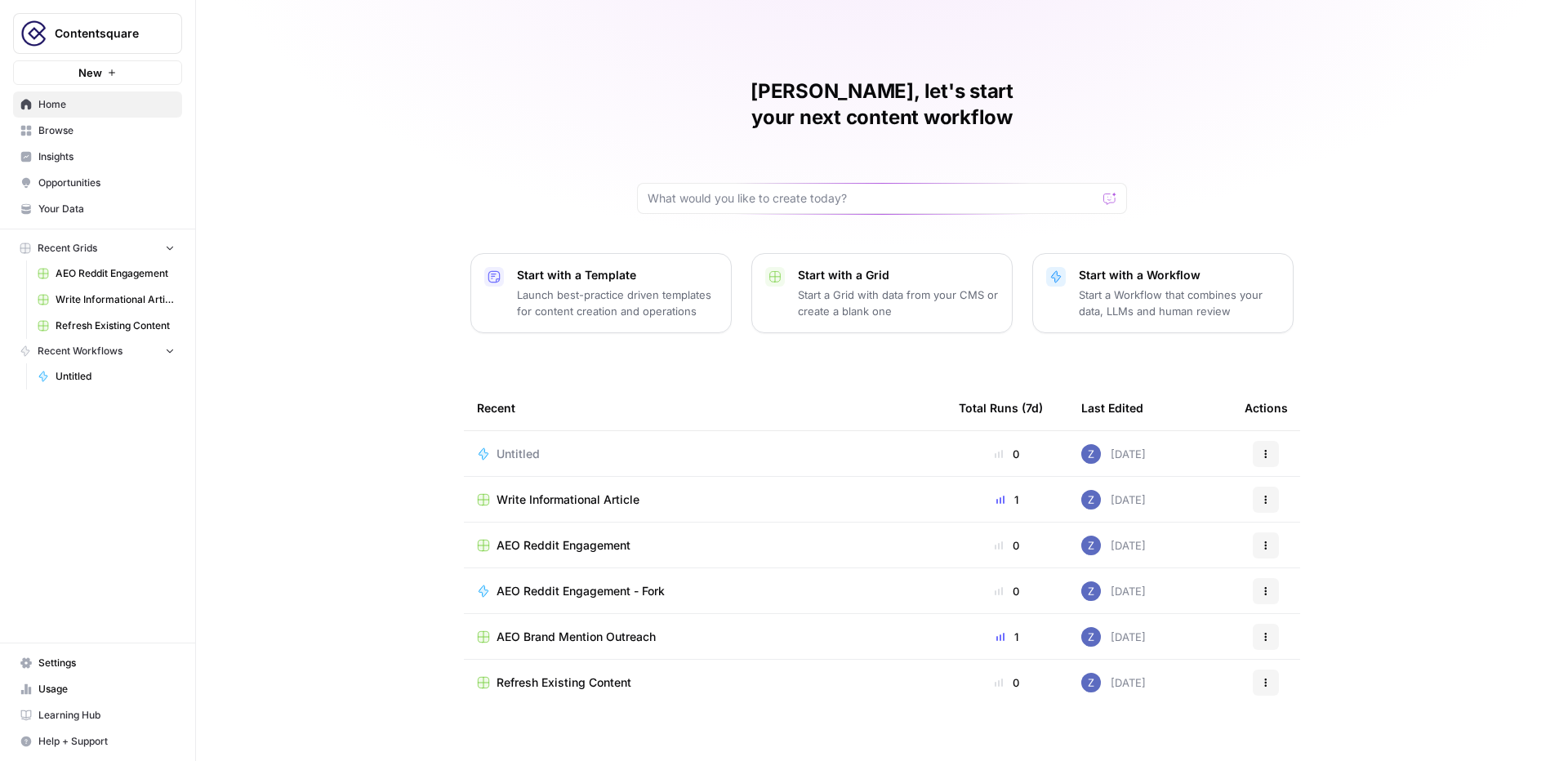
click at [133, 149] on span "Insights" at bounding box center [106, 156] width 136 height 15
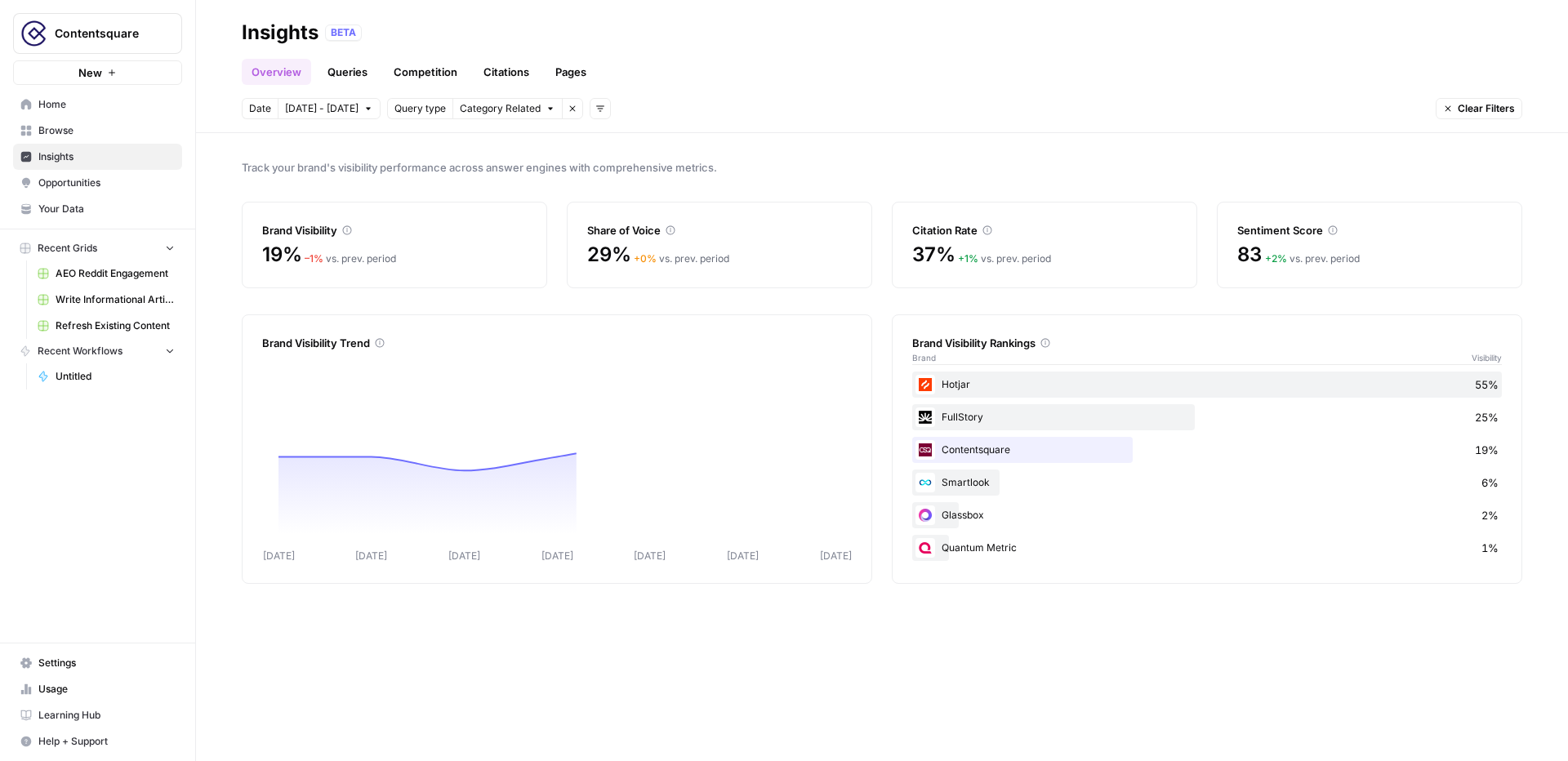
click at [118, 190] on link "Opportunities" at bounding box center [97, 183] width 169 height 26
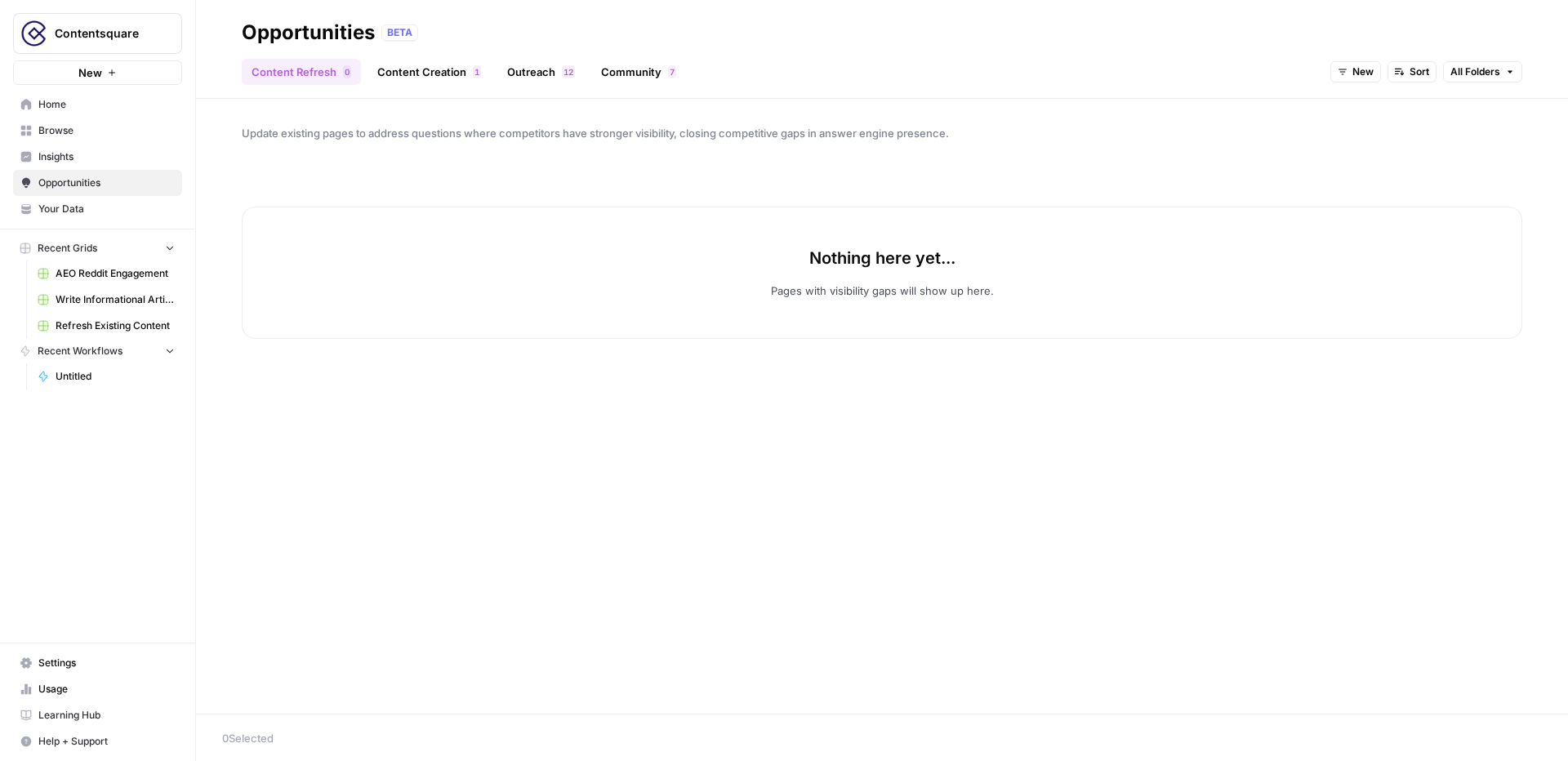
click at [121, 216] on link "Your Data" at bounding box center [97, 209] width 169 height 26
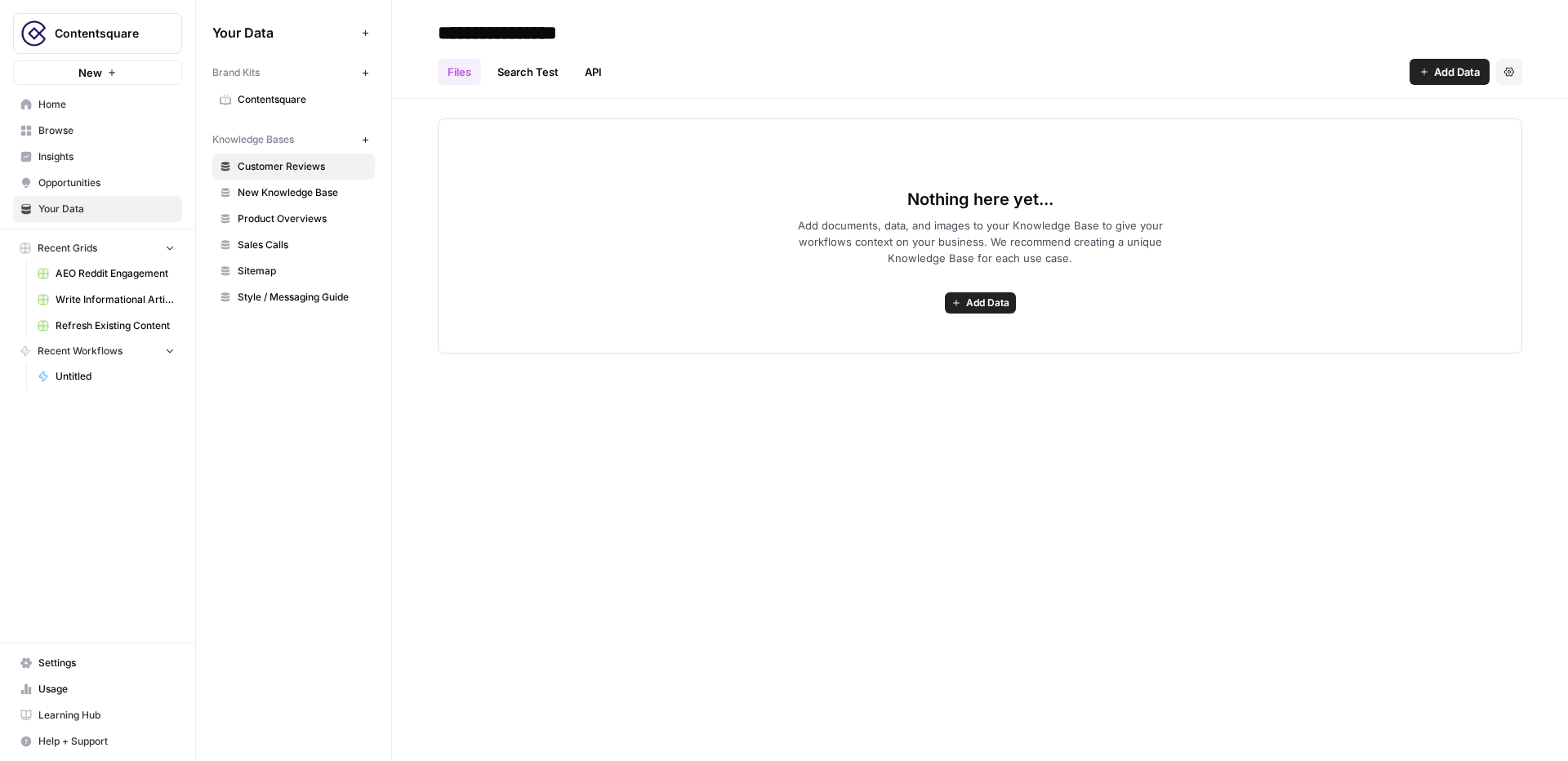
click at [105, 120] on link "Browse" at bounding box center [97, 130] width 169 height 26
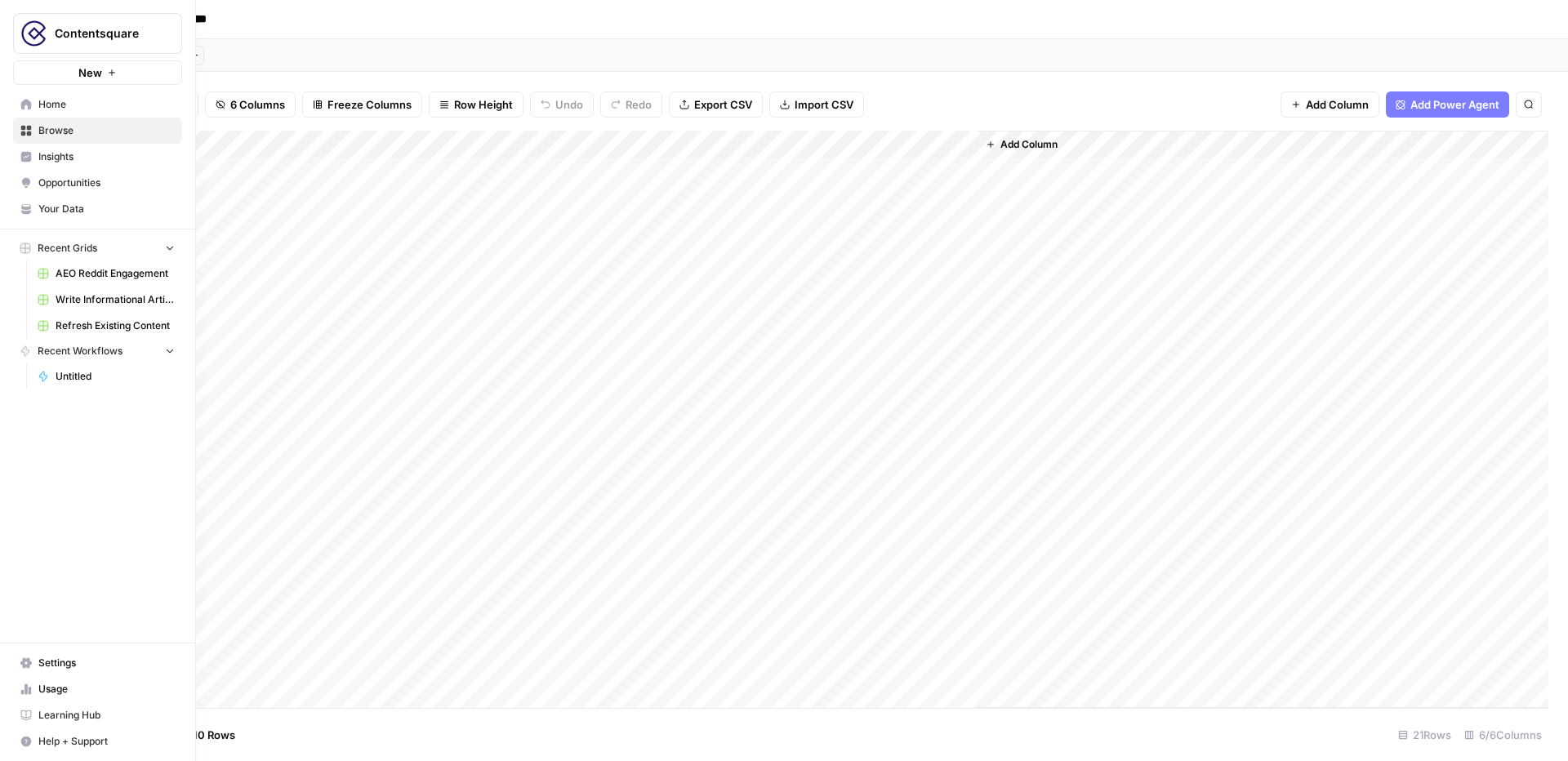
click at [93, 127] on span "Browse" at bounding box center [106, 130] width 136 height 15
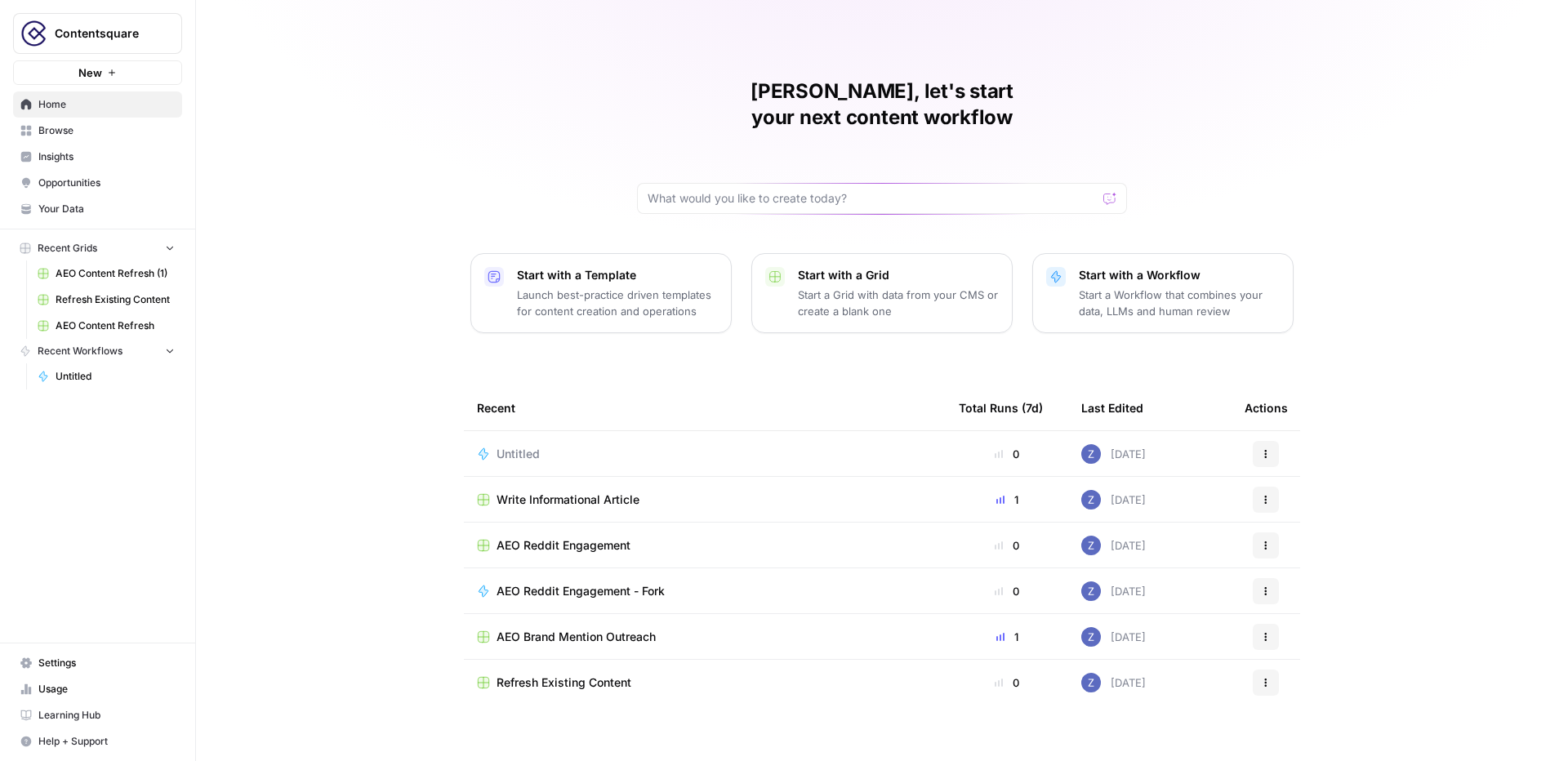
click at [149, 36] on span "Contentsquare" at bounding box center [104, 33] width 99 height 17
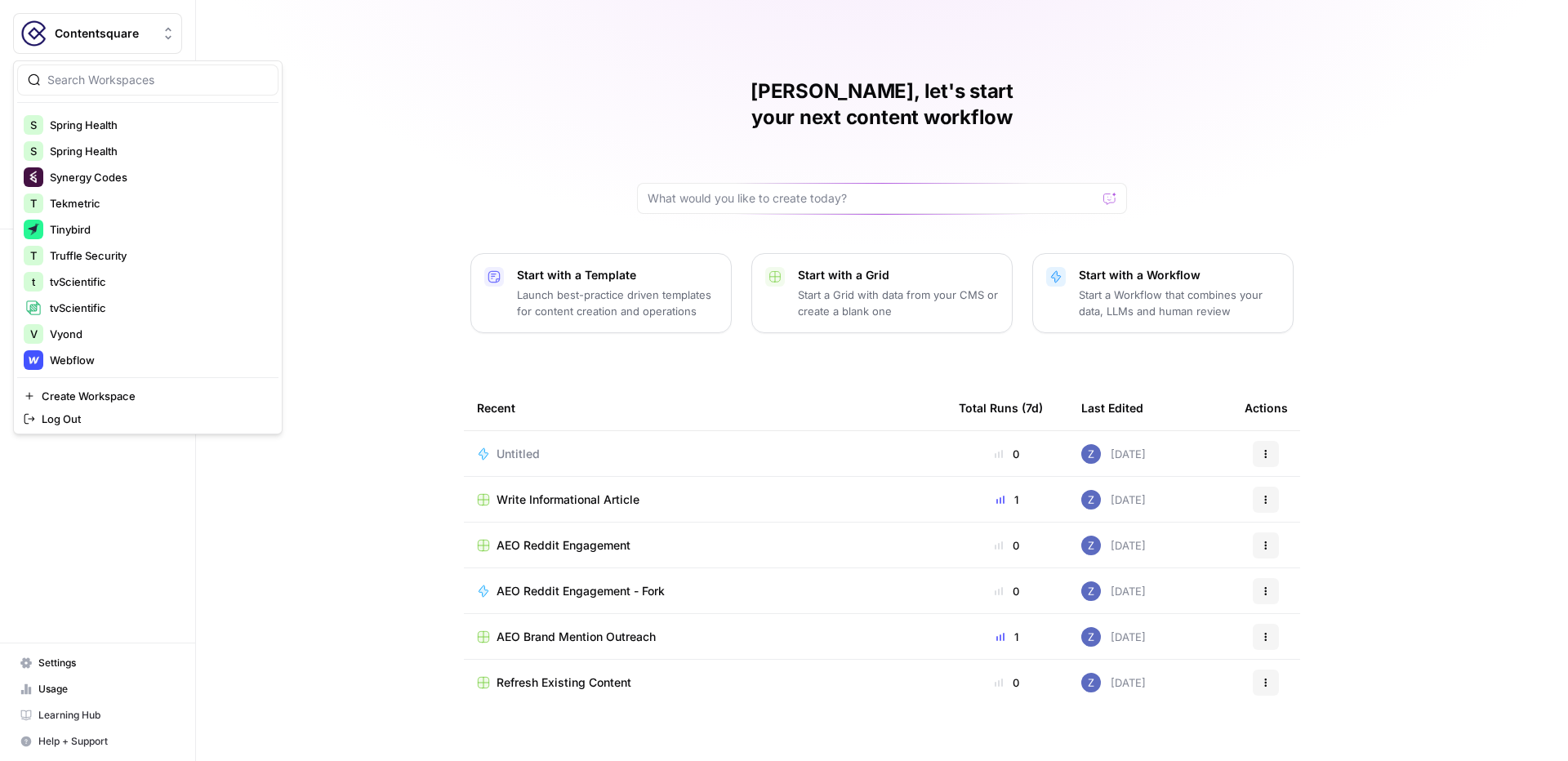
scroll to position [549, 0]
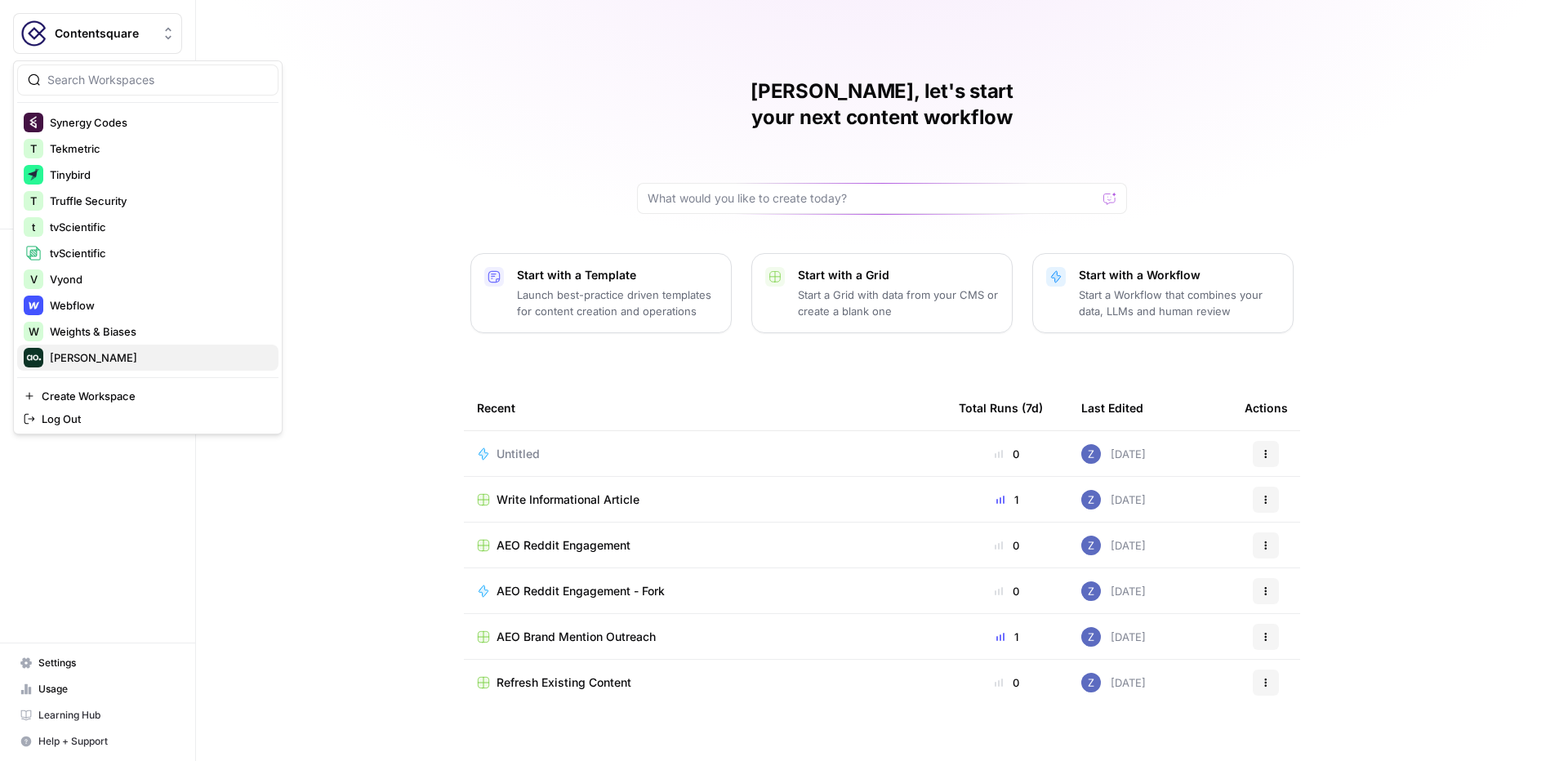
click at [66, 362] on span "[PERSON_NAME]" at bounding box center [157, 357] width 215 height 17
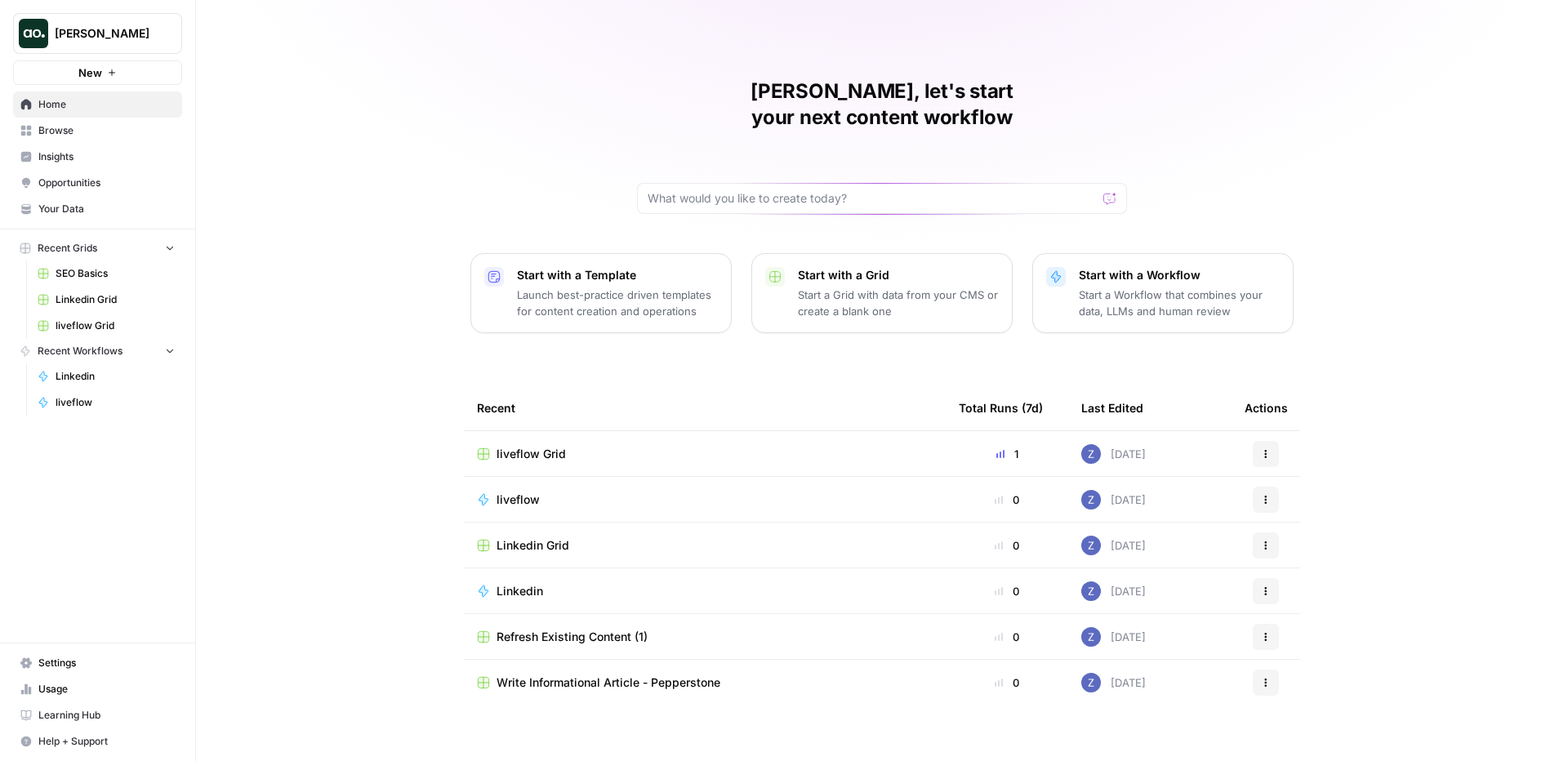
click at [76, 130] on span "Browse" at bounding box center [106, 130] width 136 height 15
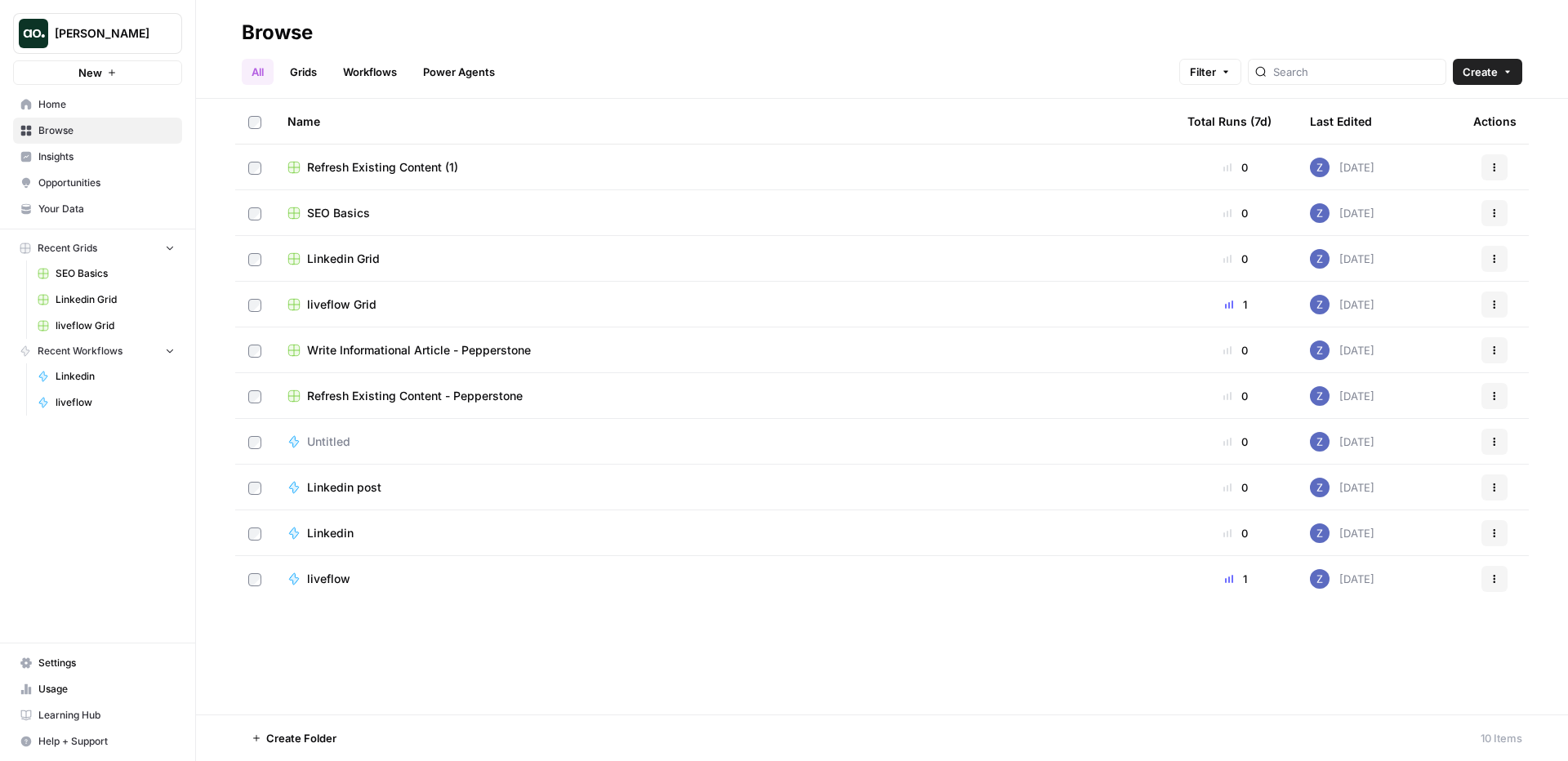
click at [364, 345] on span "Write Informational Article - Pepperstone" at bounding box center [420, 350] width 224 height 17
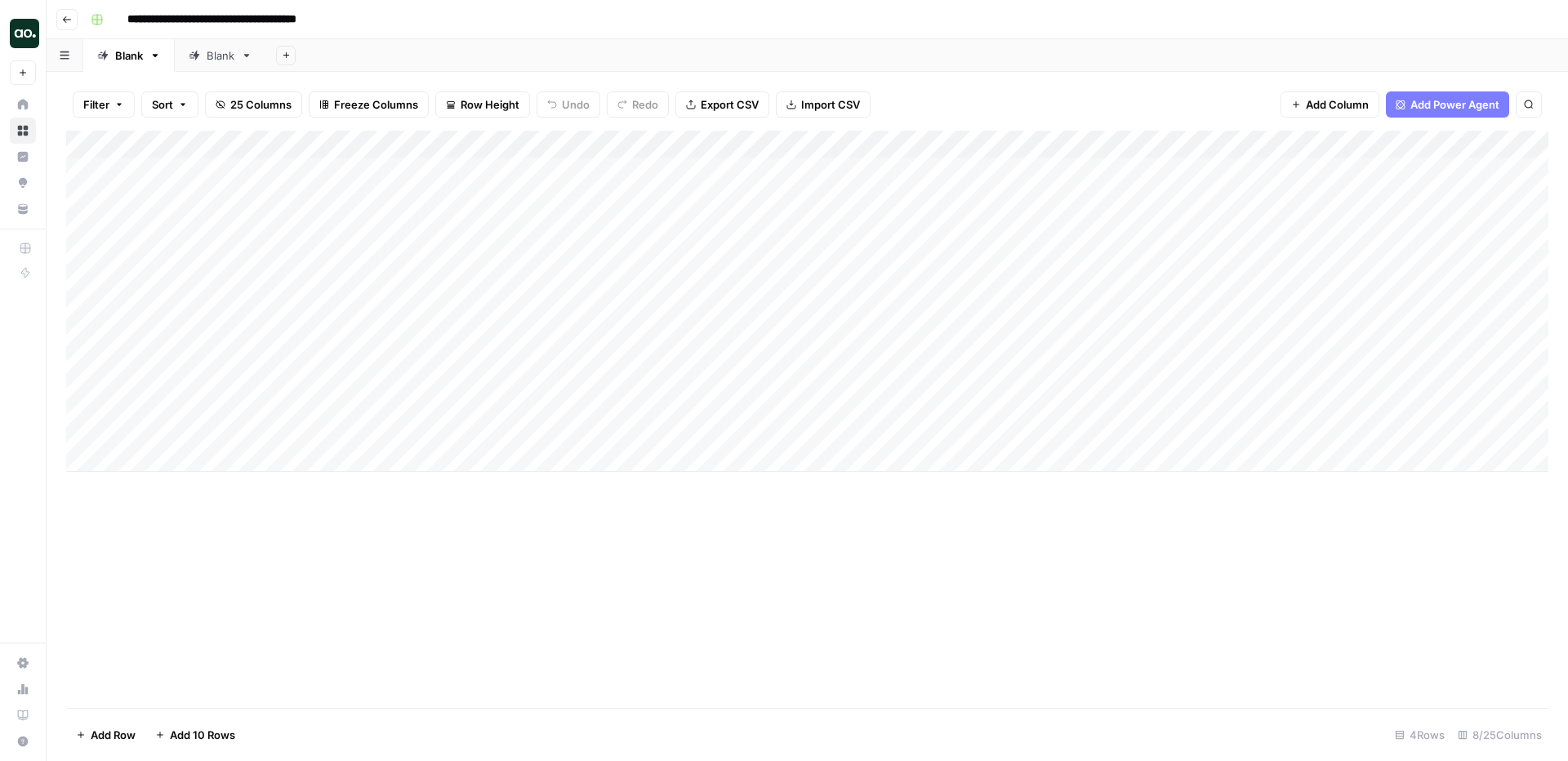
click at [683, 143] on div "Add Column" at bounding box center [807, 301] width 1482 height 341
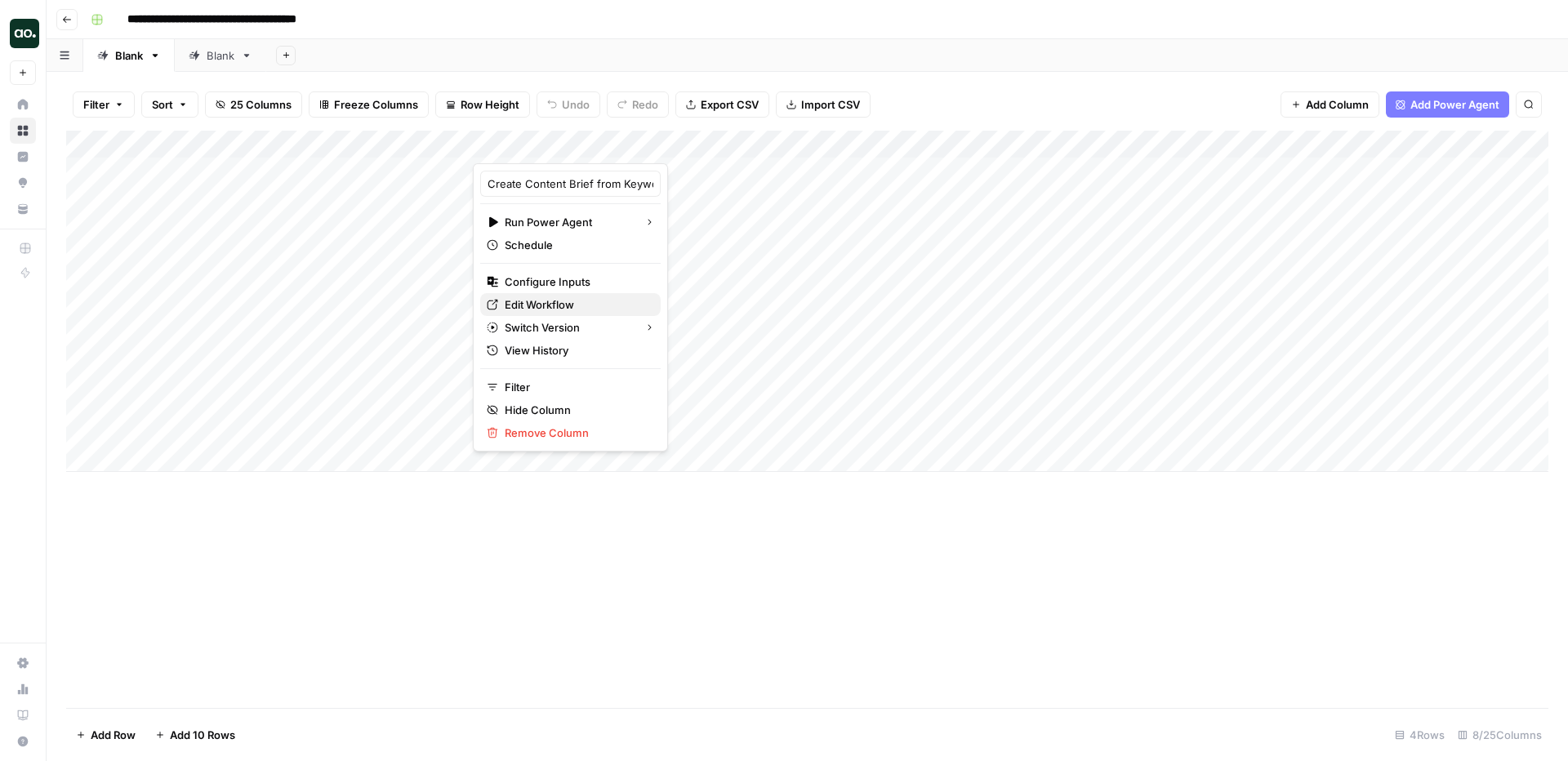
click at [574, 301] on span "Edit Workflow" at bounding box center [576, 304] width 143 height 17
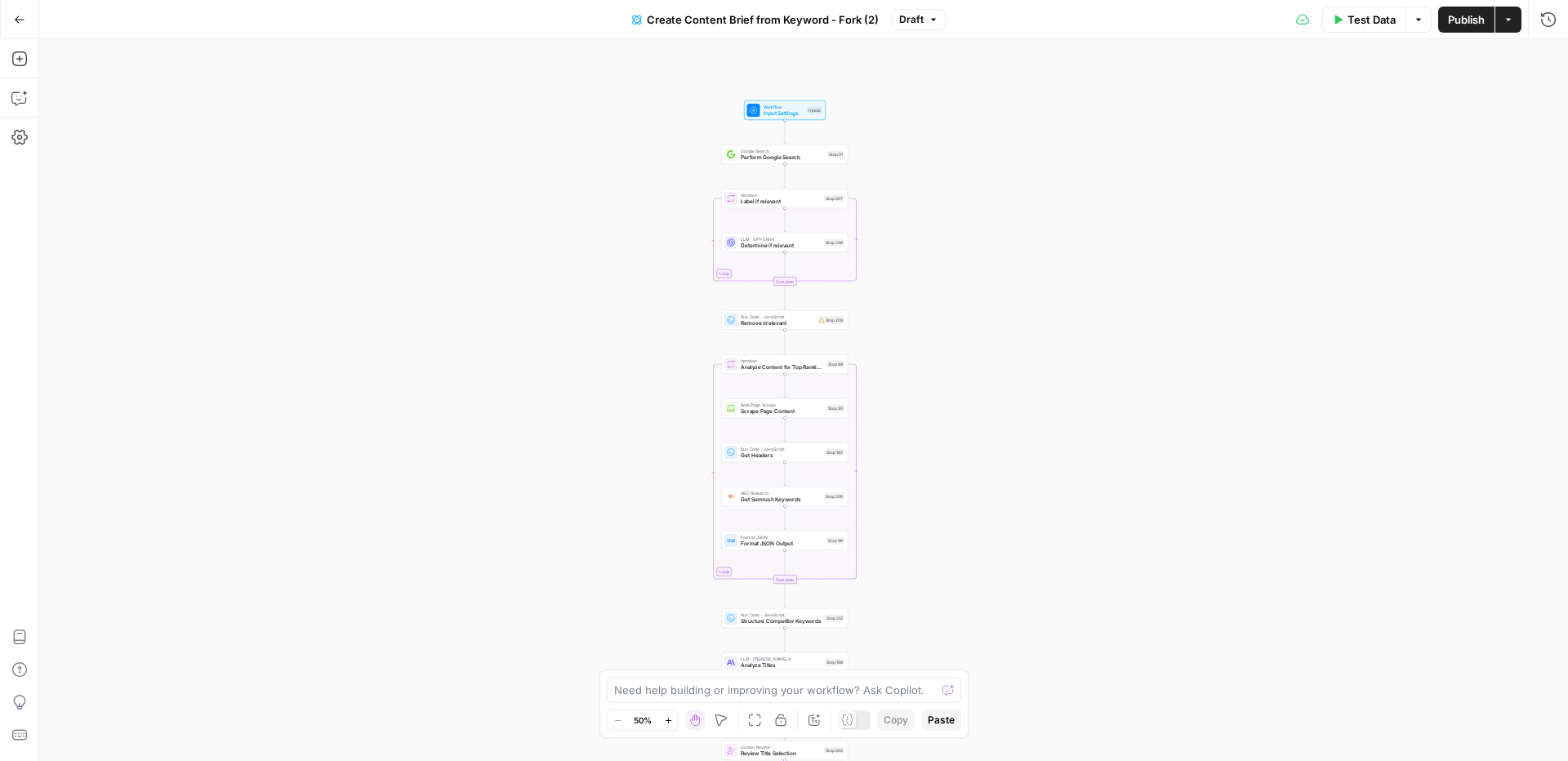
drag, startPoint x: 636, startPoint y: 135, endPoint x: 606, endPoint y: 387, distance: 253.8
click at [606, 387] on div "Workflow Input Settings Inputs Google Search Perform Google Search Step 51 Loop…" at bounding box center [804, 400] width 1529 height 722
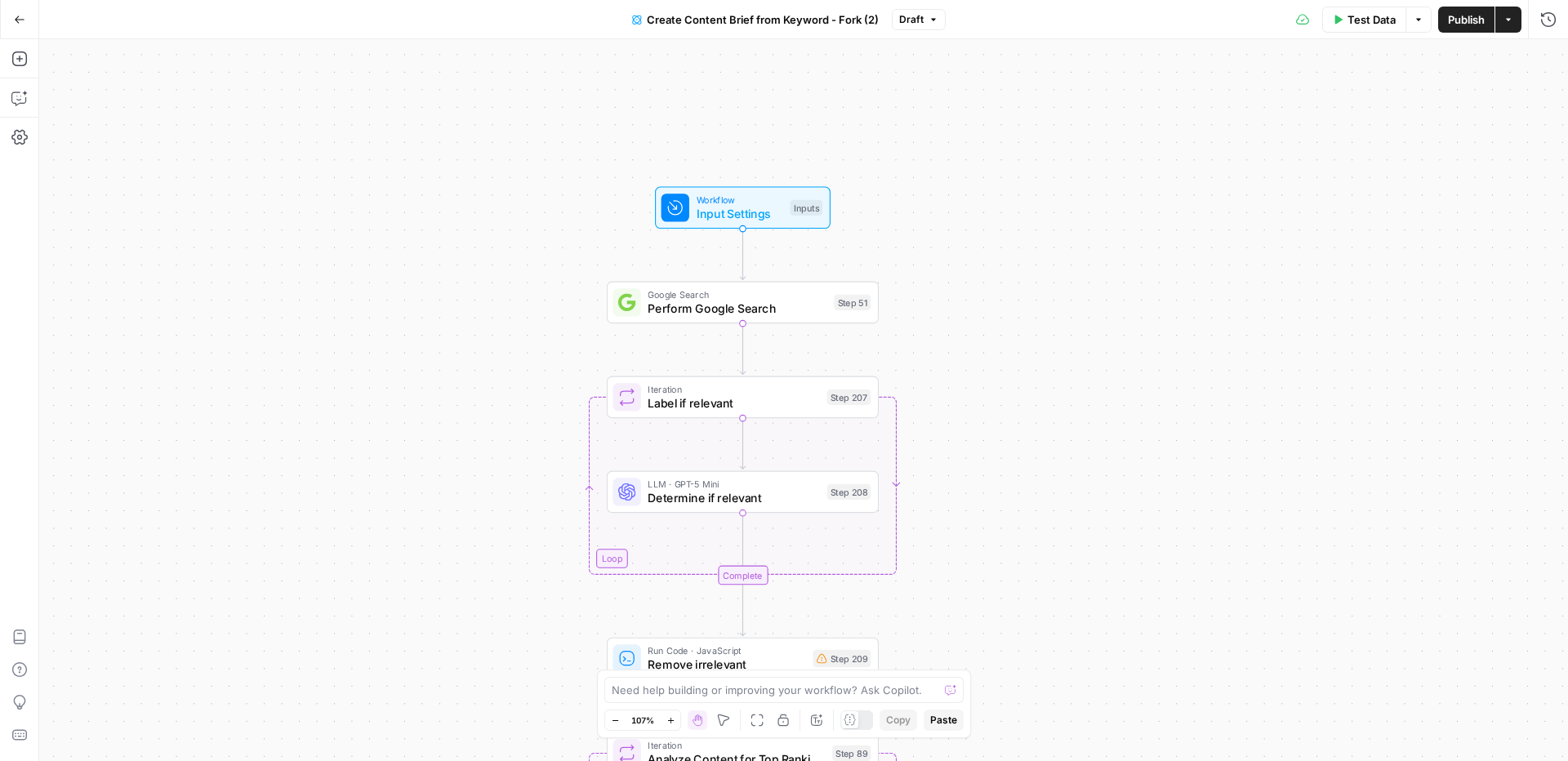
drag, startPoint x: 1212, startPoint y: 200, endPoint x: 1087, endPoint y: 321, distance: 174.0
click at [1087, 321] on div "Workflow Input Settings Inputs Google Search Perform Google Search Step 51 Loop…" at bounding box center [804, 400] width 1529 height 722
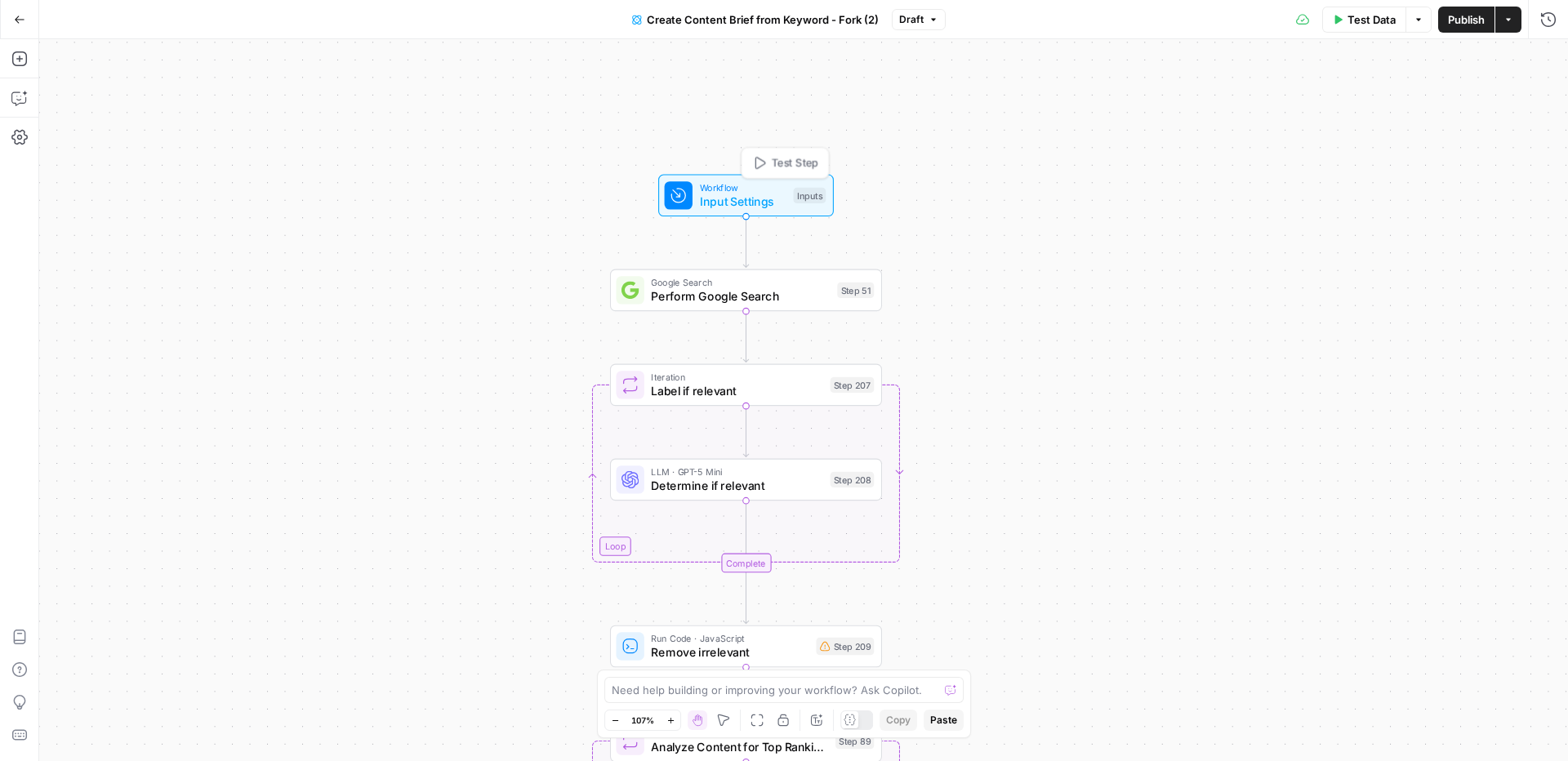
click at [789, 201] on div "Workflow Input Settings Inputs Test Step" at bounding box center [745, 195] width 162 height 30
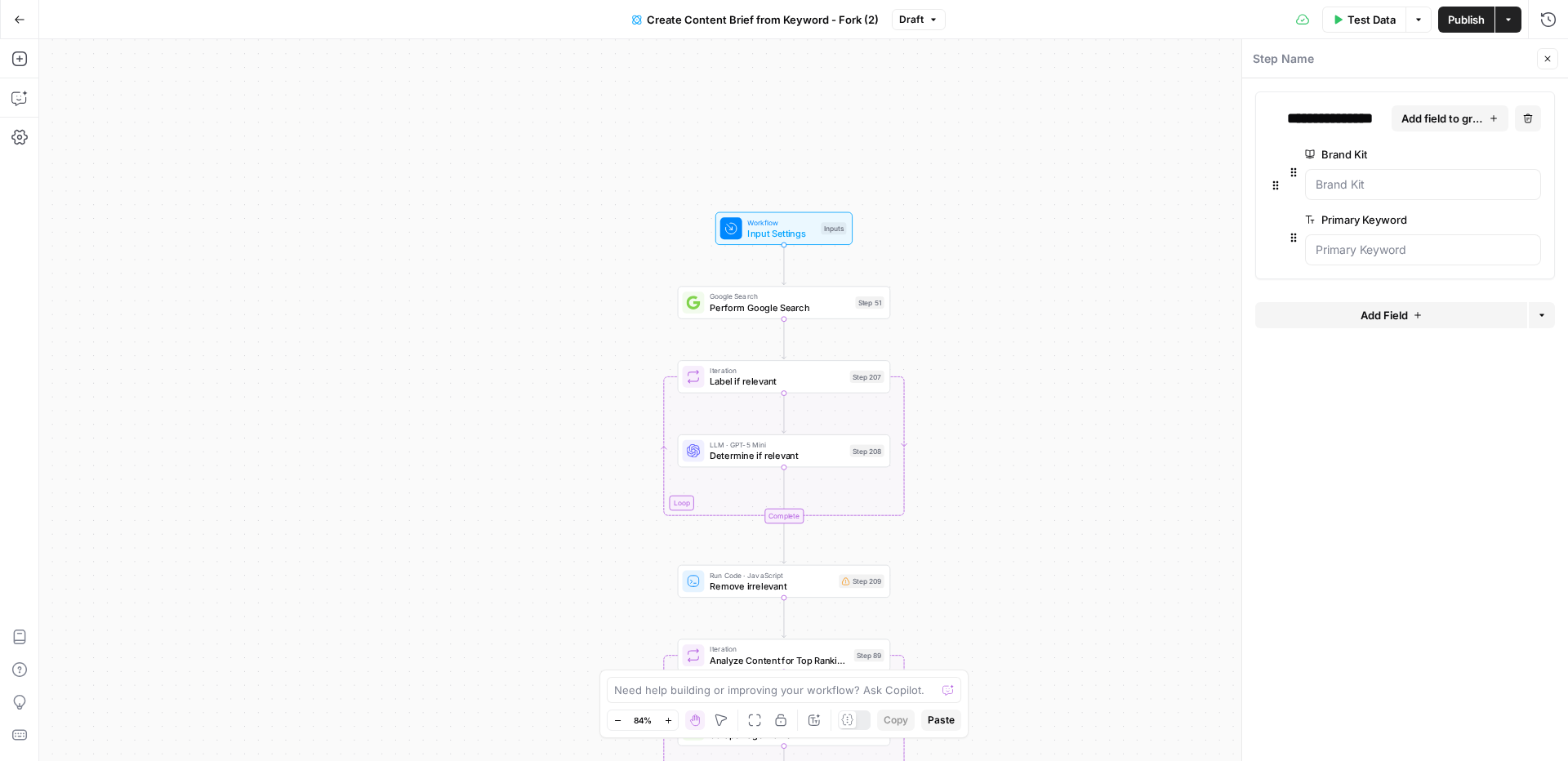
drag, startPoint x: 1075, startPoint y: 373, endPoint x: 1018, endPoint y: 342, distance: 64.9
click at [1018, 342] on div "Workflow Input Settings Inputs Google Search Perform Google Search Step 51 Loop…" at bounding box center [804, 400] width 1529 height 722
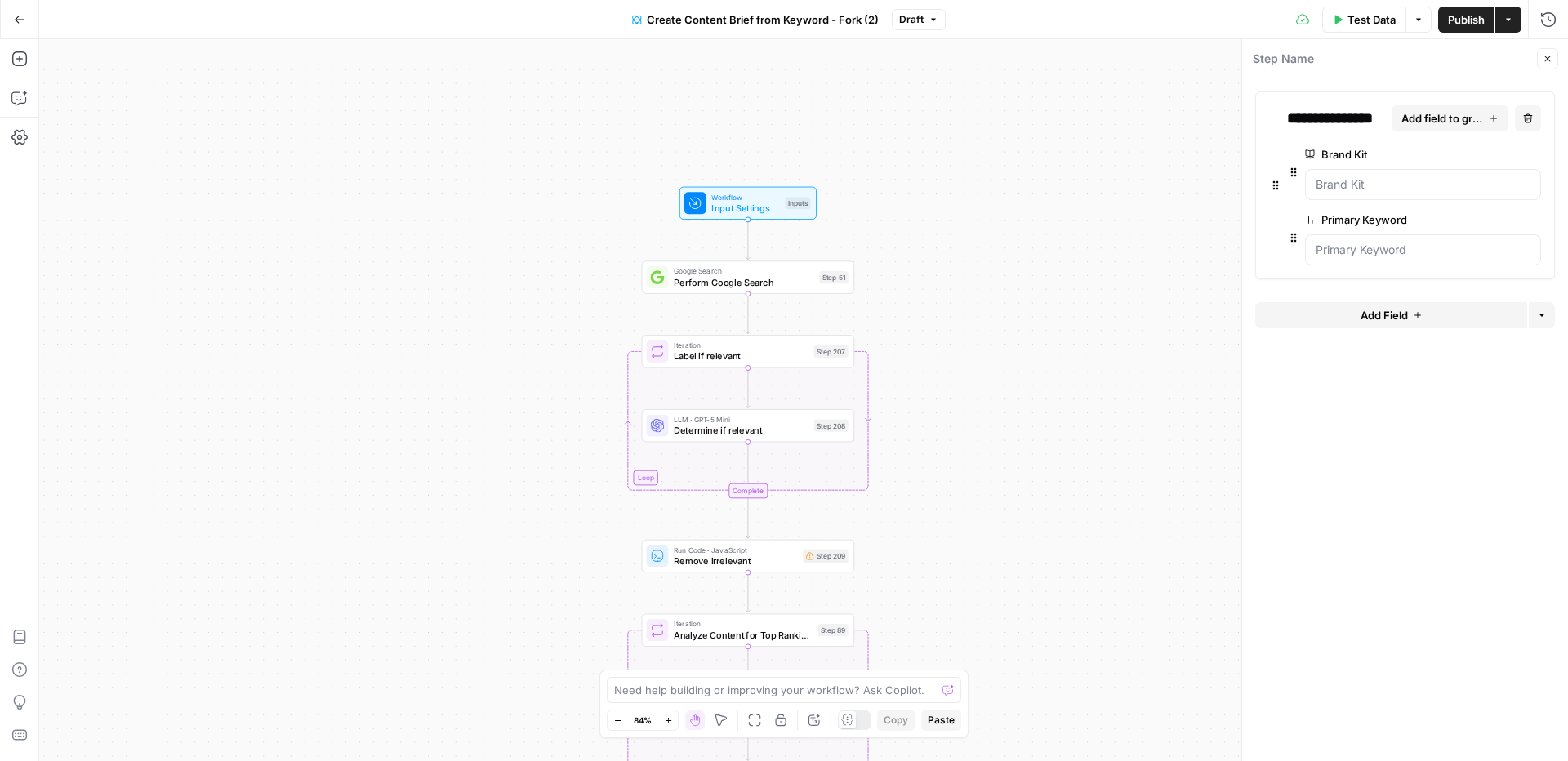
click at [743, 433] on span "Determine if relevant" at bounding box center [741, 431] width 135 height 14
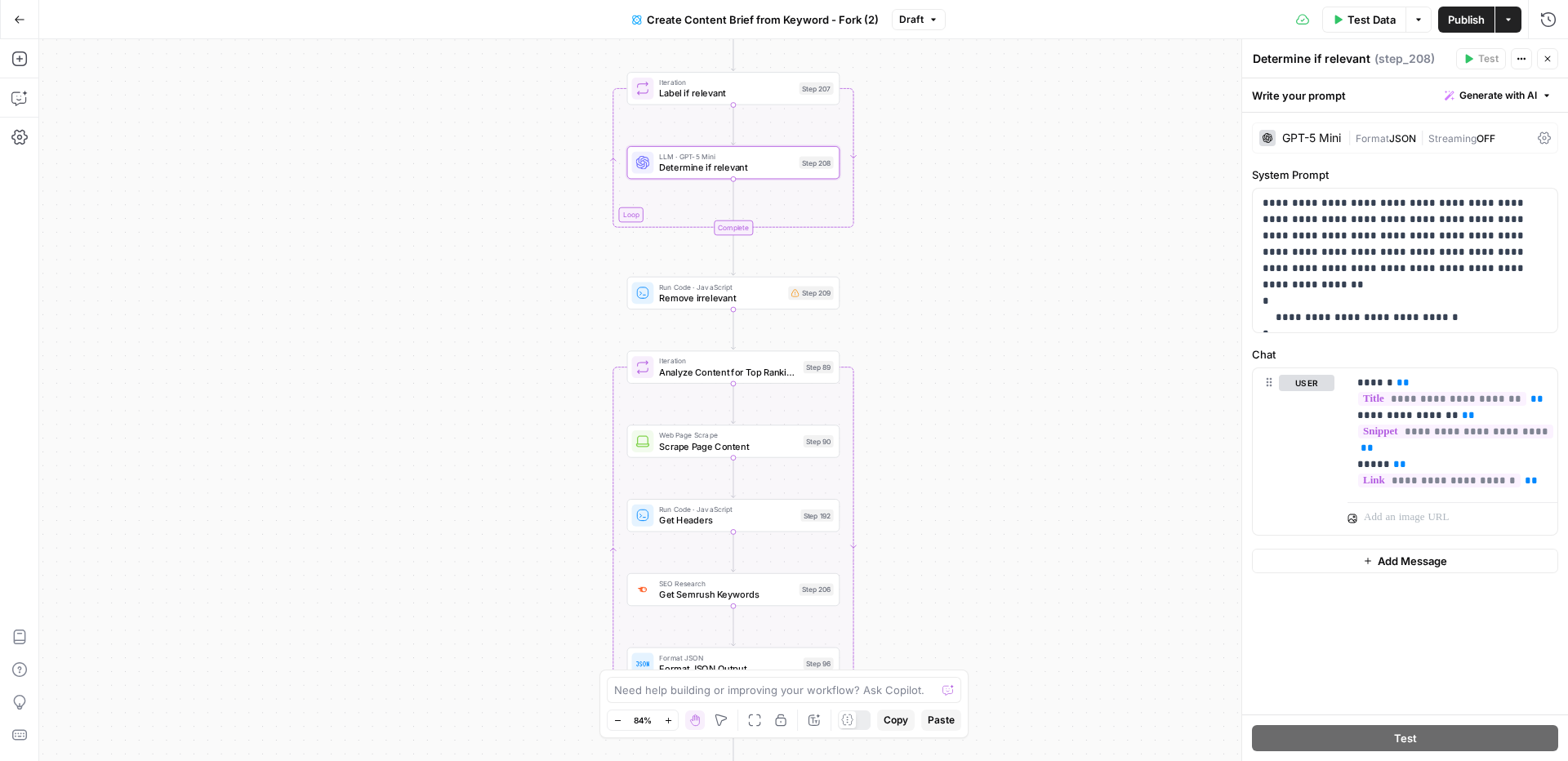
drag, startPoint x: 1067, startPoint y: 432, endPoint x: 1051, endPoint y: 173, distance: 259.5
click at [1052, 173] on div "Workflow Input Settings Inputs Google Search Perform Google Search Step 51 Loop…" at bounding box center [804, 400] width 1529 height 722
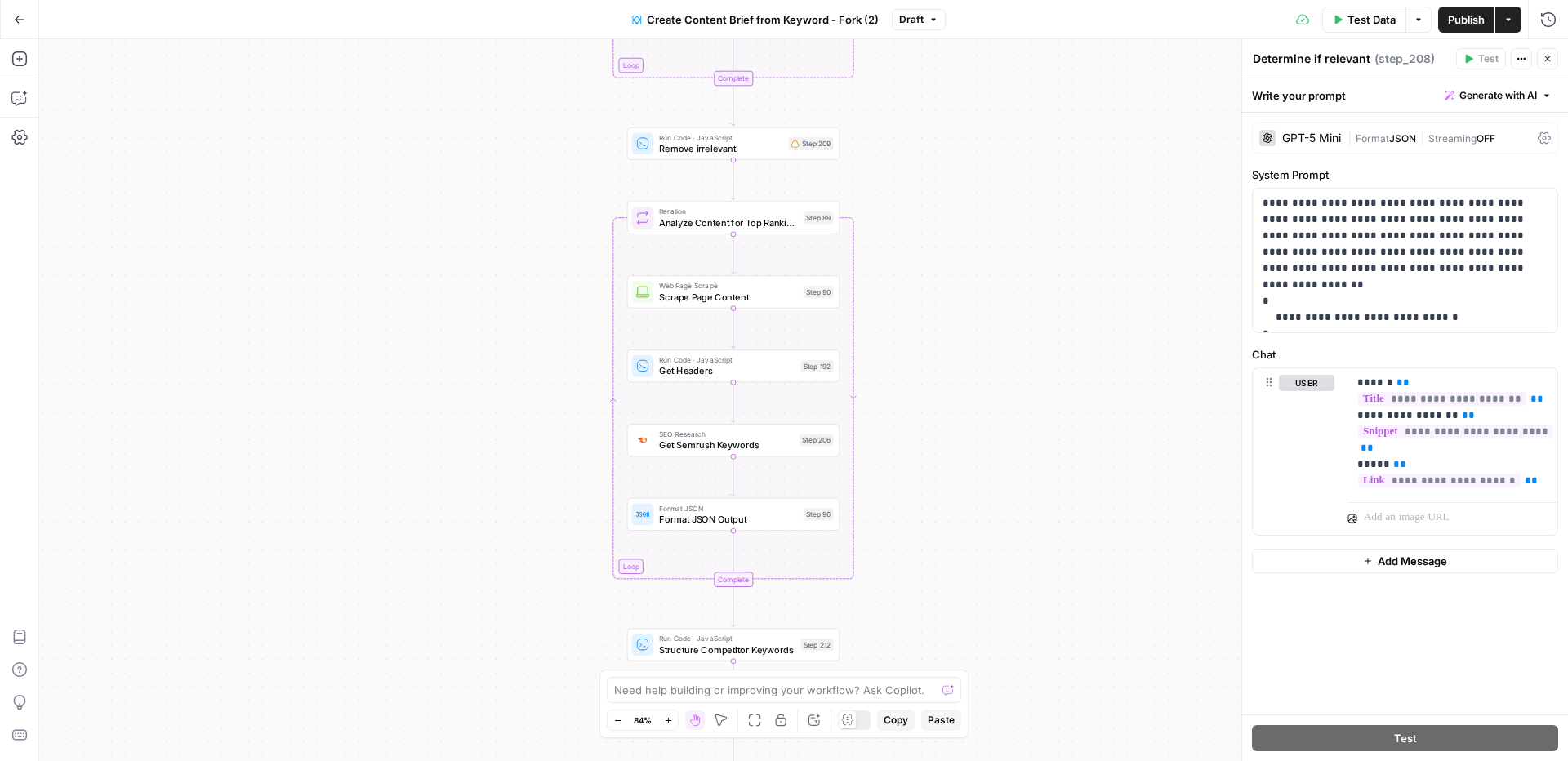
drag, startPoint x: 918, startPoint y: 476, endPoint x: 917, endPoint y: 322, distance: 154.0
click at [917, 322] on div "Workflow Input Settings Inputs Google Search Perform Google Search Step 51 Loop…" at bounding box center [804, 400] width 1529 height 722
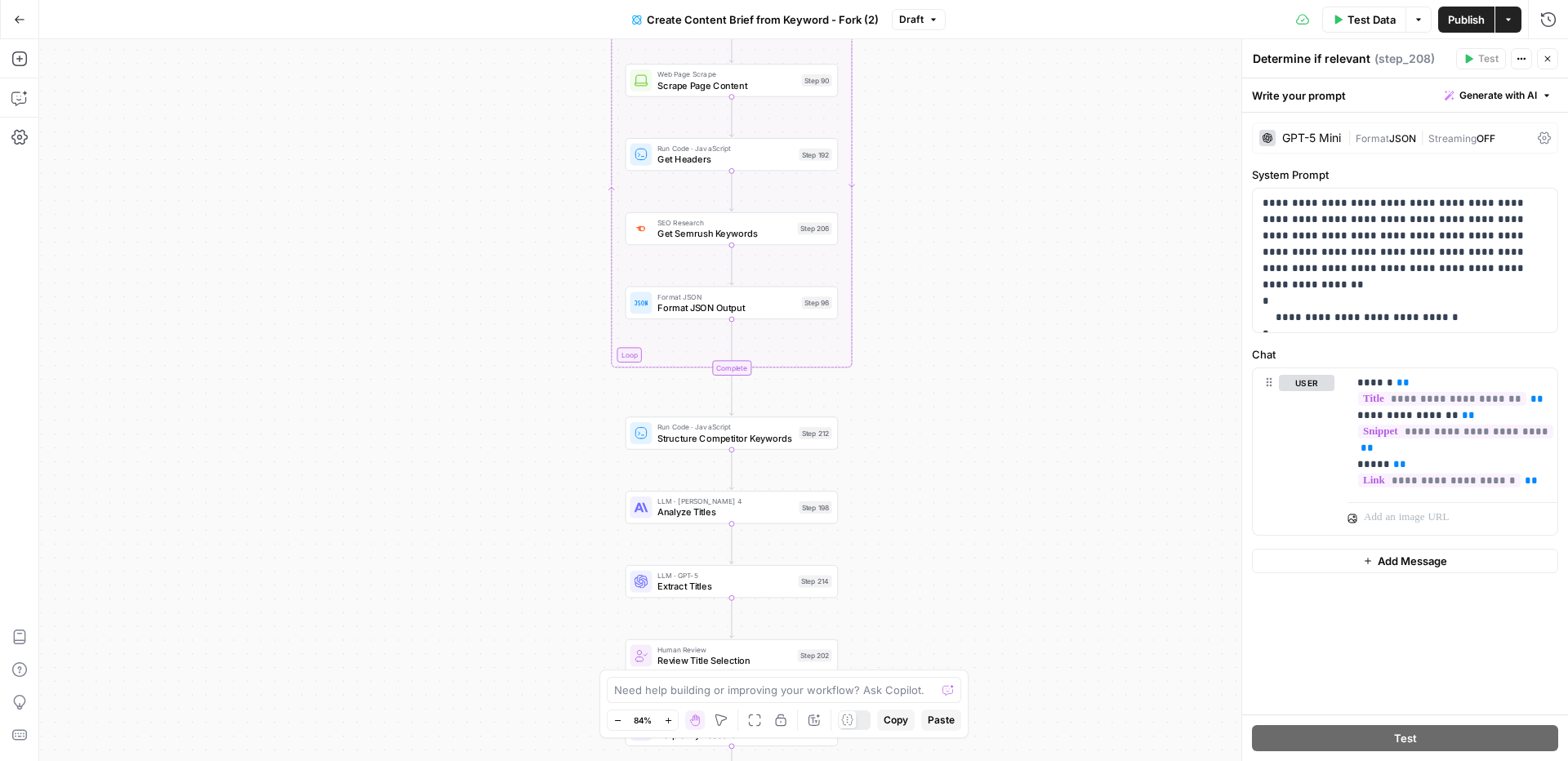
drag, startPoint x: 907, startPoint y: 512, endPoint x: 901, endPoint y: 268, distance: 244.1
click at [901, 268] on div "Workflow Input Settings Inputs Google Search Perform Google Search Step 51 Loop…" at bounding box center [804, 400] width 1529 height 722
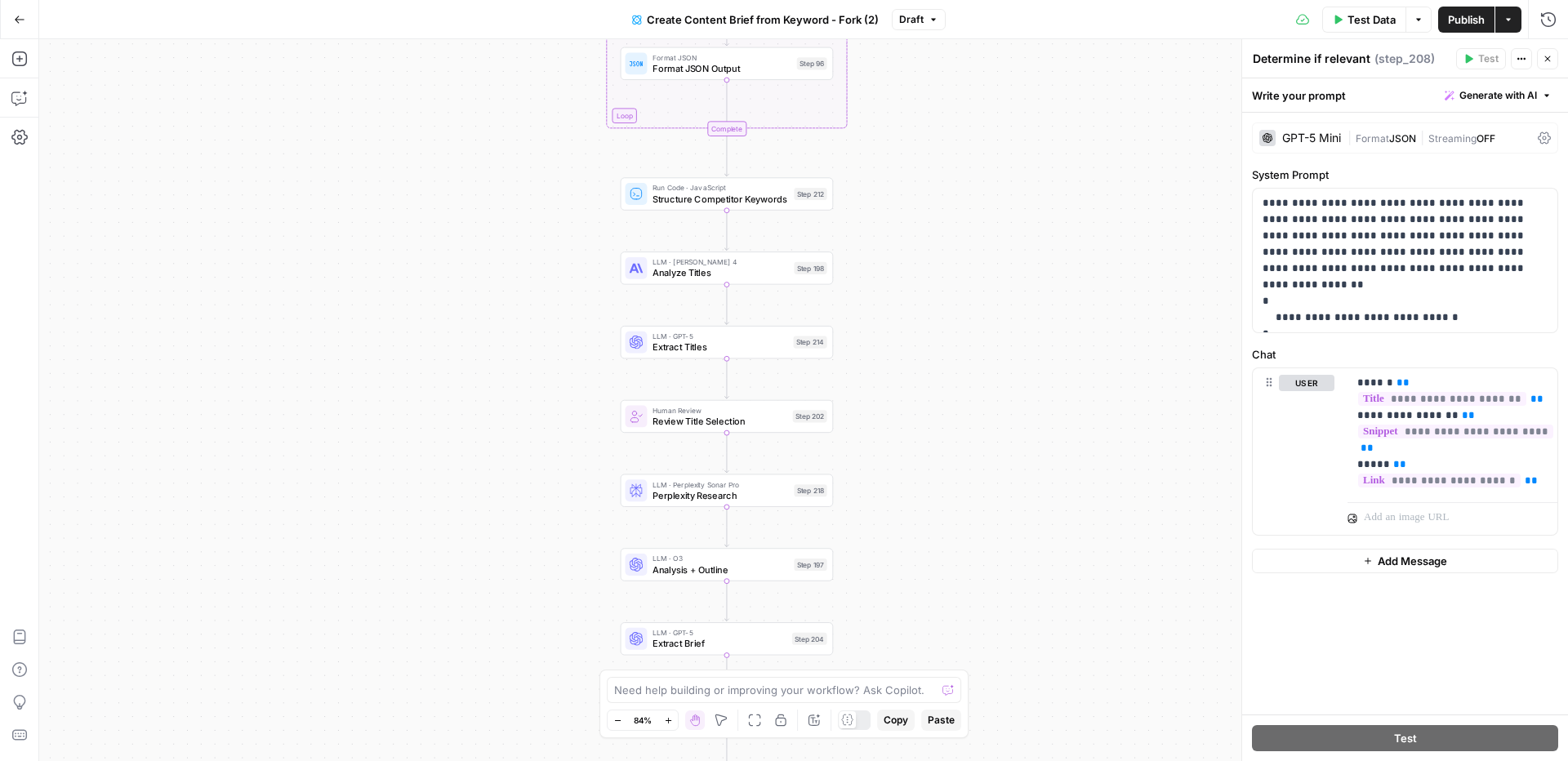
drag, startPoint x: 946, startPoint y: 571, endPoint x: 945, endPoint y: 261, distance: 310.0
click at [945, 261] on div "Workflow Input Settings Inputs Google Search Perform Google Search Step 51 Loop…" at bounding box center [804, 400] width 1529 height 722
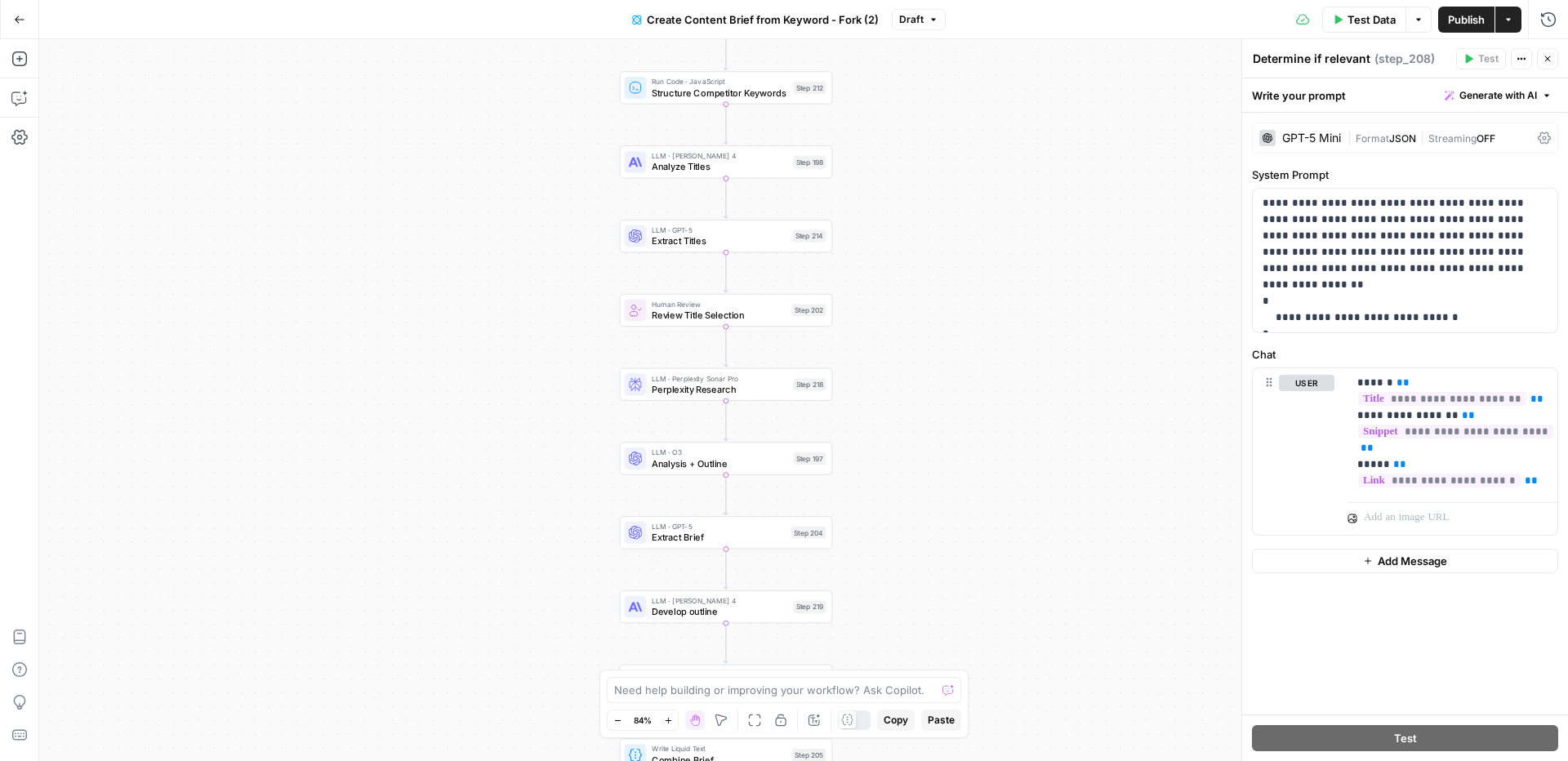
click at [1320, 139] on div "GPT-5 Mini" at bounding box center [1312, 137] width 59 height 11
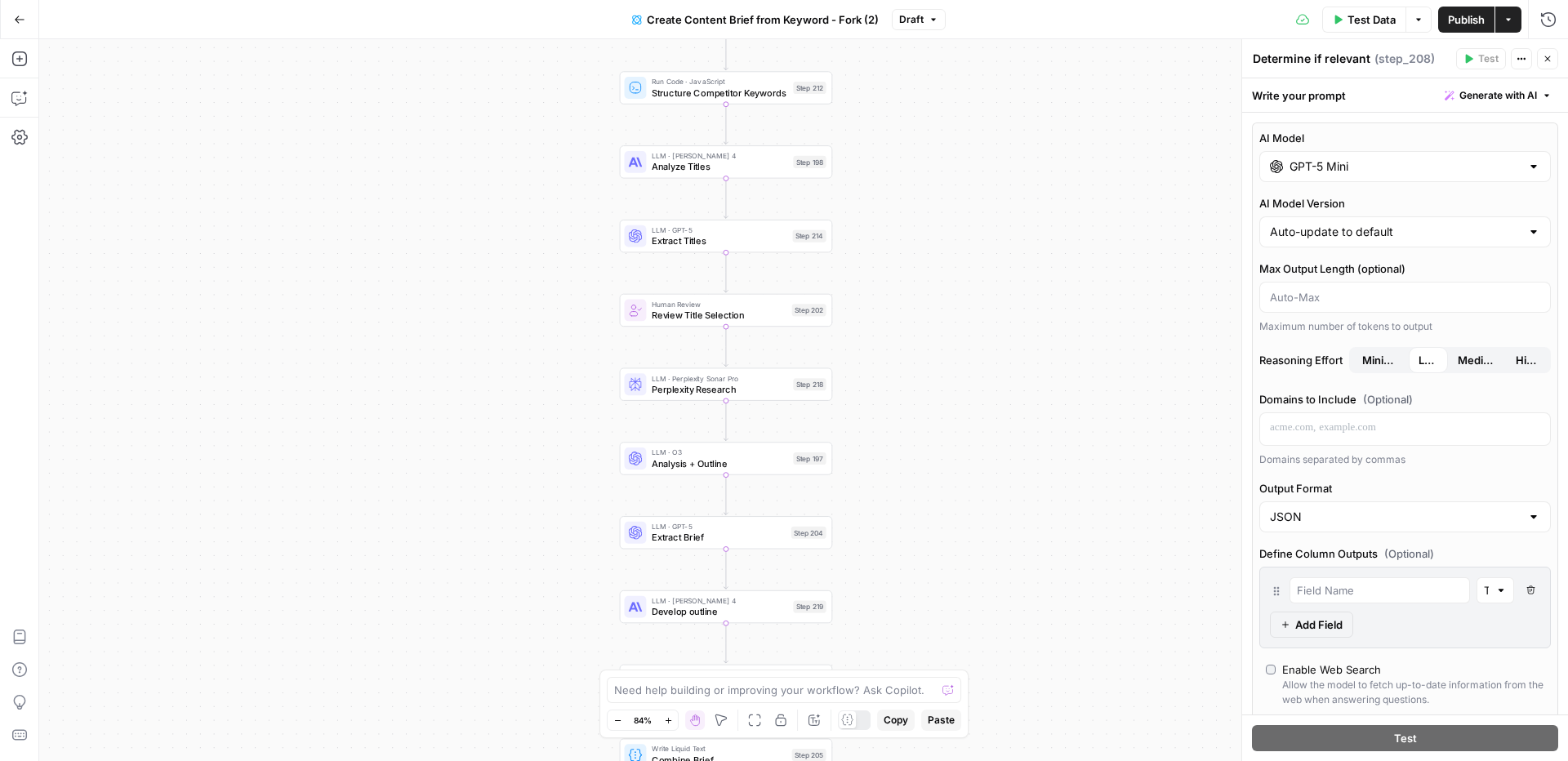
click at [1370, 169] on input "GPT-5 Mini" at bounding box center [1406, 166] width 231 height 17
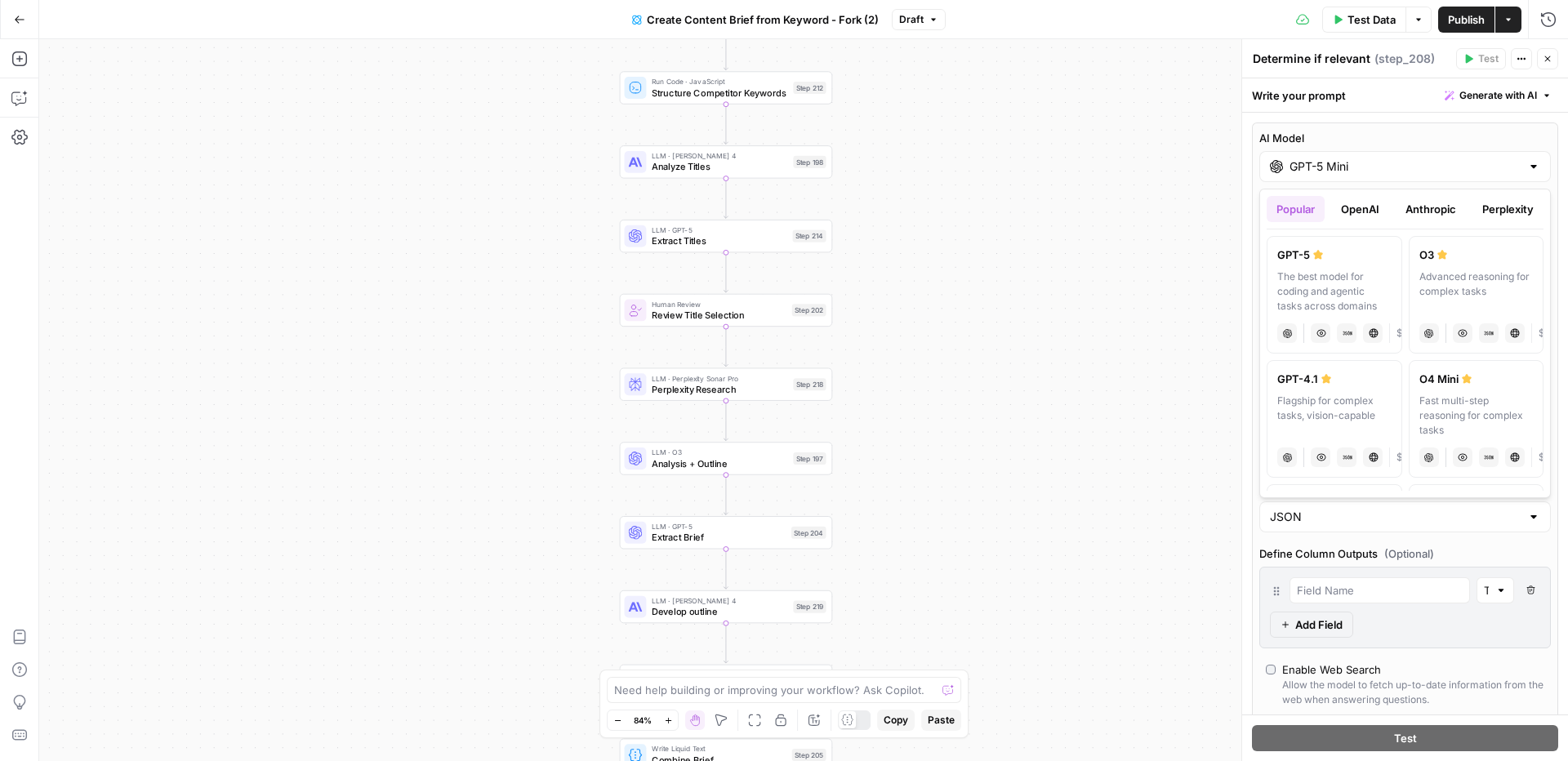
click at [1547, 62] on icon "button" at bounding box center [1547, 58] width 10 height 10
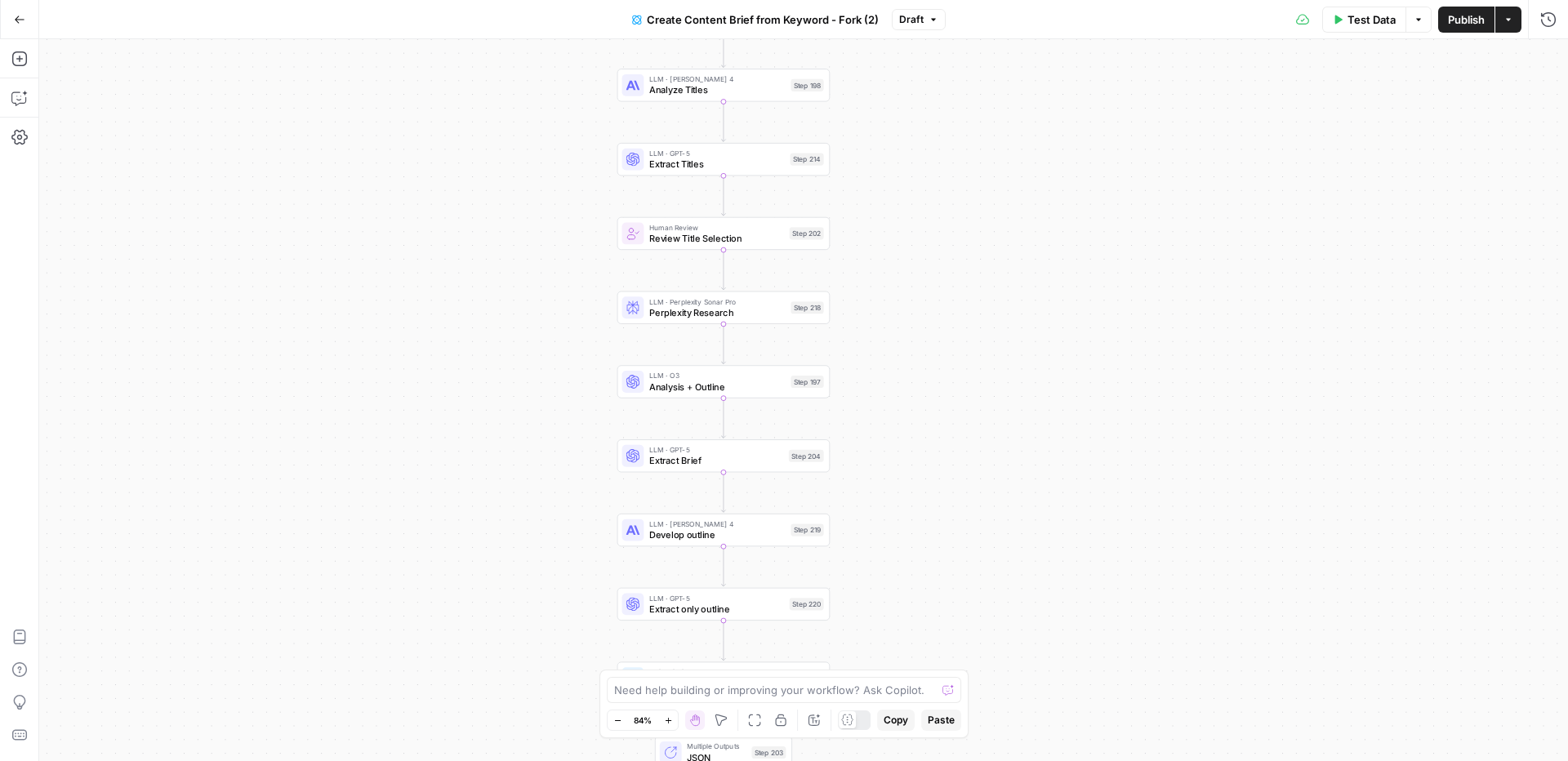
drag, startPoint x: 1101, startPoint y: 467, endPoint x: 1071, endPoint y: 296, distance: 173.6
click at [1071, 296] on div "Workflow Input Settings Inputs Google Search Perform Google Search Step 51 Loop…" at bounding box center [804, 400] width 1529 height 722
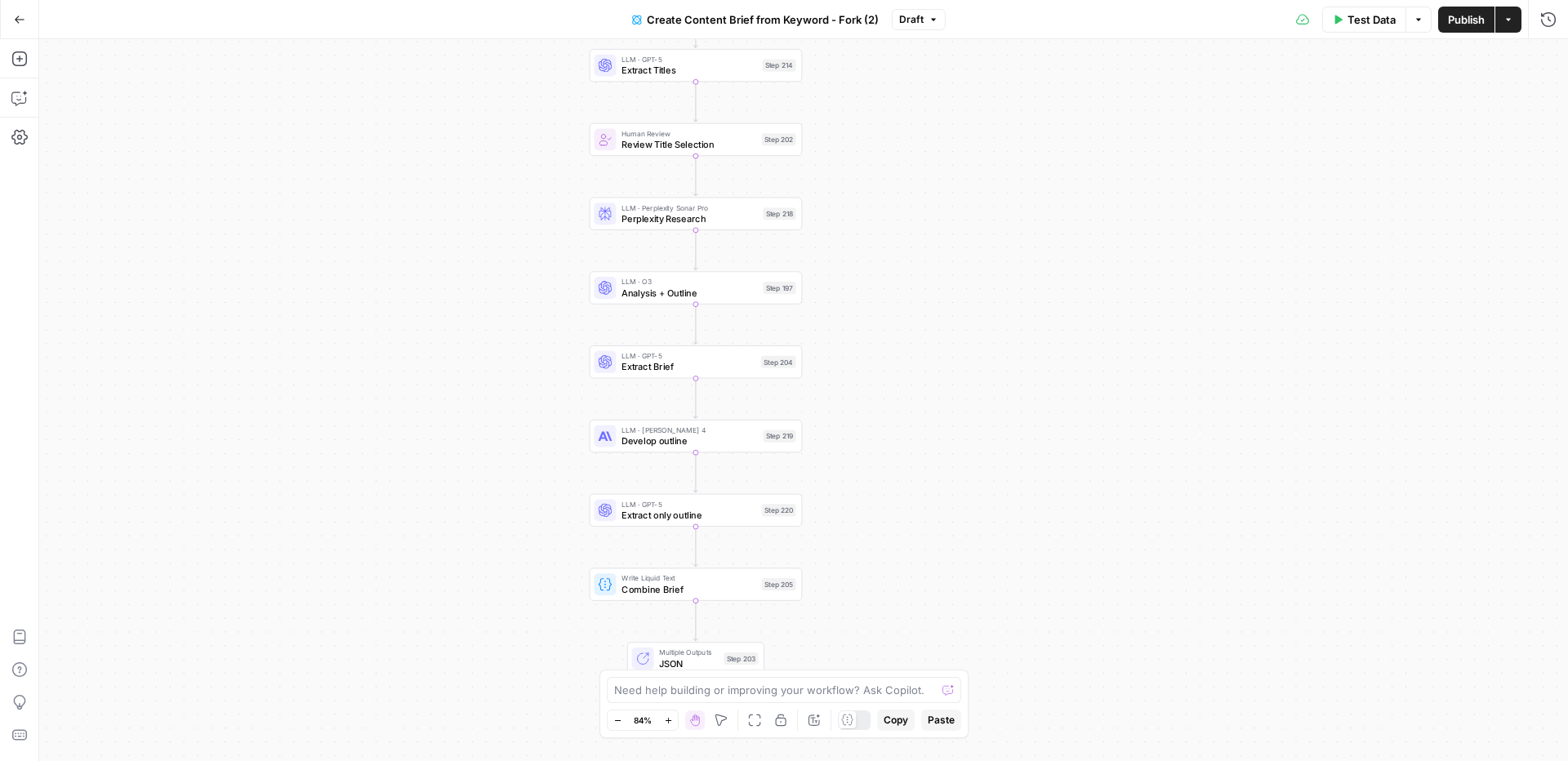
click at [713, 442] on span "Develop outline" at bounding box center [689, 441] width 136 height 14
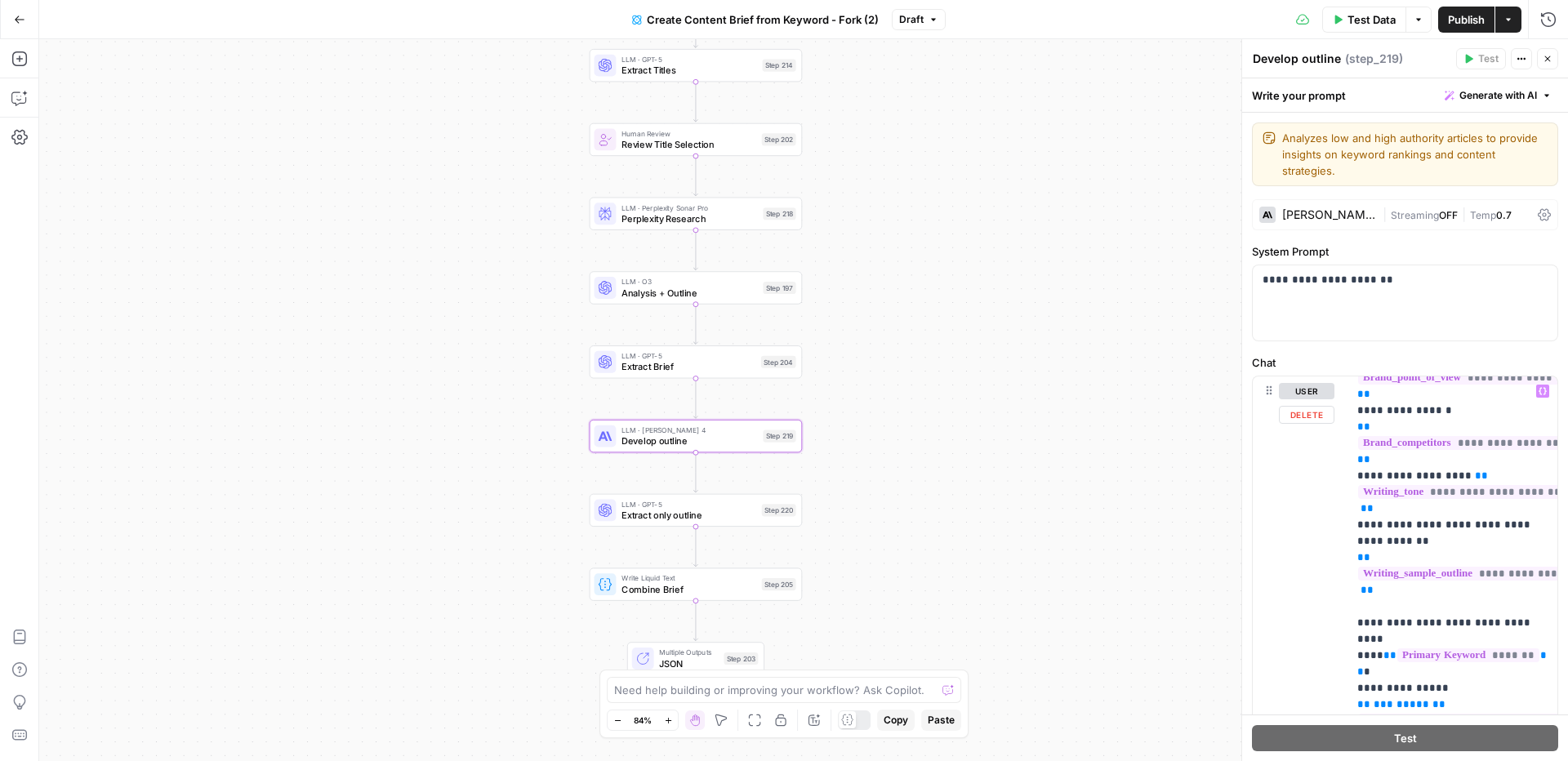
scroll to position [384, 0]
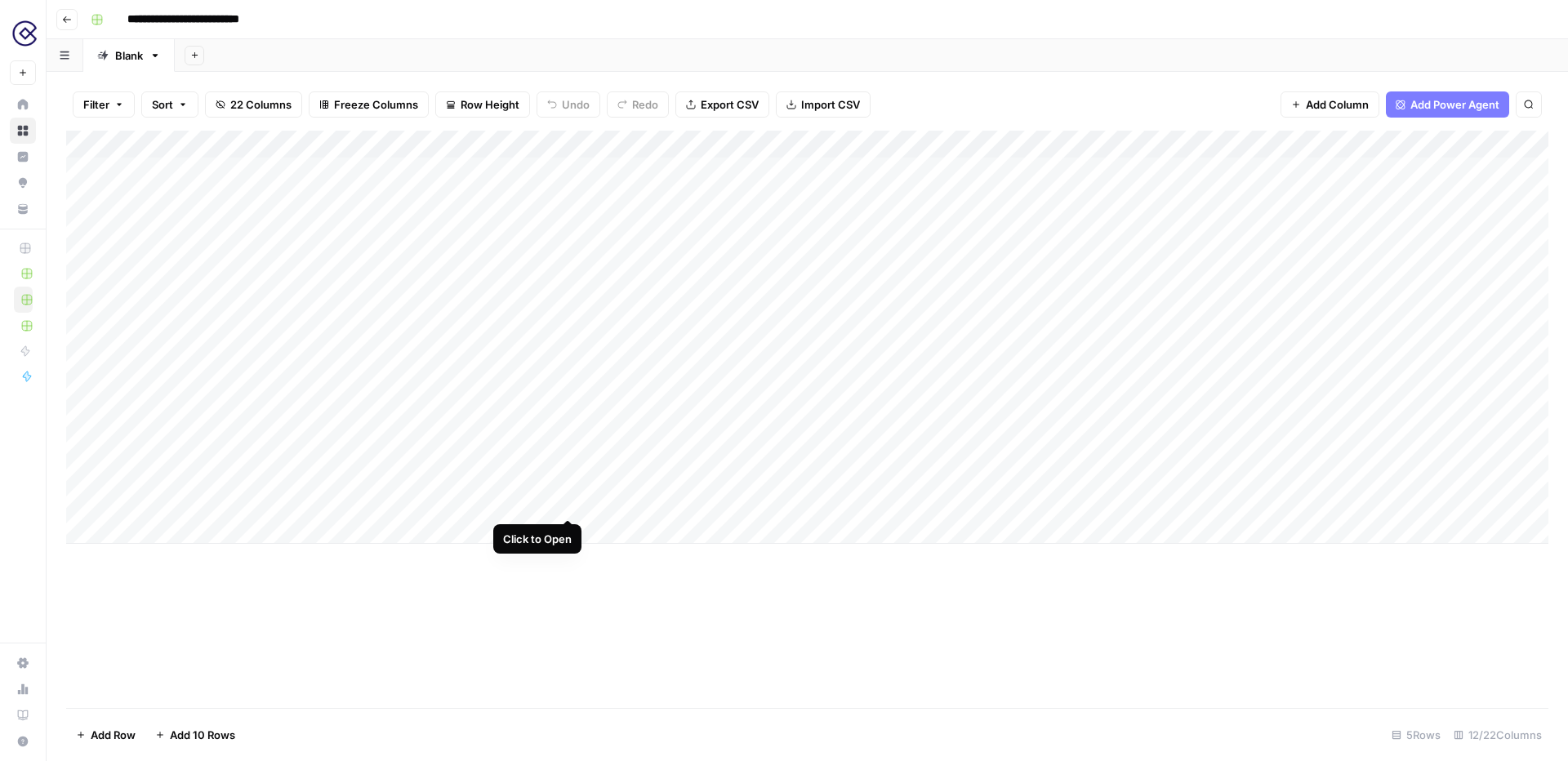
click at [567, 459] on div "Add Column" at bounding box center [807, 337] width 1482 height 414
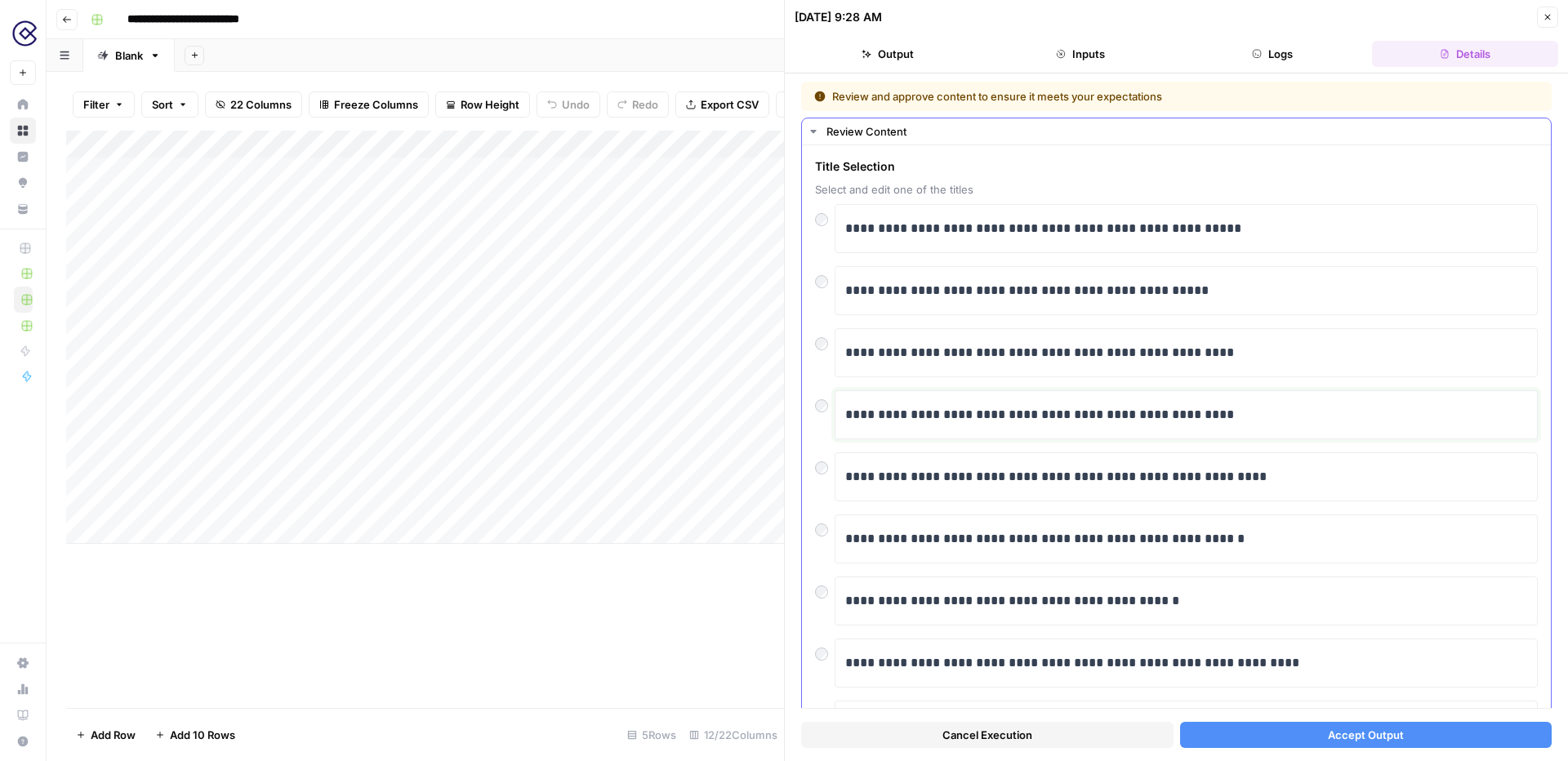
click at [1260, 406] on p "**********" at bounding box center [1186, 414] width 682 height 21
click at [1341, 731] on span "Accept Output" at bounding box center [1366, 735] width 76 height 17
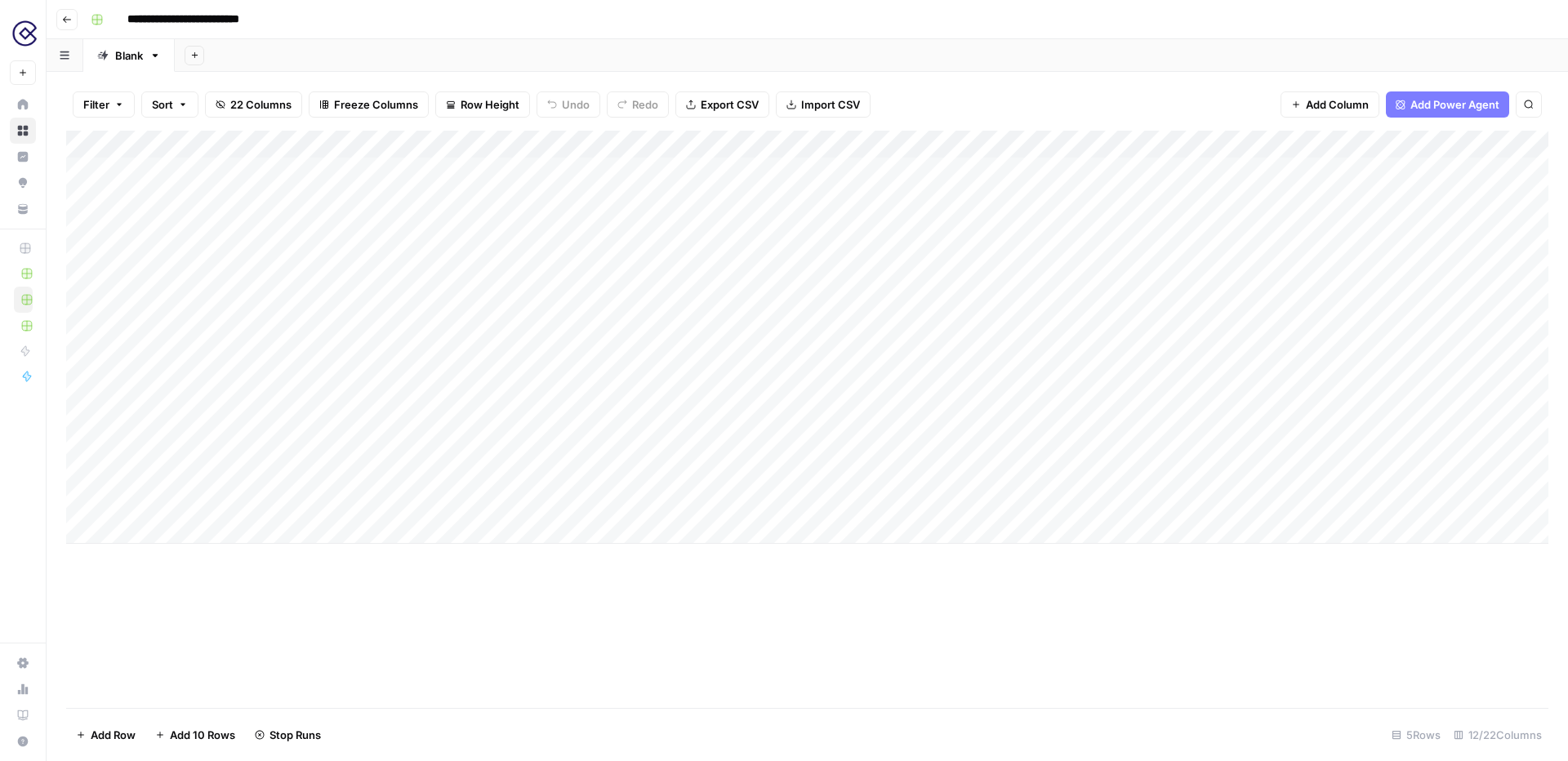
click at [550, 143] on div "Add Column" at bounding box center [807, 337] width 1482 height 414
click at [923, 172] on div "Add Column" at bounding box center [807, 337] width 1482 height 414
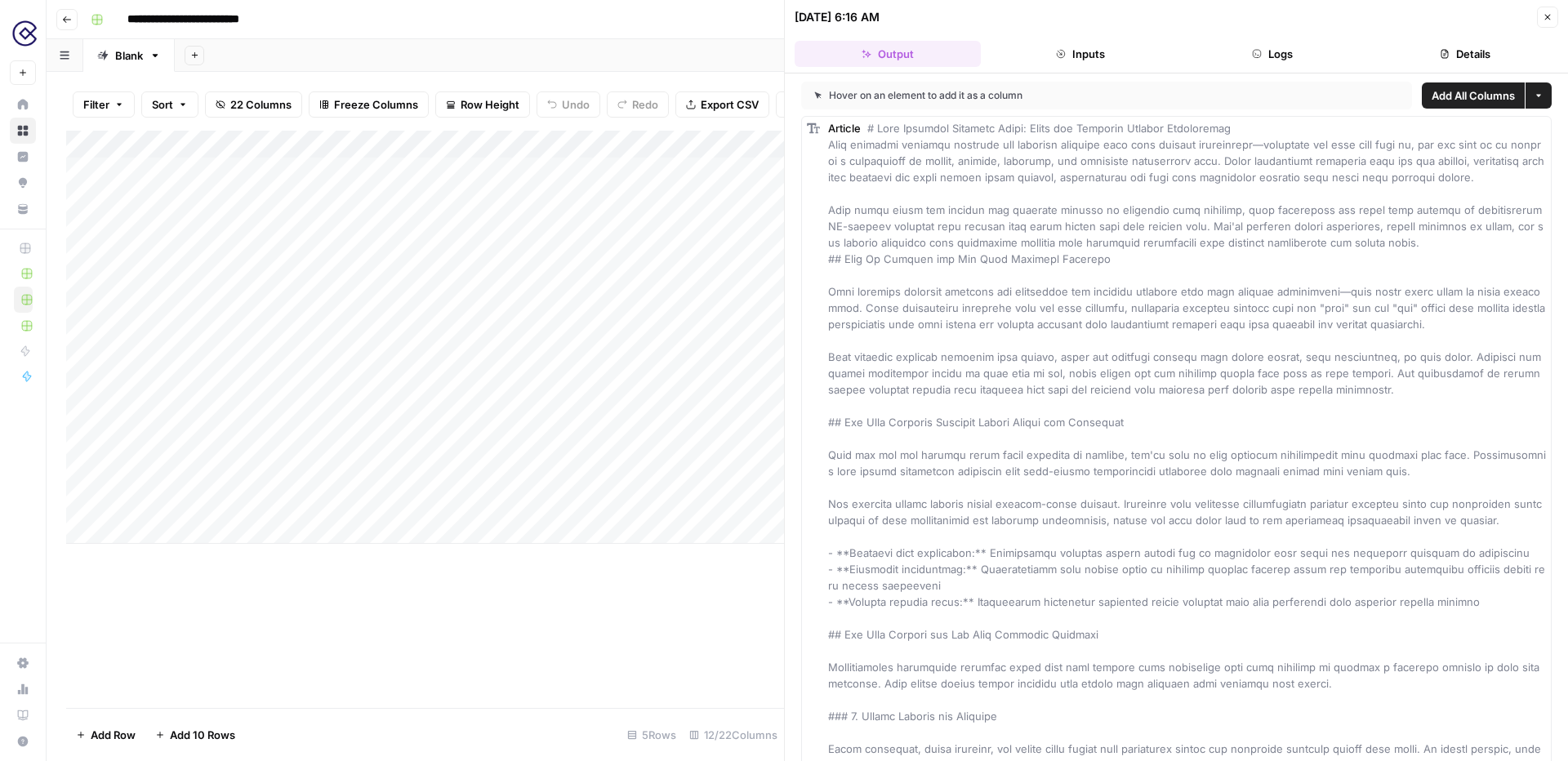
click at [1544, 15] on icon "button" at bounding box center [1547, 17] width 10 height 10
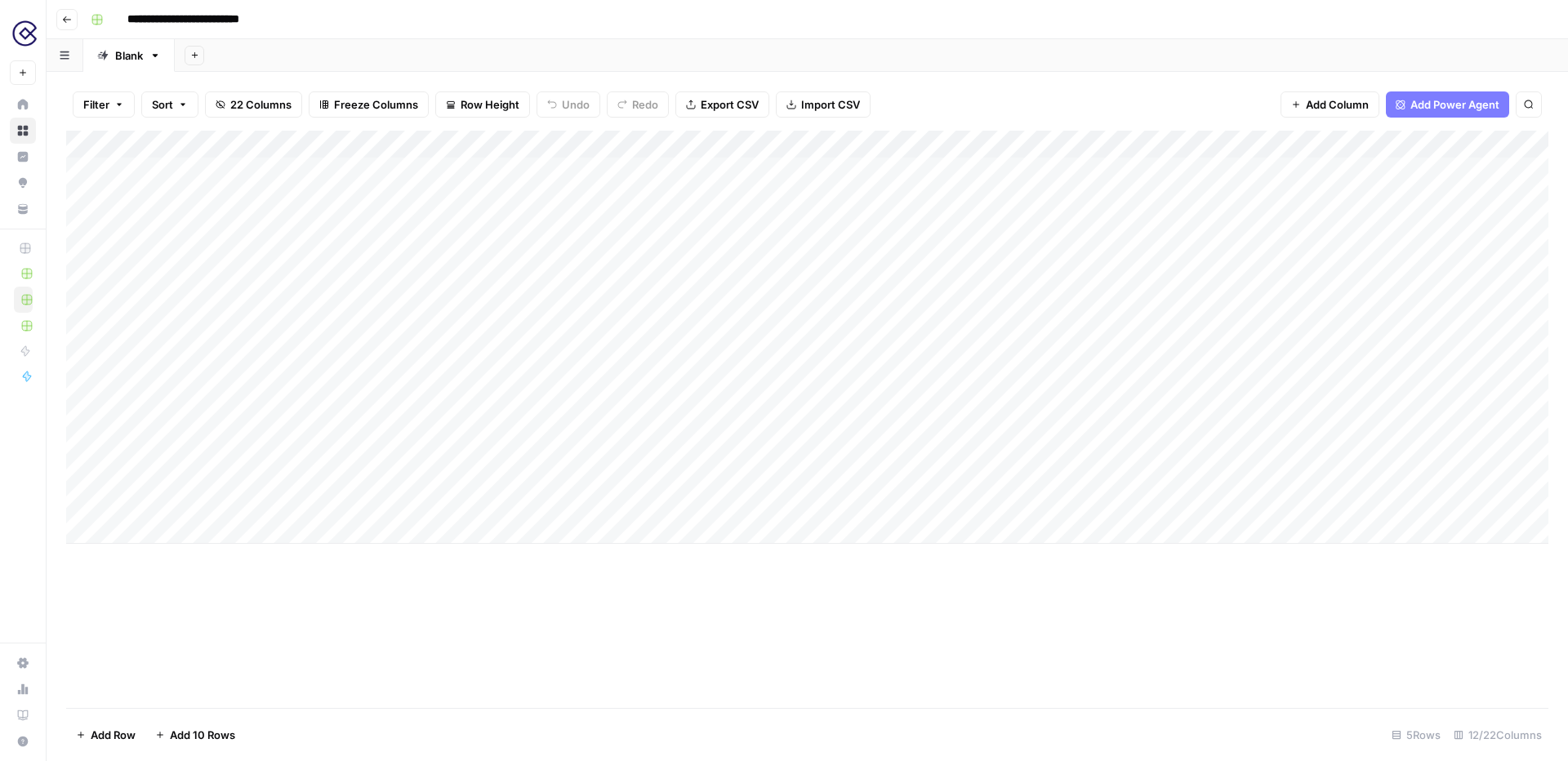
click at [924, 143] on div "Add Column" at bounding box center [807, 337] width 1482 height 414
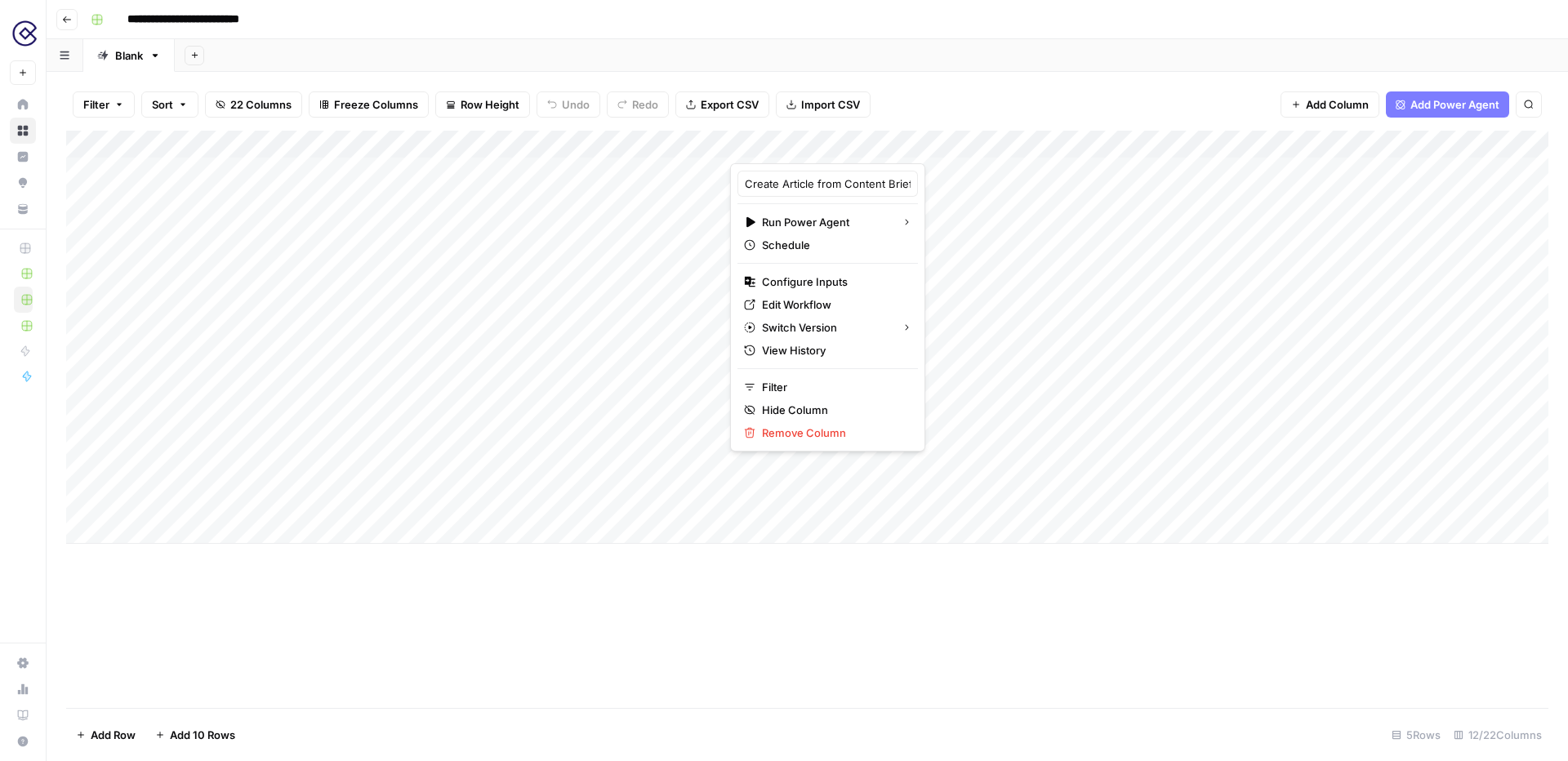
click at [1071, 169] on div "Add Column" at bounding box center [807, 337] width 1482 height 414
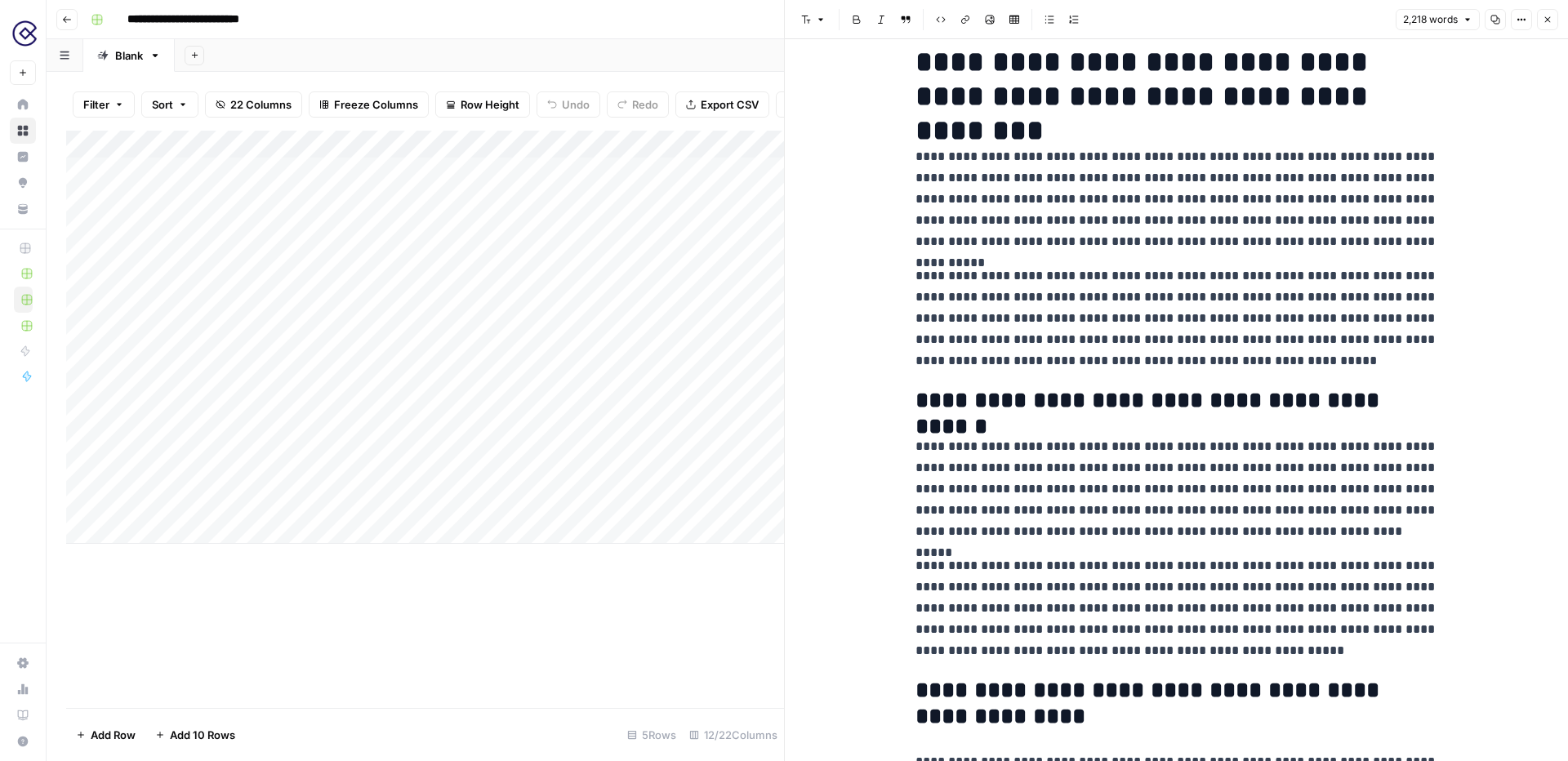
scroll to position [33, 0]
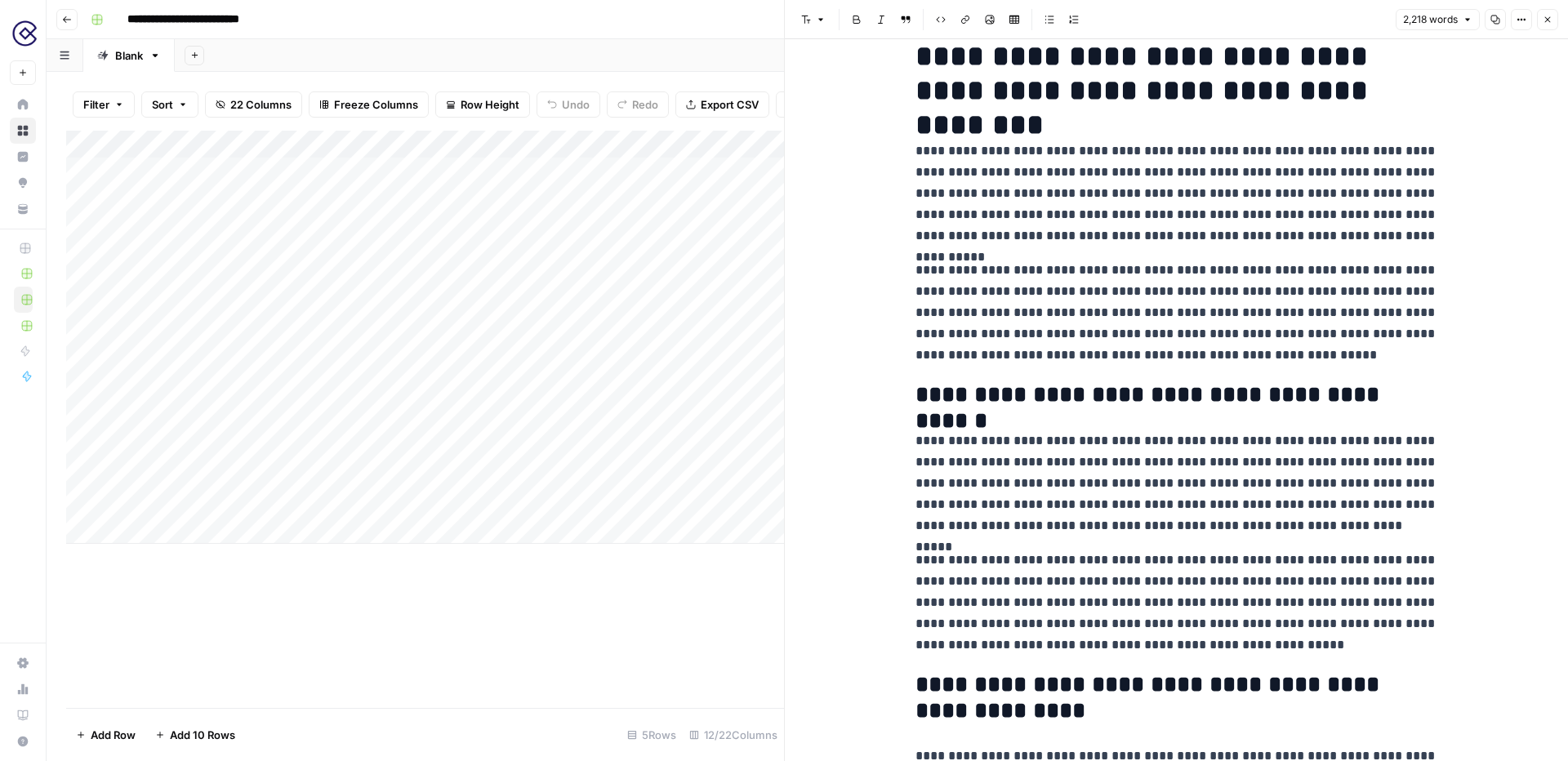
click at [696, 207] on div "Add Column" at bounding box center [425, 337] width 718 height 414
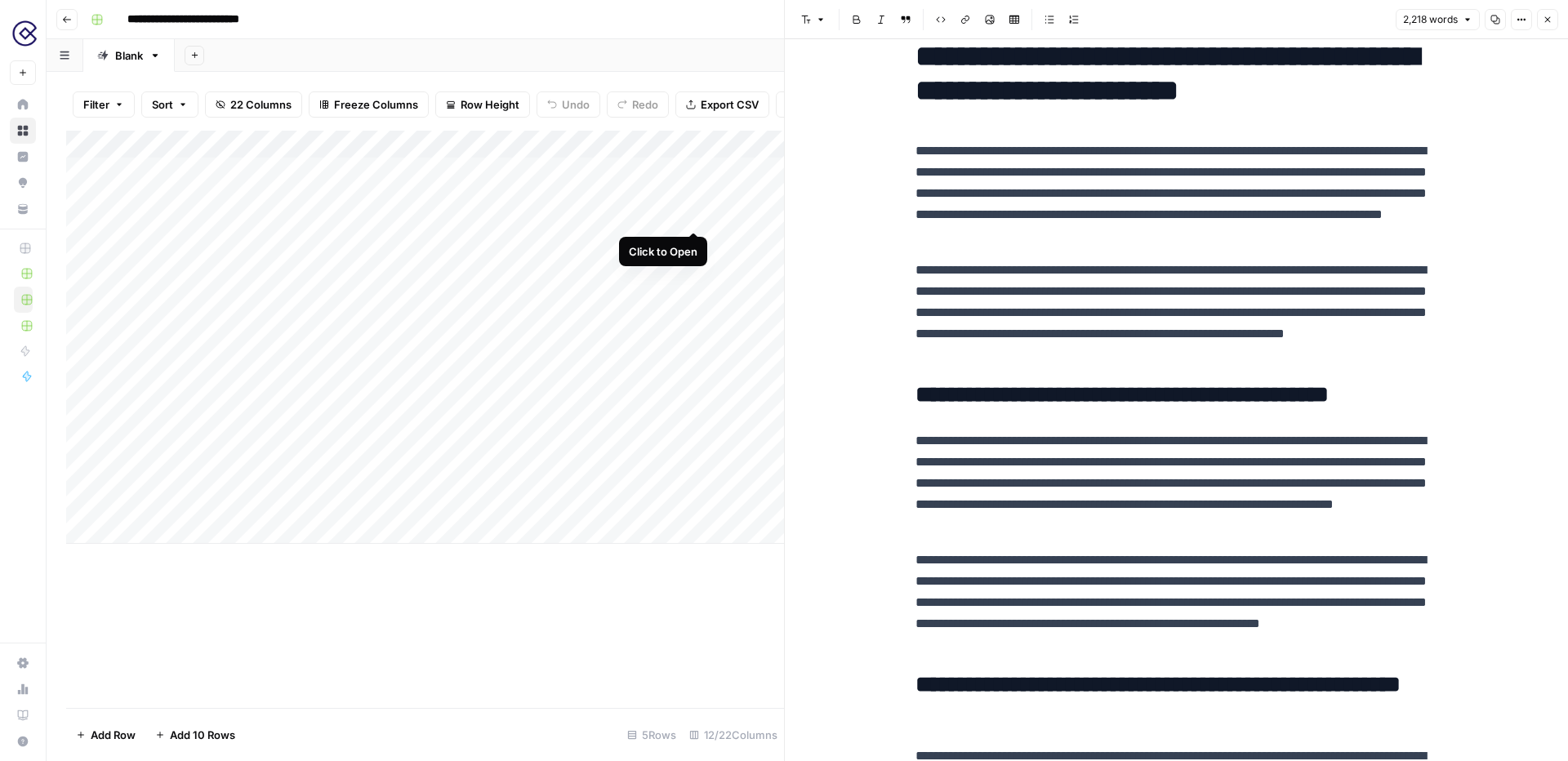
click at [693, 170] on div "Add Column" at bounding box center [425, 337] width 718 height 414
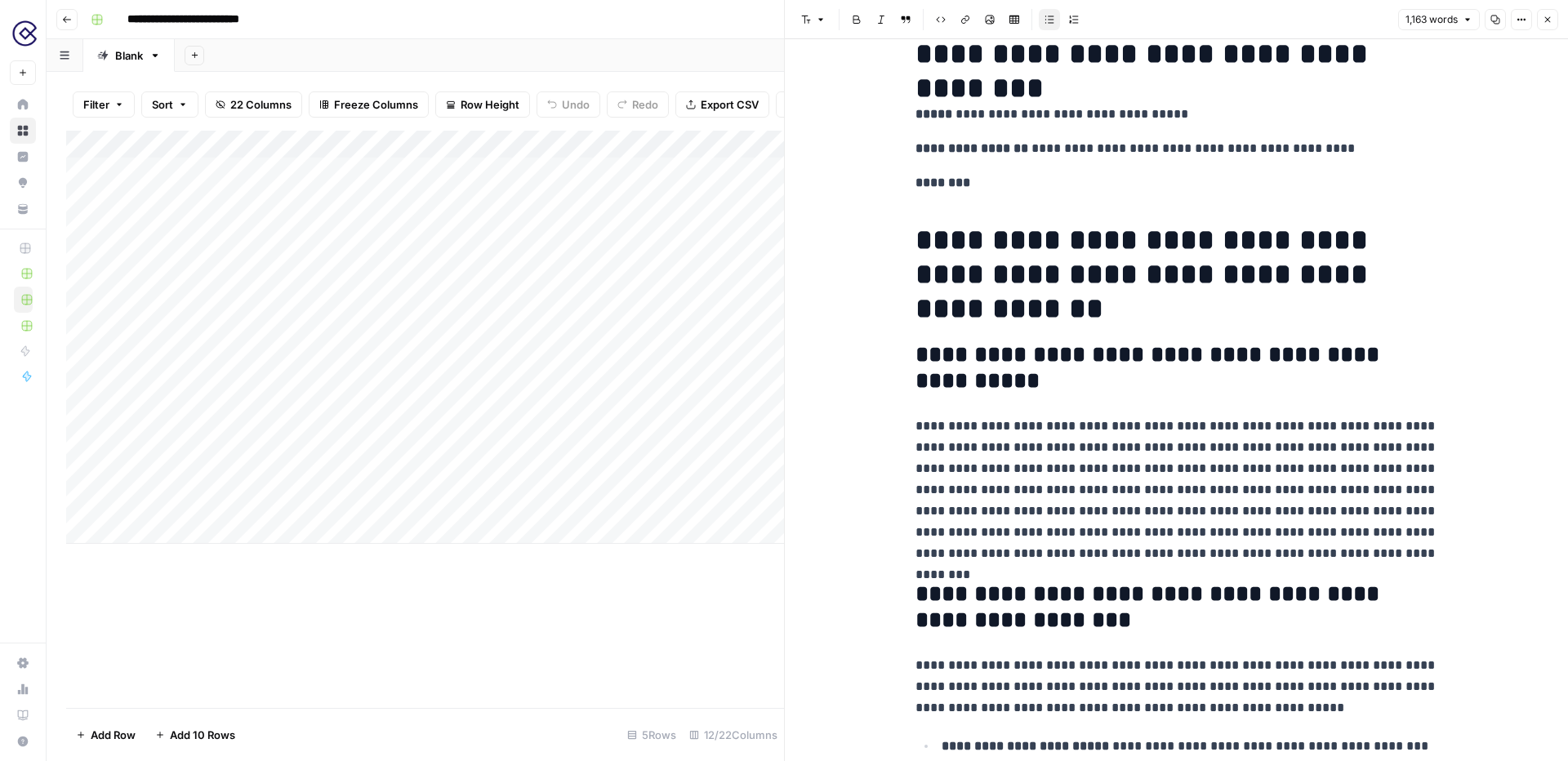
scroll to position [78, 0]
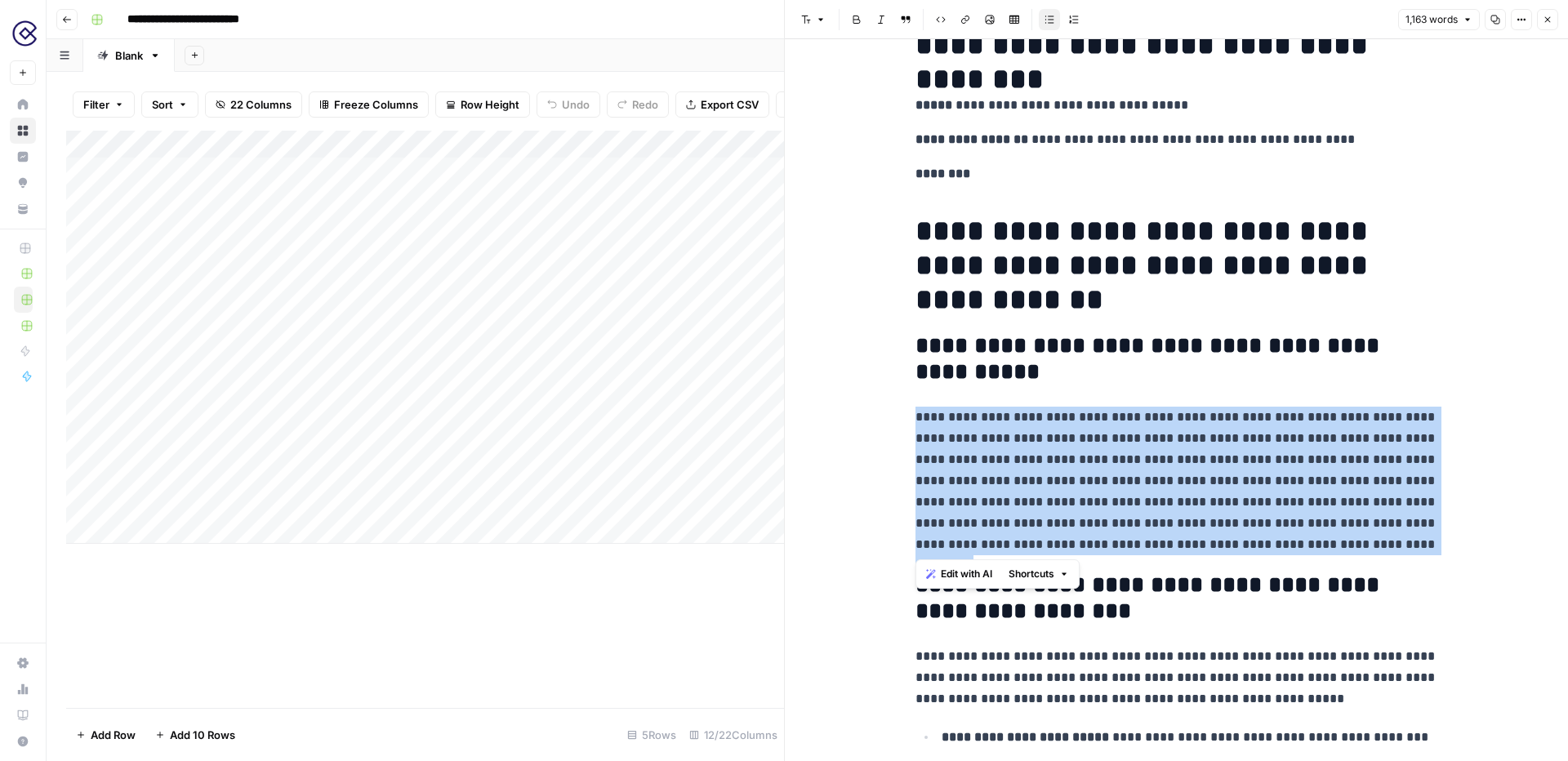
drag, startPoint x: 1176, startPoint y: 551, endPoint x: 903, endPoint y: 412, distance: 306.3
click at [962, 571] on span "Edit with AI" at bounding box center [966, 573] width 51 height 15
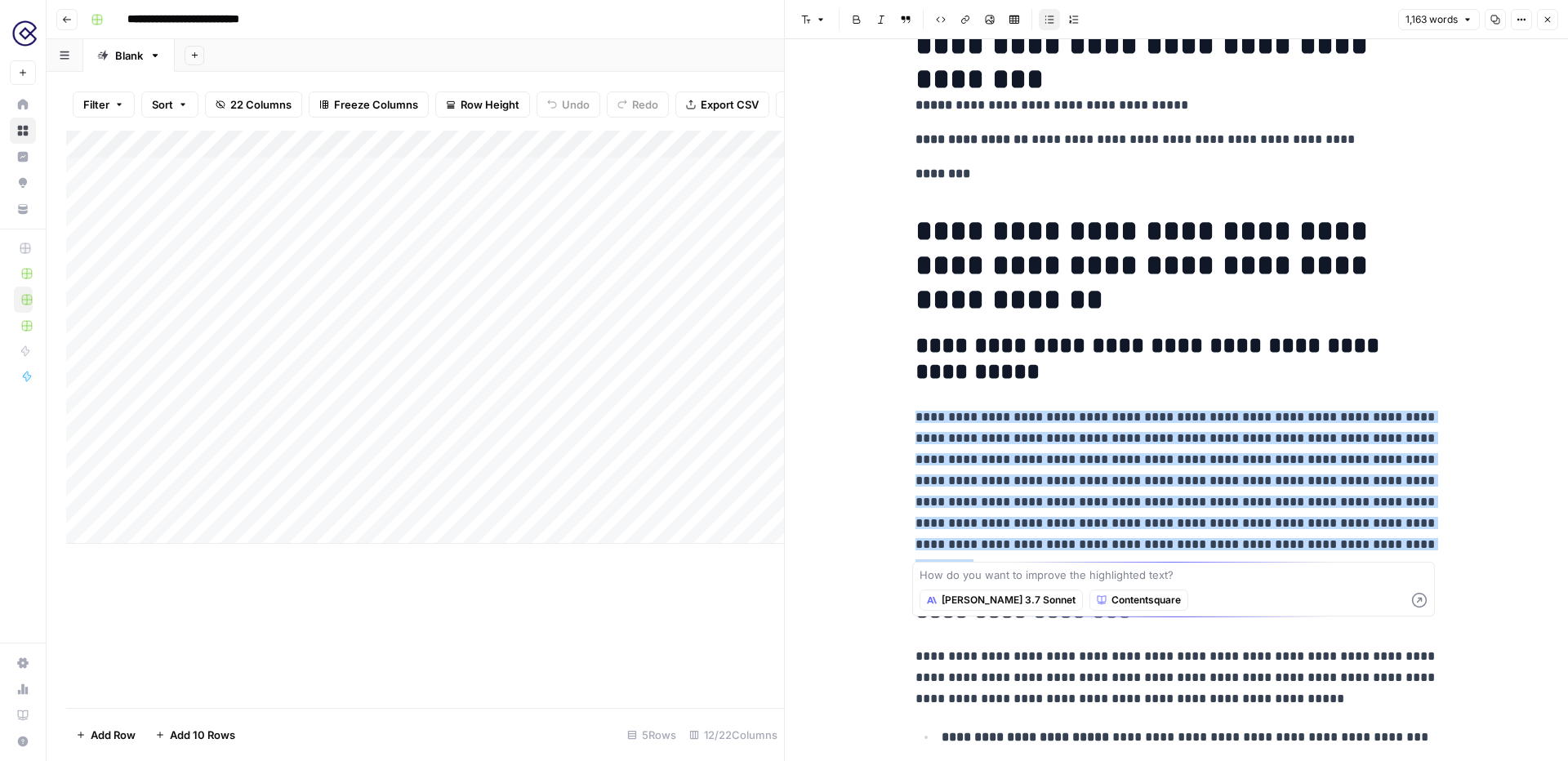
click at [1207, 471] on p "**********" at bounding box center [1177, 480] width 523 height 149
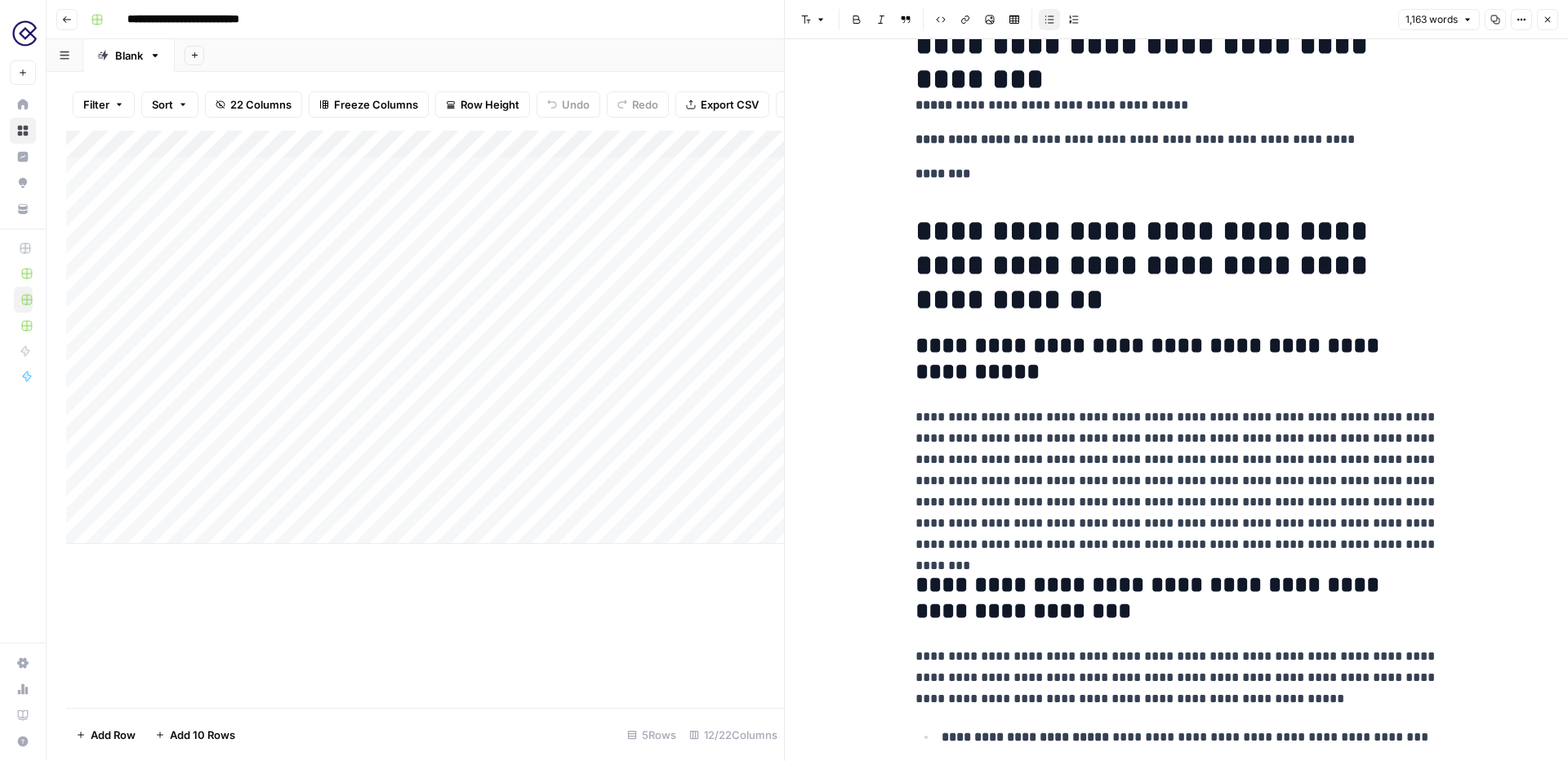
click at [1189, 516] on p "**********" at bounding box center [1177, 480] width 523 height 149
click at [1189, 548] on p "**********" at bounding box center [1177, 480] width 523 height 149
click at [1549, 22] on icon "button" at bounding box center [1547, 19] width 10 height 10
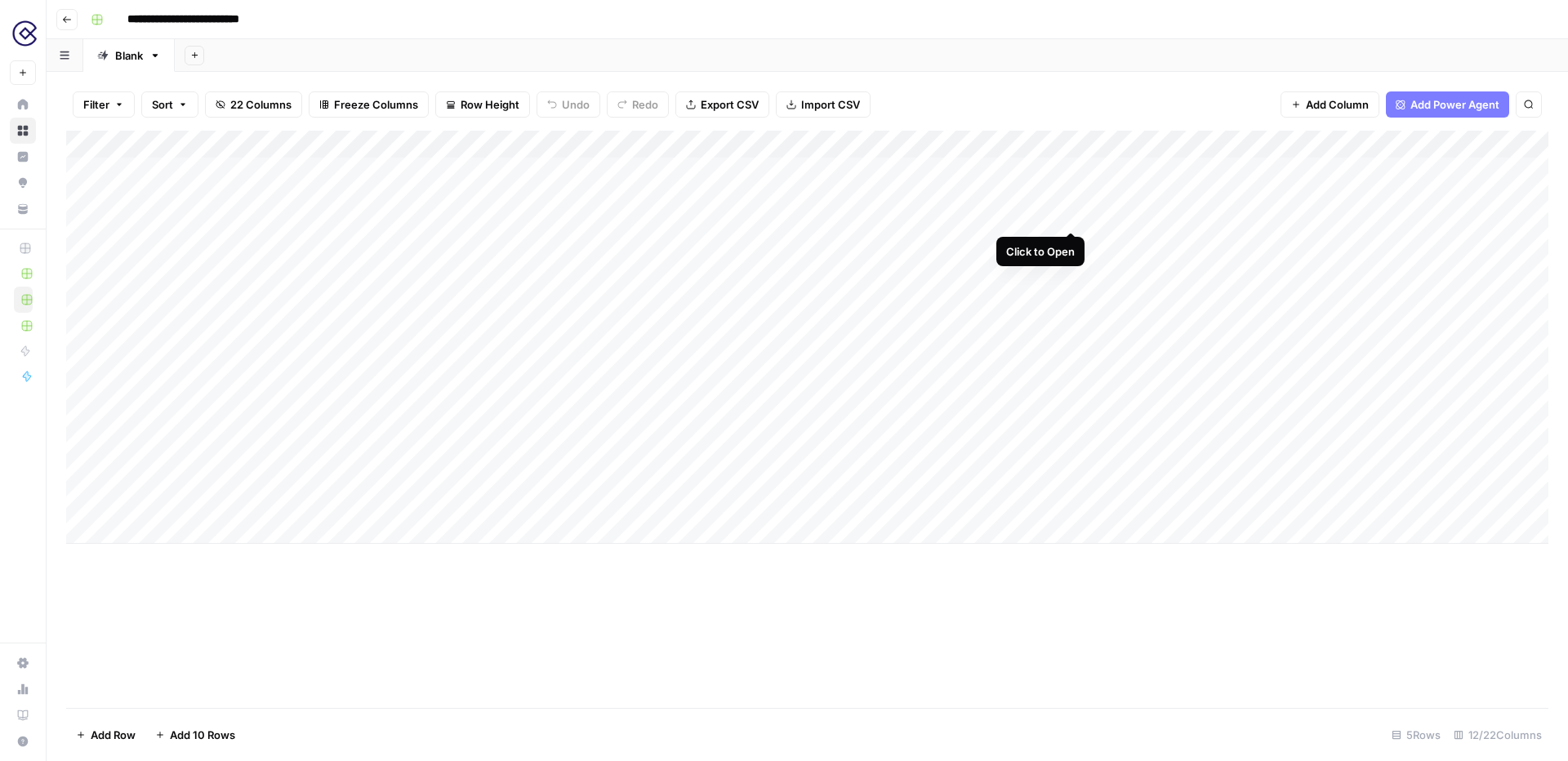
click at [1074, 169] on div "Add Column" at bounding box center [807, 337] width 1482 height 414
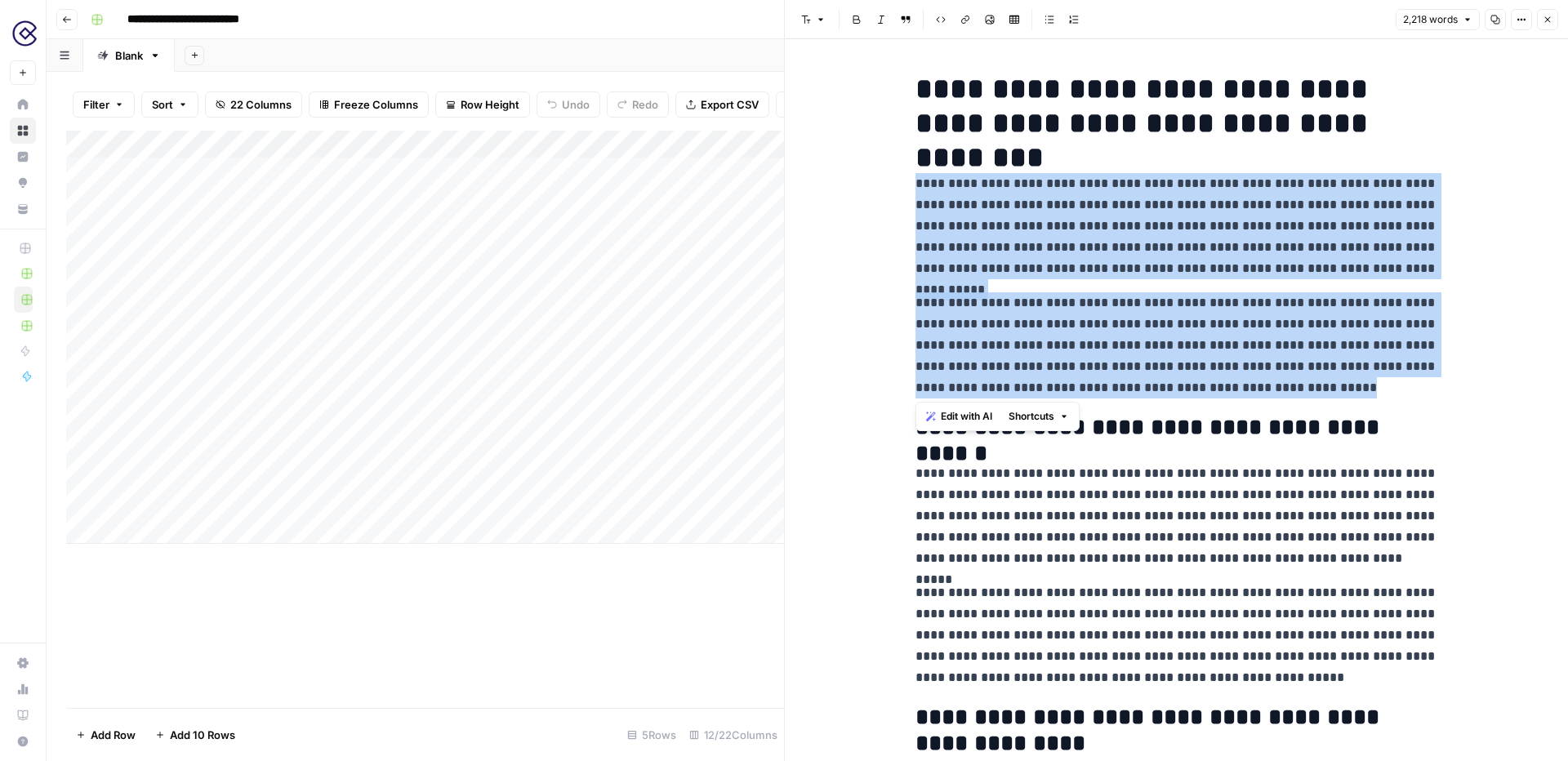
drag, startPoint x: 1302, startPoint y: 392, endPoint x: 904, endPoint y: 181, distance: 450.5
click at [1545, 21] on icon "button" at bounding box center [1548, 20] width 6 height 6
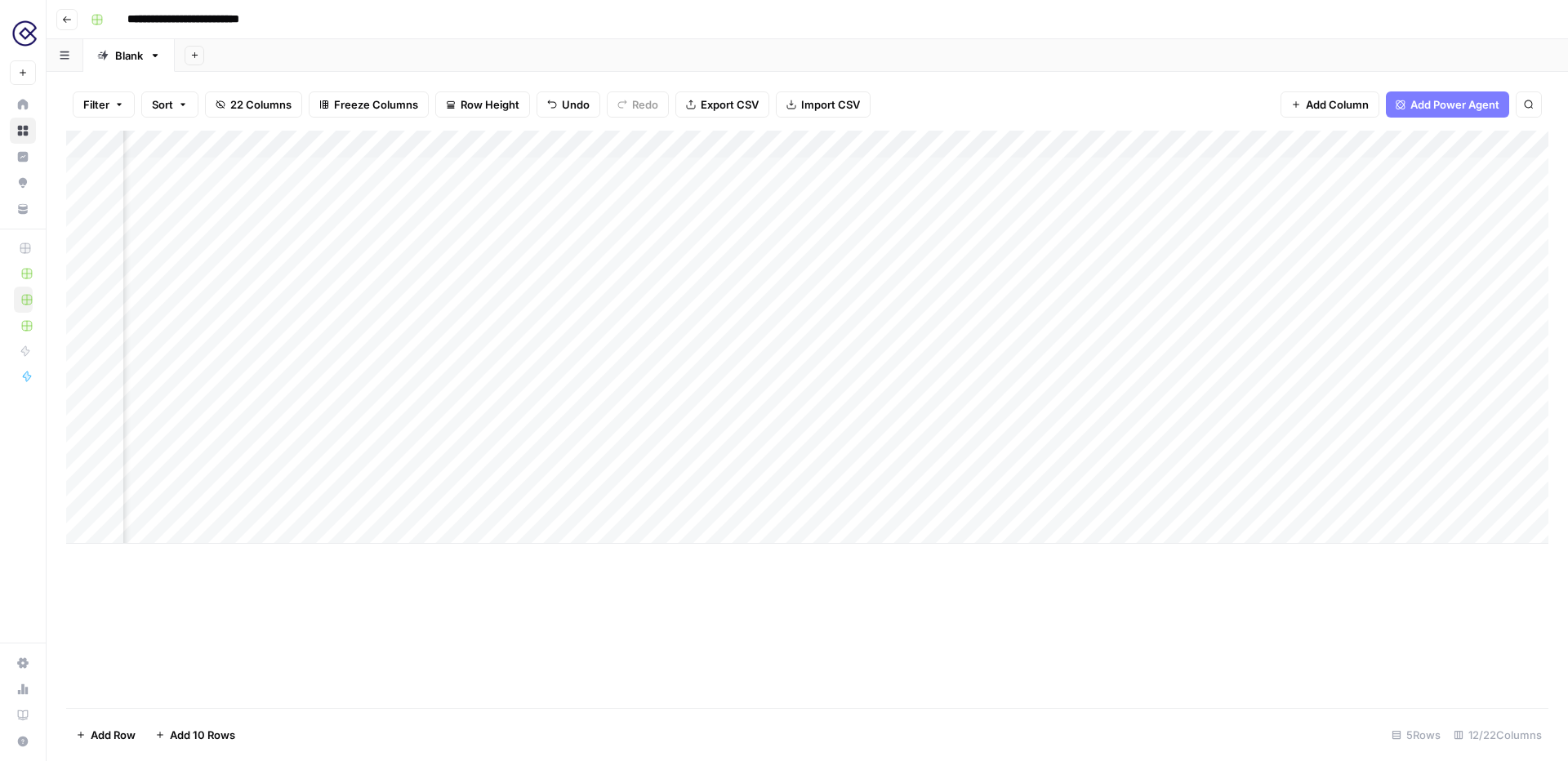
scroll to position [0, 307]
click at [1456, 105] on span "Add Power Agent" at bounding box center [1455, 104] width 89 height 17
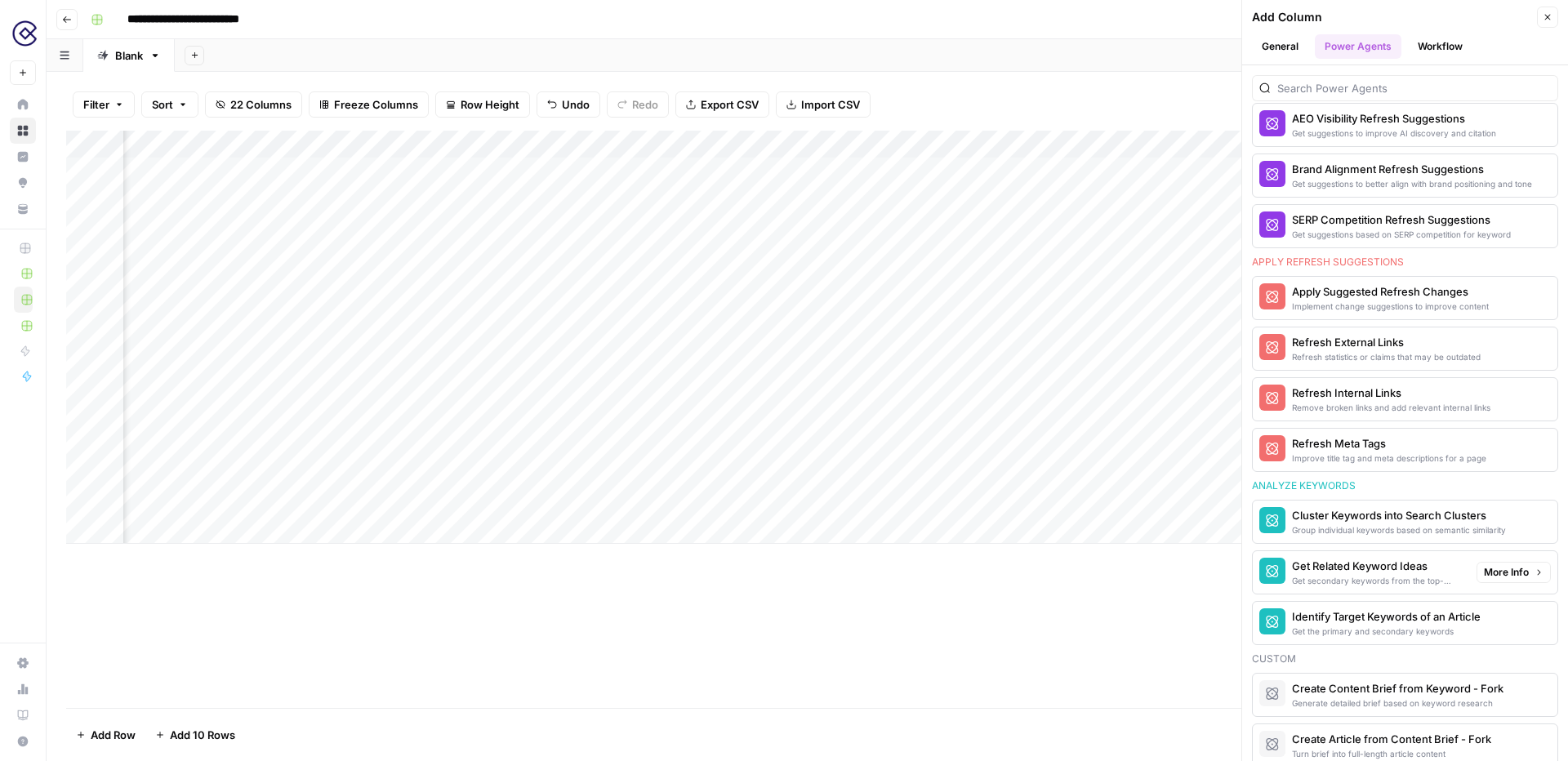
scroll to position [946, 0]
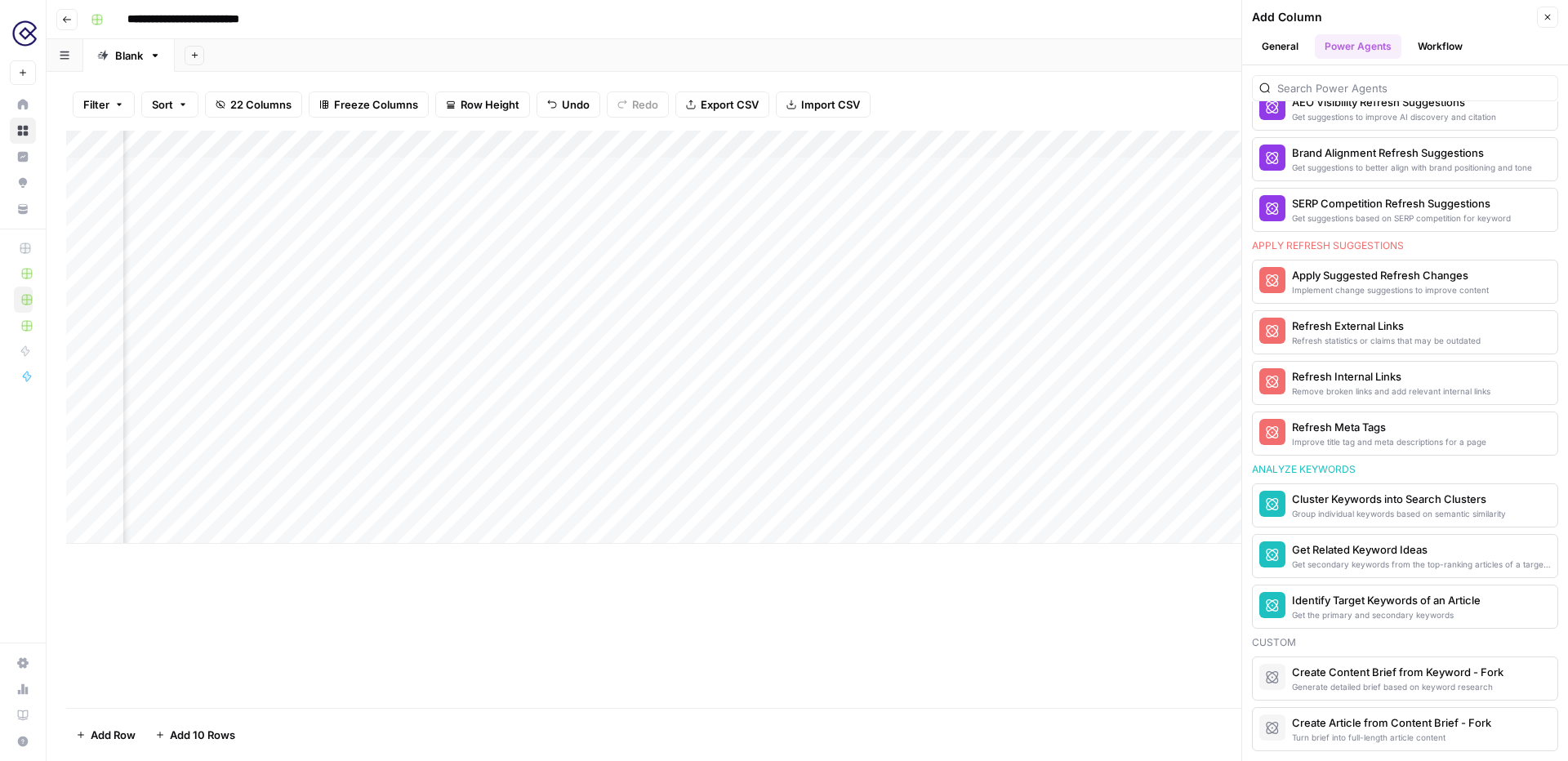
click at [1549, 17] on icon "button" at bounding box center [1547, 17] width 10 height 10
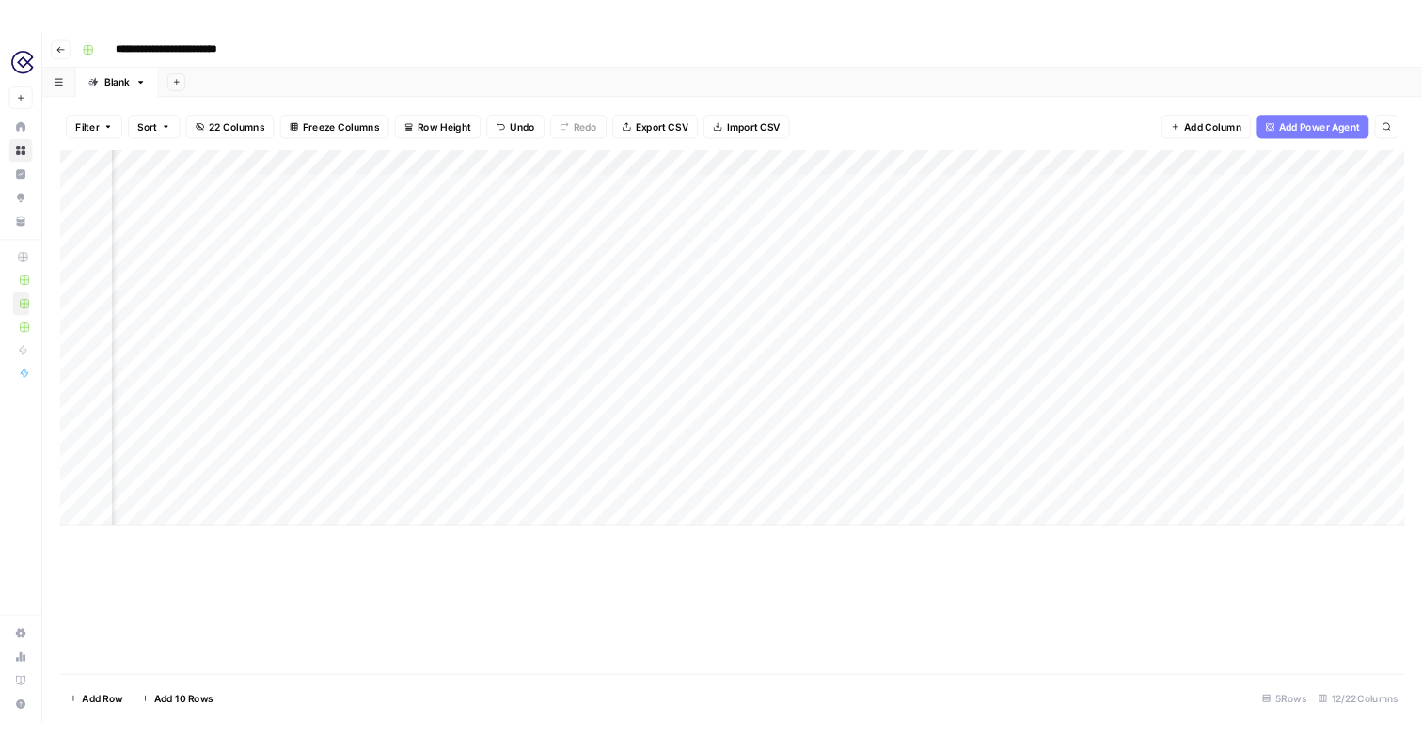
scroll to position [0, 541]
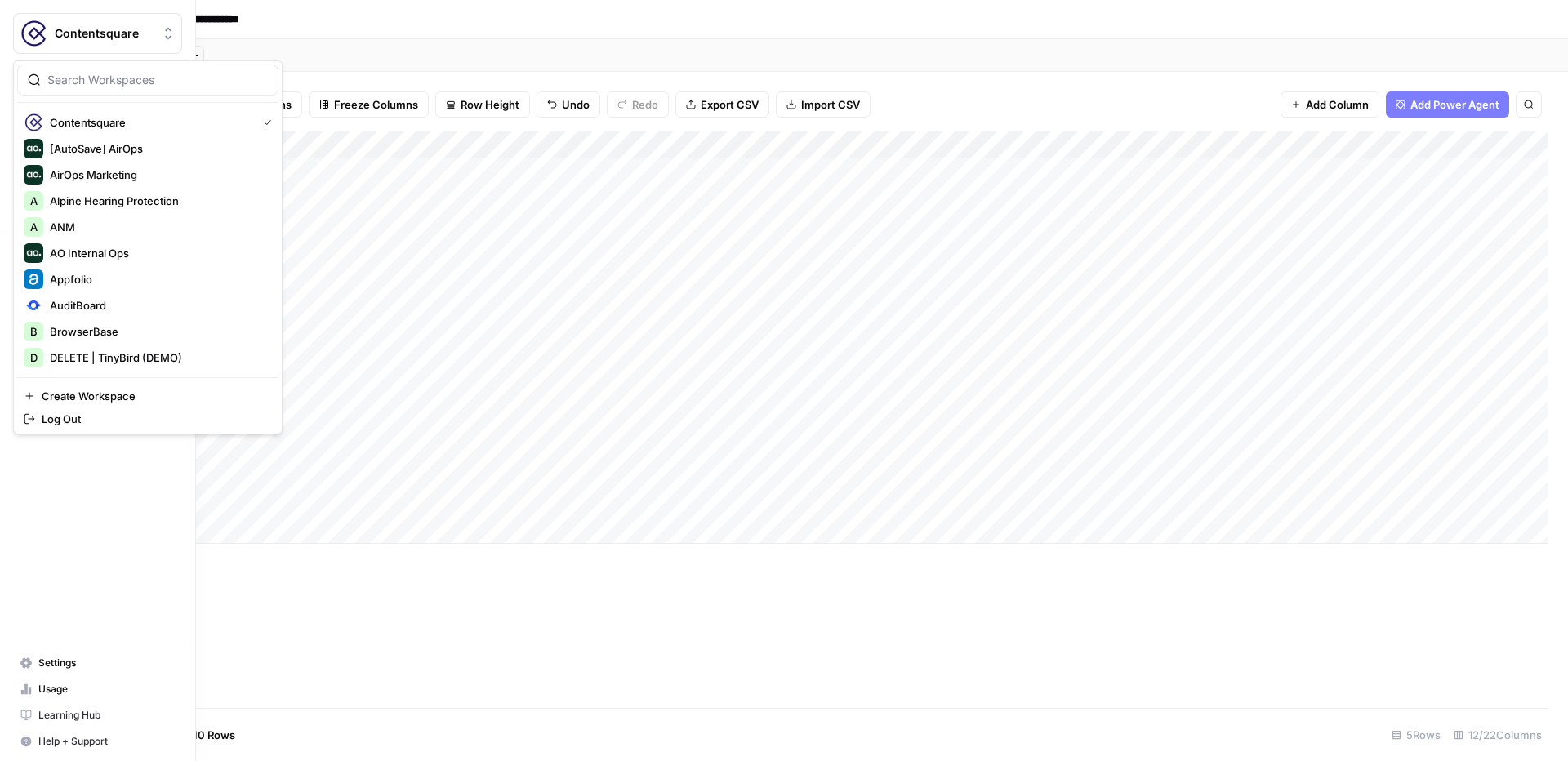
click at [75, 35] on span "Contentsquare" at bounding box center [104, 33] width 99 height 17
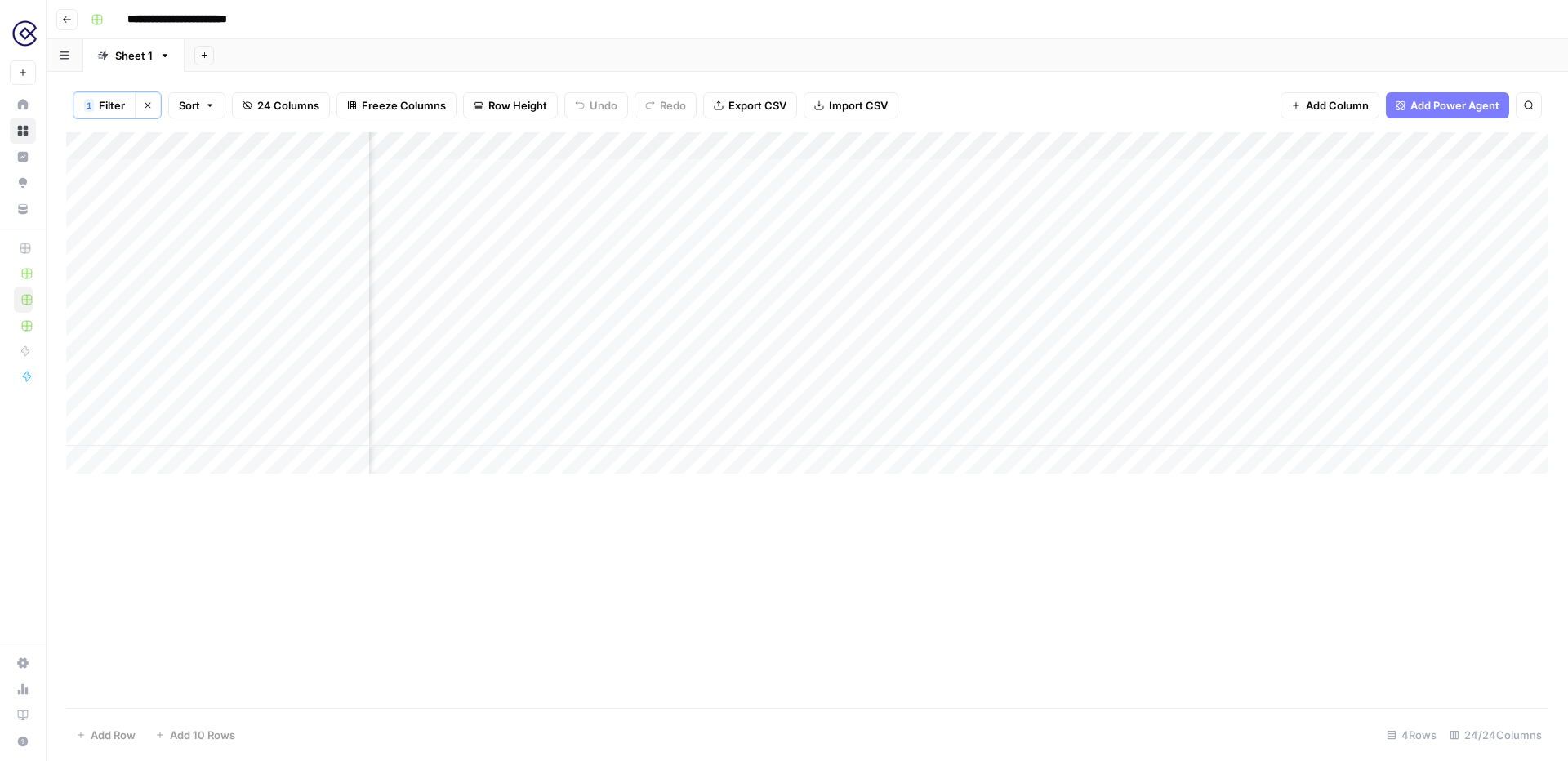
scroll to position [0, 1207]
click at [1149, 174] on div "Add Column" at bounding box center [807, 302] width 1482 height 341
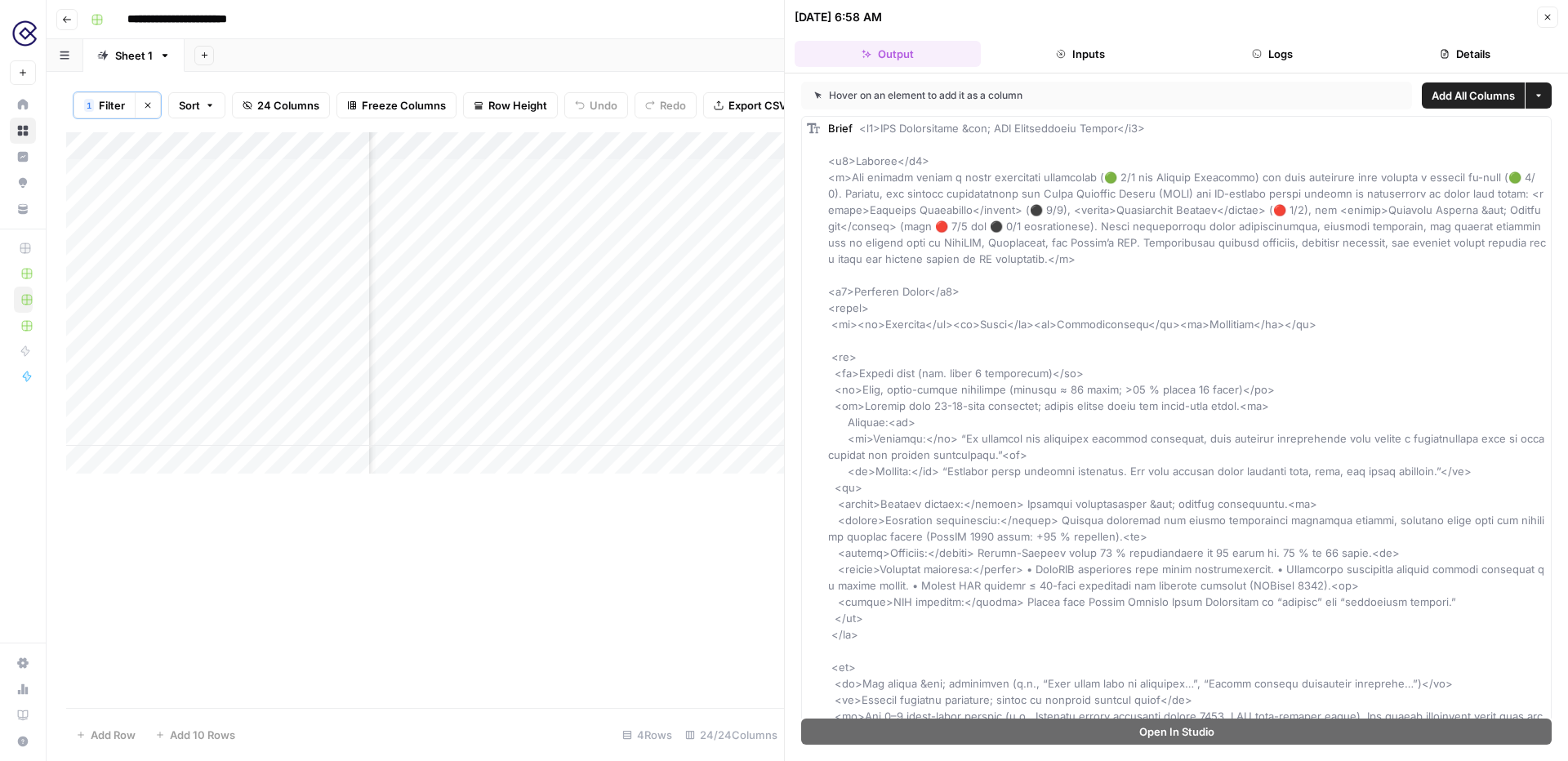
click at [632, 22] on div "**********" at bounding box center [817, 20] width 1467 height 26
click at [1546, 14] on icon "button" at bounding box center [1547, 17] width 10 height 10
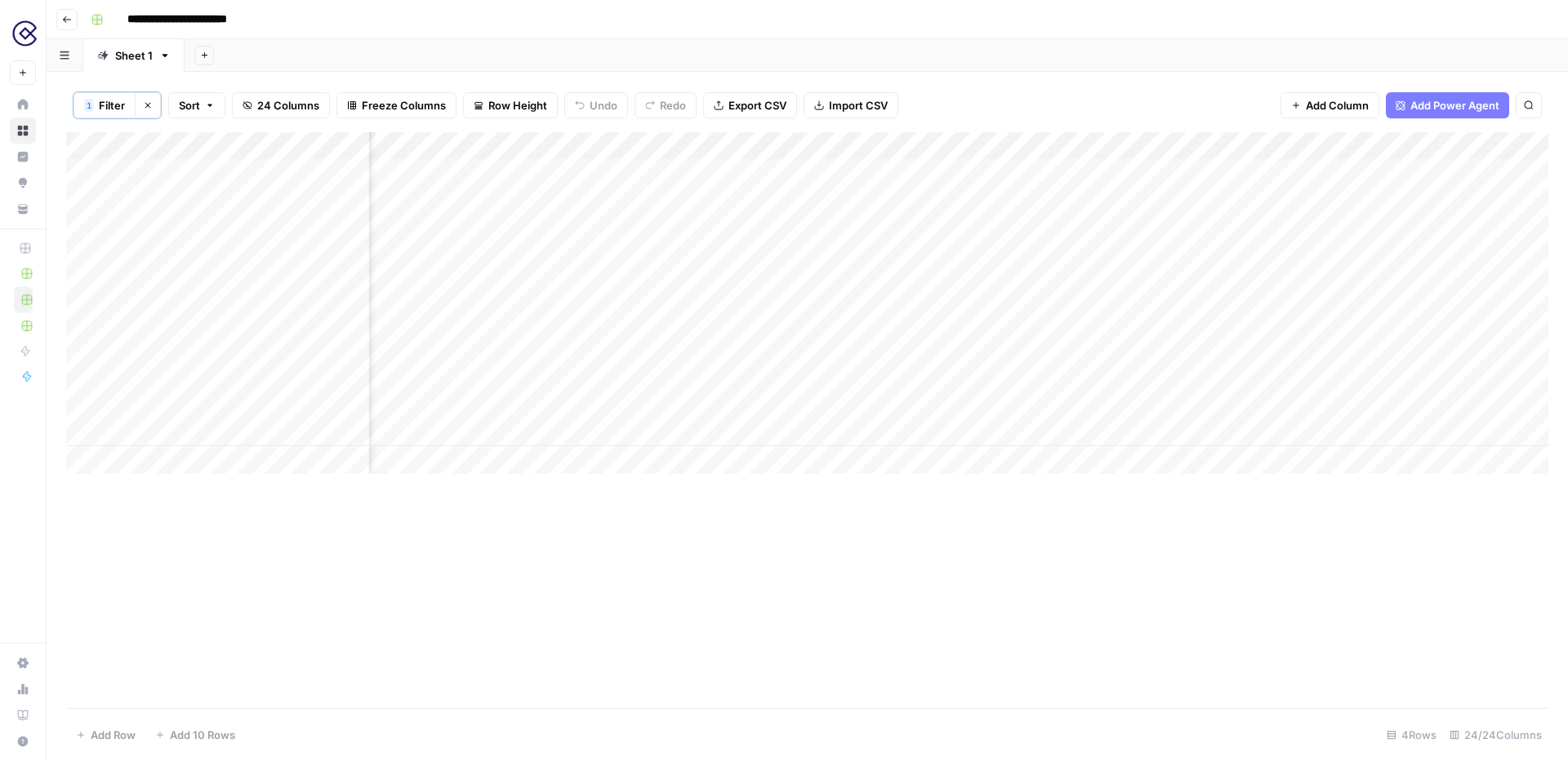
click at [1318, 172] on div "Add Column" at bounding box center [807, 302] width 1482 height 341
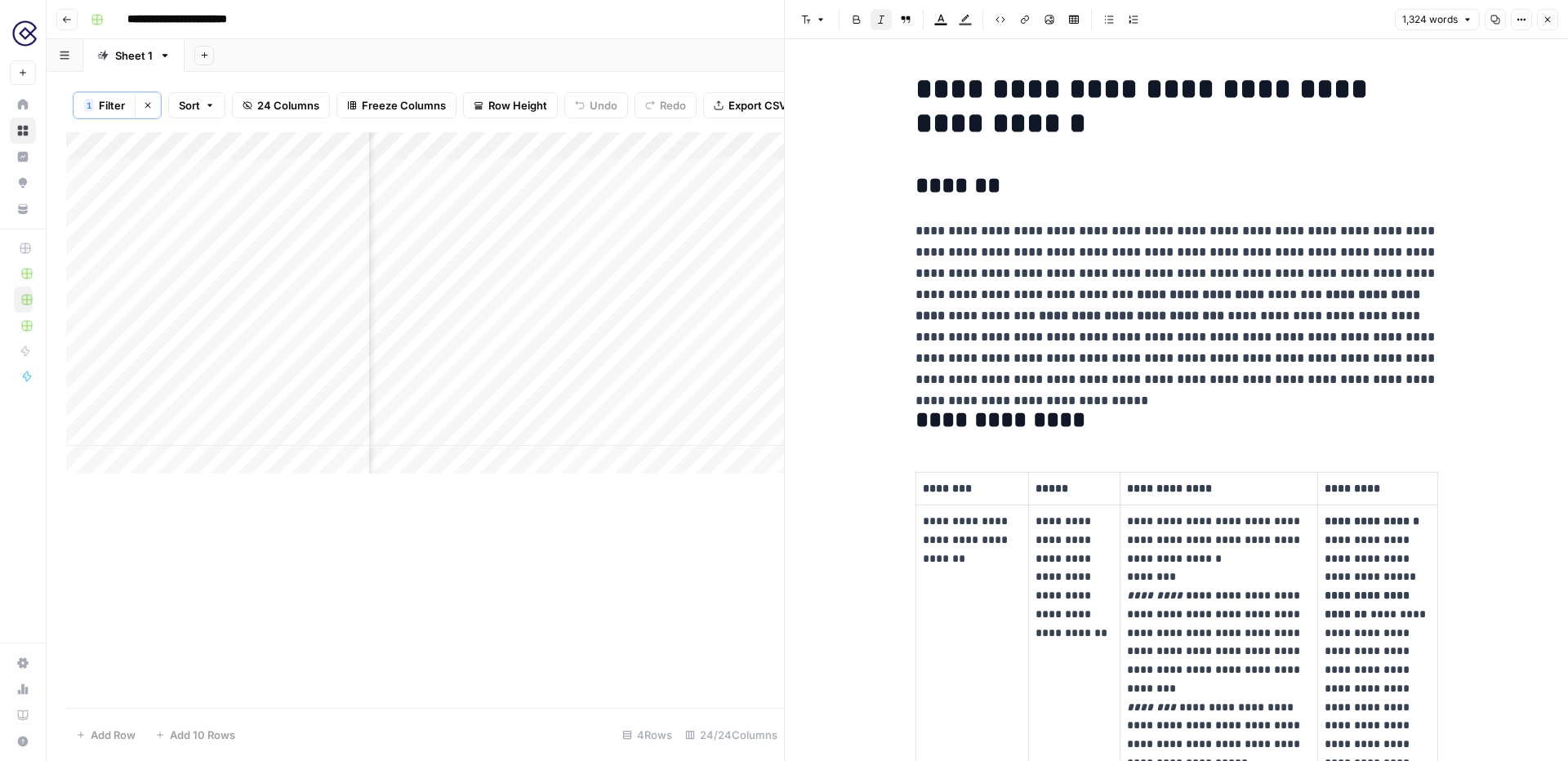
click at [1550, 17] on icon "button" at bounding box center [1547, 19] width 10 height 10
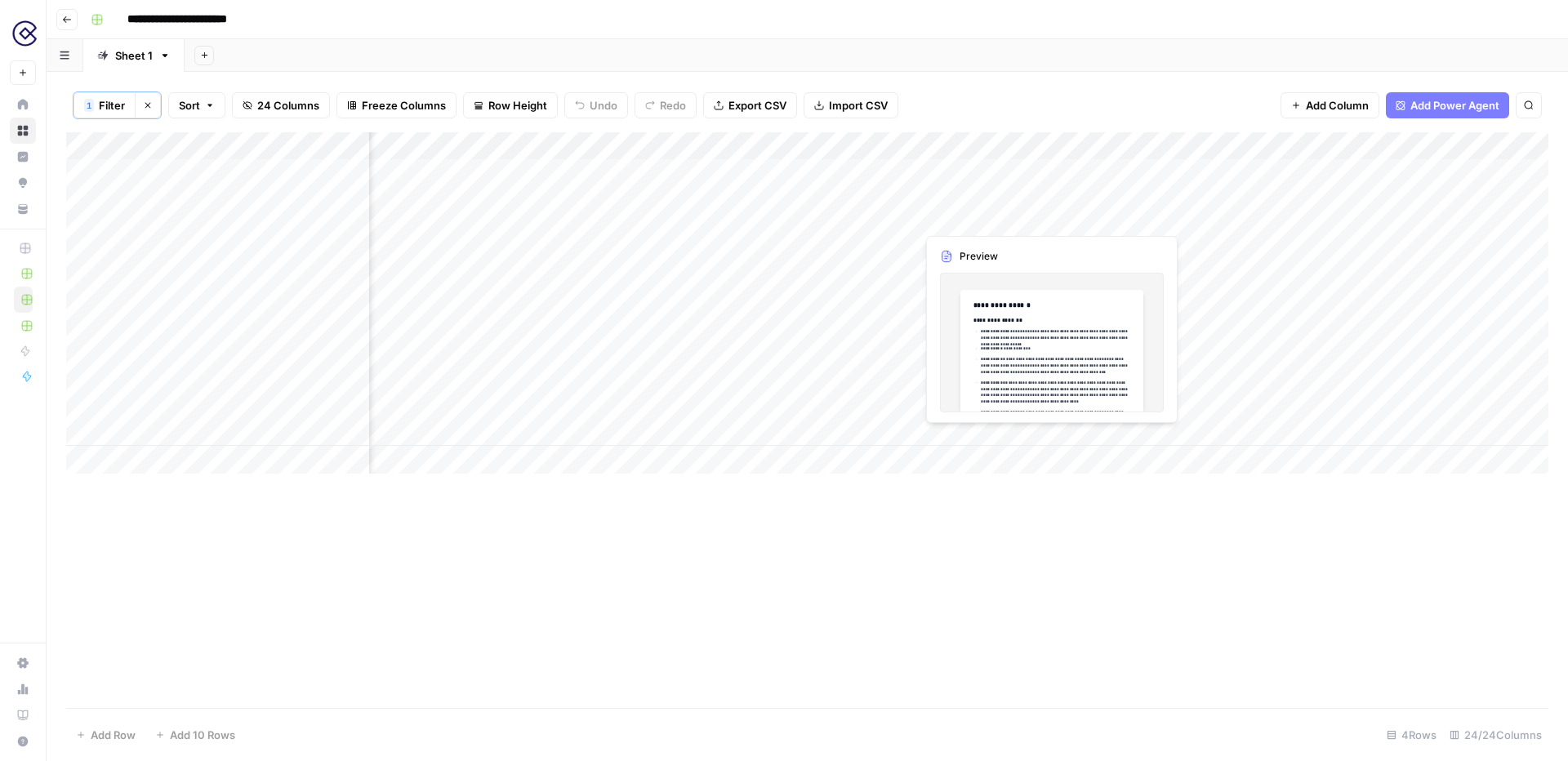
scroll to position [0, 2100]
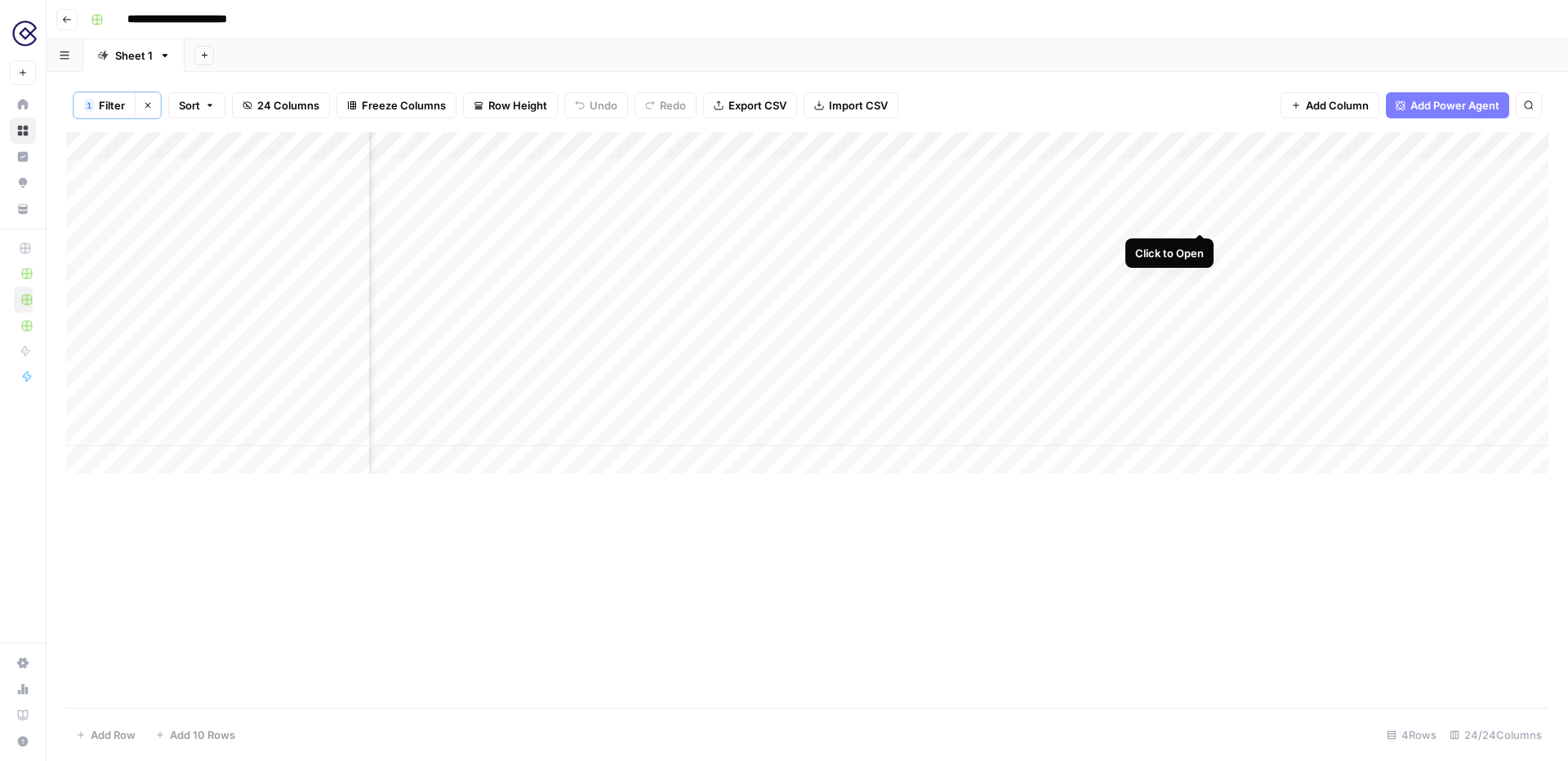
click at [1201, 173] on div "Add Column" at bounding box center [807, 302] width 1482 height 341
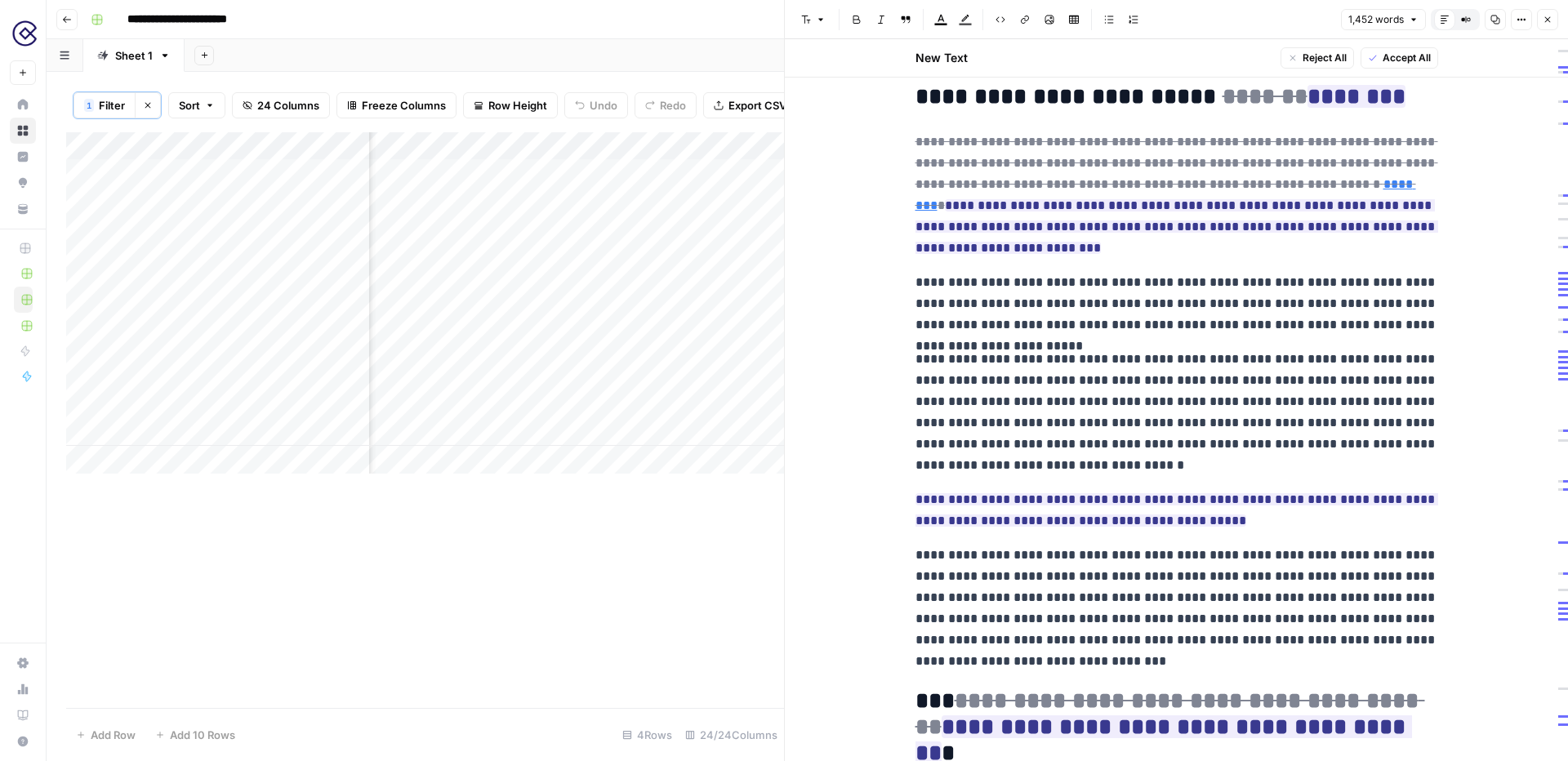
scroll to position [2815, 0]
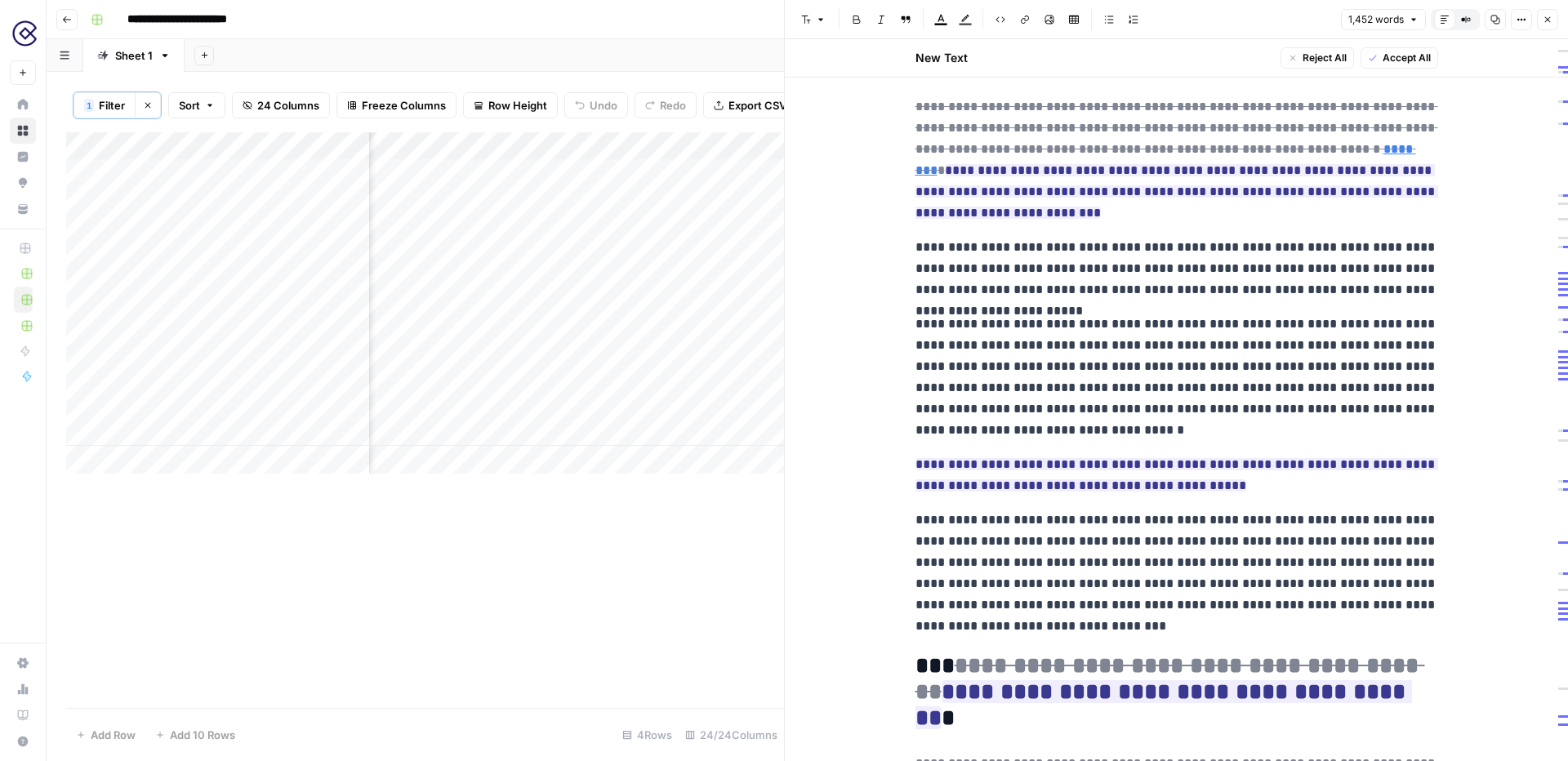
click at [1550, 20] on icon "button" at bounding box center [1547, 19] width 10 height 10
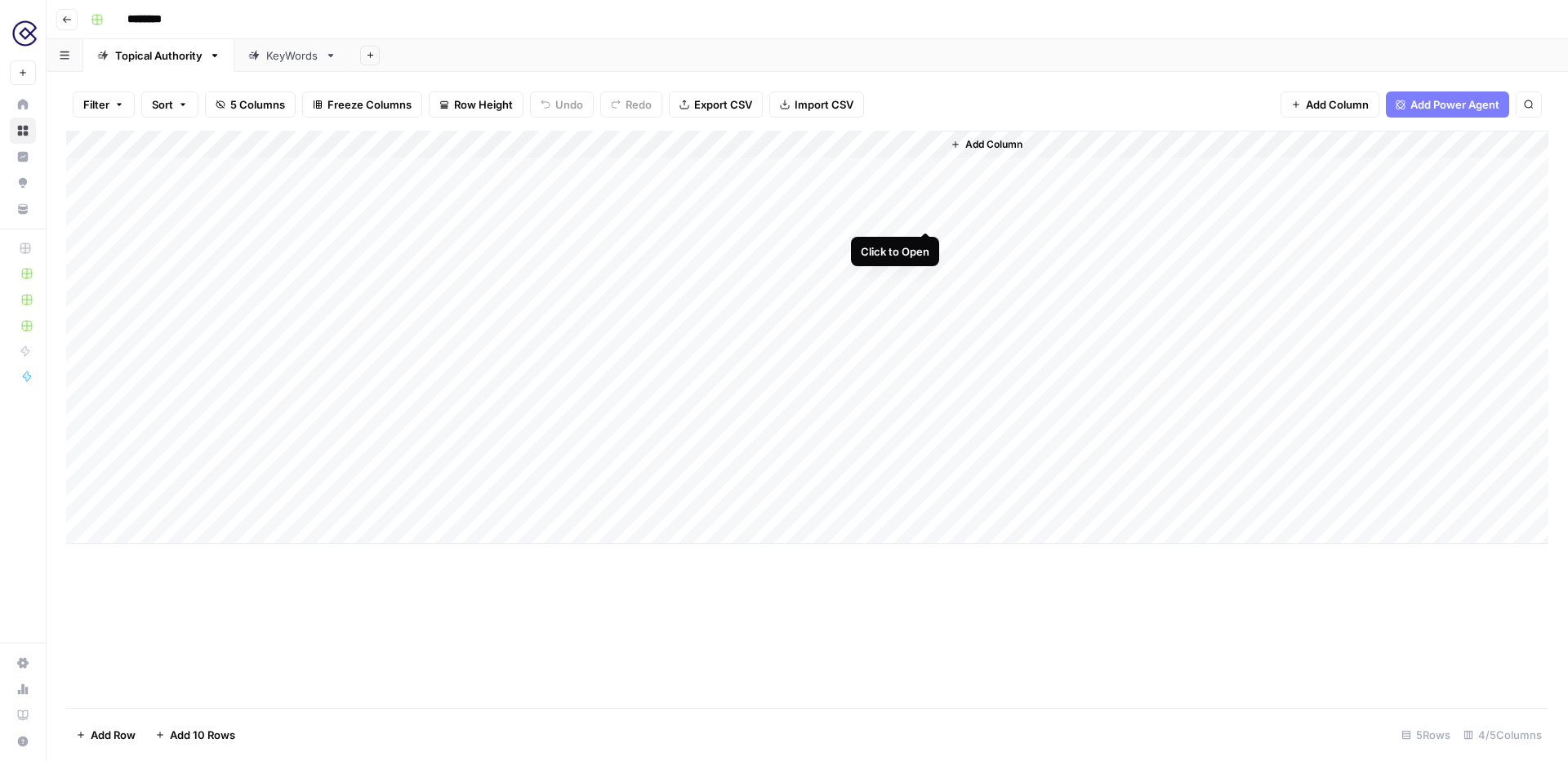
click at [926, 170] on div "Add Column" at bounding box center [807, 337] width 1482 height 414
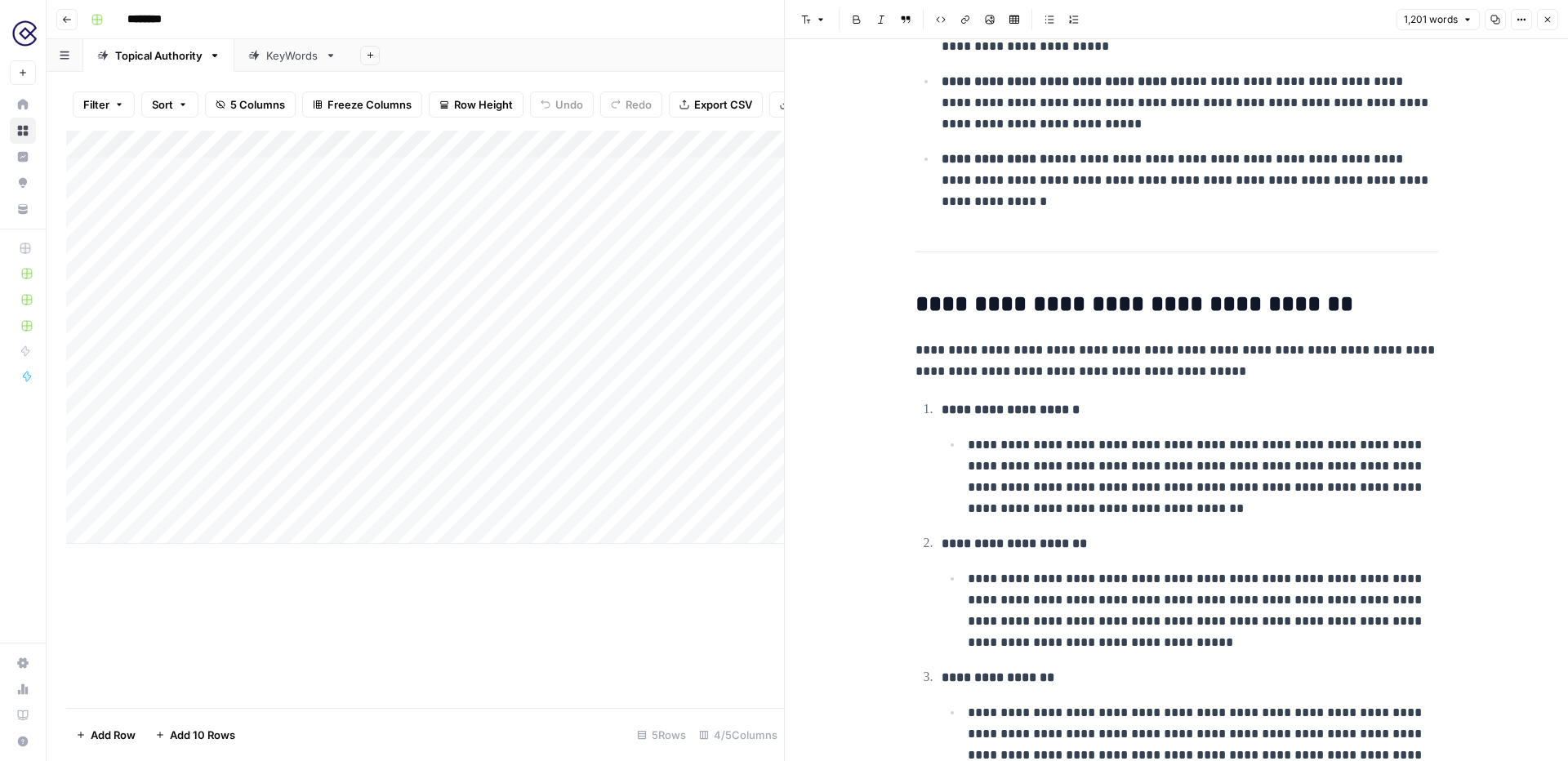
scroll to position [2524, 0]
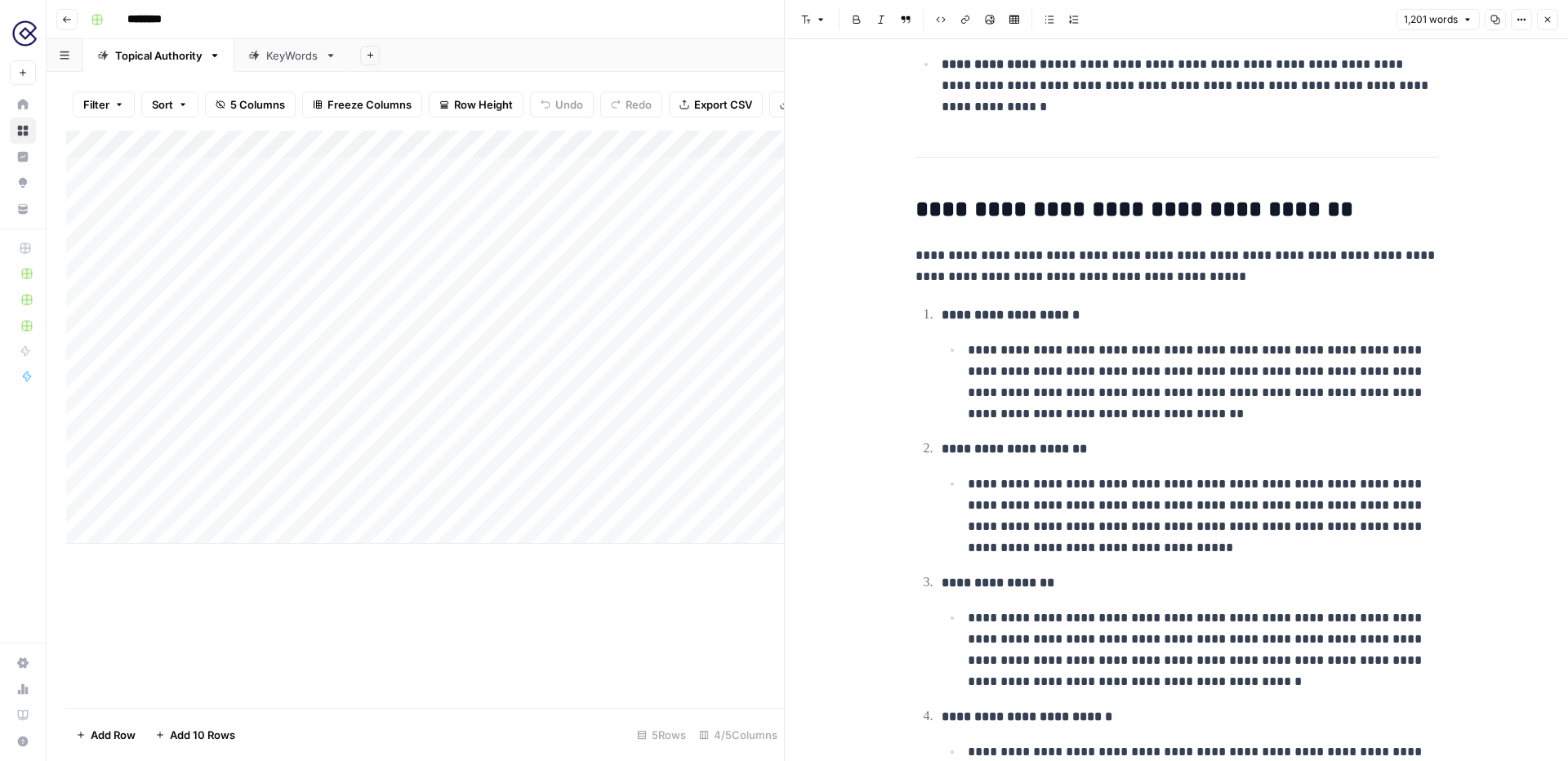
click at [1549, 15] on icon "button" at bounding box center [1547, 19] width 10 height 10
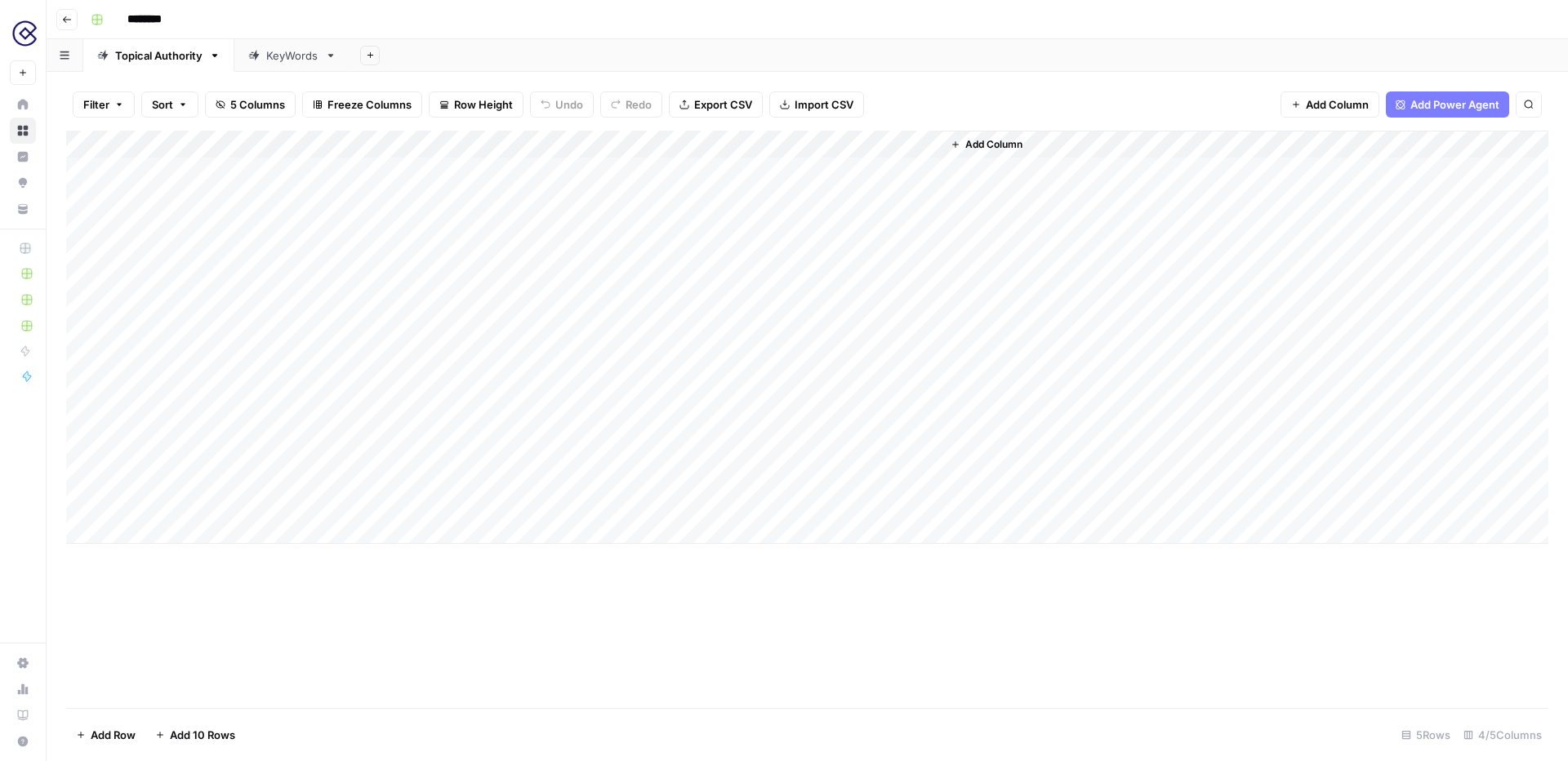
click at [292, 55] on div "KeyWords" at bounding box center [292, 56] width 52 height 17
click at [704, 170] on div "Add Column" at bounding box center [807, 337] width 1482 height 414
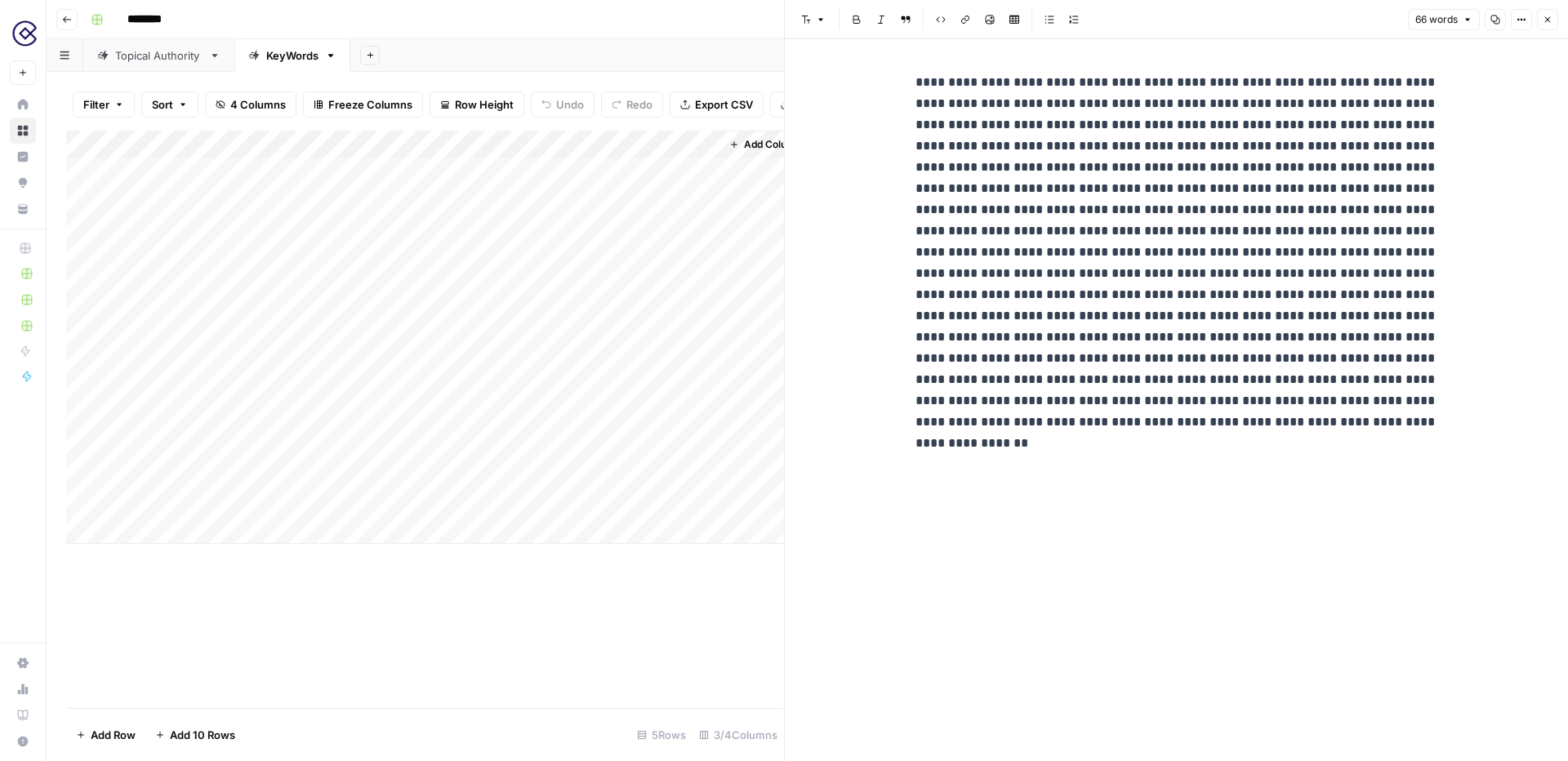
click at [1543, 17] on icon "button" at bounding box center [1547, 19] width 10 height 10
